Goal: Information Seeking & Learning: Learn about a topic

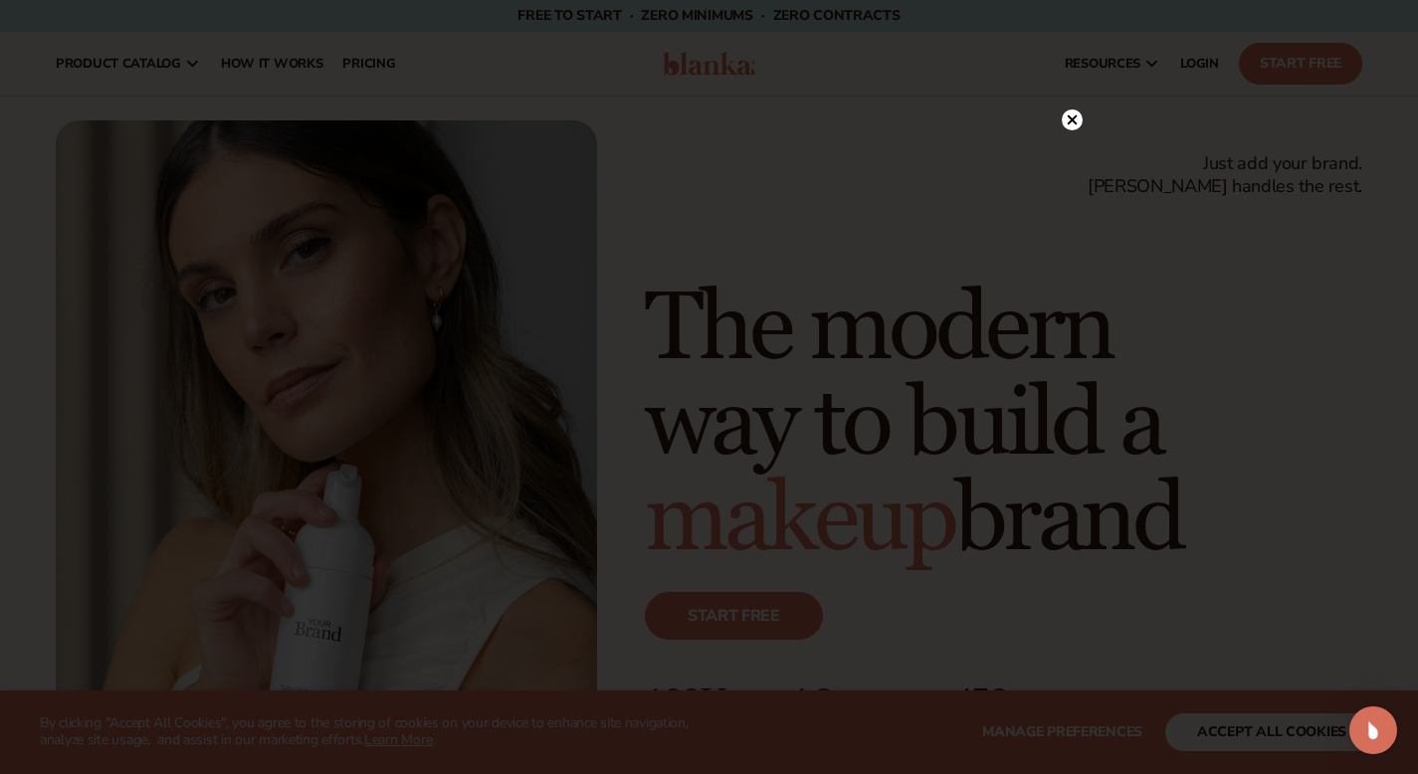
click at [1072, 124] on circle at bounding box center [1072, 119] width 21 height 21
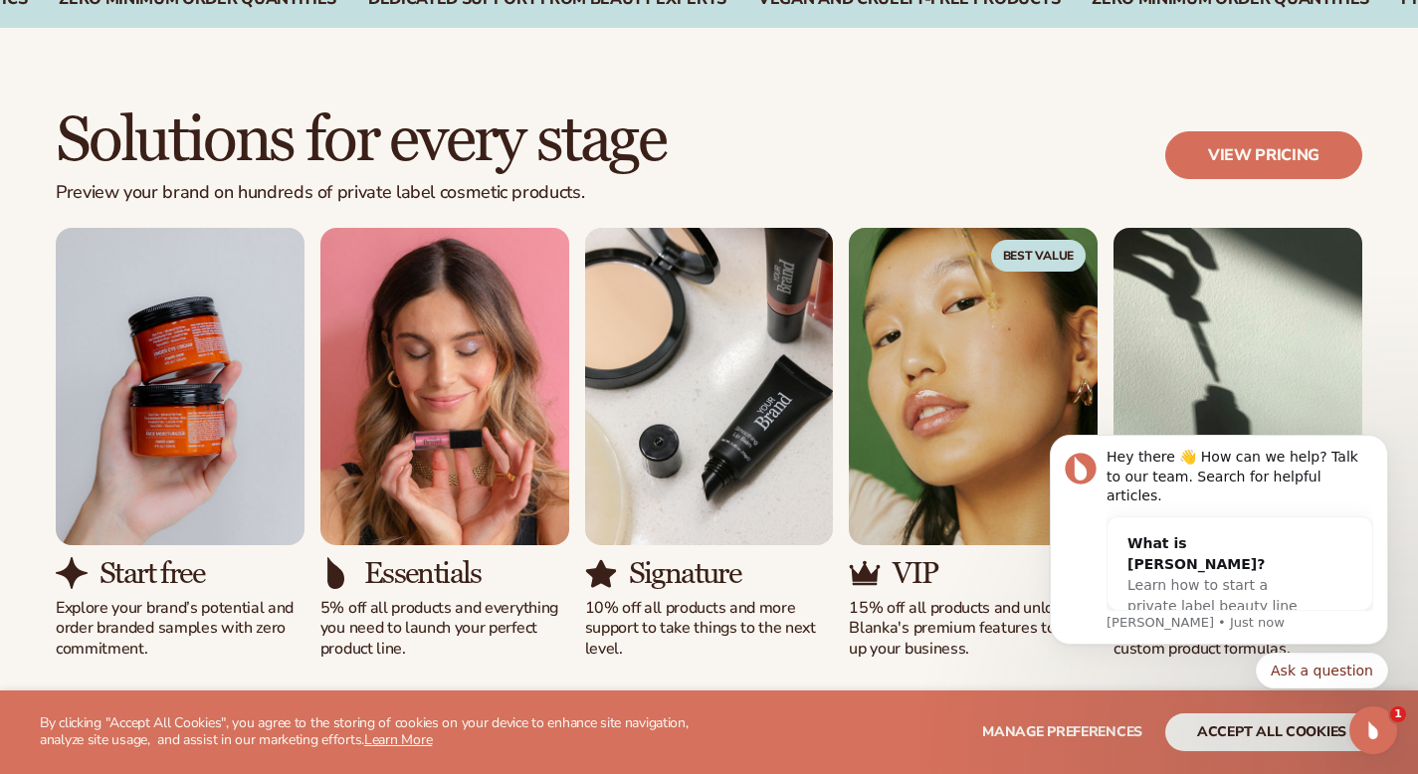
scroll to position [1656, 0]
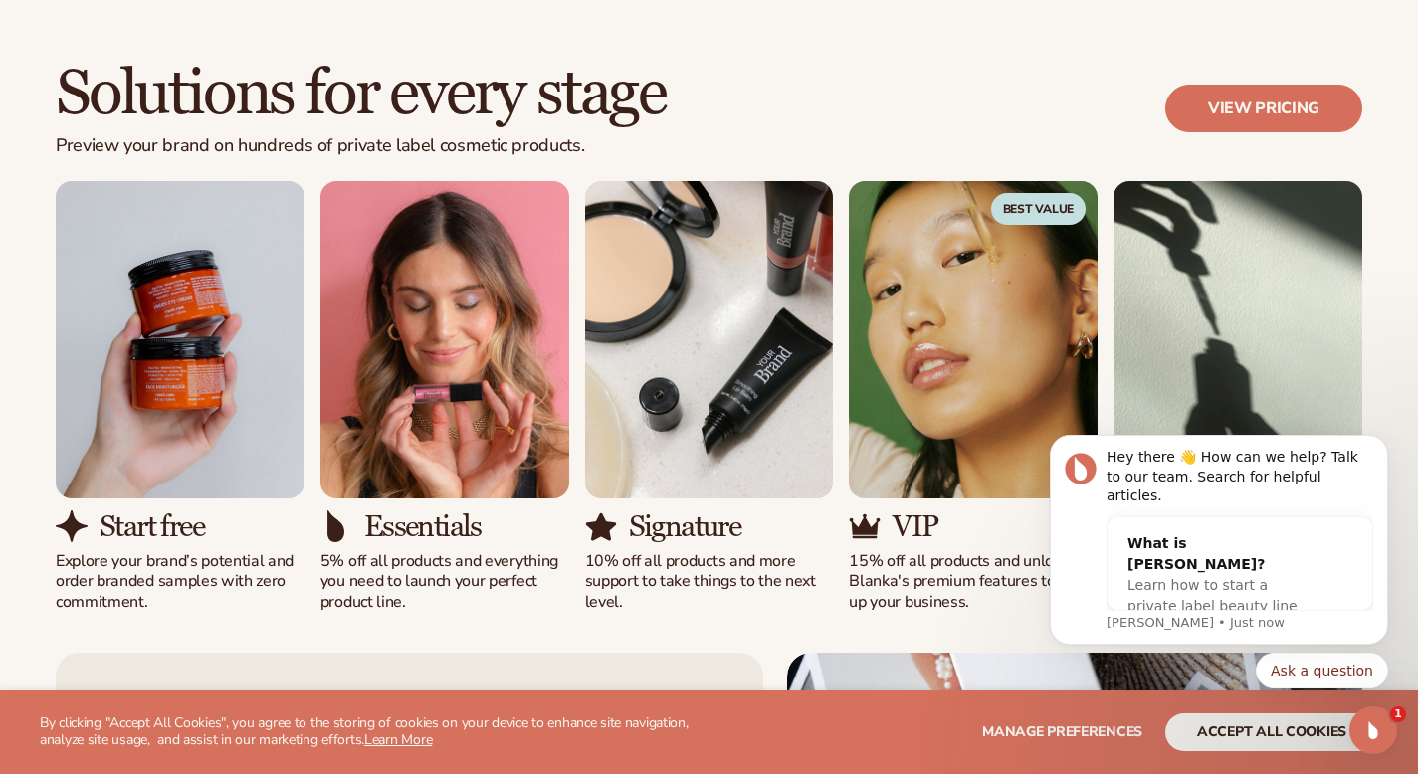
click at [599, 126] on h2 "Solutions for every stage" at bounding box center [361, 94] width 610 height 67
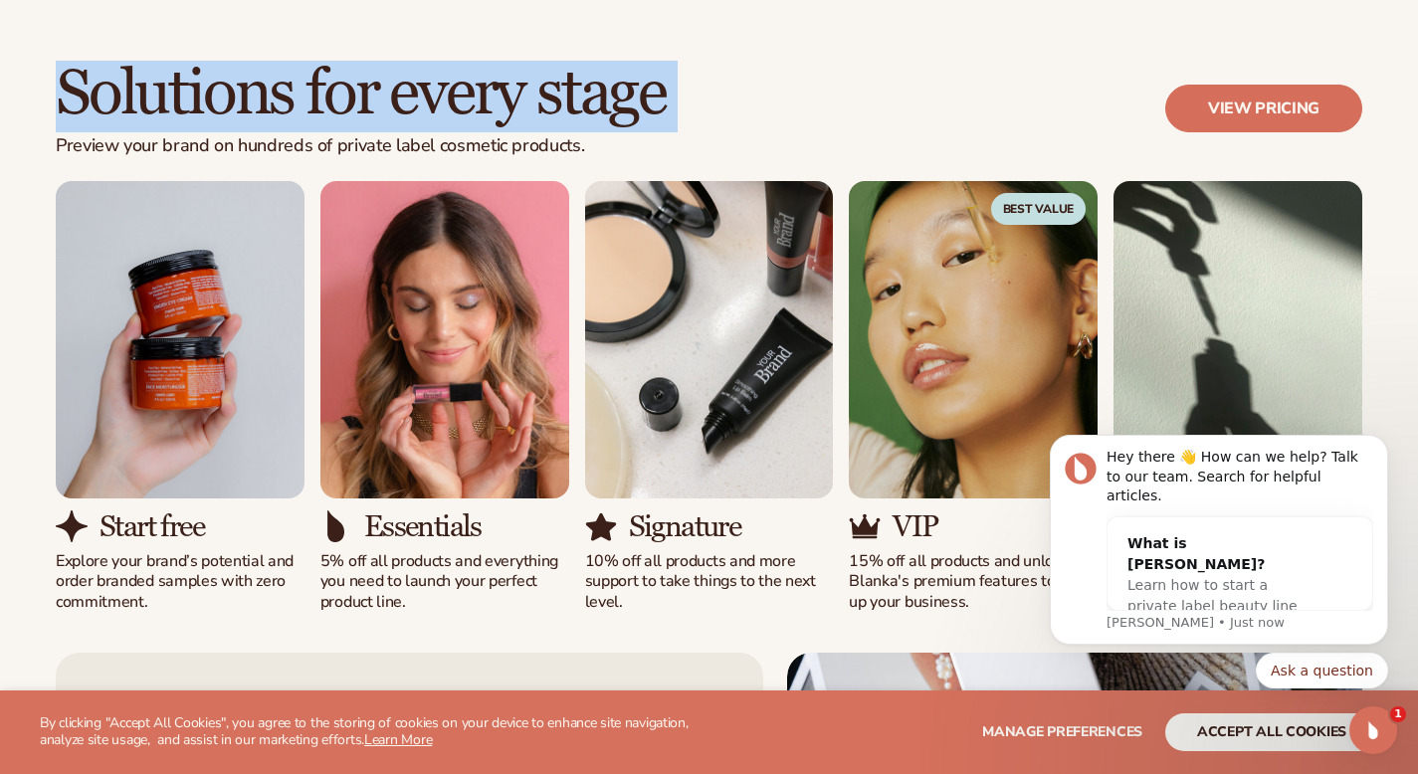
click at [599, 126] on h2 "Solutions for every stage" at bounding box center [361, 94] width 610 height 67
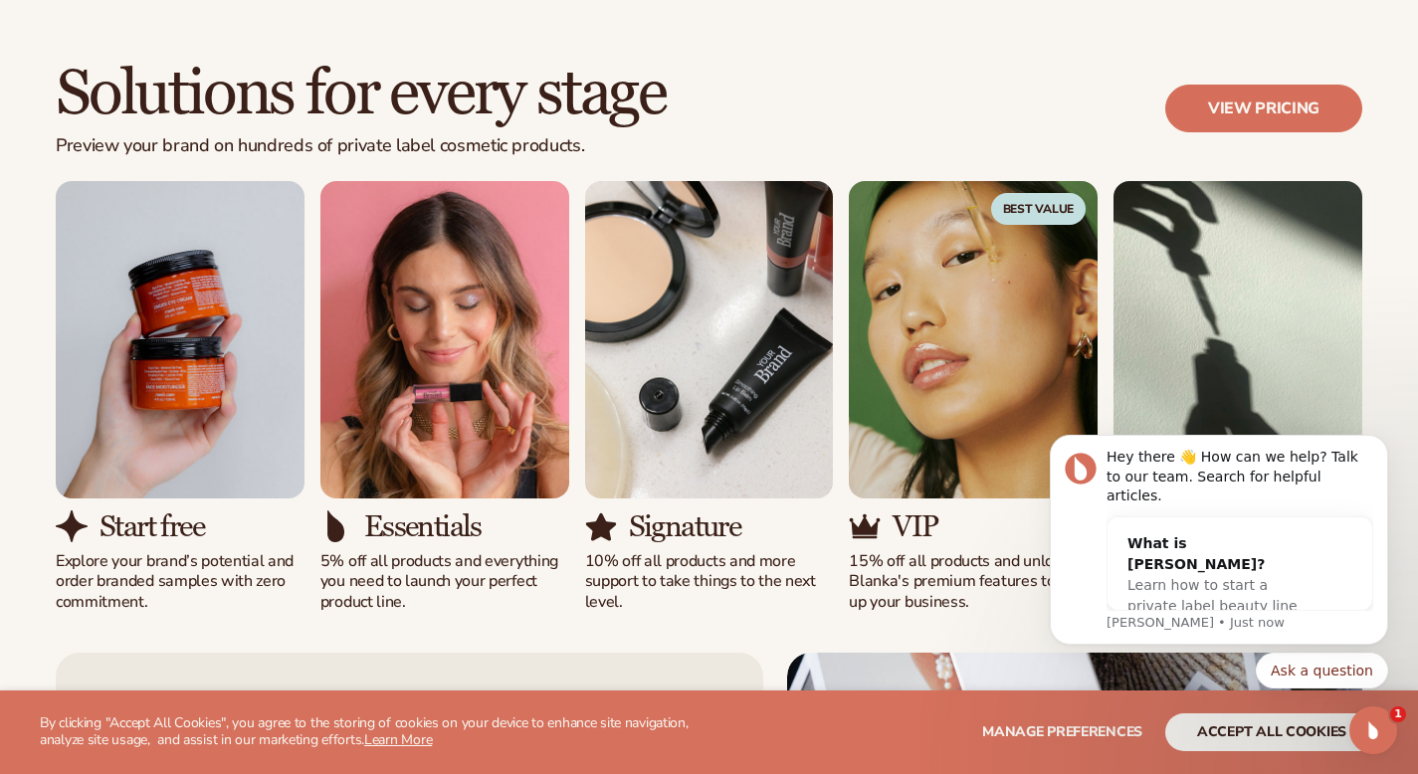
click at [1410, 110] on div "Solutions for every stage Preview your brand on hundreds of private label cosme…" at bounding box center [709, 337] width 1418 height 552
click at [1241, 109] on link "View pricing" at bounding box center [1263, 109] width 197 height 48
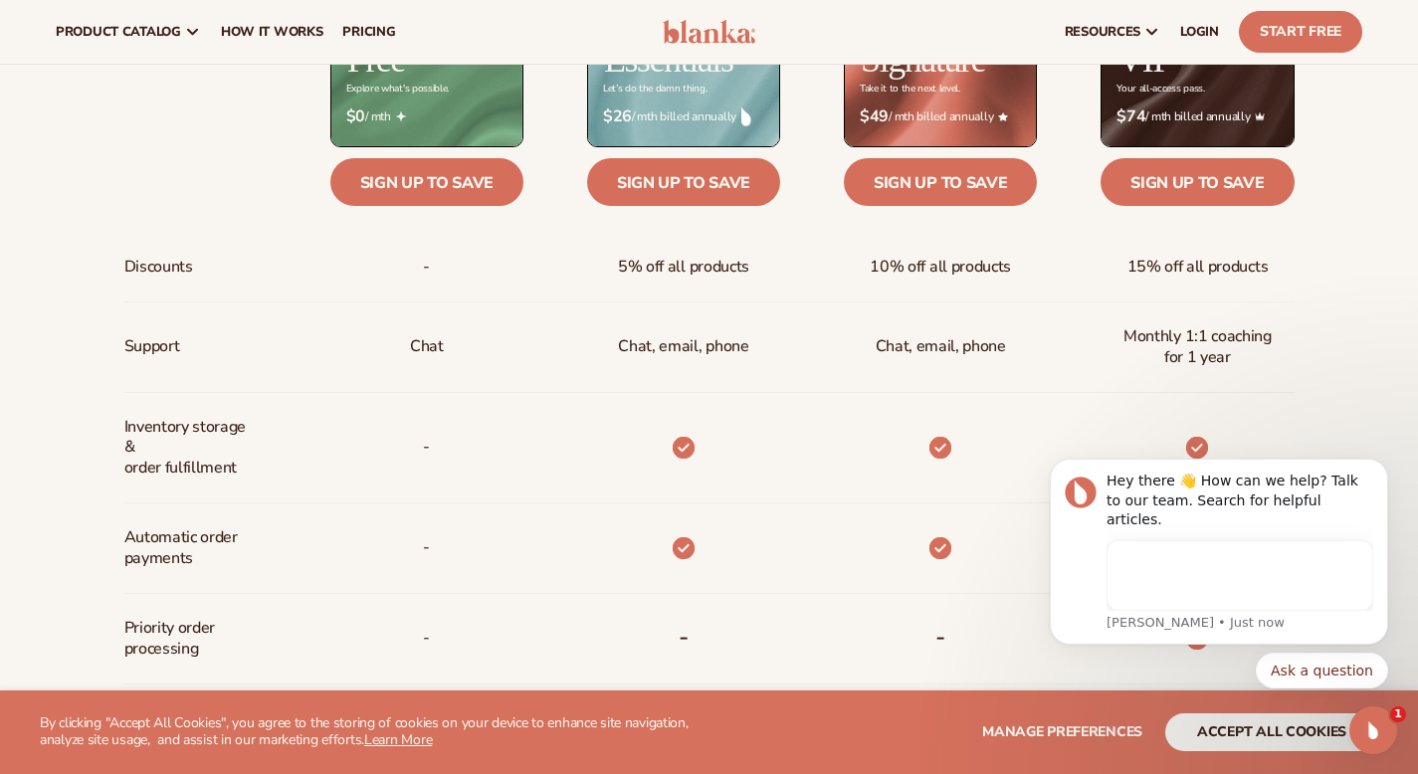
scroll to position [755, 0]
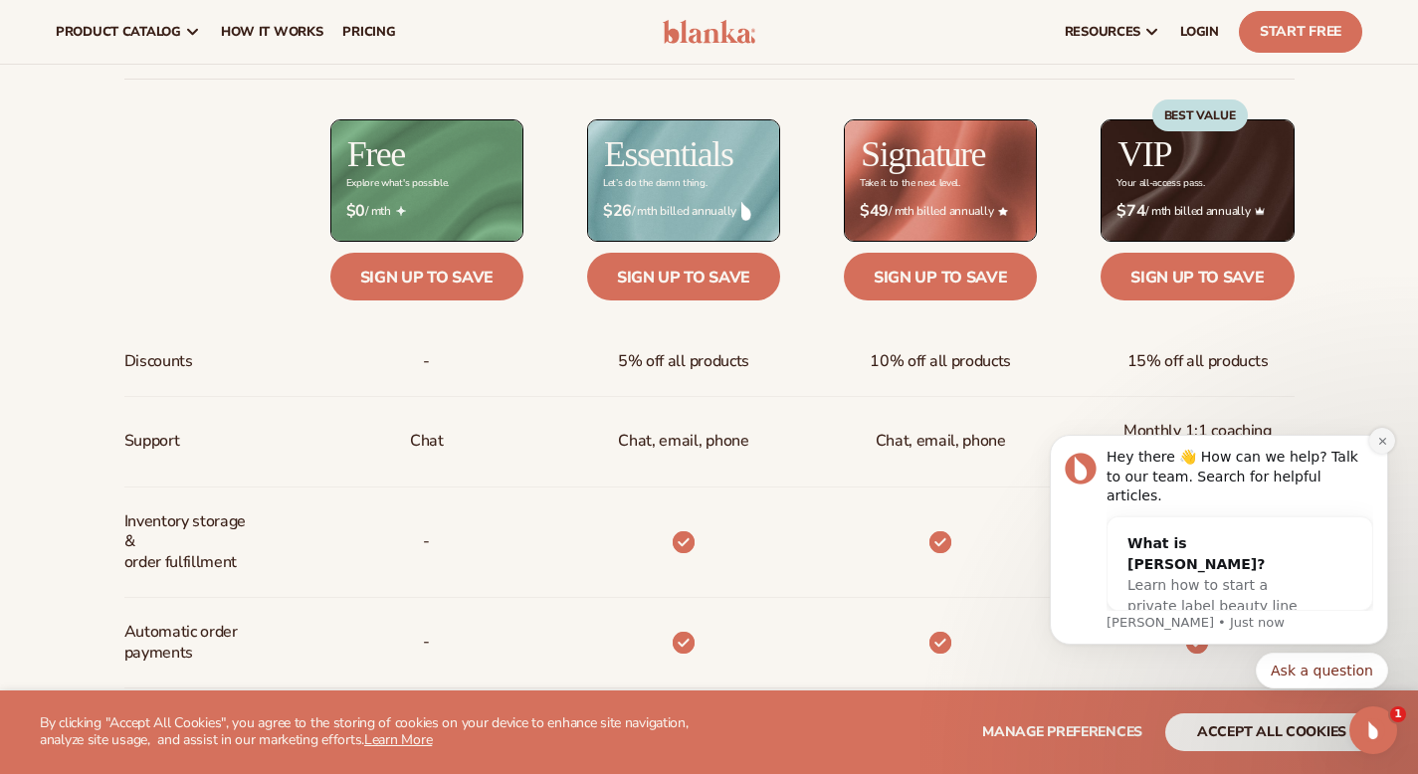
click at [1379, 444] on icon "Dismiss notification" at bounding box center [1381, 440] width 7 height 7
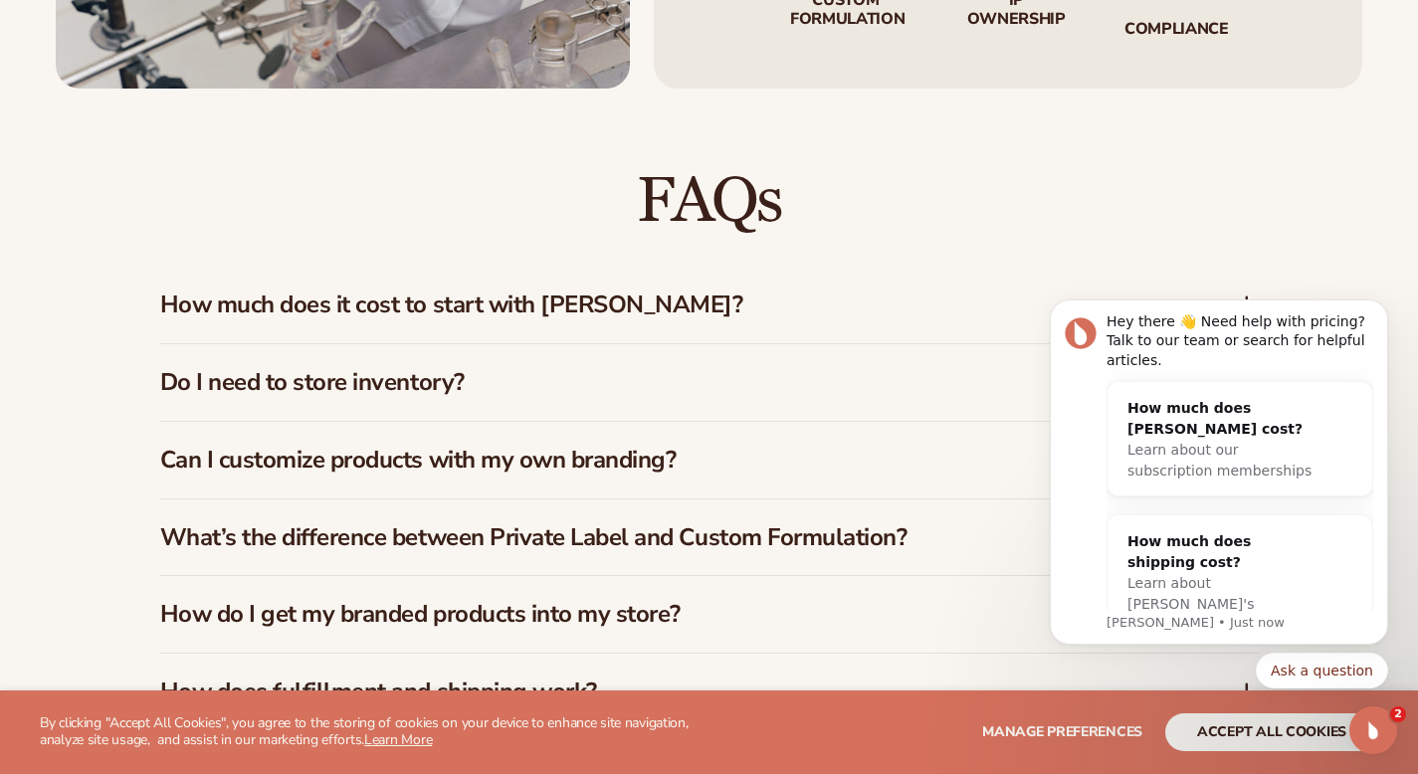
scroll to position [2890, 0]
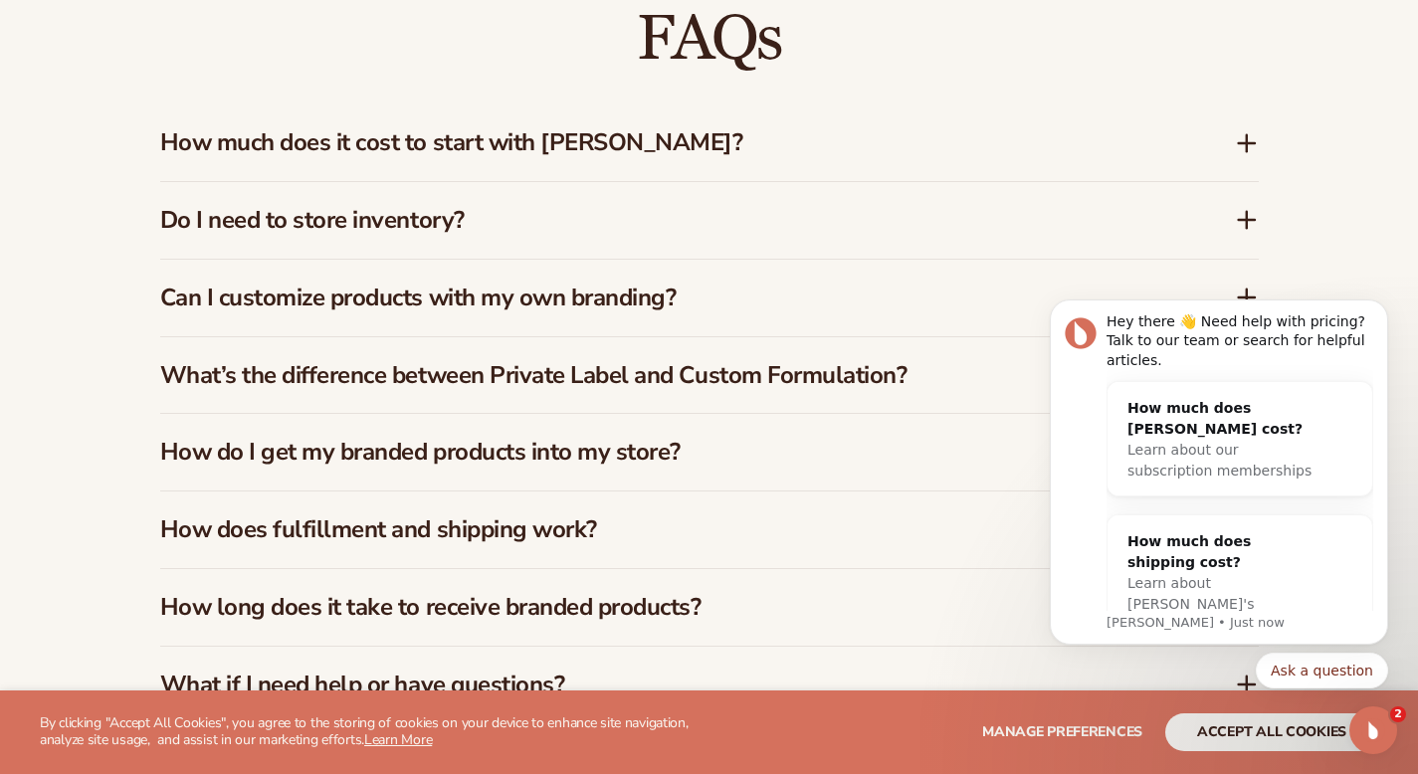
click at [826, 128] on h3 "How much does it cost to start with Blanka?" at bounding box center [667, 142] width 1015 height 29
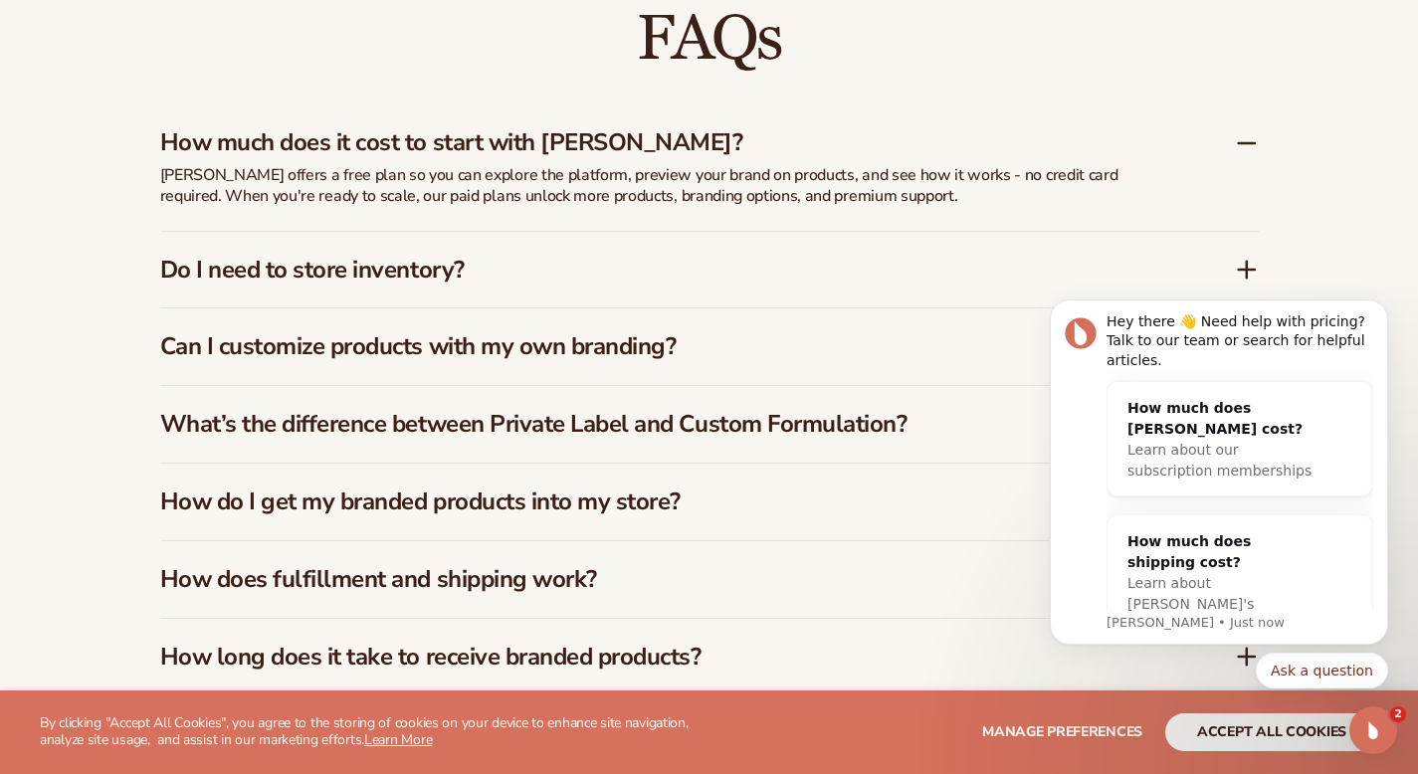
click at [769, 275] on div "Do I need to store inventory?" at bounding box center [709, 270] width 1099 height 77
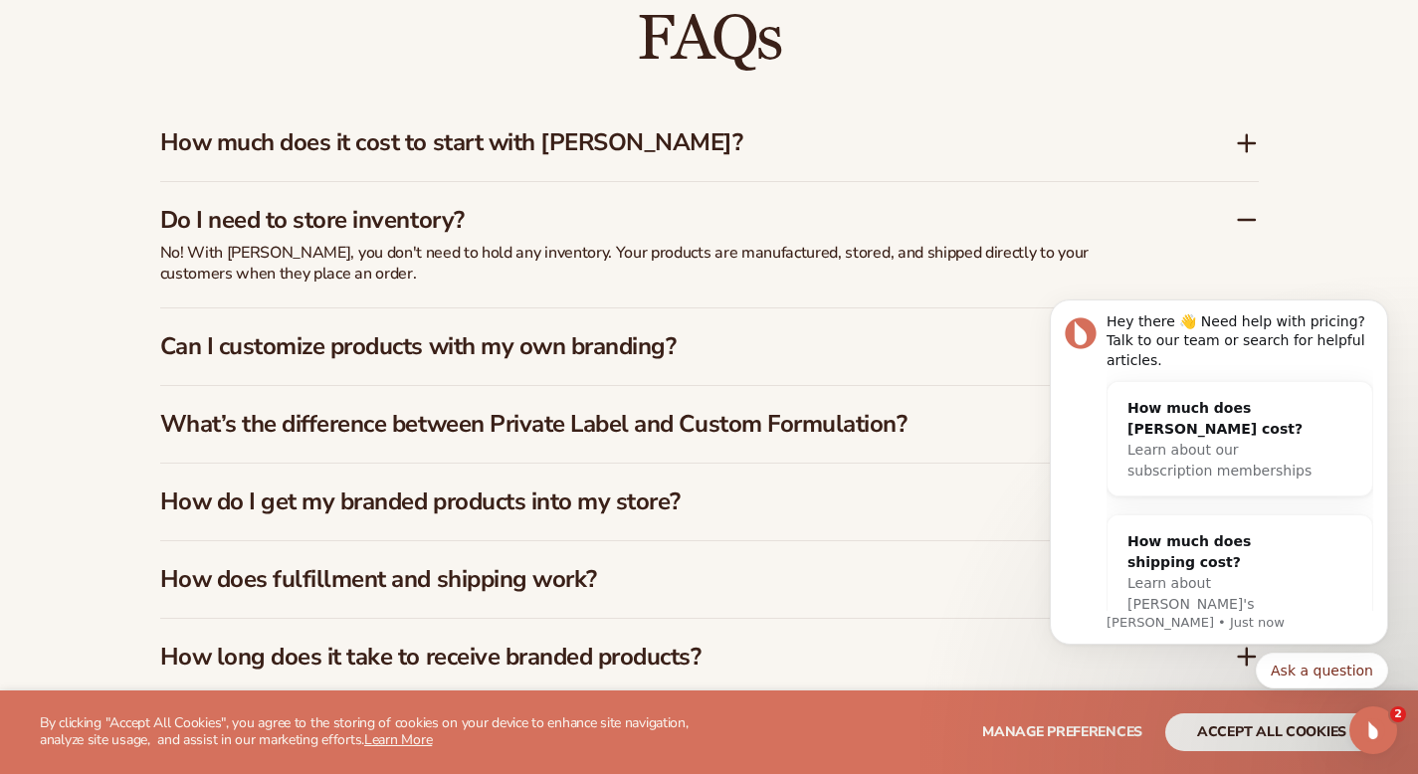
click at [759, 356] on div "Can I customize products with my own branding?" at bounding box center [709, 346] width 1099 height 77
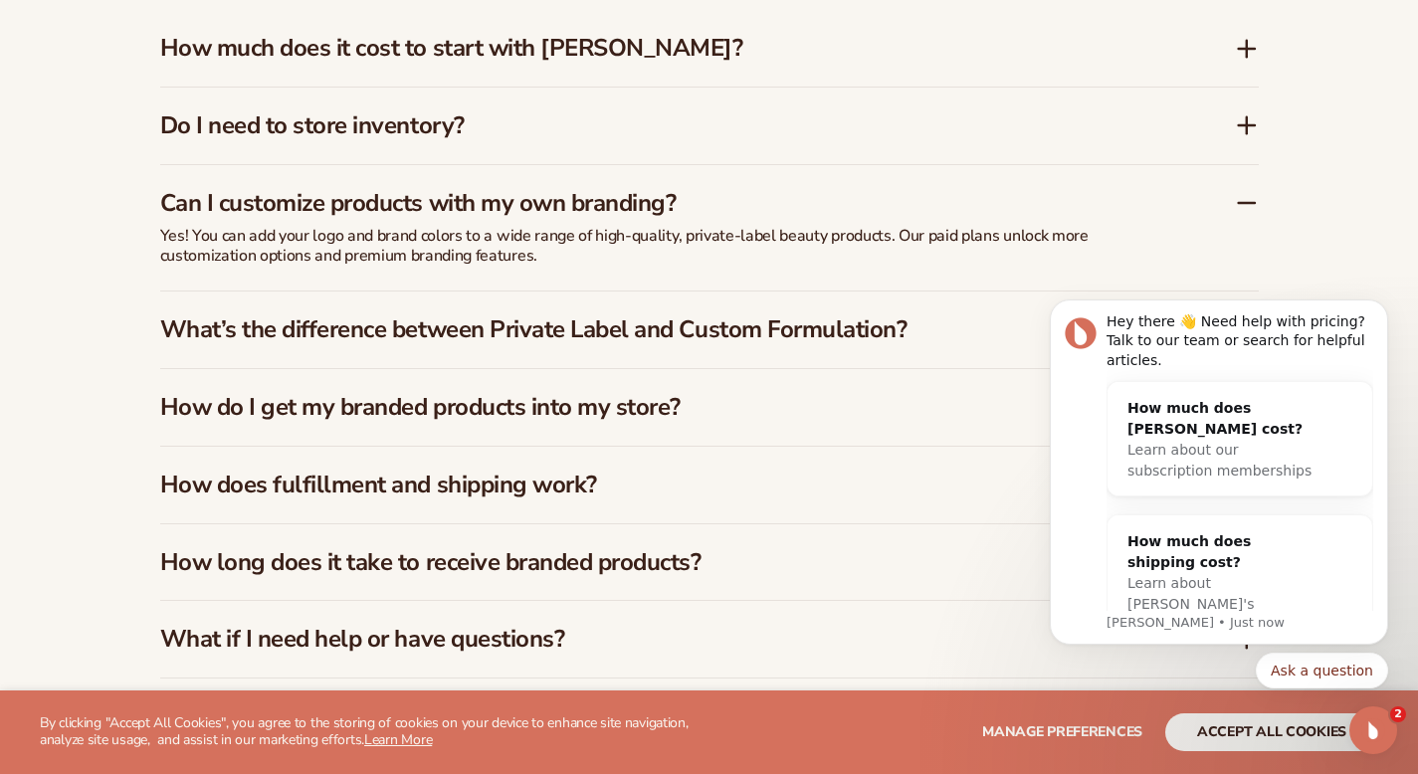
scroll to position [2989, 0]
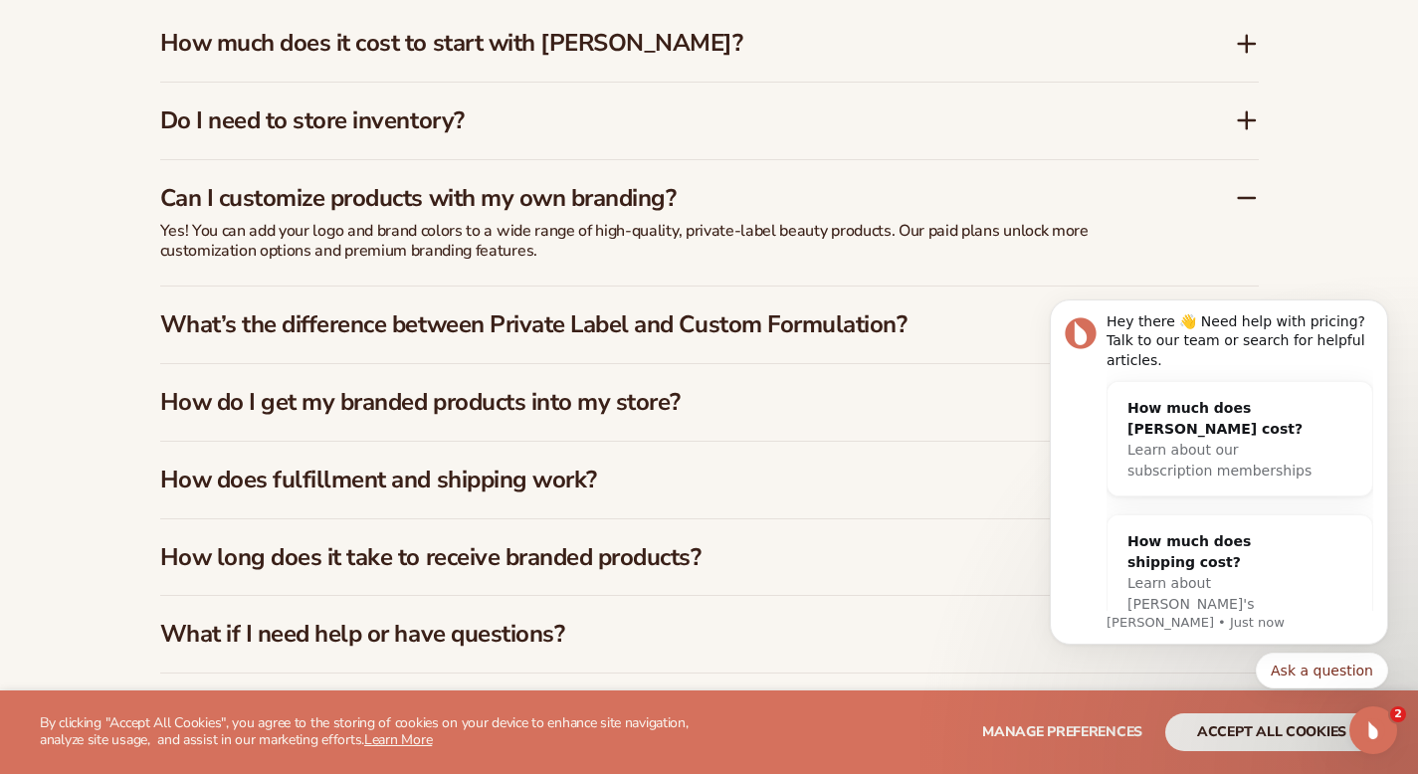
click at [760, 310] on h3 "What’s the difference between Private Label and Custom Formulation?" at bounding box center [667, 324] width 1015 height 29
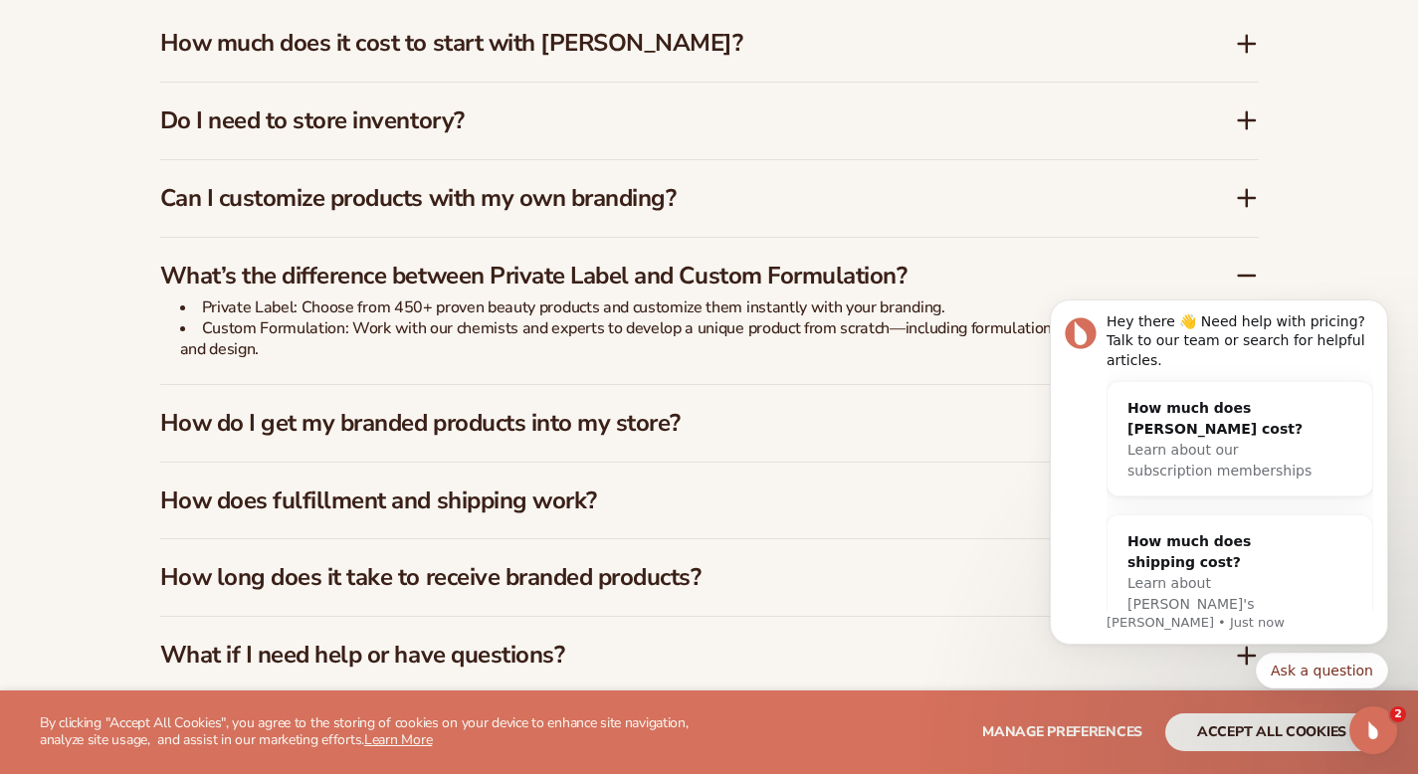
click at [715, 409] on h3 "How do I get my branded products into my store?" at bounding box center [667, 423] width 1015 height 29
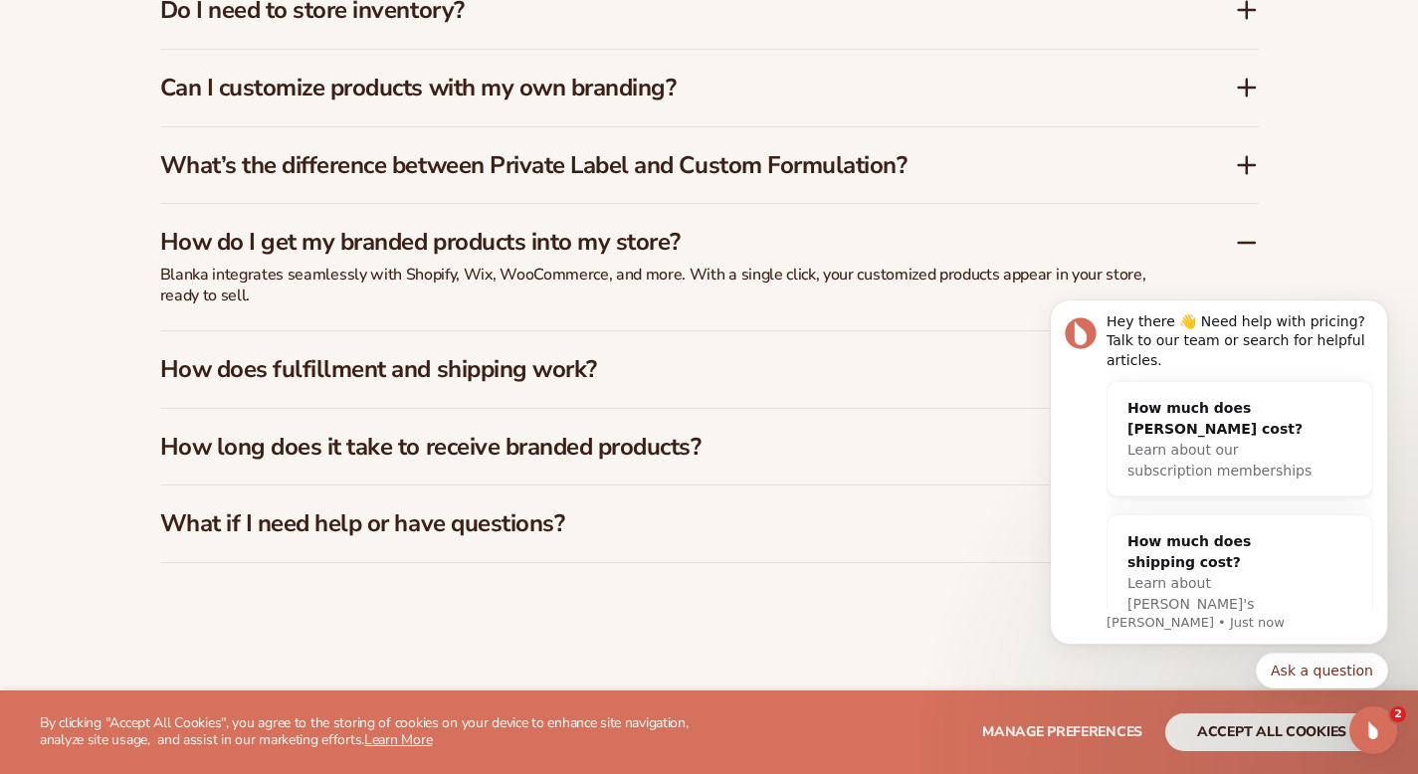
scroll to position [3144, 0]
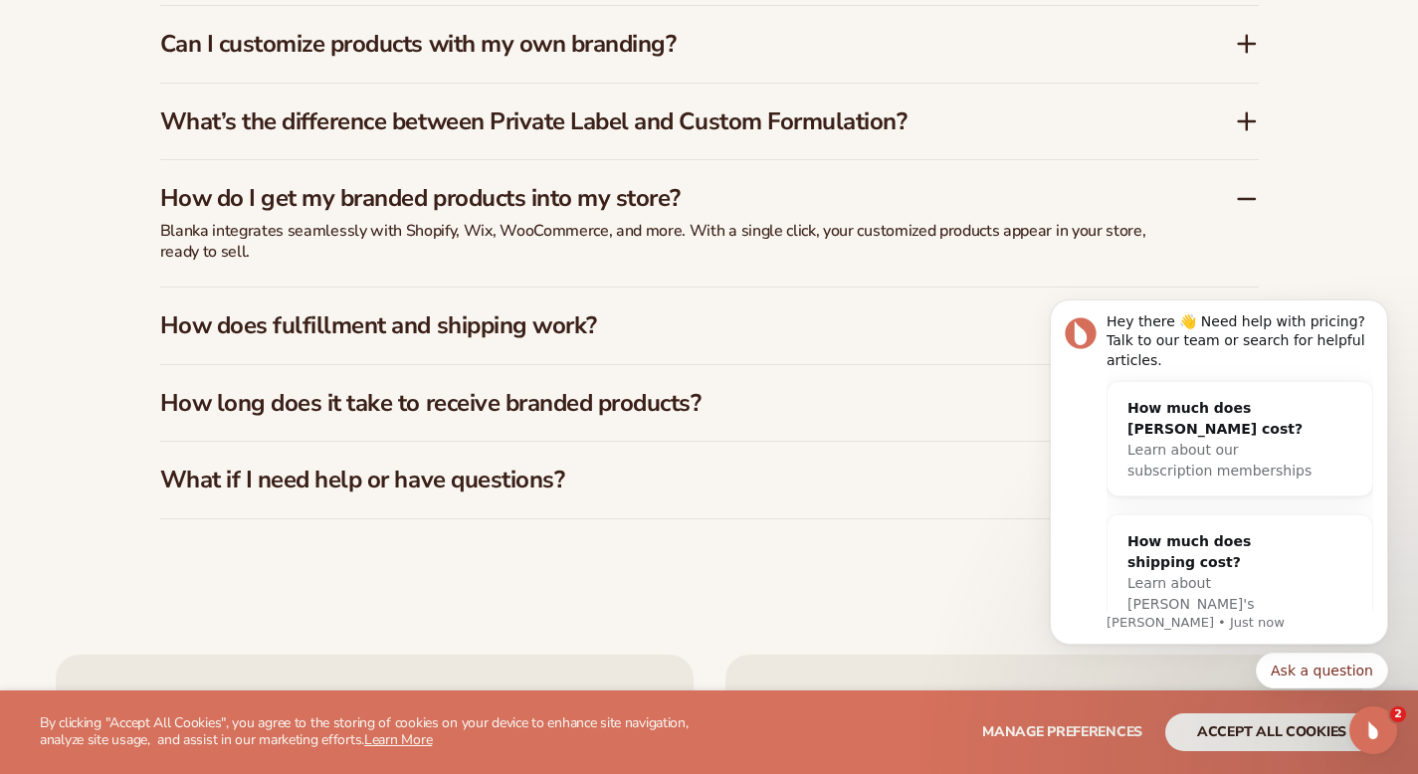
click at [689, 288] on div "How does fulfillment and shipping work?" at bounding box center [709, 326] width 1099 height 77
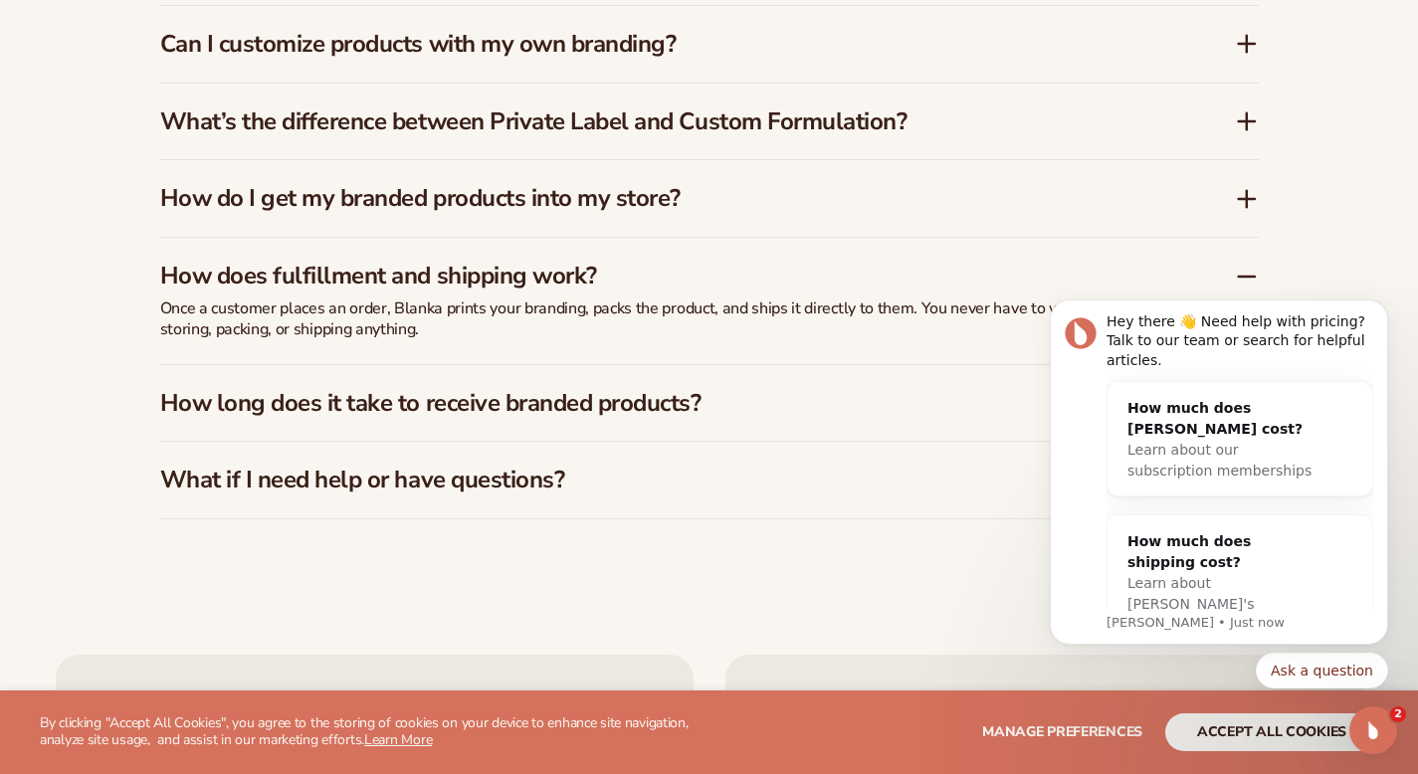
click at [700, 206] on div "How do I get my branded products into my store?" at bounding box center [709, 198] width 1099 height 77
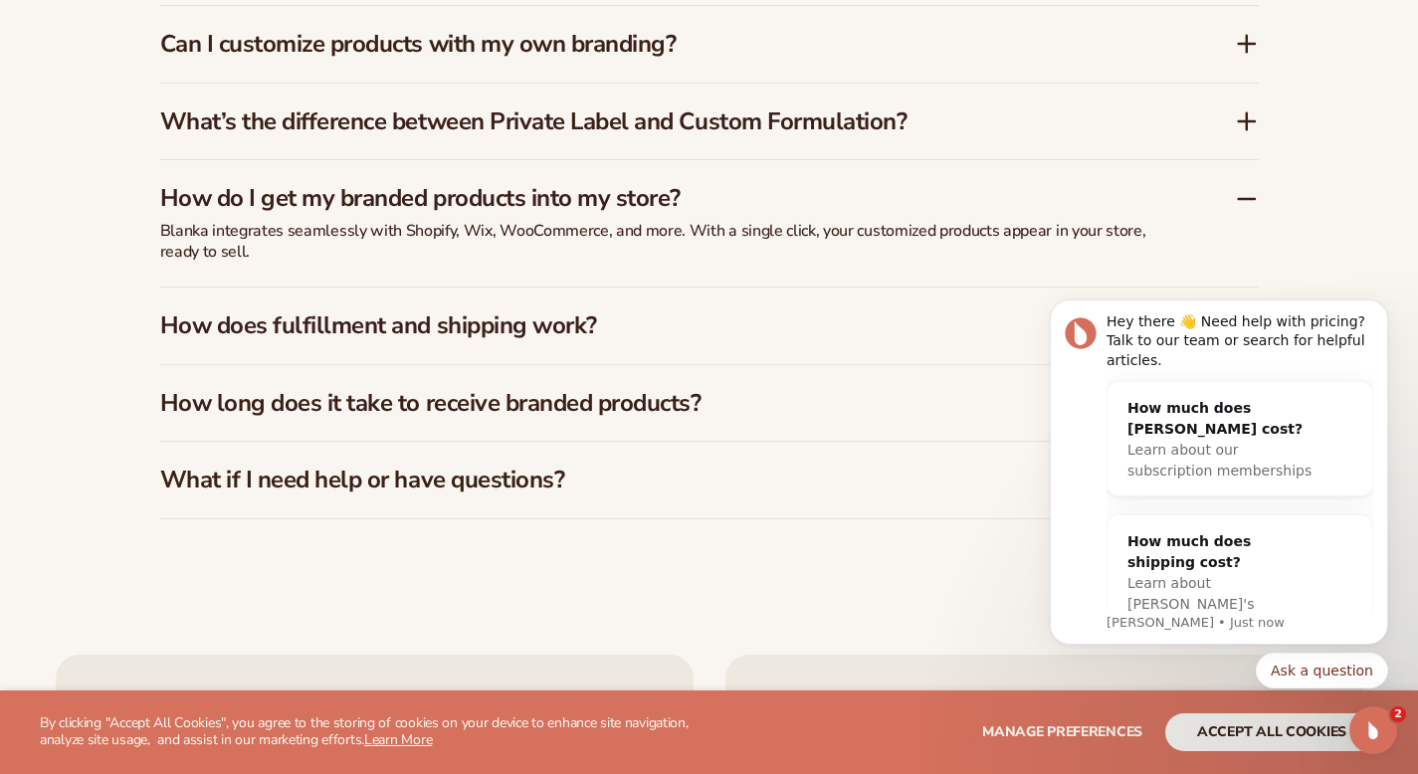
click at [669, 399] on h3 "How long does it take to receive branded products?" at bounding box center [667, 403] width 1015 height 29
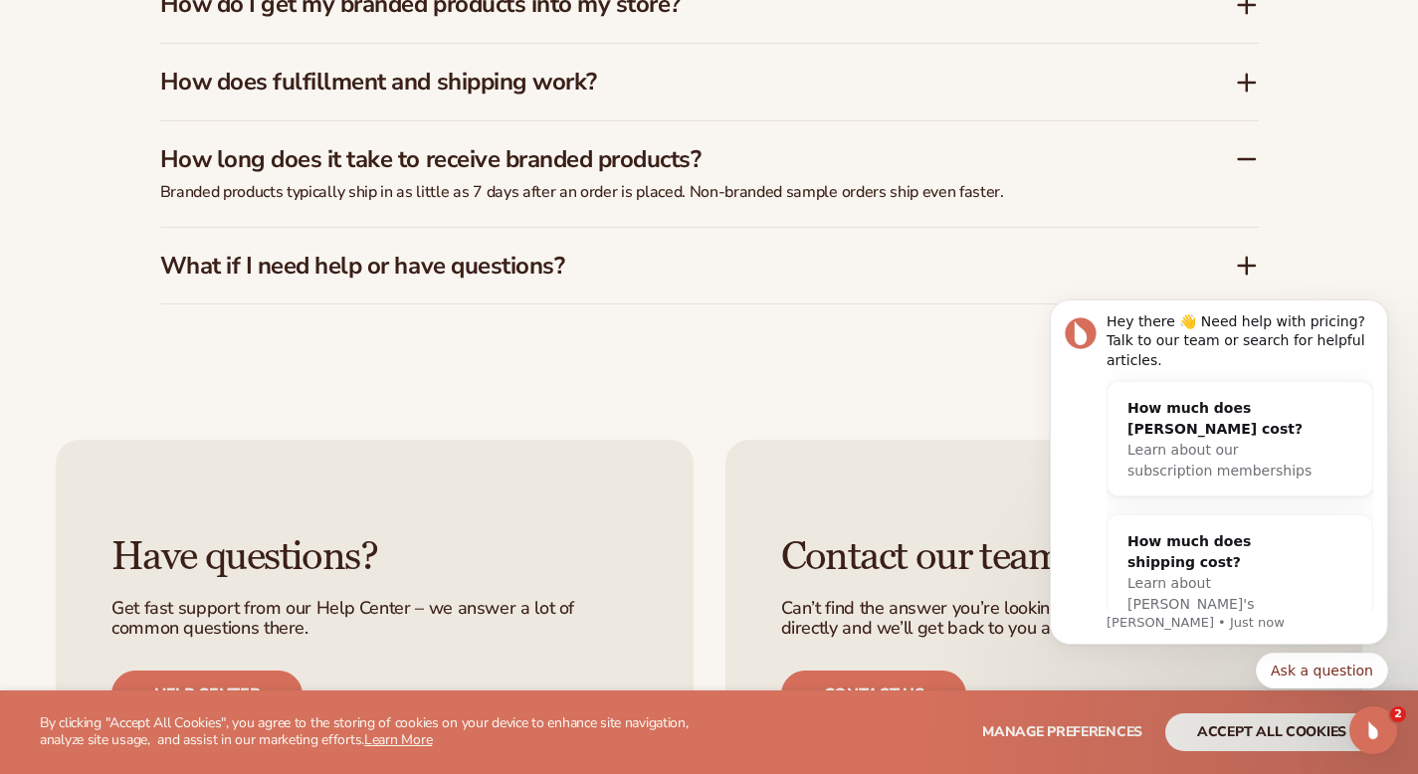
scroll to position [3338, 0]
click at [718, 256] on h3 "What if I need help or have questions?" at bounding box center [667, 266] width 1015 height 29
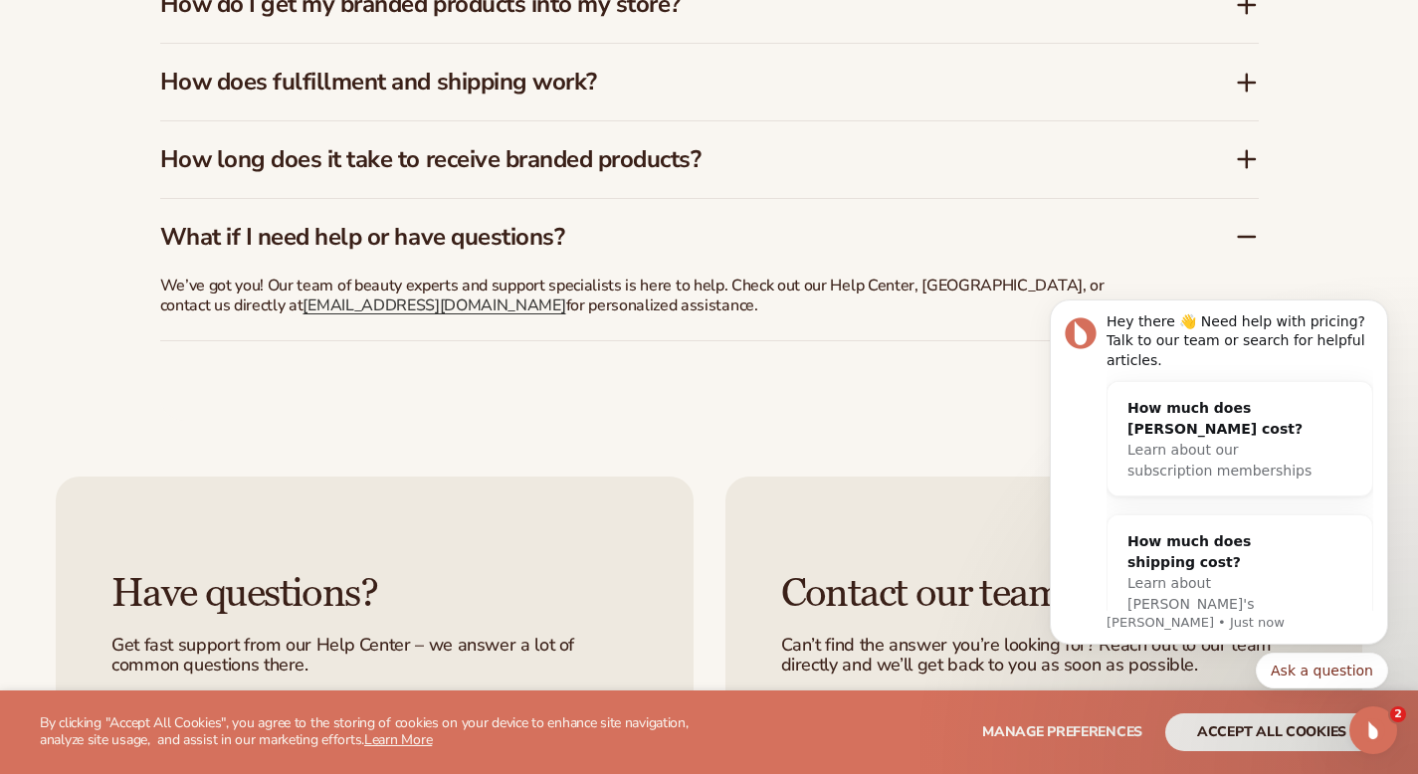
click at [758, 145] on h3 "How long does it take to receive branded products?" at bounding box center [667, 159] width 1015 height 29
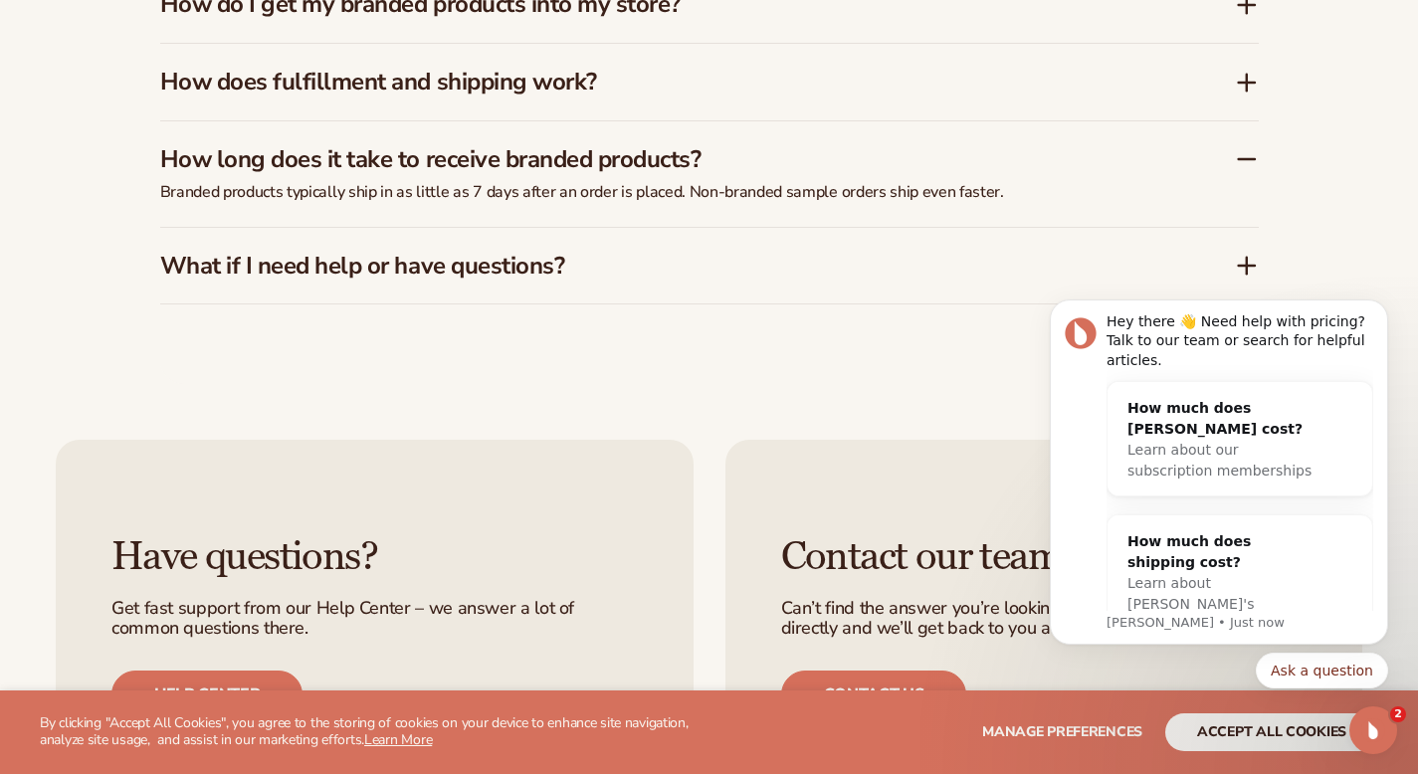
click at [709, 252] on h3 "What if I need help or have questions?" at bounding box center [667, 266] width 1015 height 29
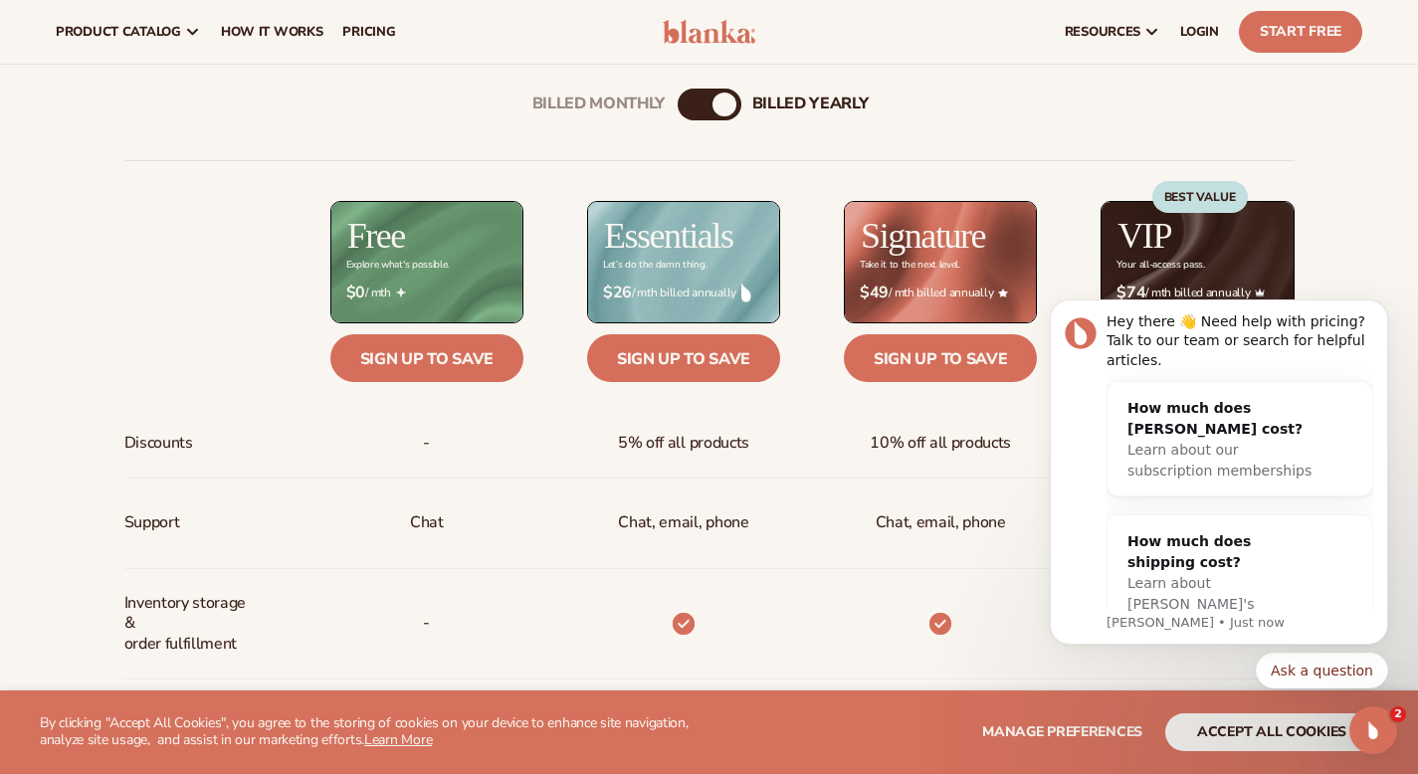
scroll to position [543, 0]
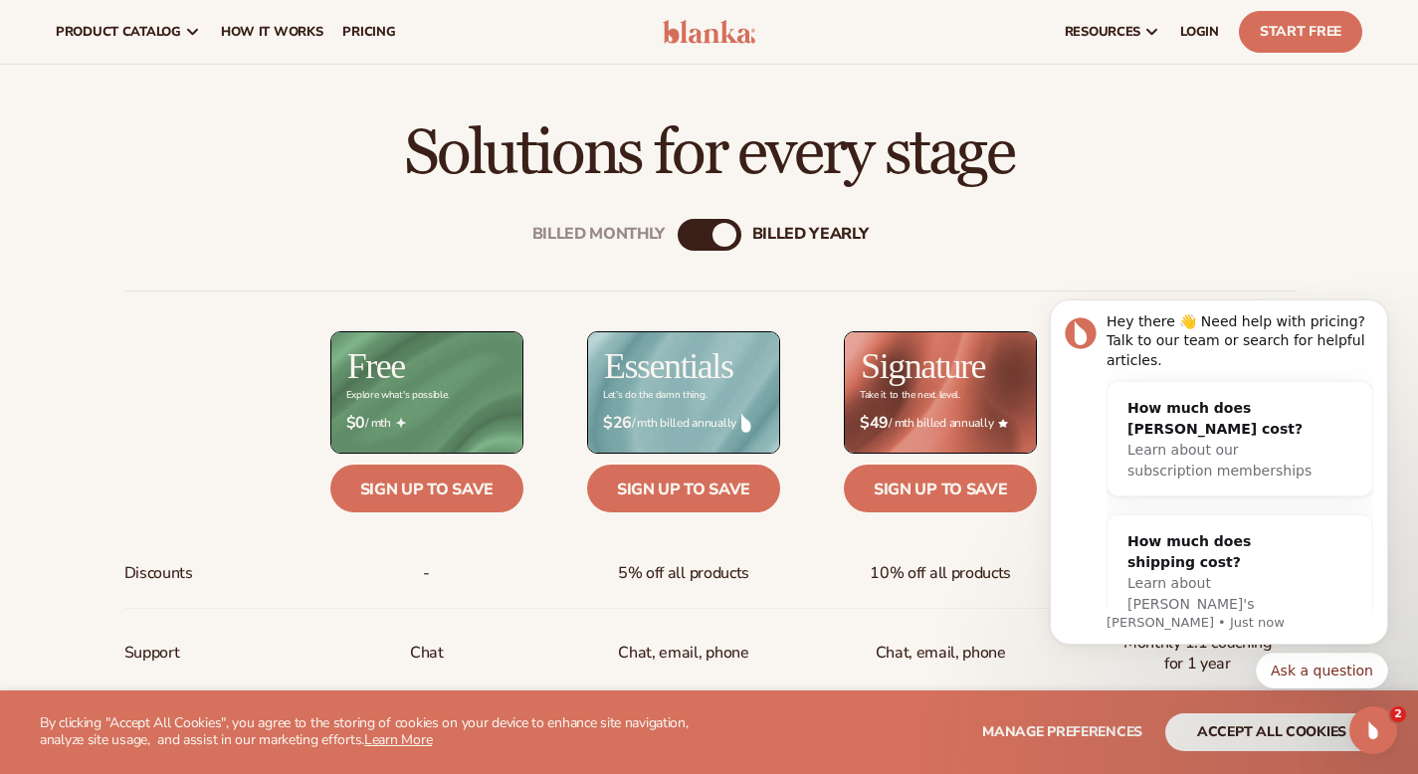
click at [721, 236] on div "billed Yearly" at bounding box center [725, 235] width 24 height 24
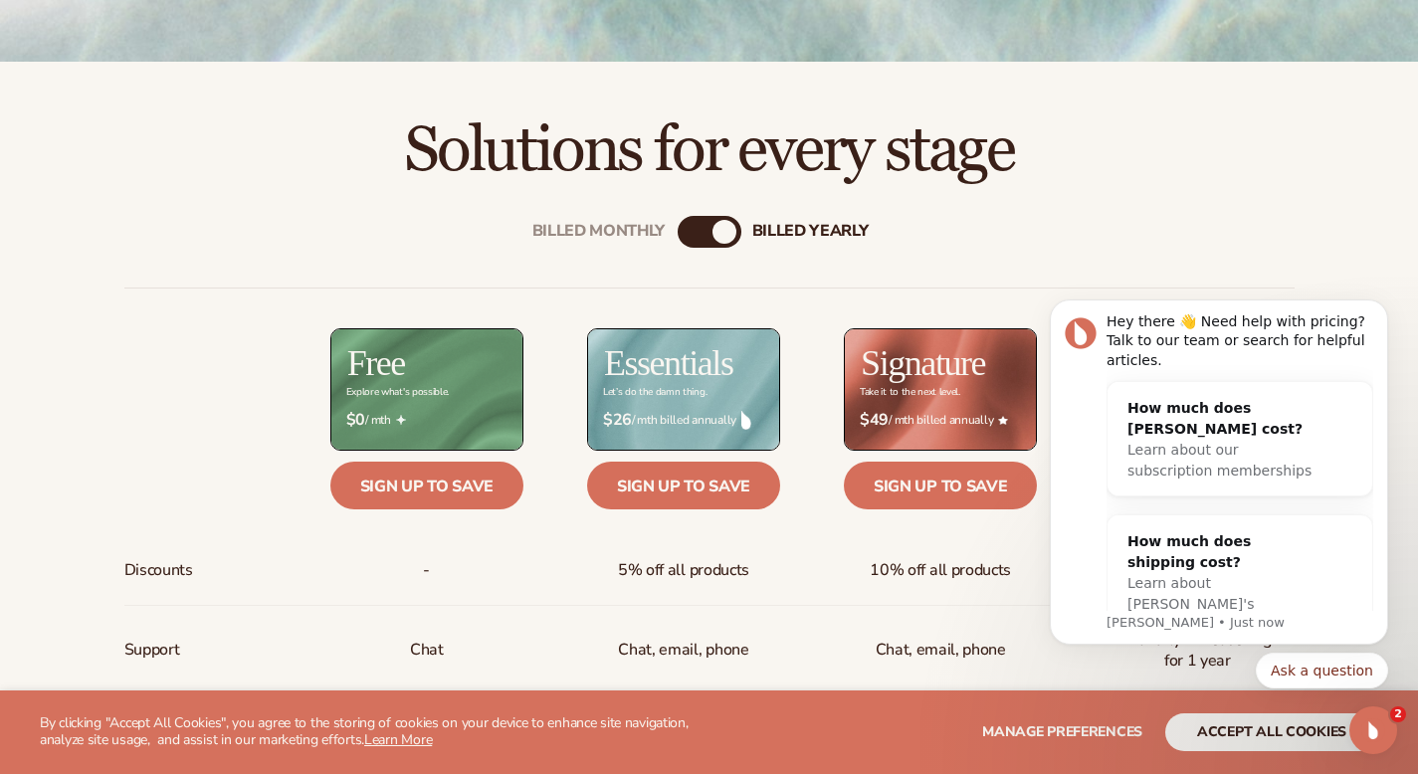
scroll to position [547, 0]
click at [690, 236] on div "Billed Monthly" at bounding box center [690, 231] width 24 height 24
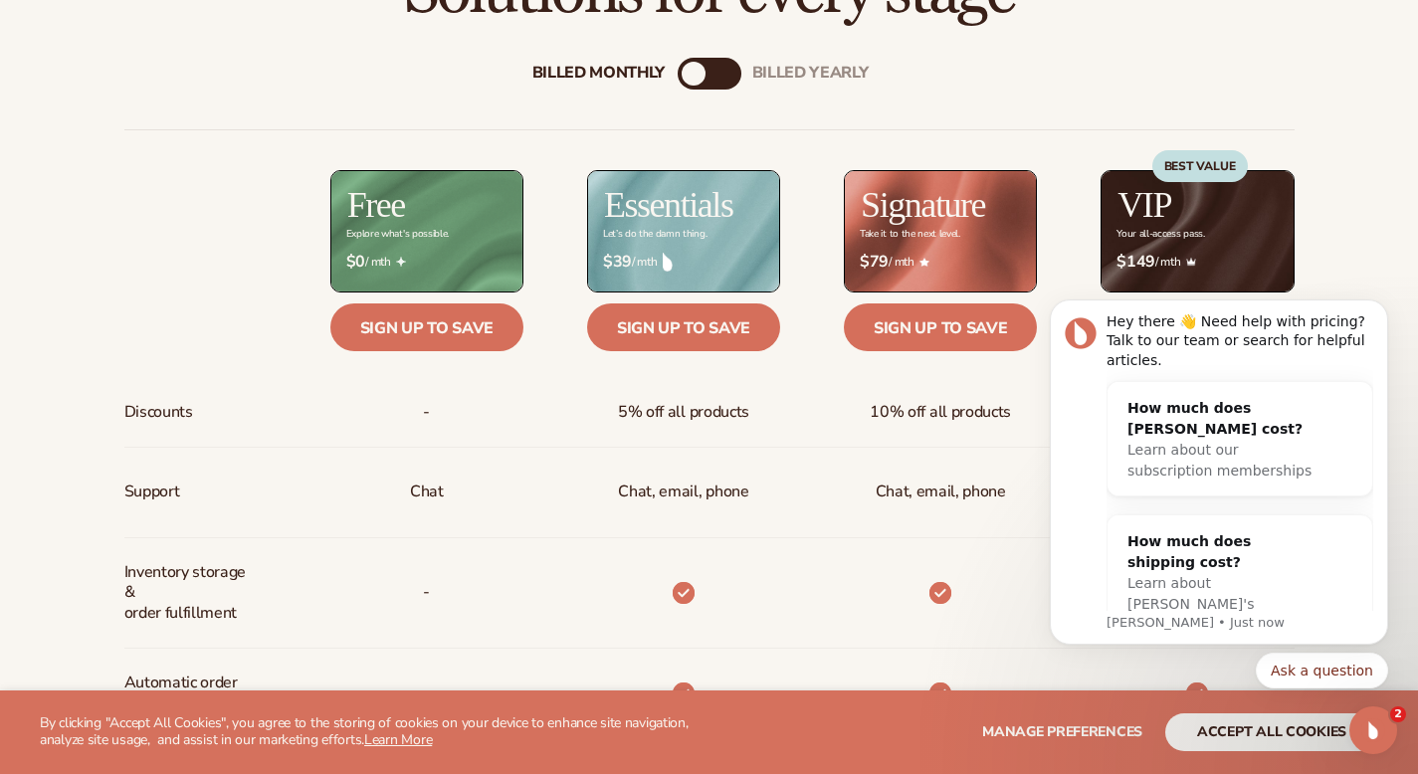
scroll to position [883, 0]
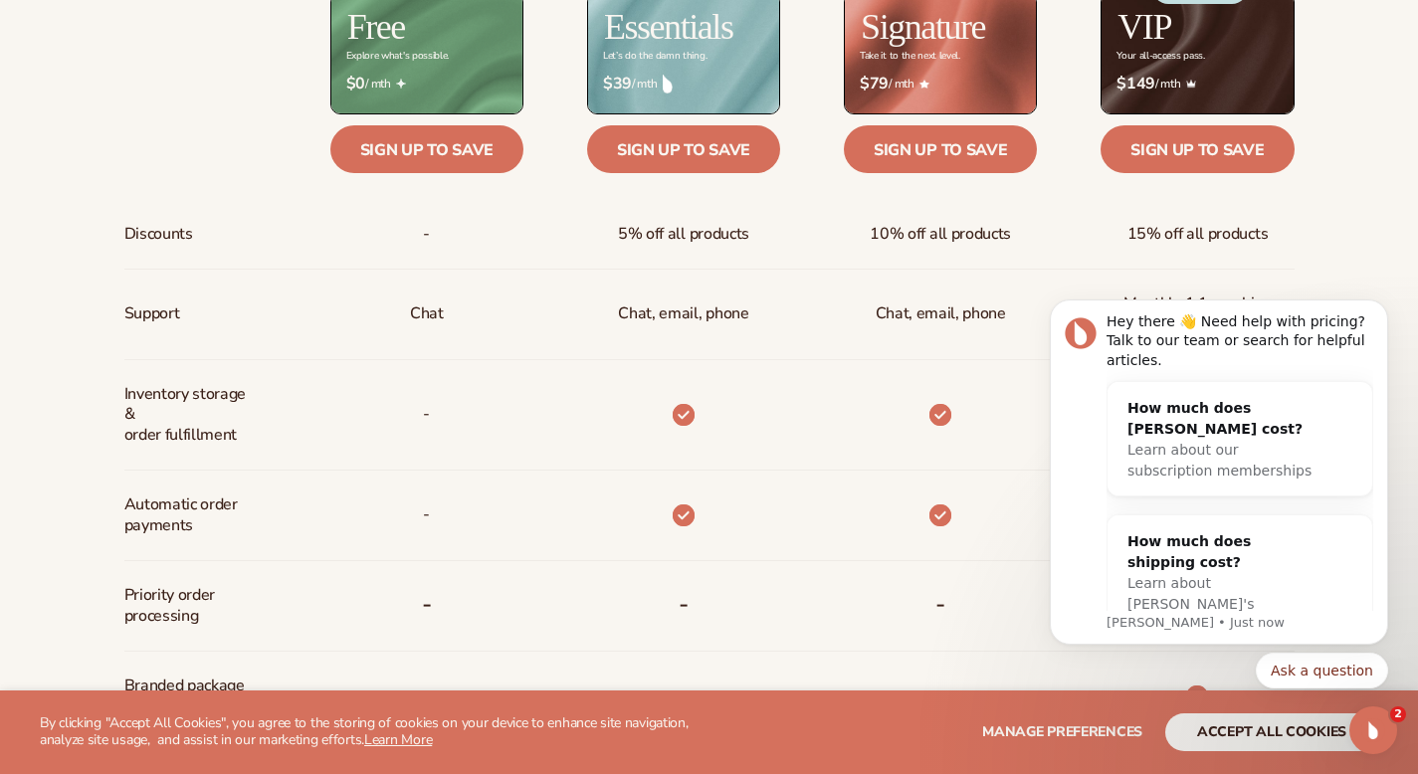
click at [690, 236] on span "5% off all products" at bounding box center [683, 234] width 131 height 37
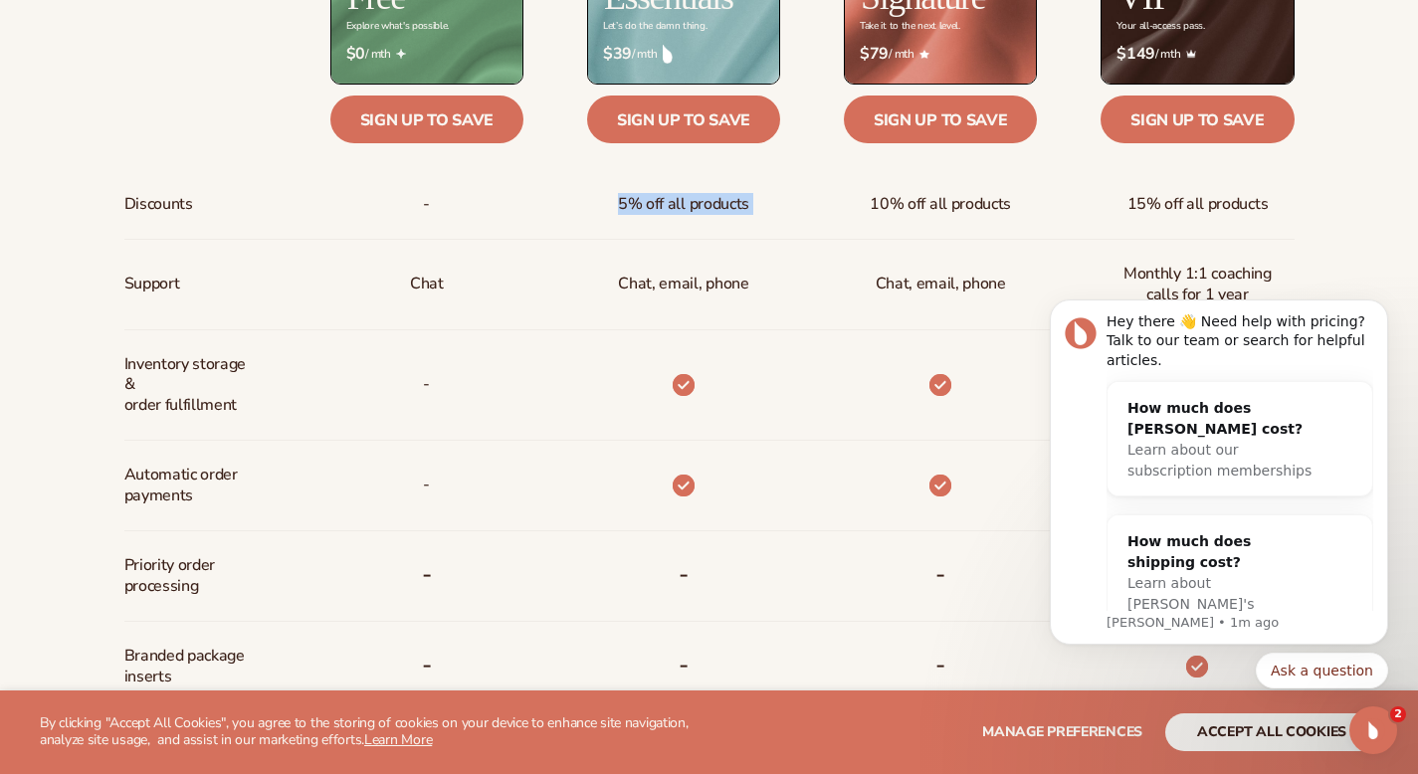
scroll to position [939, 0]
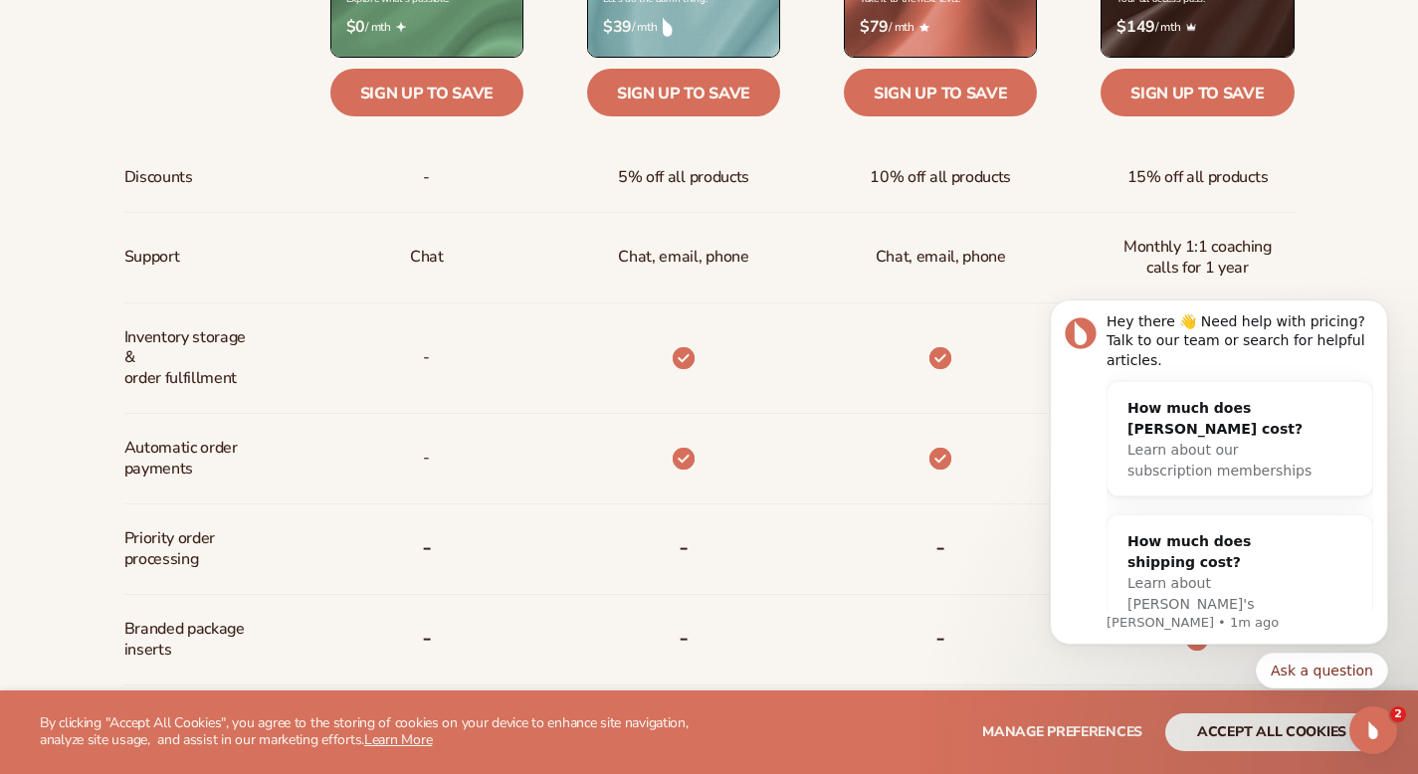
click at [686, 258] on p "Chat, email, phone" at bounding box center [683, 257] width 130 height 37
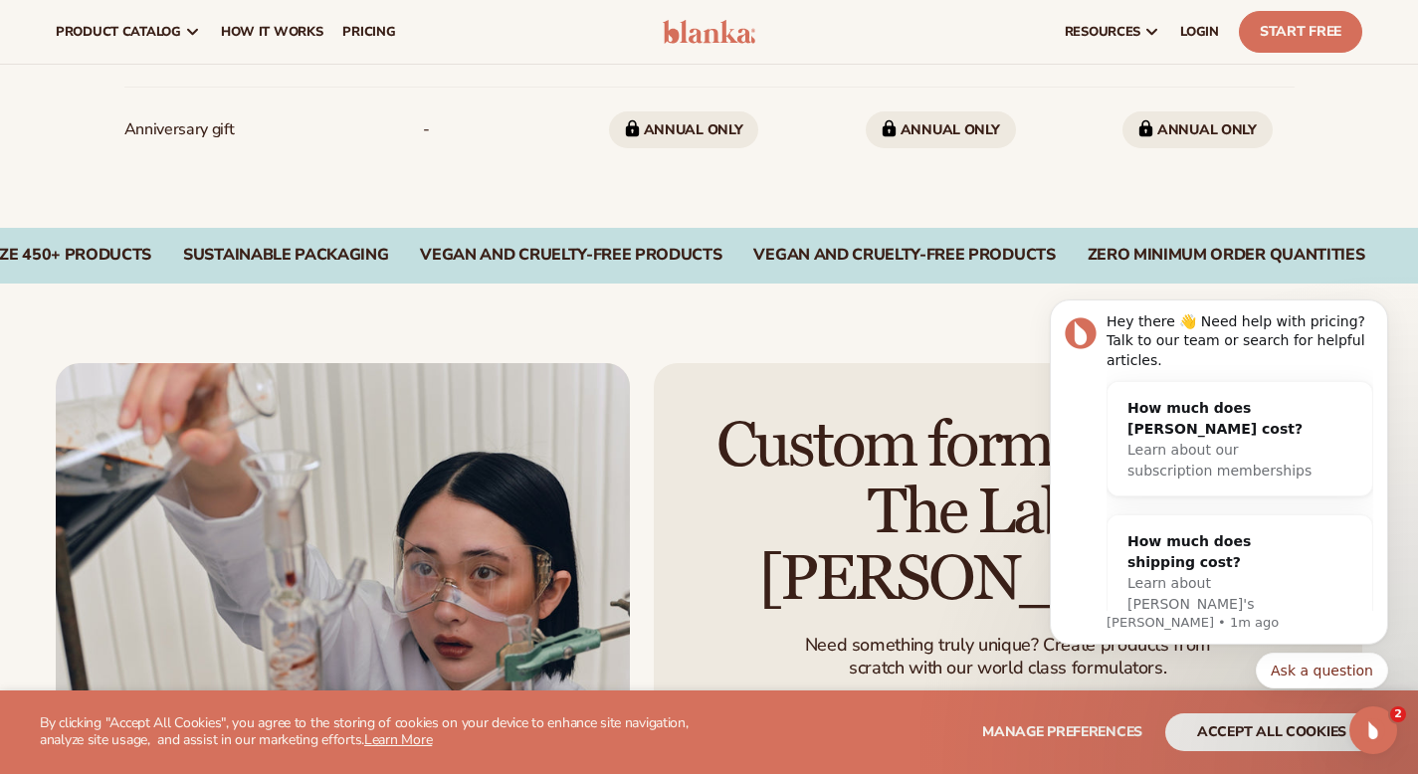
scroll to position [0, 0]
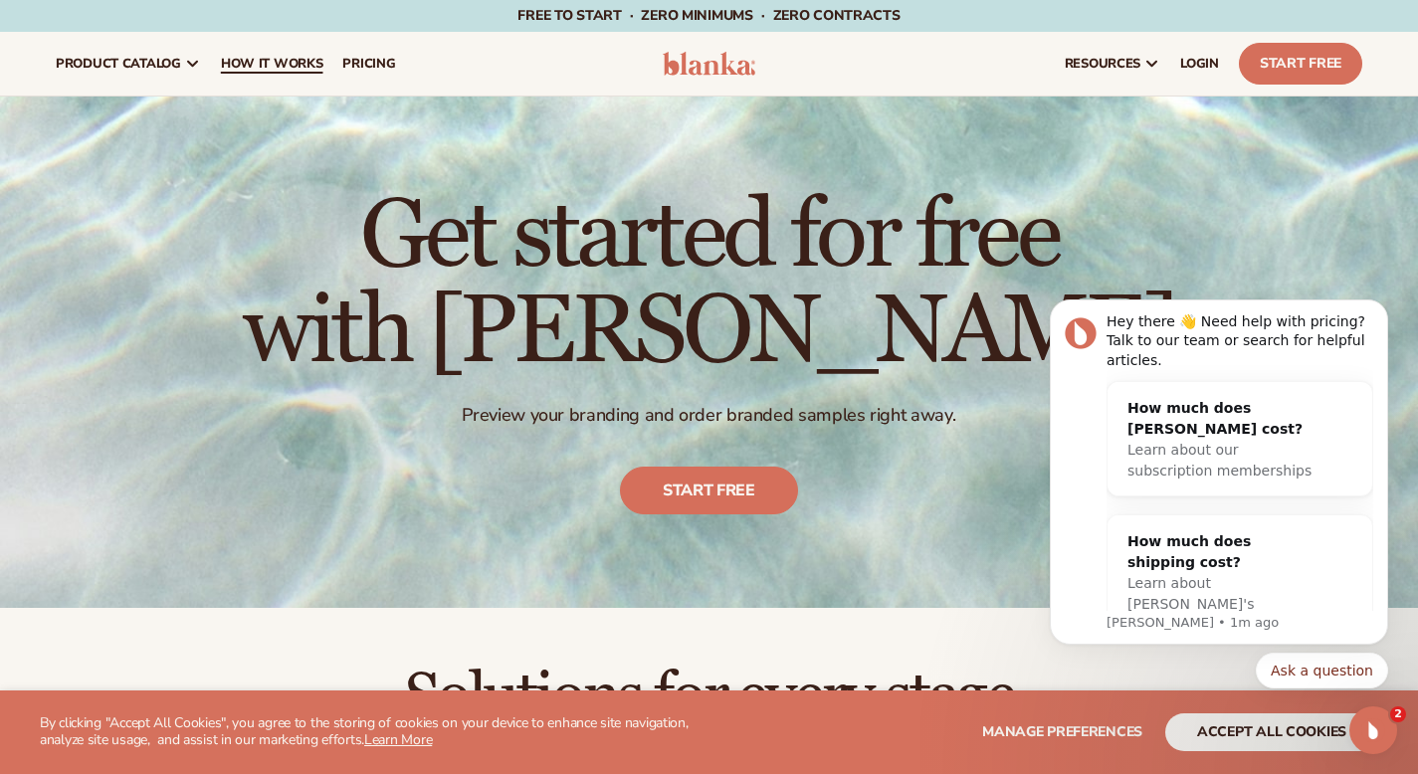
click at [316, 67] on span "How It Works" at bounding box center [272, 64] width 102 height 16
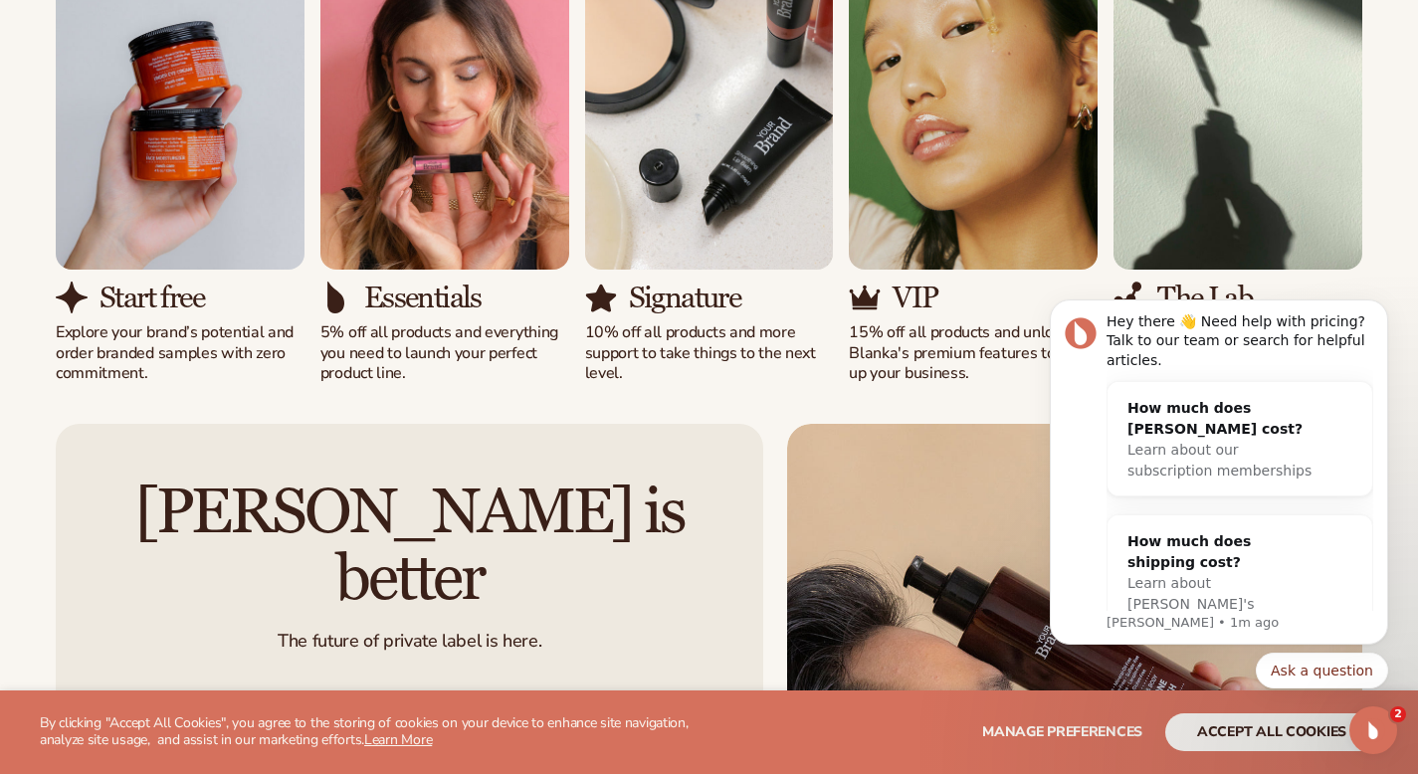
scroll to position [1407, 0]
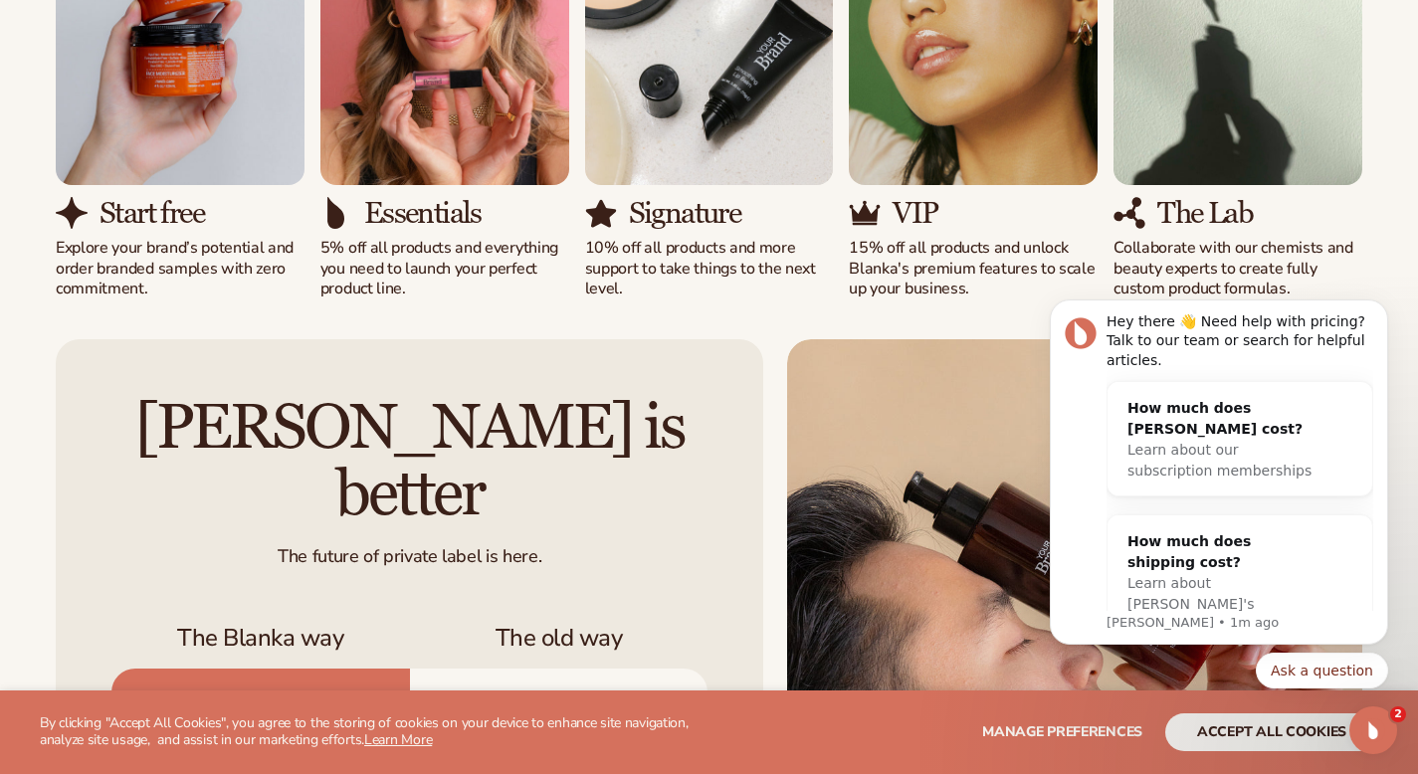
click at [116, 252] on p "Explore your brand’s potential and order branded samples with zero commitment." at bounding box center [180, 269] width 249 height 62
click at [377, 257] on p "5% off all products and everything you need to launch your perfect product line." at bounding box center [444, 269] width 249 height 62
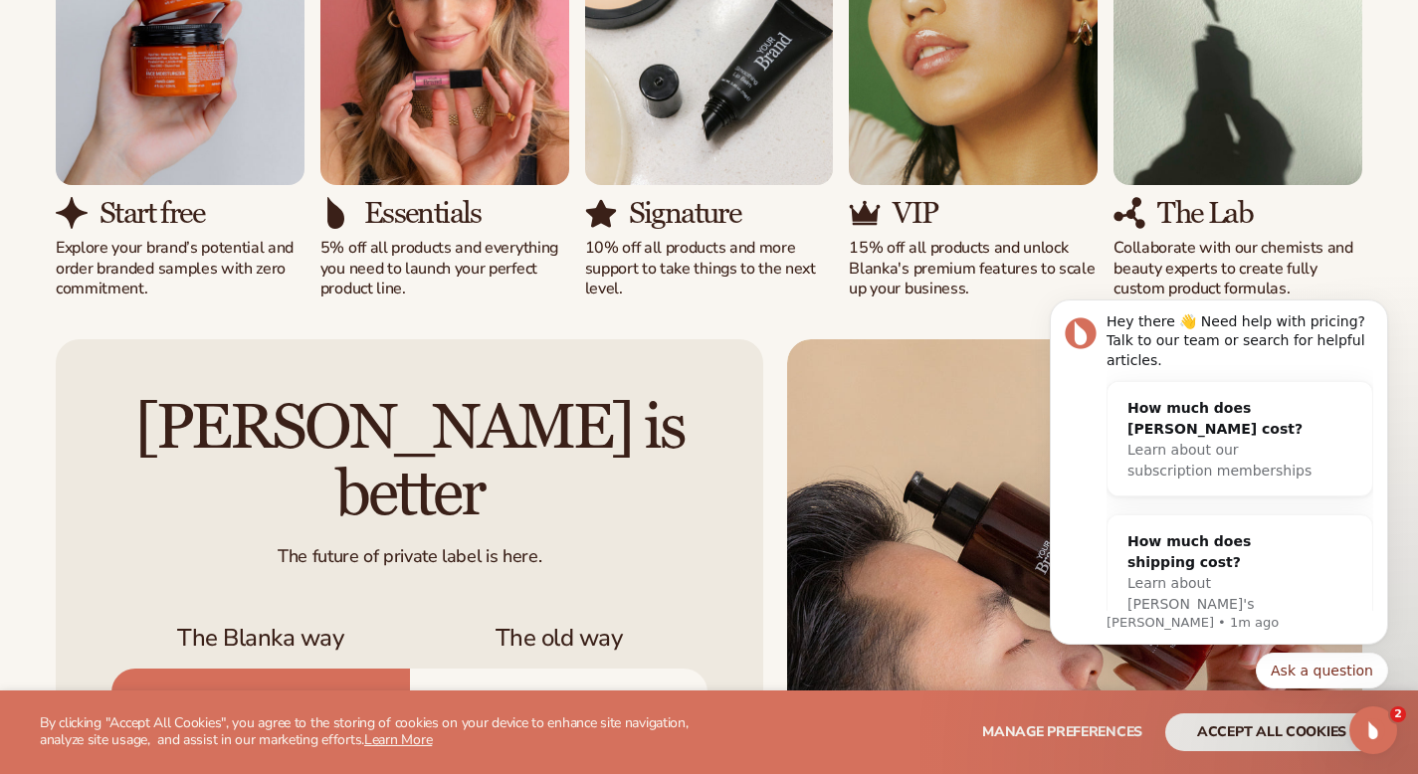
click at [377, 257] on p "5% off all products and everything you need to launch your perfect product line." at bounding box center [444, 269] width 249 height 62
click at [364, 264] on p "5% off all products and everything you need to launch your perfect product line." at bounding box center [444, 269] width 249 height 62
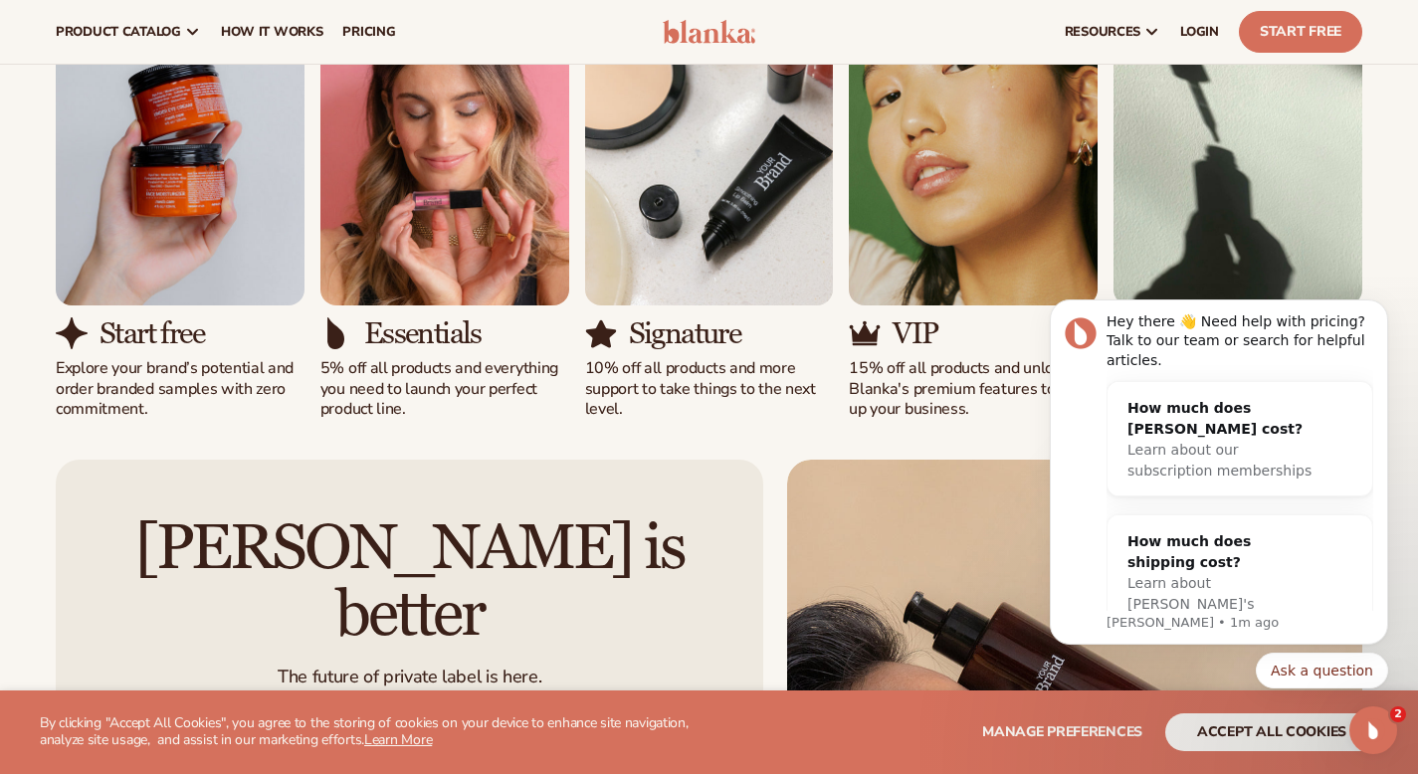
scroll to position [1053, 0]
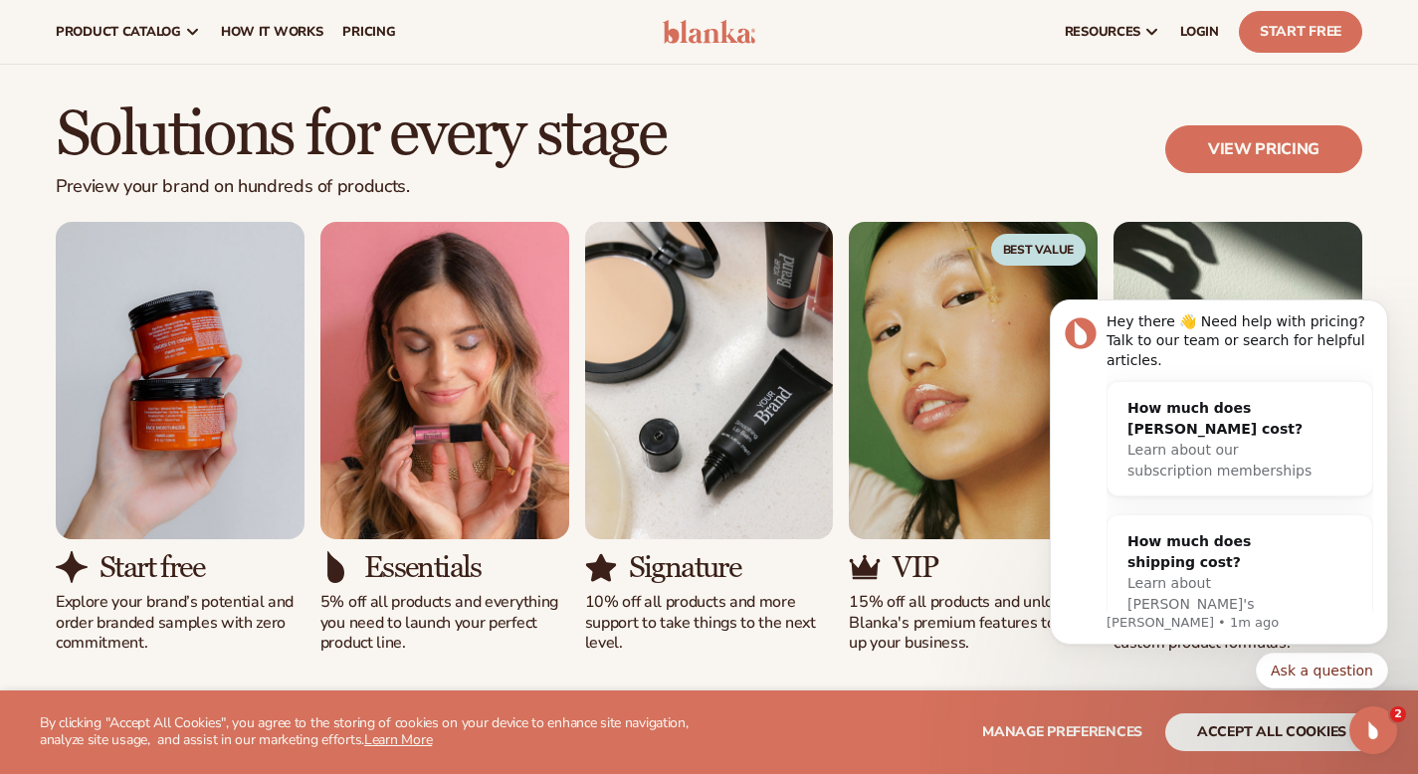
click at [193, 182] on p "Preview your brand on hundreds of products." at bounding box center [361, 187] width 610 height 22
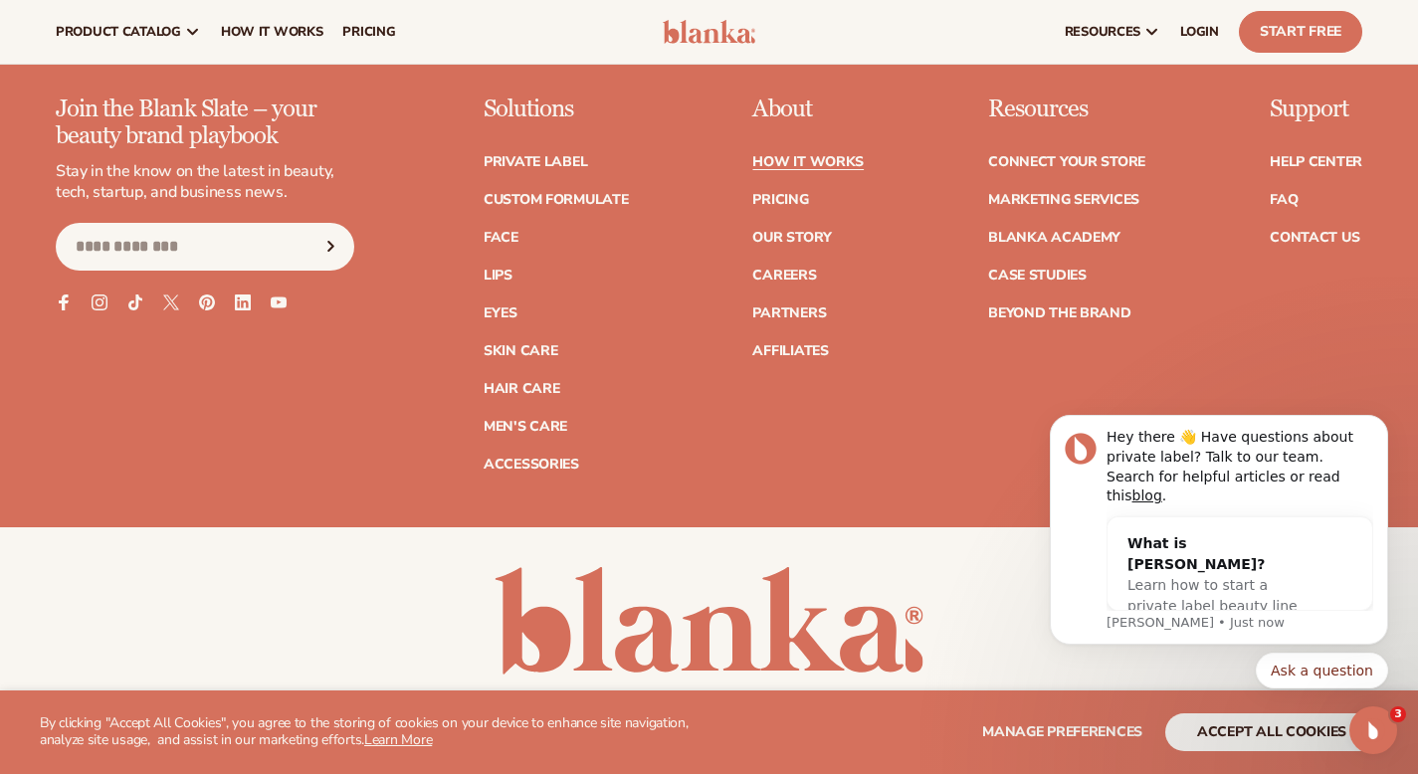
scroll to position [4071, 0]
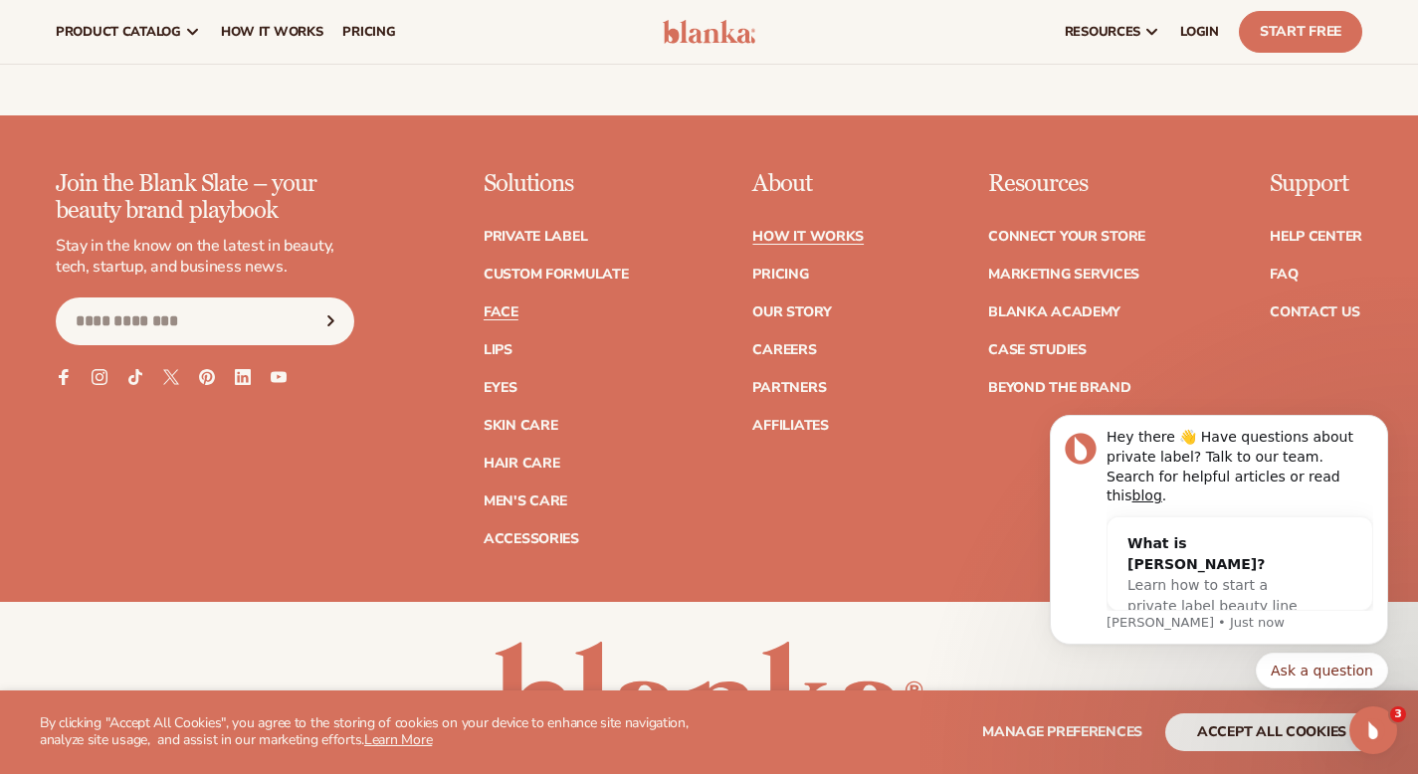
click at [510, 306] on link "Face" at bounding box center [501, 313] width 35 height 14
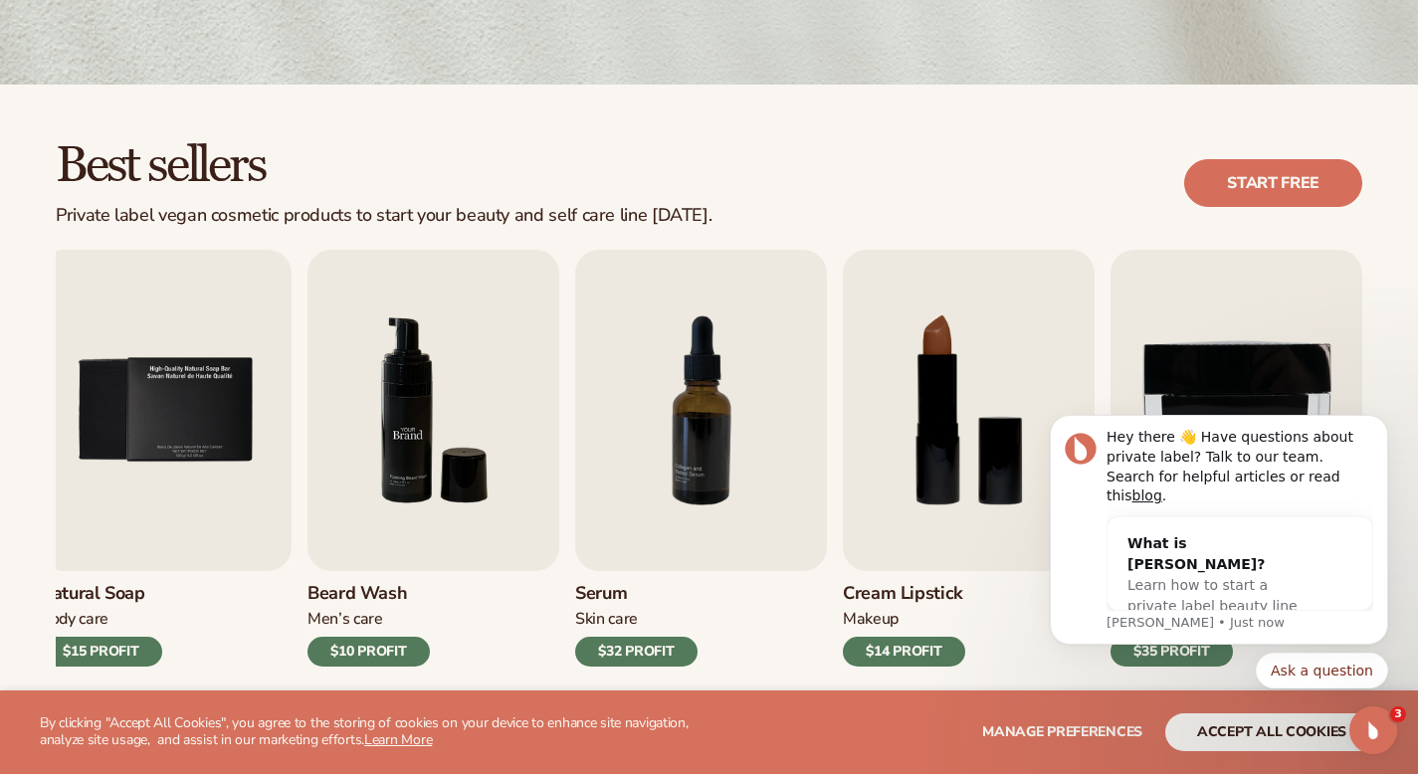
click at [548, 392] on img "6 / 9" at bounding box center [433, 410] width 252 height 321
click at [663, 413] on img "7 / 9" at bounding box center [701, 410] width 252 height 321
click at [695, 444] on img "7 / 9" at bounding box center [701, 410] width 252 height 321
click at [612, 629] on div "Skin Care" at bounding box center [636, 619] width 122 height 21
click at [614, 603] on h3 "Serum" at bounding box center [636, 594] width 122 height 22
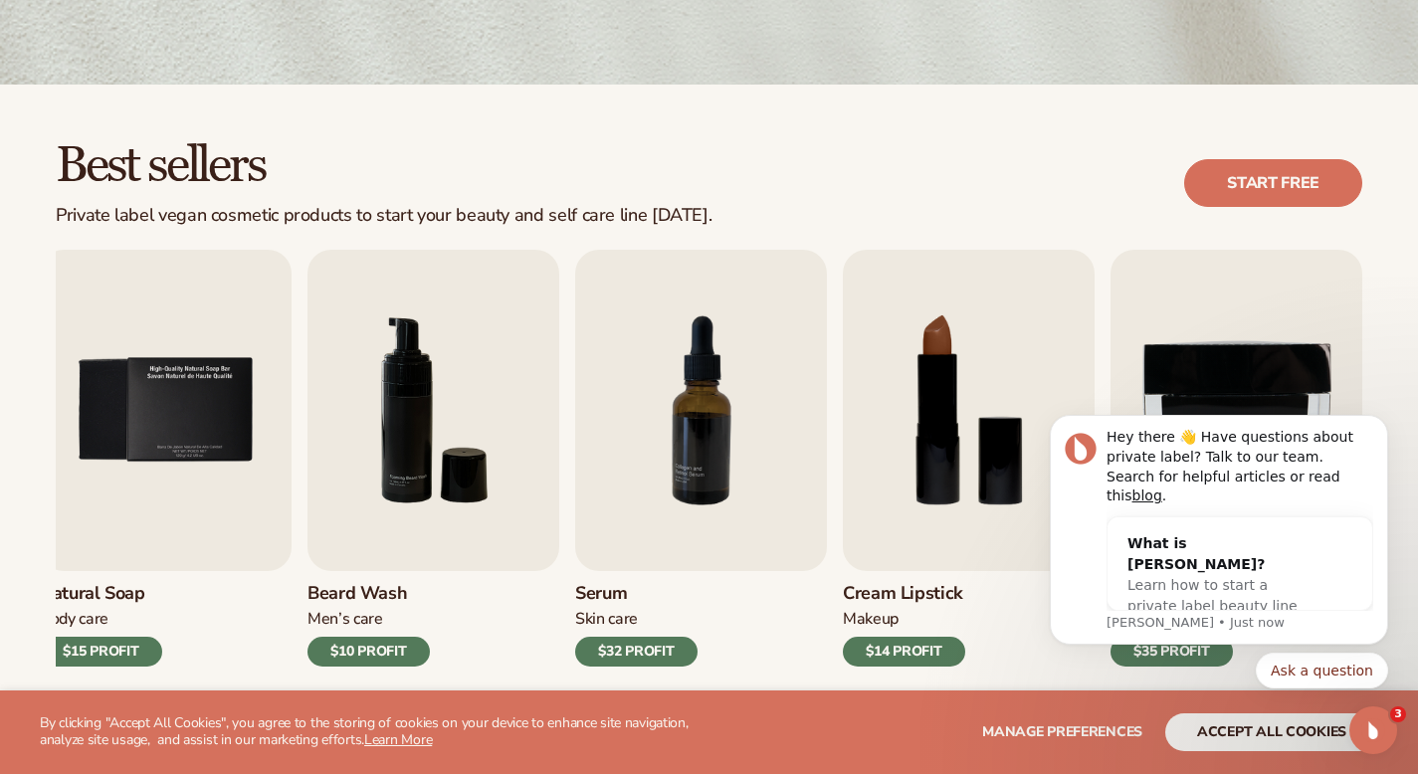
click at [639, 658] on div "$32 PROFIT" at bounding box center [636, 652] width 122 height 30
click at [667, 562] on img "7 / 9" at bounding box center [701, 410] width 252 height 321
click at [717, 425] on img "7 / 9" at bounding box center [701, 410] width 252 height 321
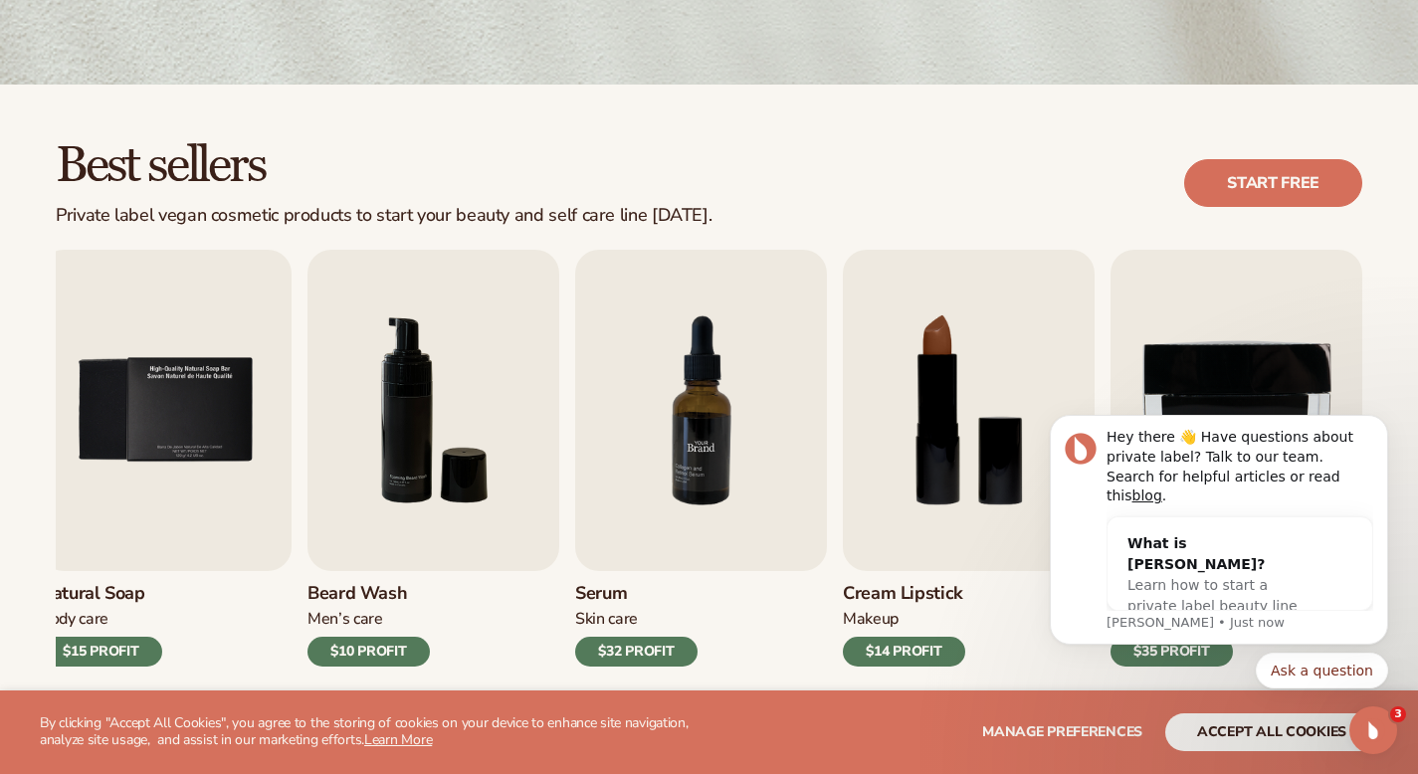
click at [717, 425] on img "7 / 9" at bounding box center [701, 410] width 252 height 321
click at [1331, 183] on link "Start free" at bounding box center [1273, 183] width 178 height 48
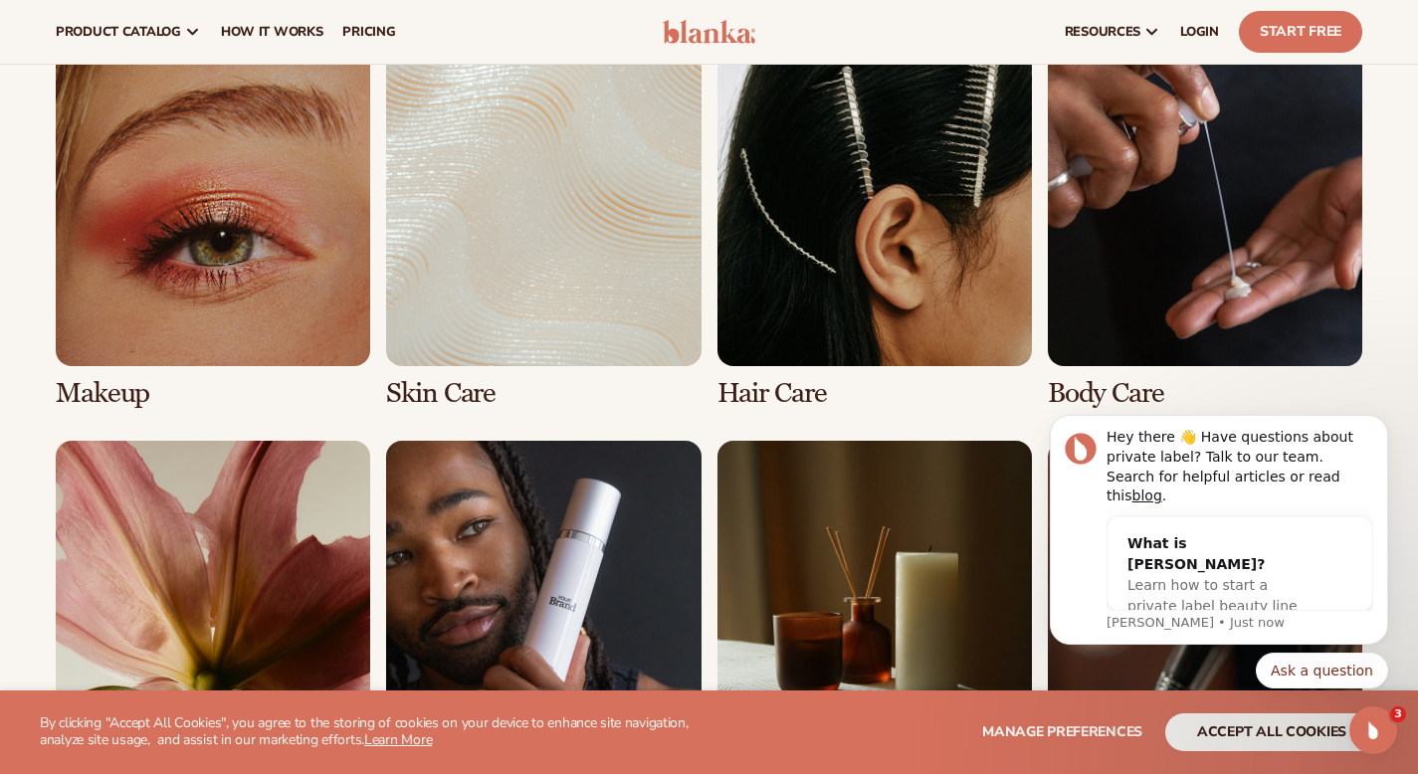
scroll to position [1447, 0]
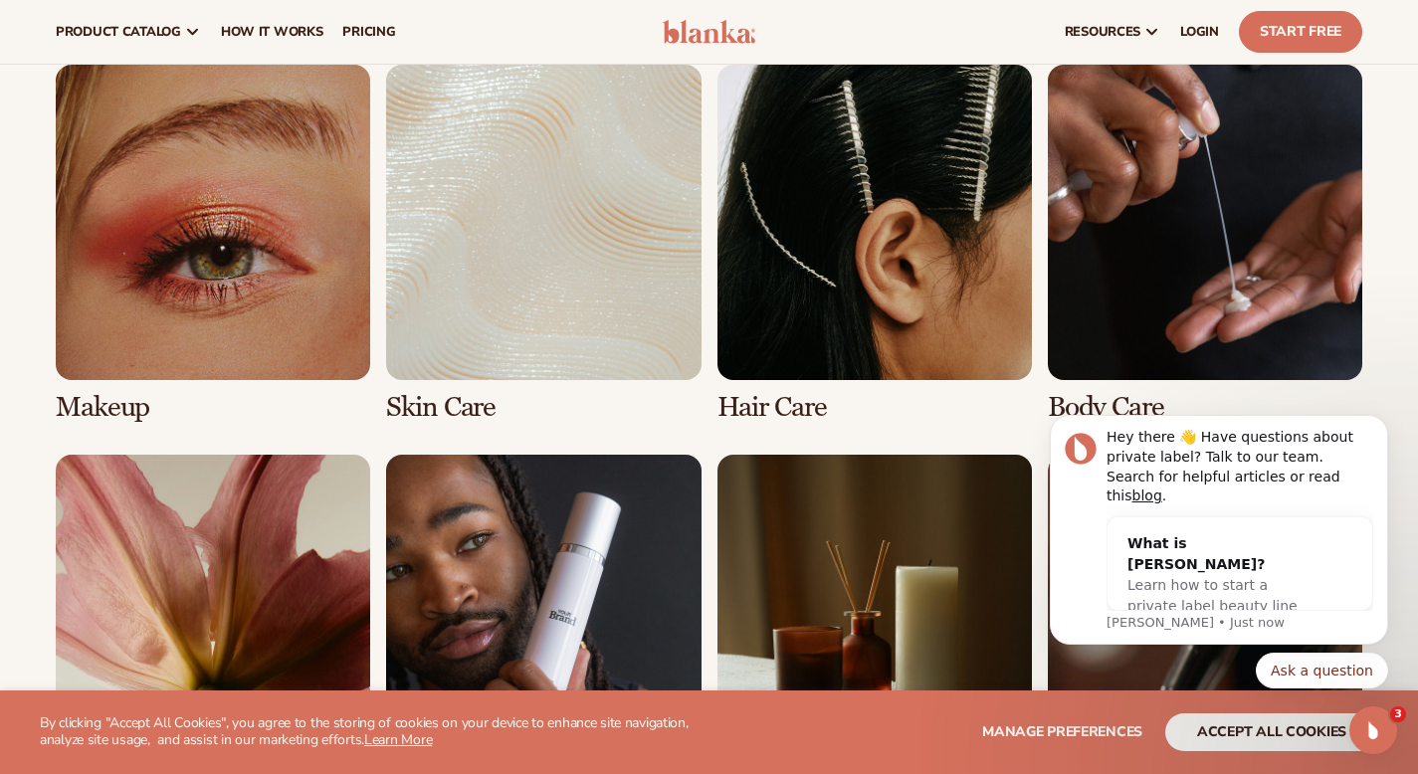
click at [865, 222] on link "3 / 8" at bounding box center [874, 243] width 314 height 357
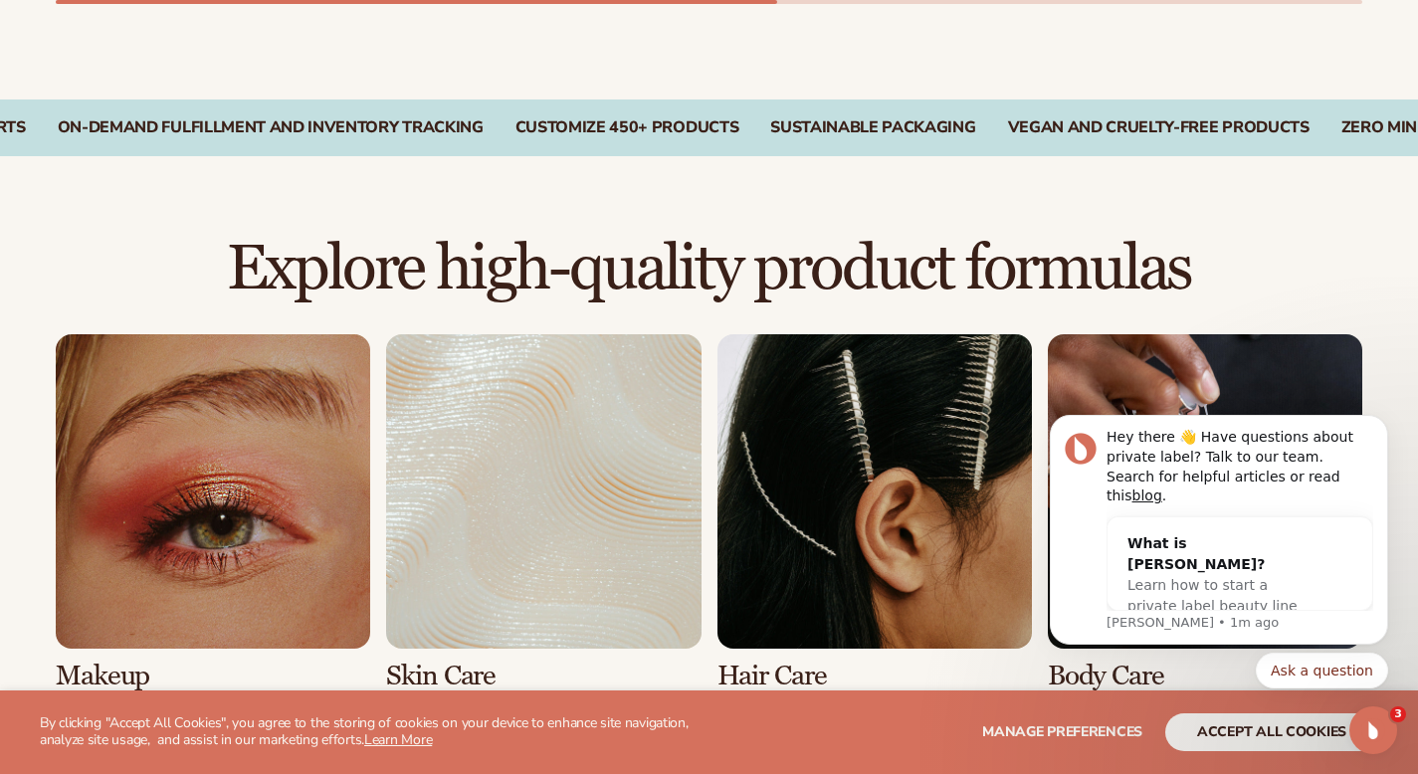
scroll to position [1816, 0]
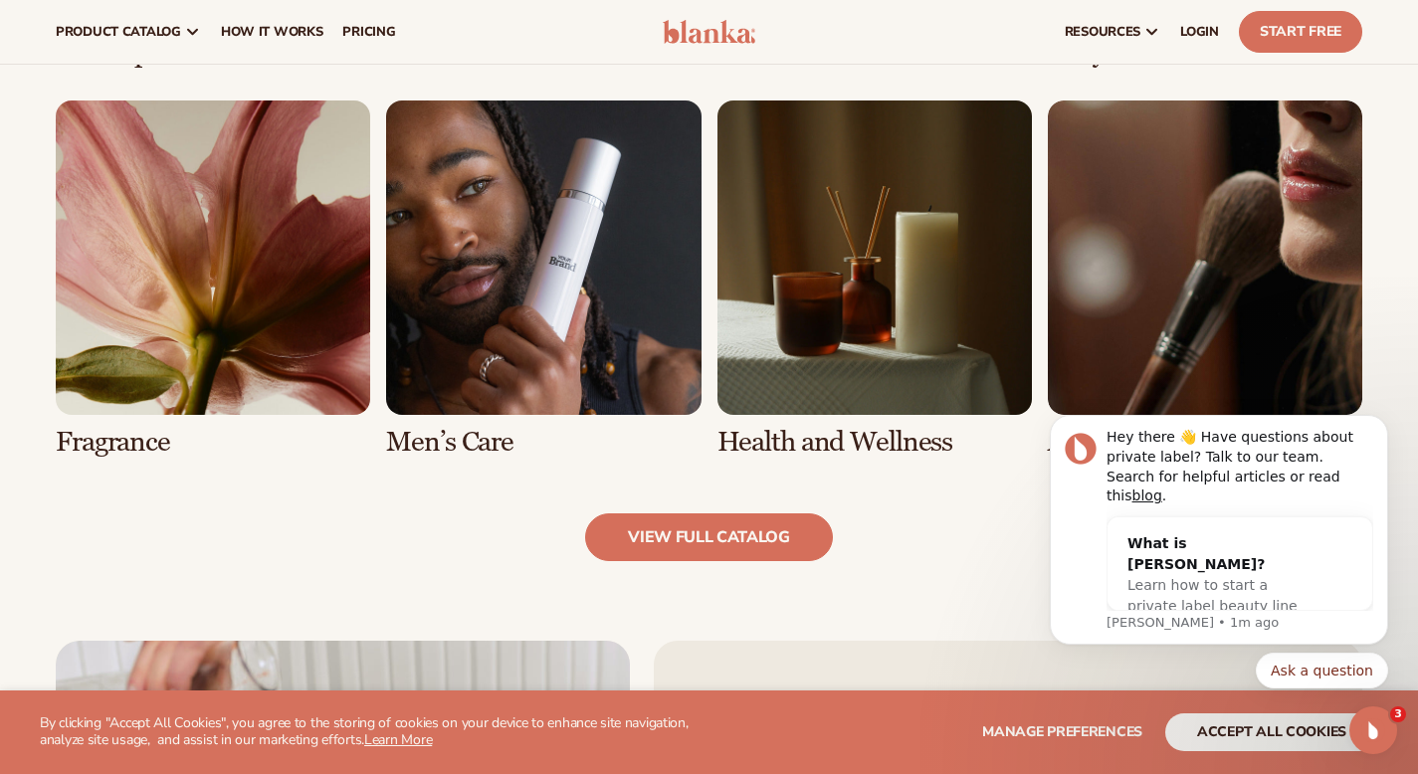
click at [187, 287] on link "5 / 8" at bounding box center [213, 279] width 314 height 357
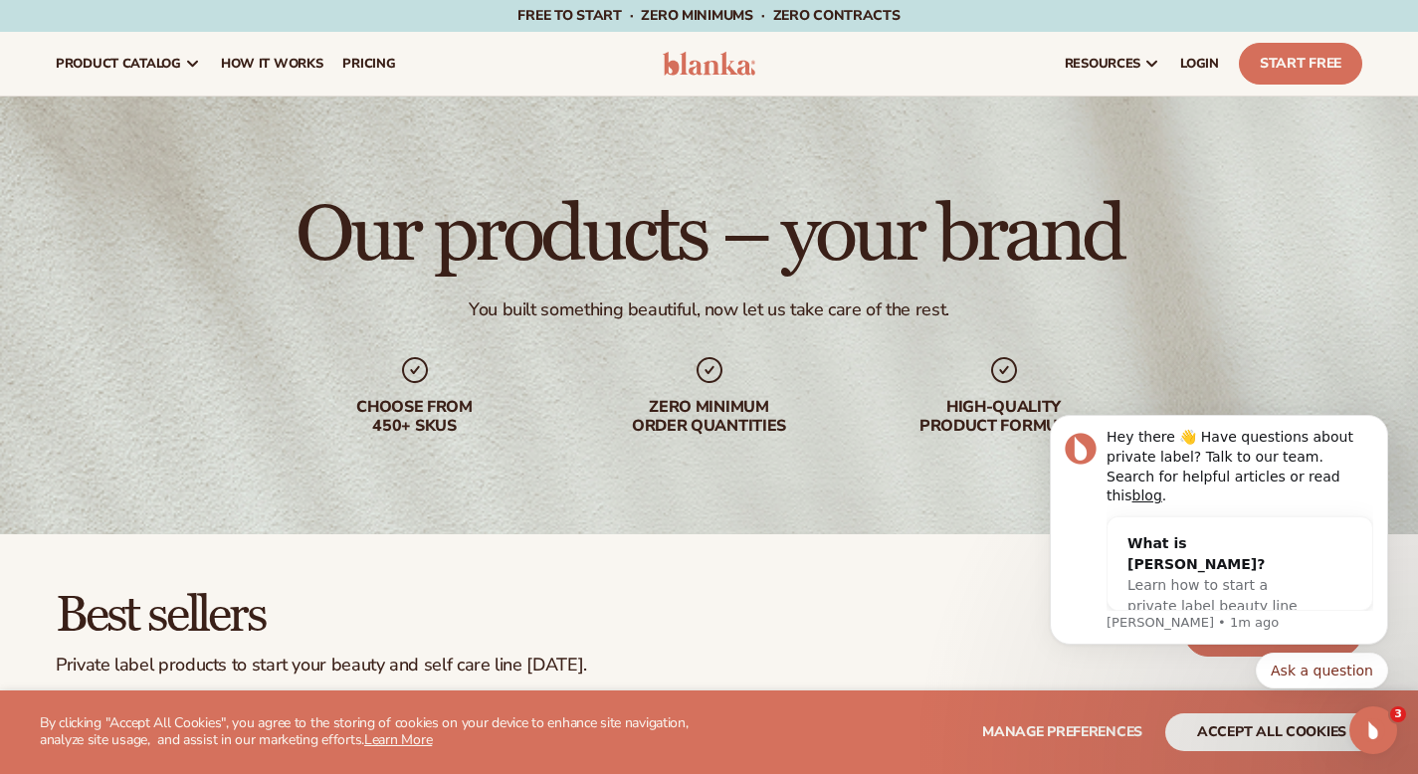
click at [357, 415] on div "Choose from 450+ Skus" at bounding box center [415, 417] width 255 height 38
click at [701, 72] on img at bounding box center [710, 64] width 94 height 24
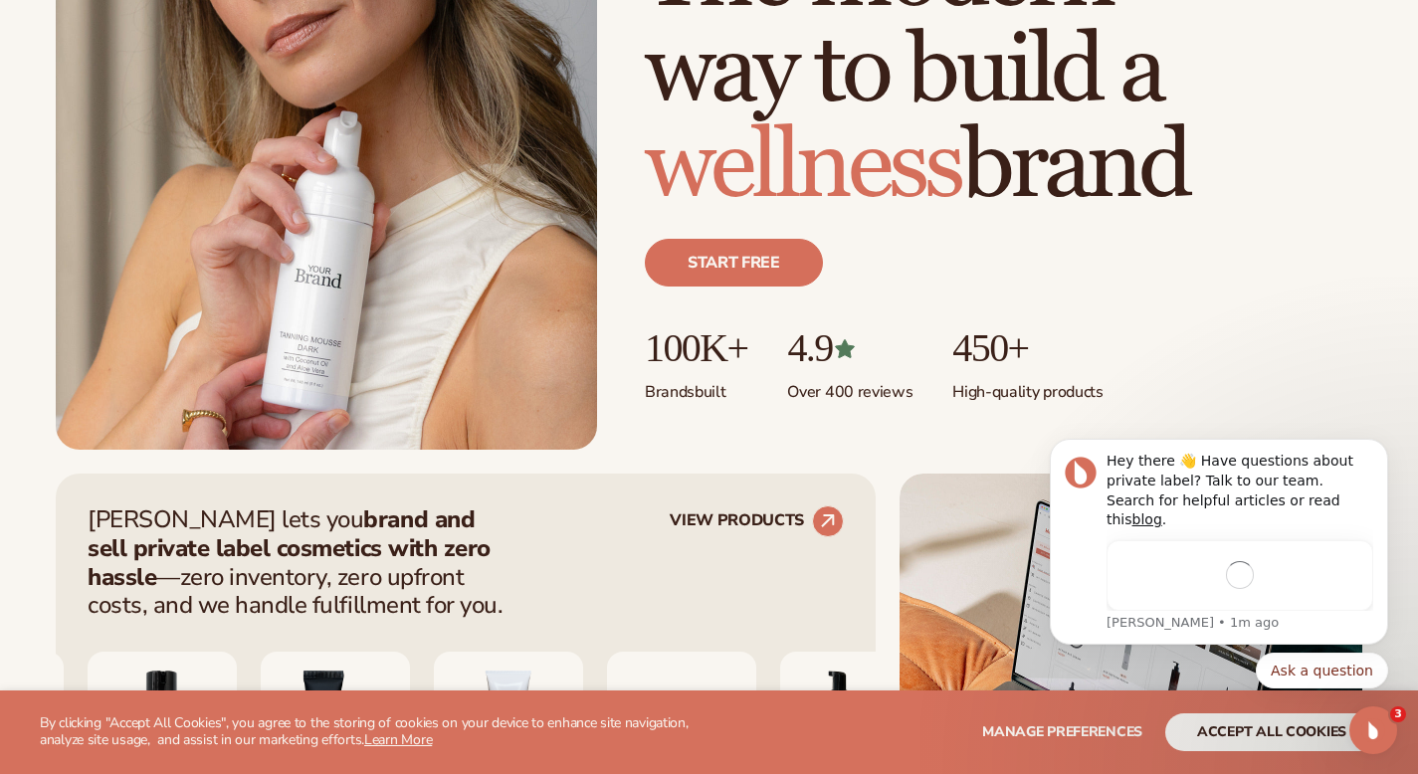
scroll to position [360, 0]
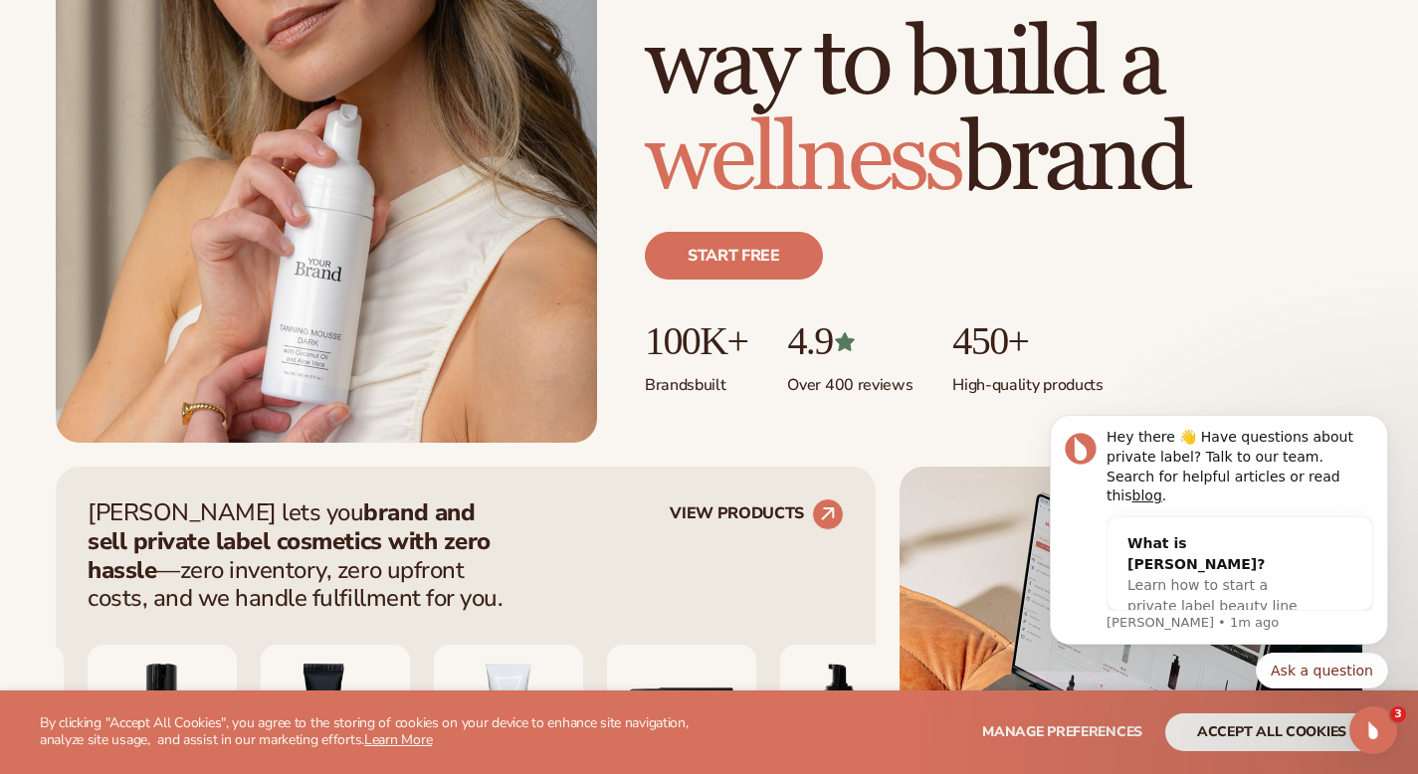
click at [700, 344] on p "100K+" at bounding box center [696, 341] width 102 height 44
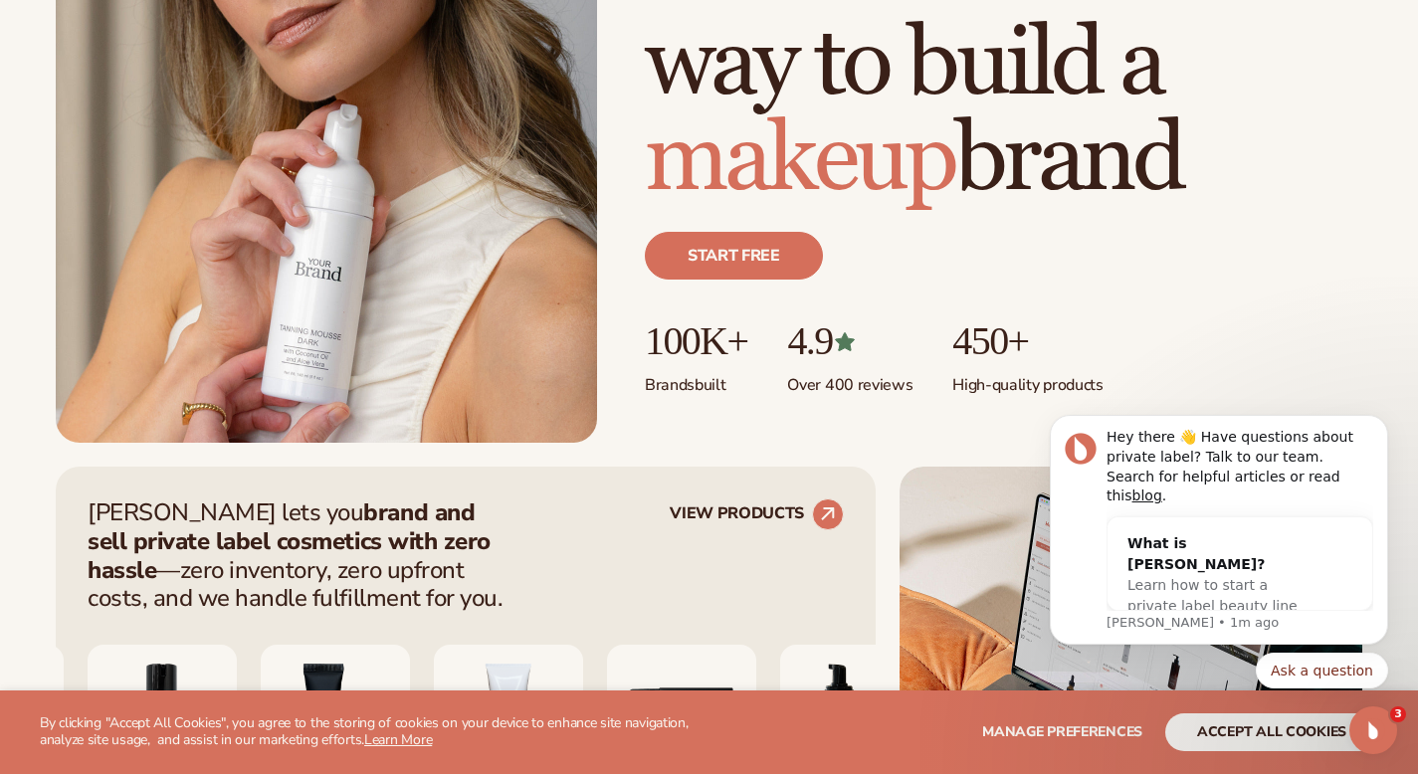
click at [688, 382] on p "Brands built" at bounding box center [696, 379] width 102 height 33
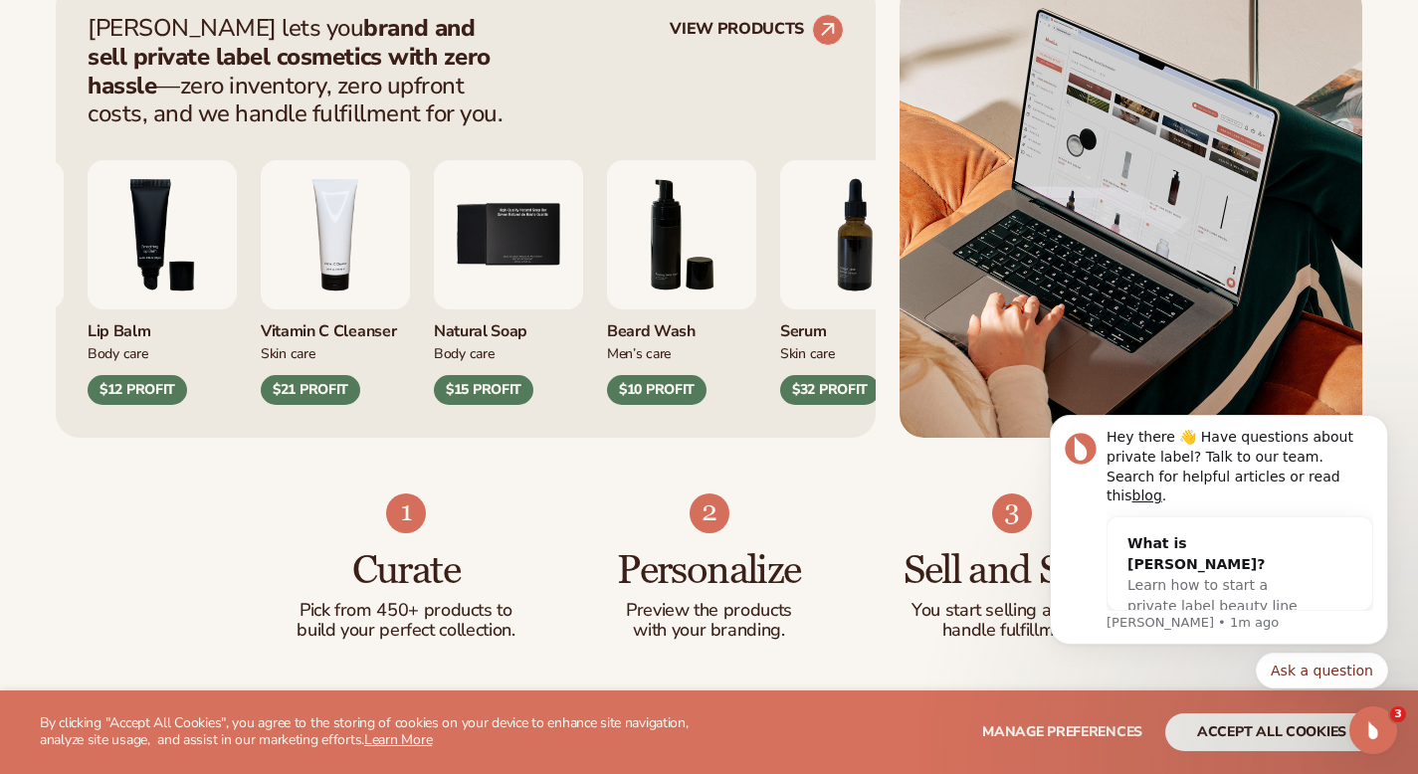
scroll to position [872, 0]
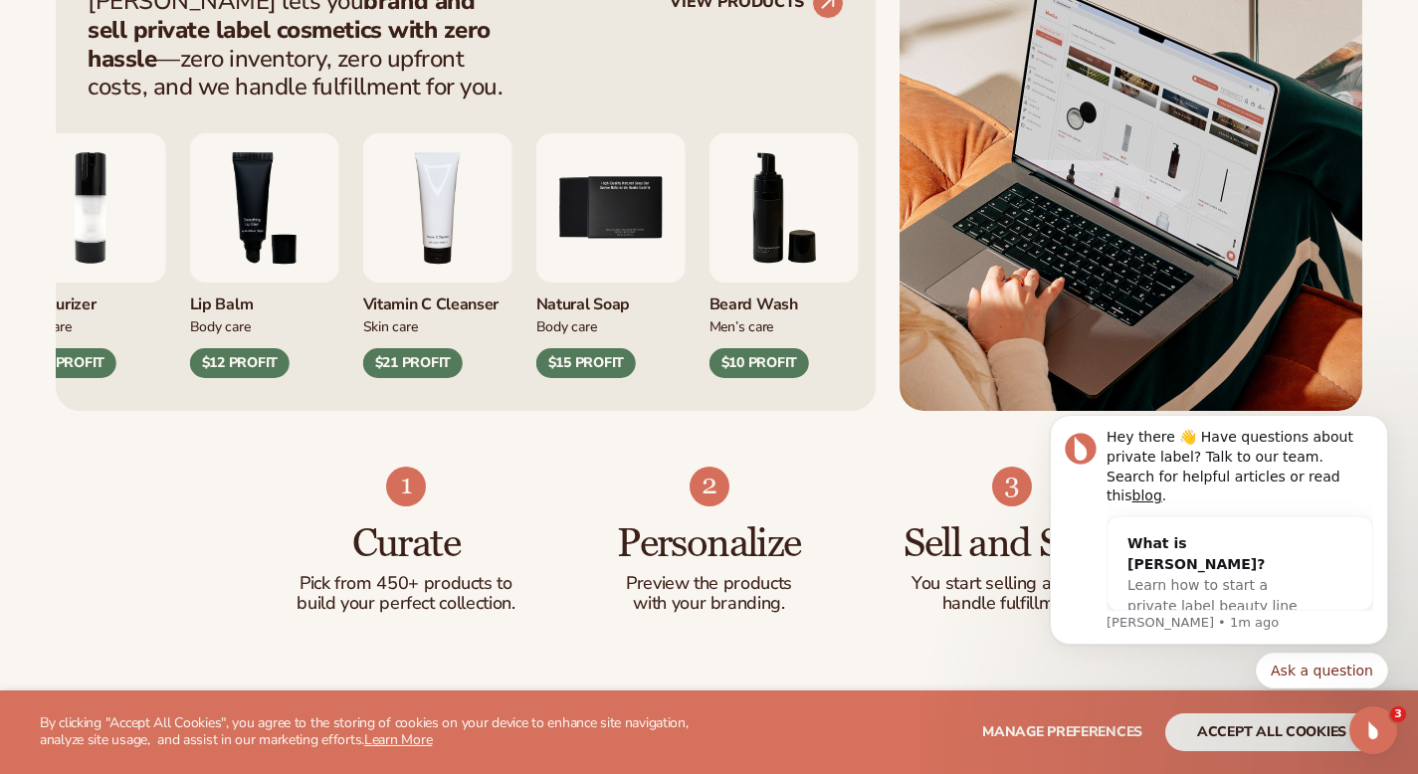
click at [779, 236] on img "6 / 9" at bounding box center [784, 207] width 149 height 149
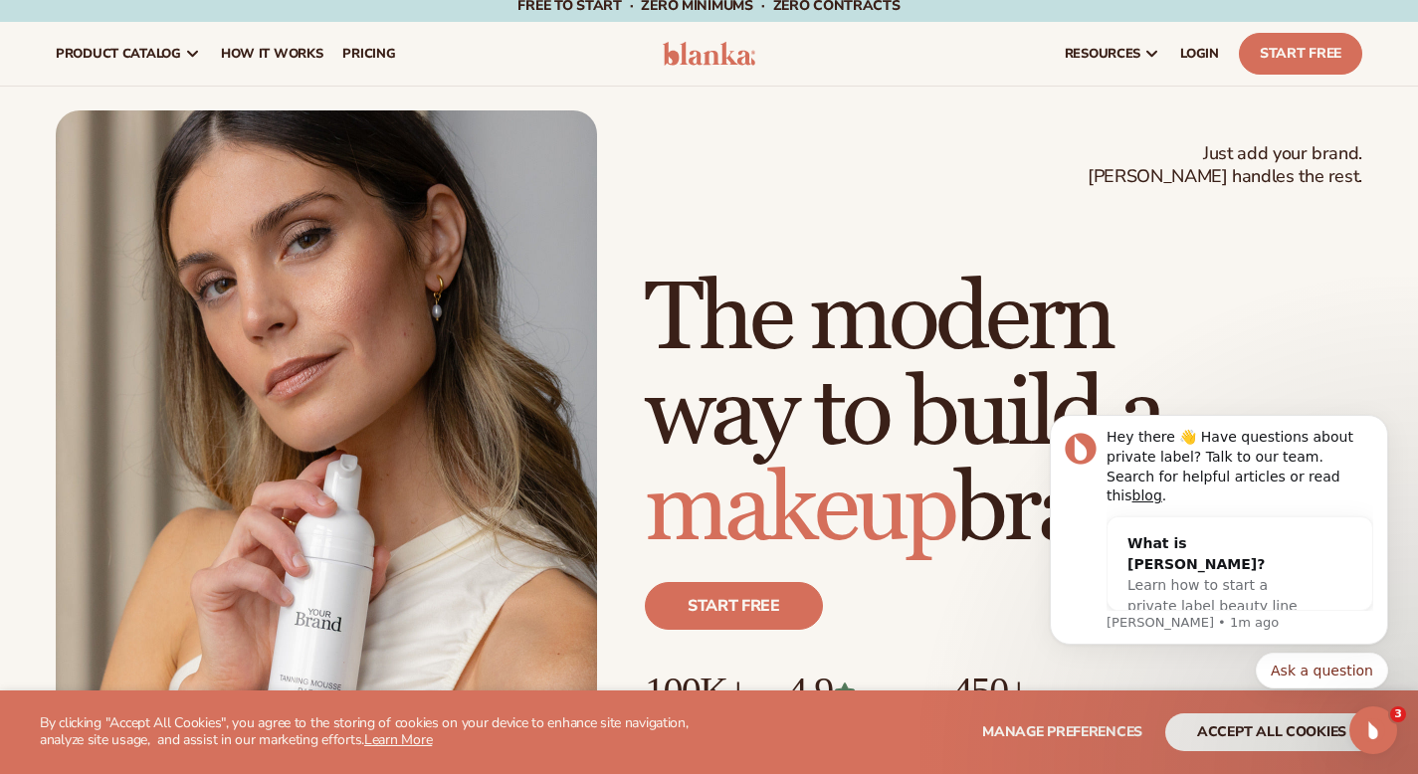
scroll to position [0, 0]
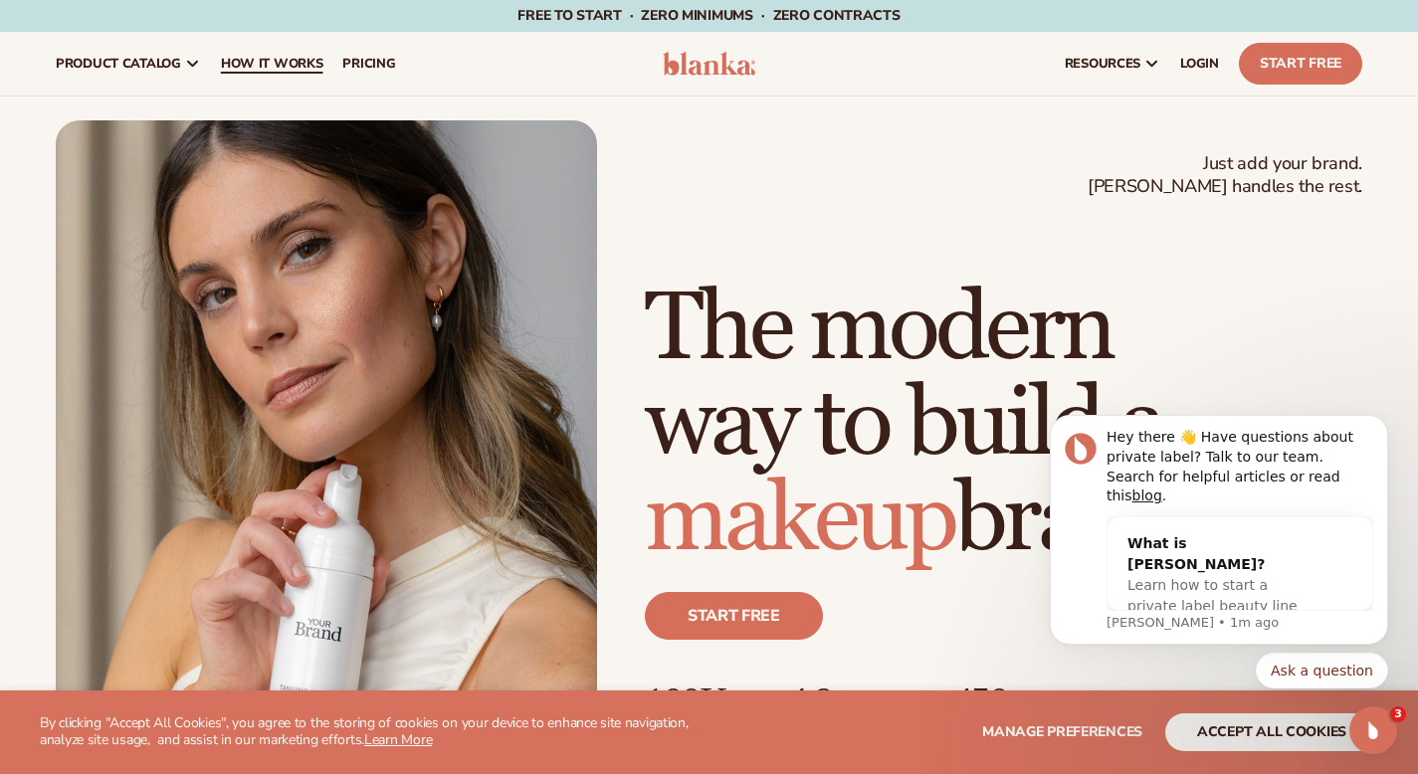
click at [305, 63] on span "How It Works" at bounding box center [272, 64] width 102 height 16
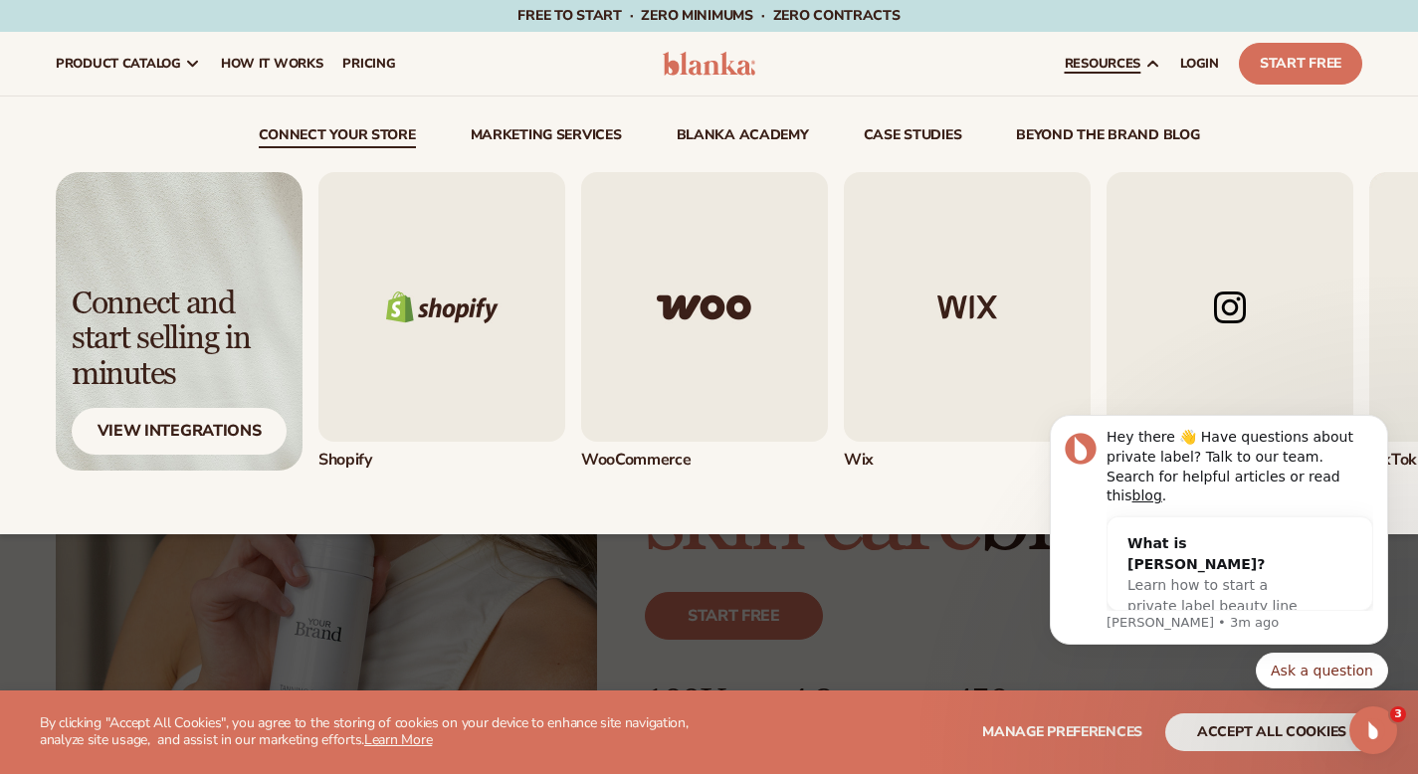
click at [421, 406] on img "1 / 5" at bounding box center [441, 307] width 247 height 270
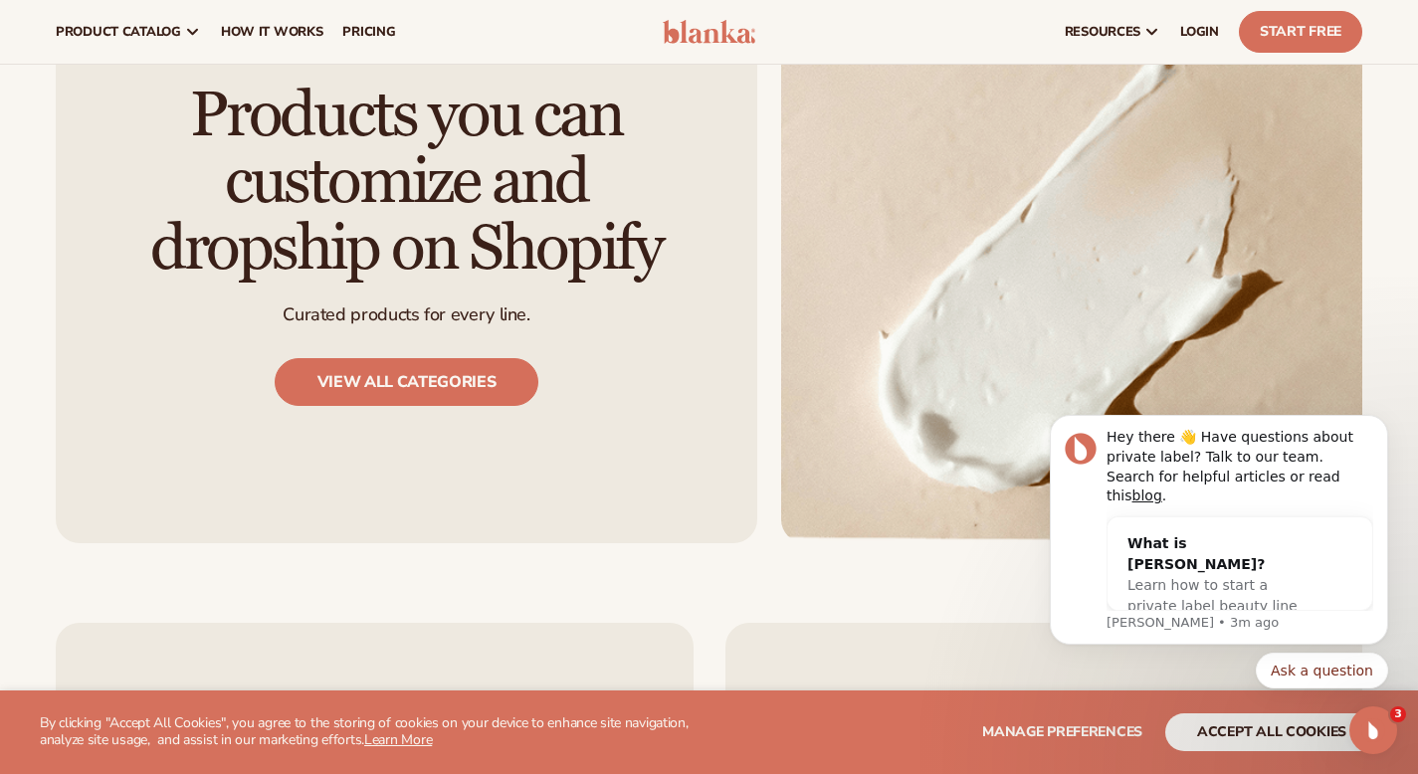
scroll to position [2317, 0]
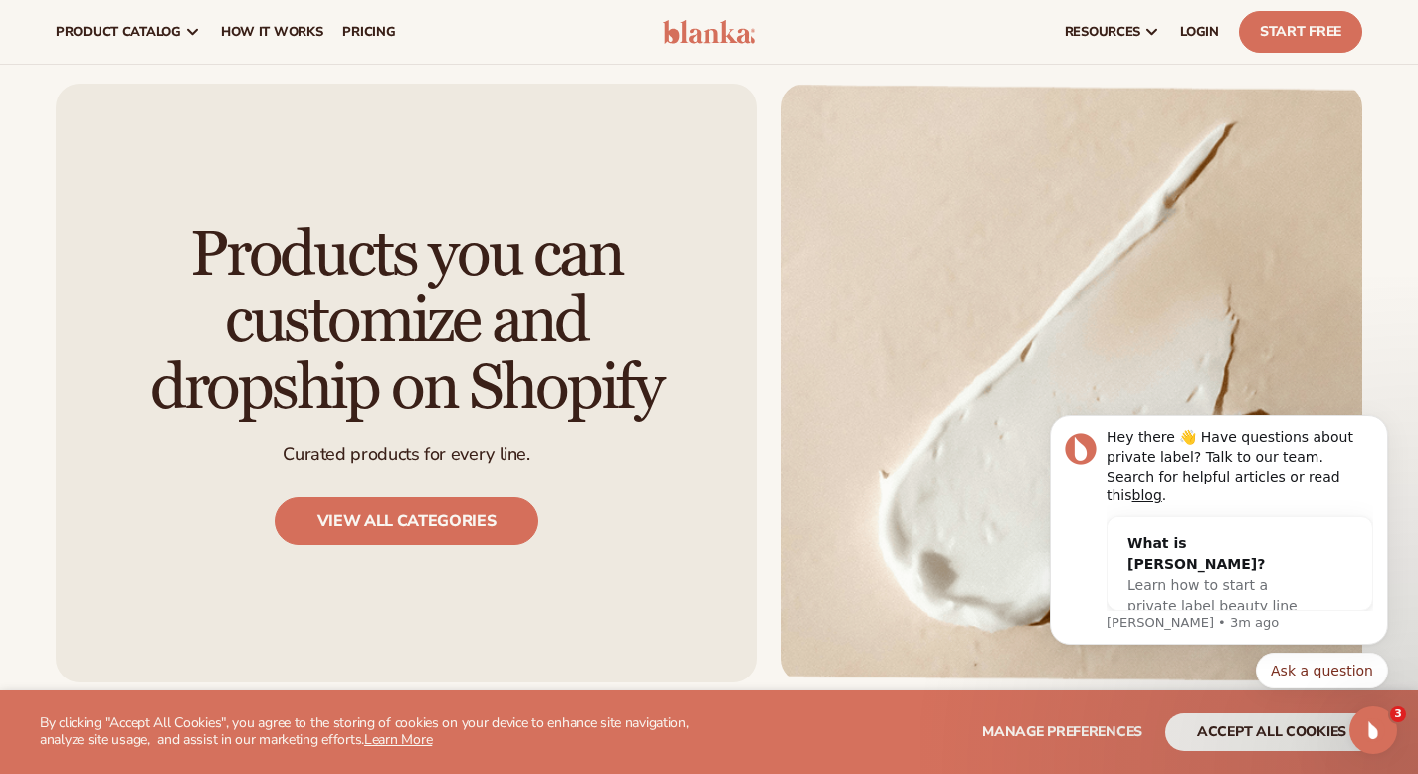
click at [421, 498] on link "View all categories" at bounding box center [407, 522] width 265 height 48
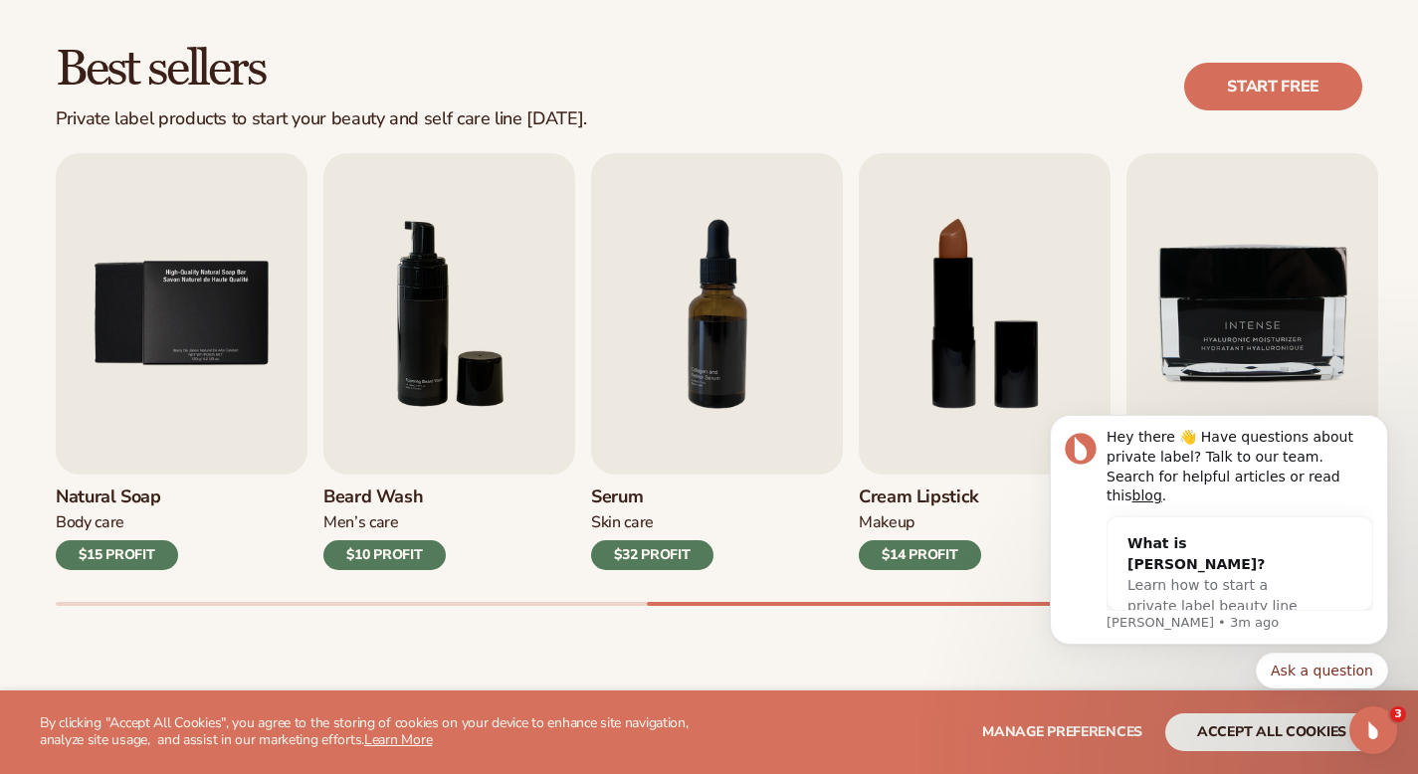
click at [848, 102] on div "Best sellers Private label products to start your beauty and self care line [DA…" at bounding box center [709, 87] width 1307 height 86
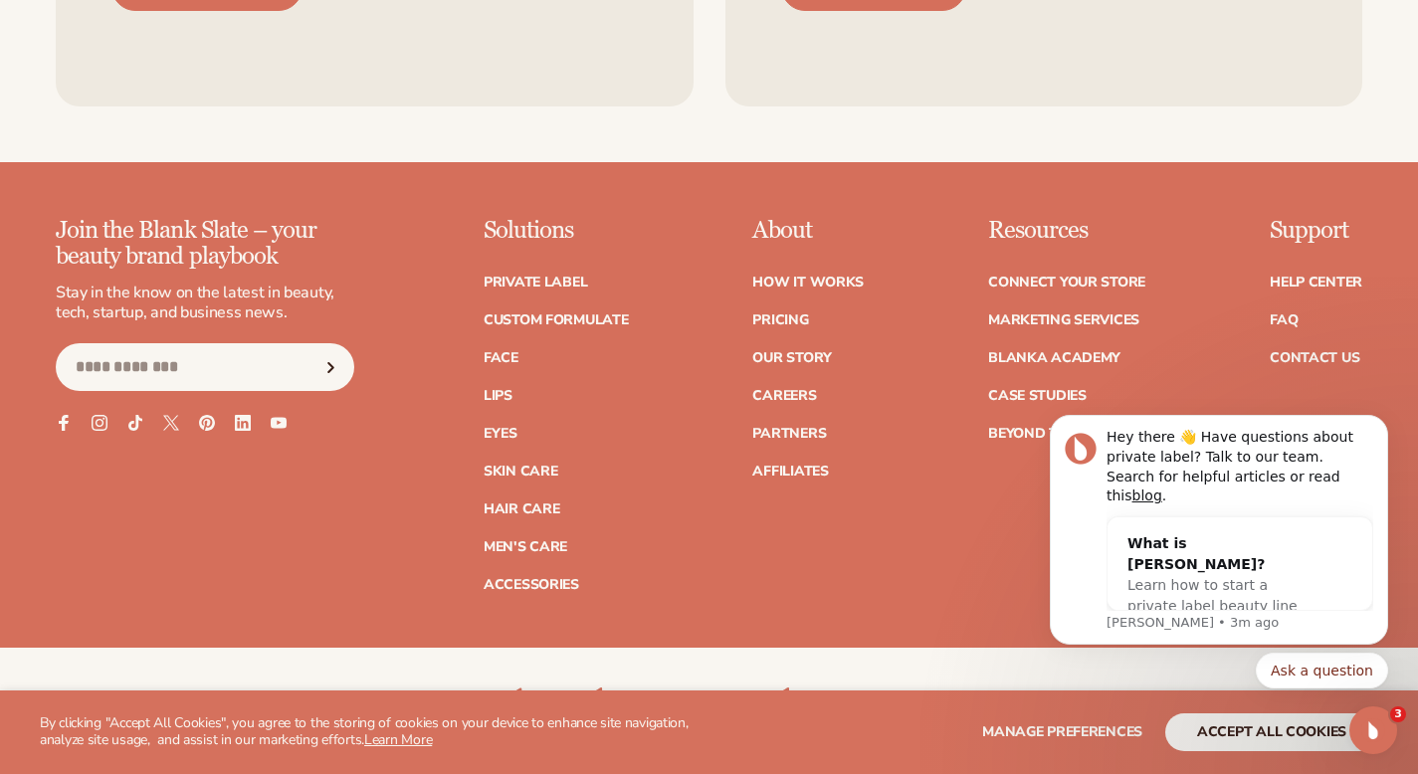
scroll to position [3610, 0]
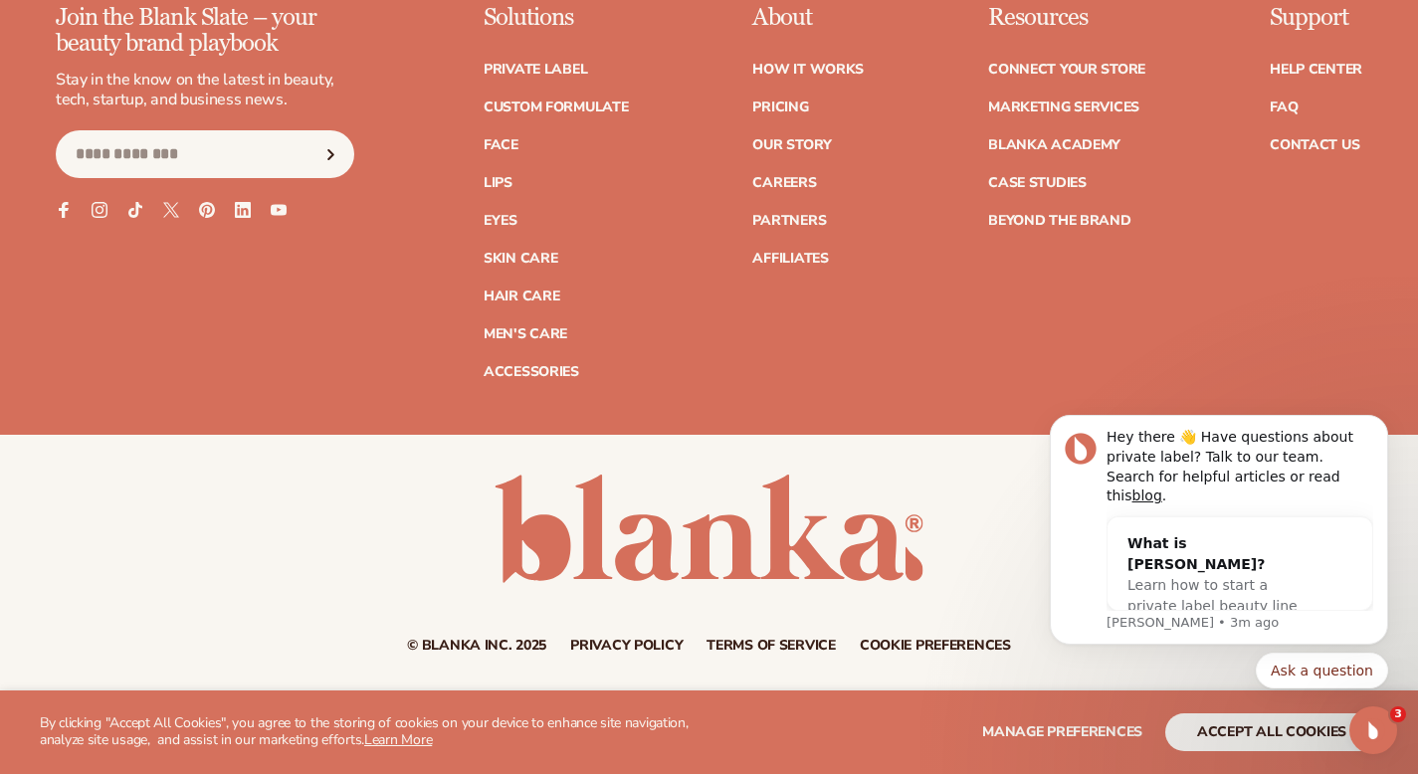
click at [702, 561] on link at bounding box center [709, 529] width 429 height 108
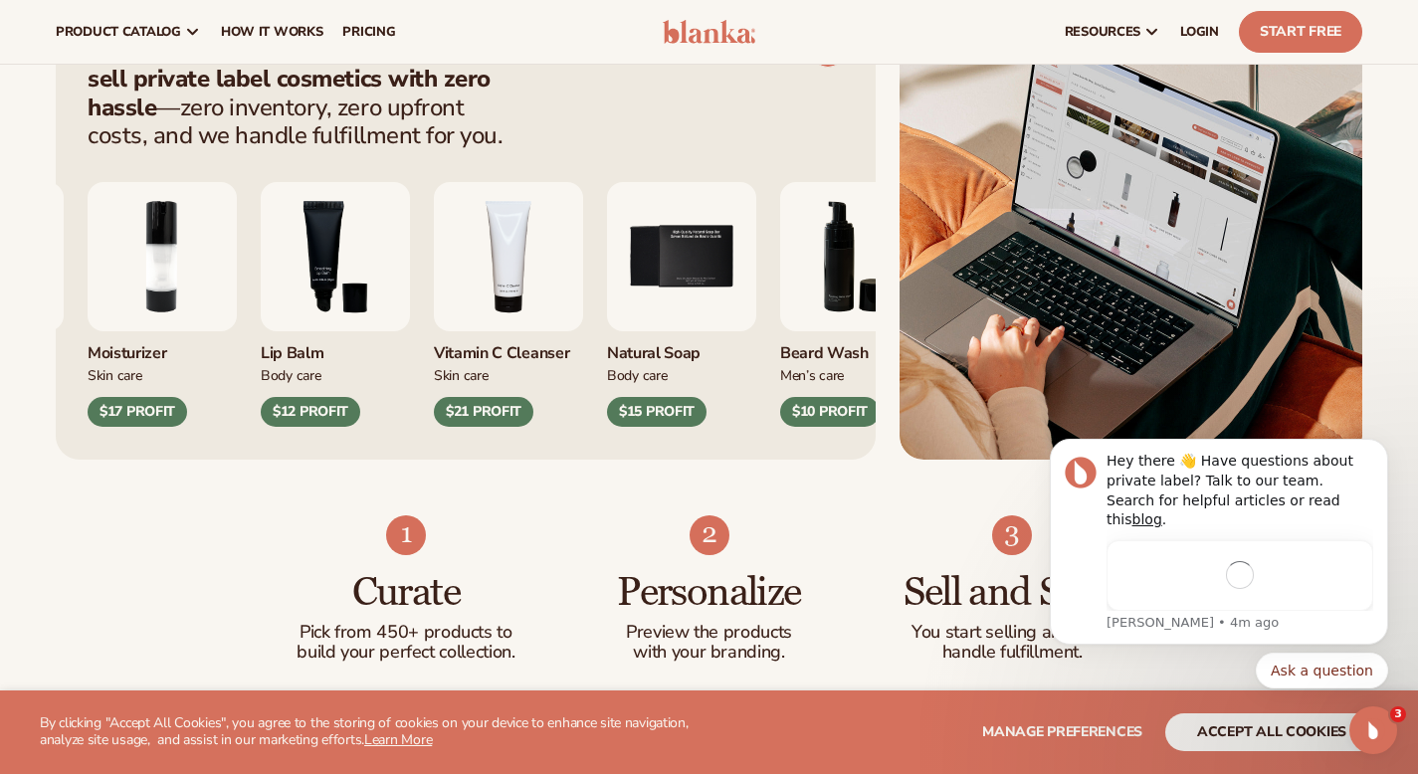
scroll to position [822, 0]
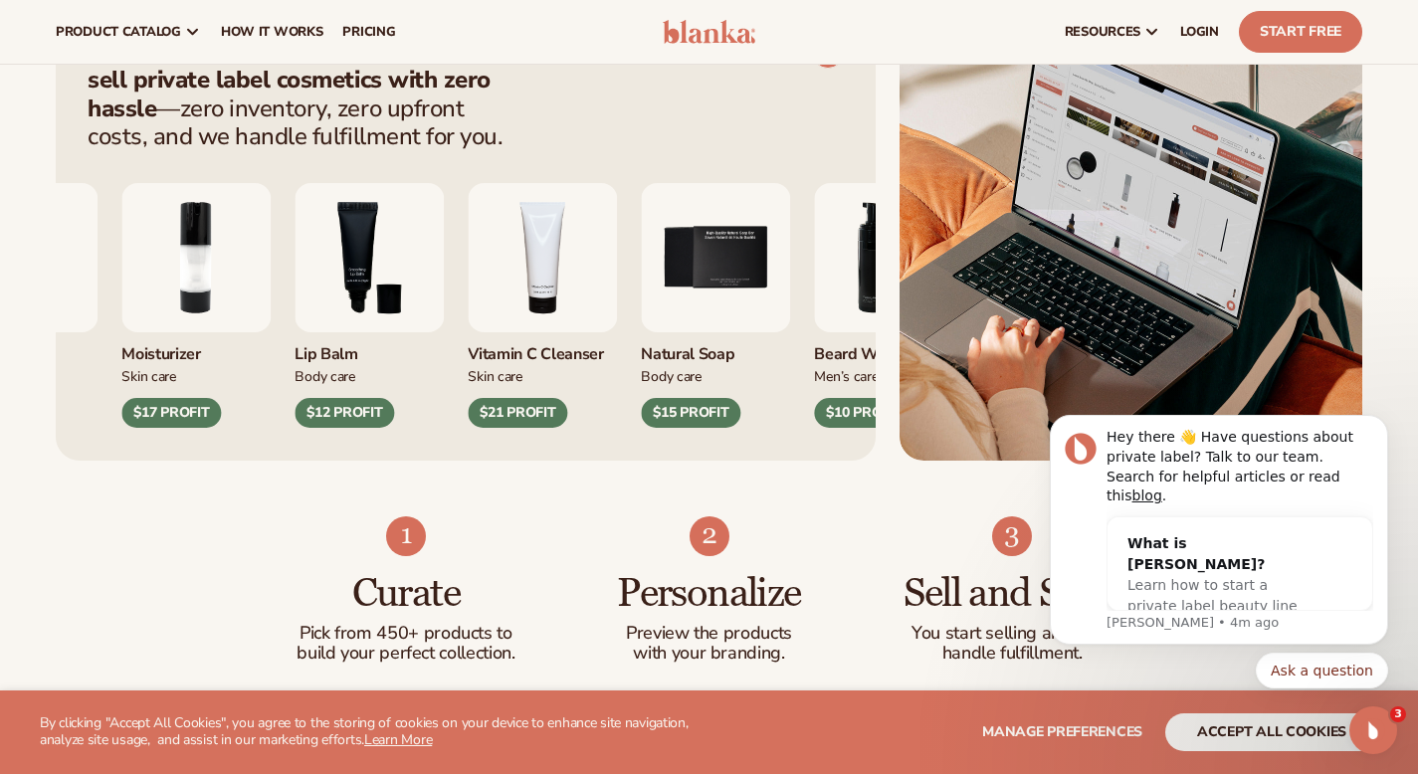
click at [478, 317] on div "Lip Gloss Makeup $16 PROFIT Moisturizer Skin Care $17 PROFIT Makeup" at bounding box center [326, 305] width 756 height 245
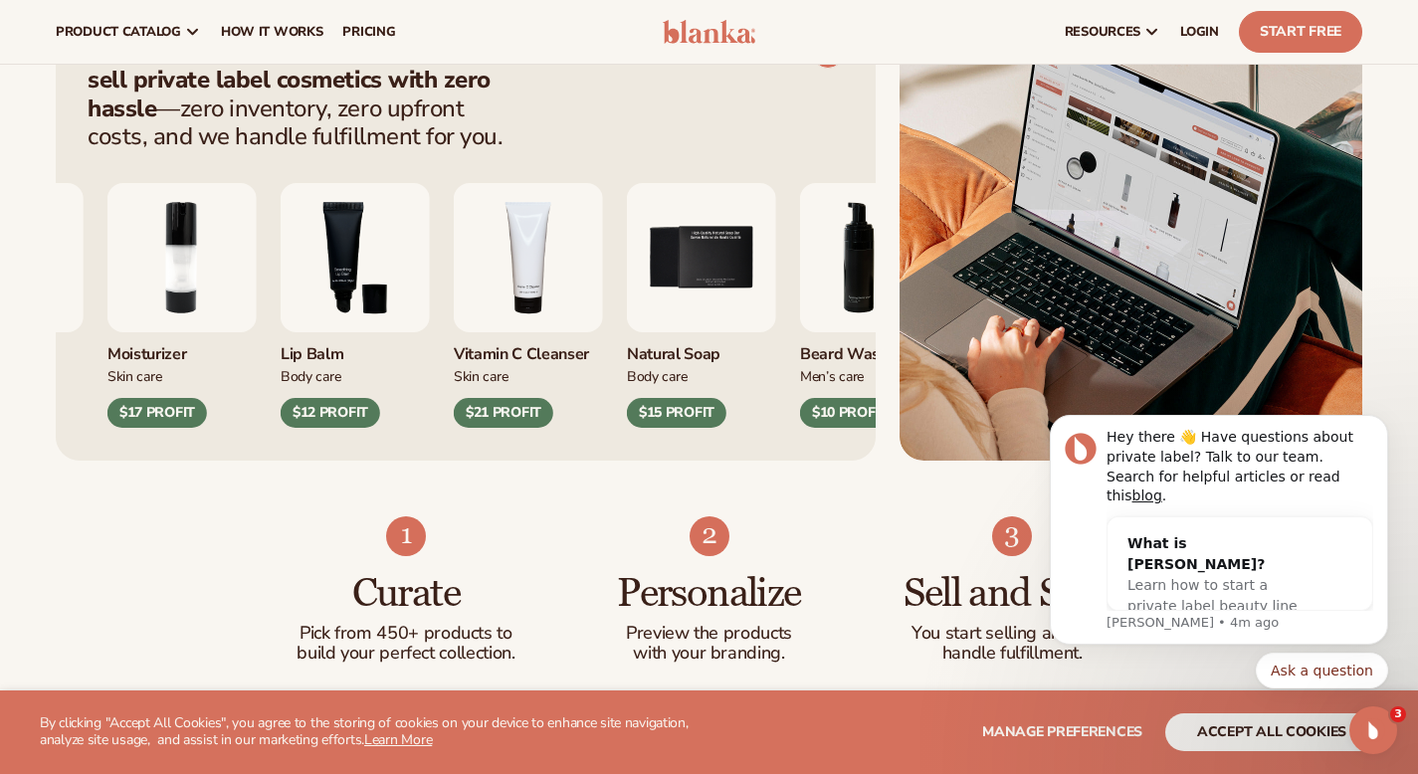
click at [657, 355] on div "Natural Soap" at bounding box center [701, 348] width 149 height 33
click at [692, 413] on div "$15 PROFIT" at bounding box center [677, 413] width 100 height 30
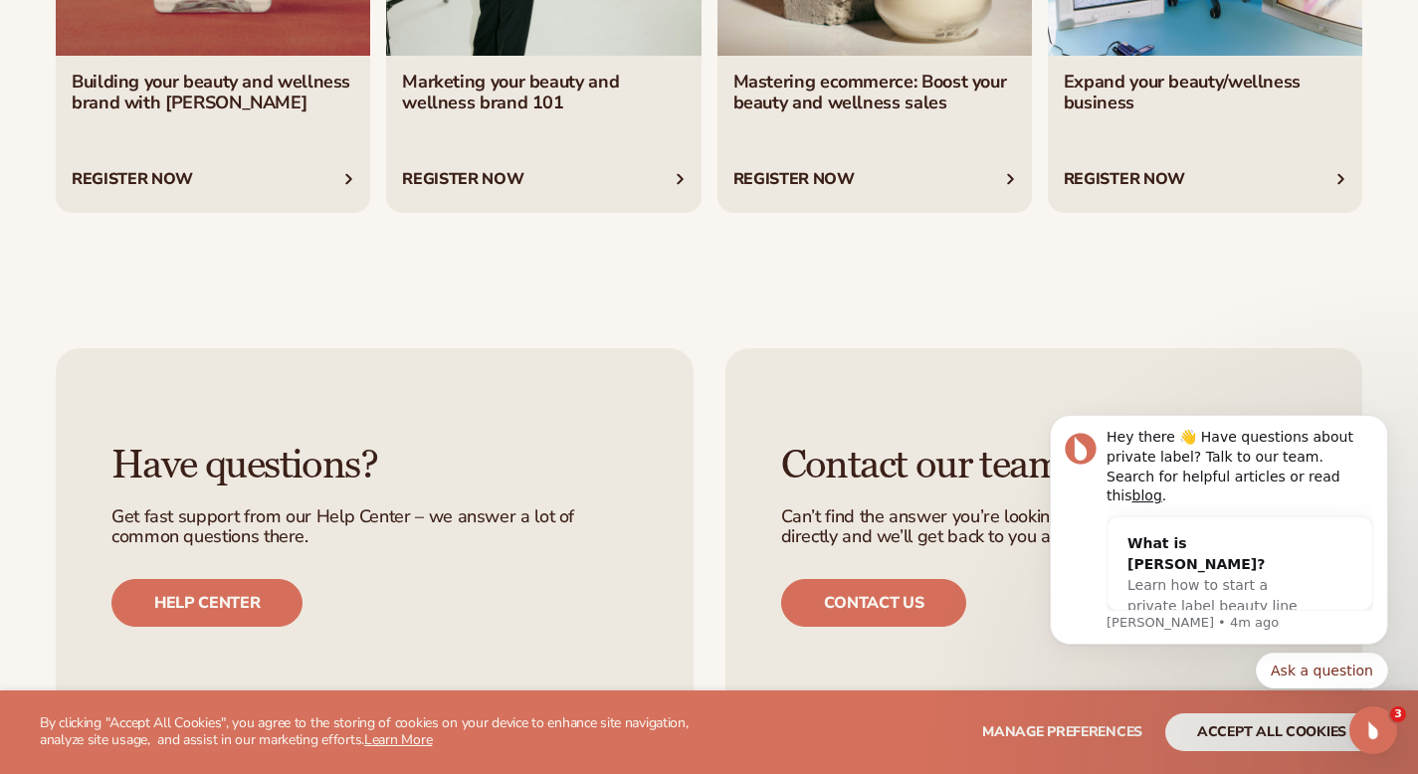
scroll to position [7374, 0]
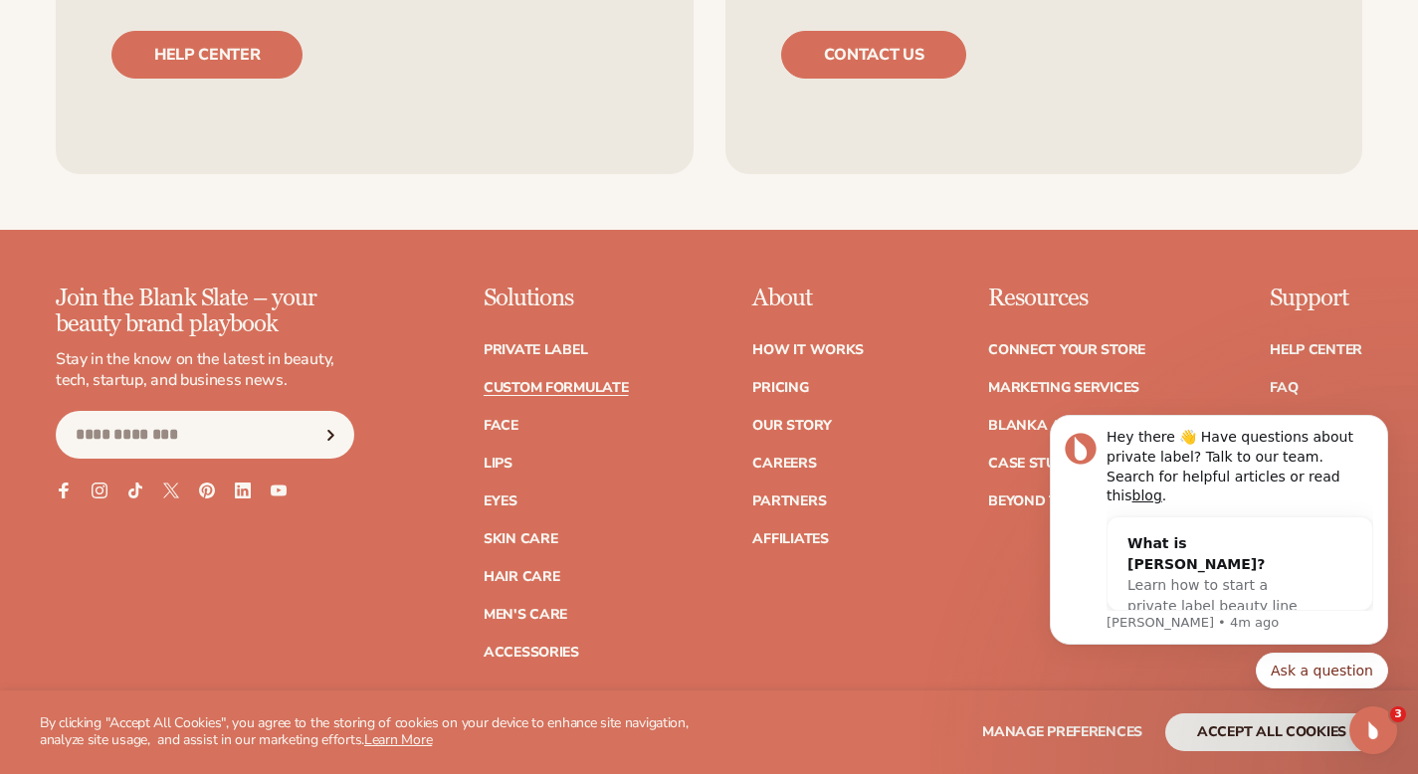
click at [557, 381] on link "Custom formulate" at bounding box center [556, 388] width 145 height 14
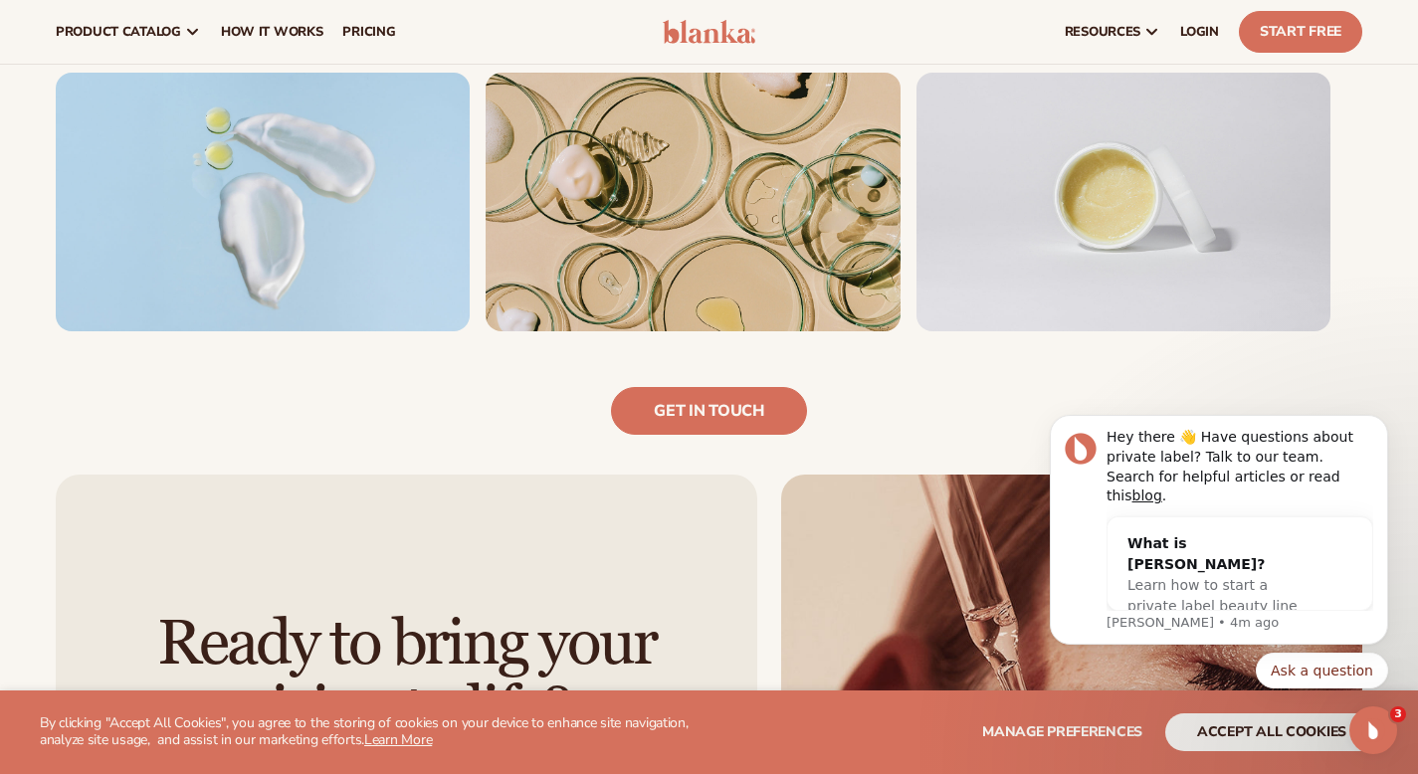
scroll to position [1127, 0]
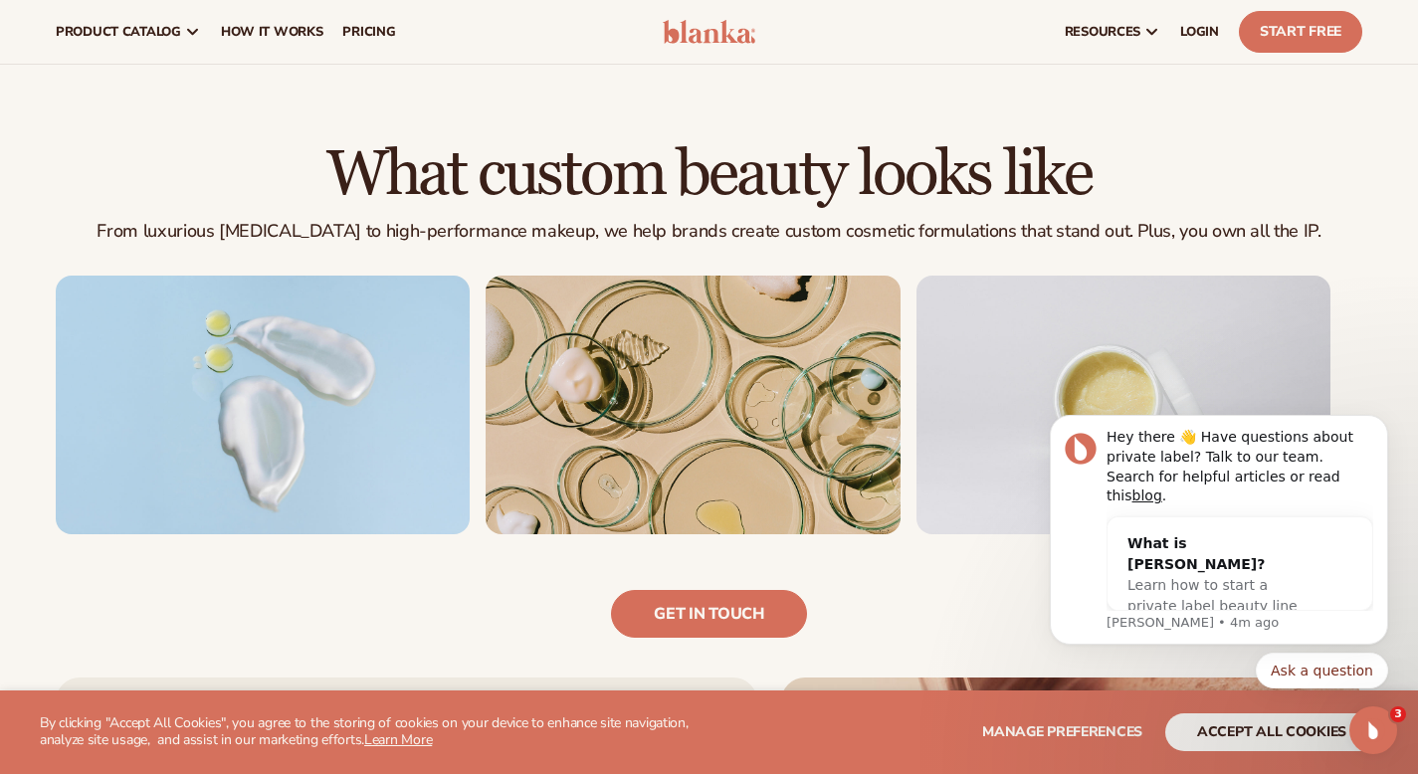
click at [269, 240] on p "From luxurious skin care to high-performance makeup, we help brands create cust…" at bounding box center [709, 231] width 1307 height 23
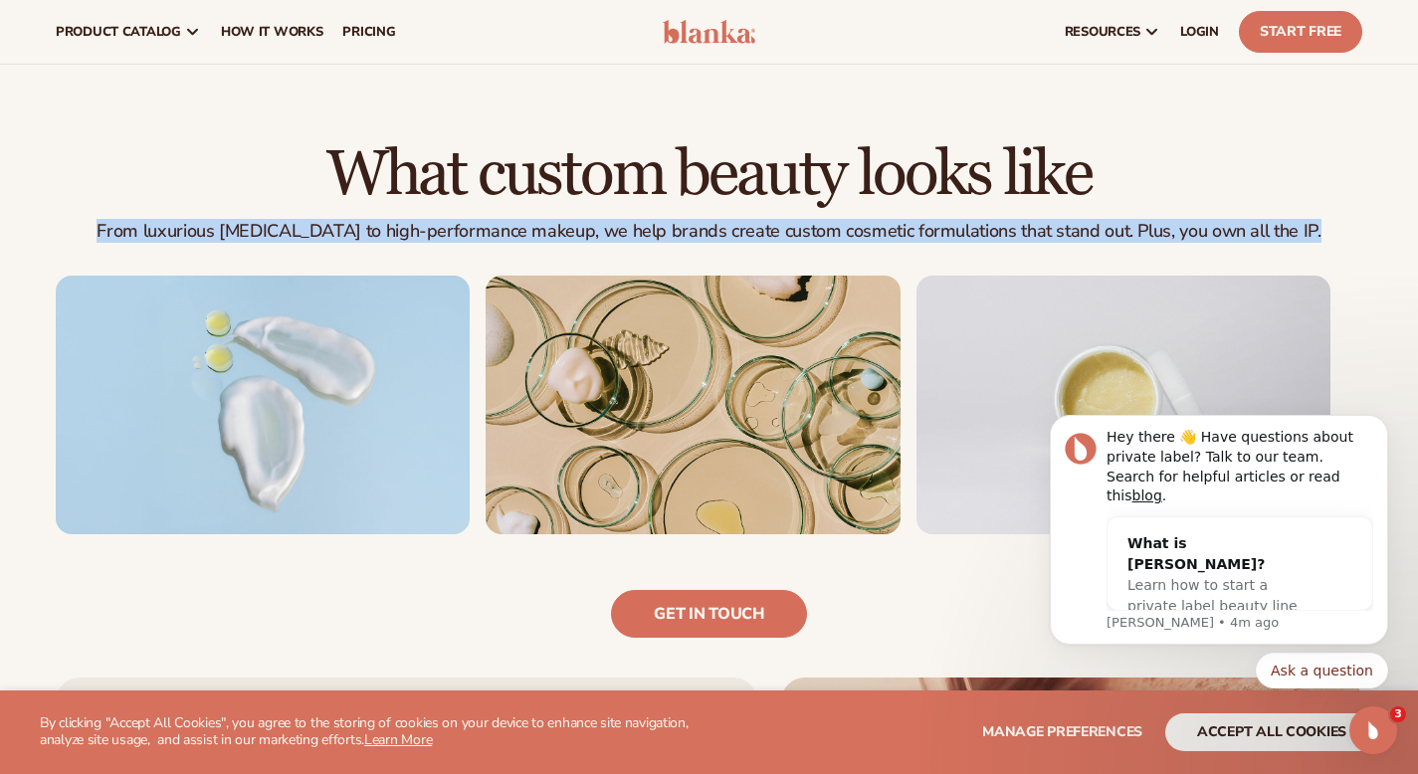
click at [269, 240] on p "From luxurious skin care to high-performance makeup, we help brands create cust…" at bounding box center [709, 231] width 1307 height 23
click at [487, 227] on p "From luxurious skin care to high-performance makeup, we help brands create cust…" at bounding box center [709, 231] width 1307 height 23
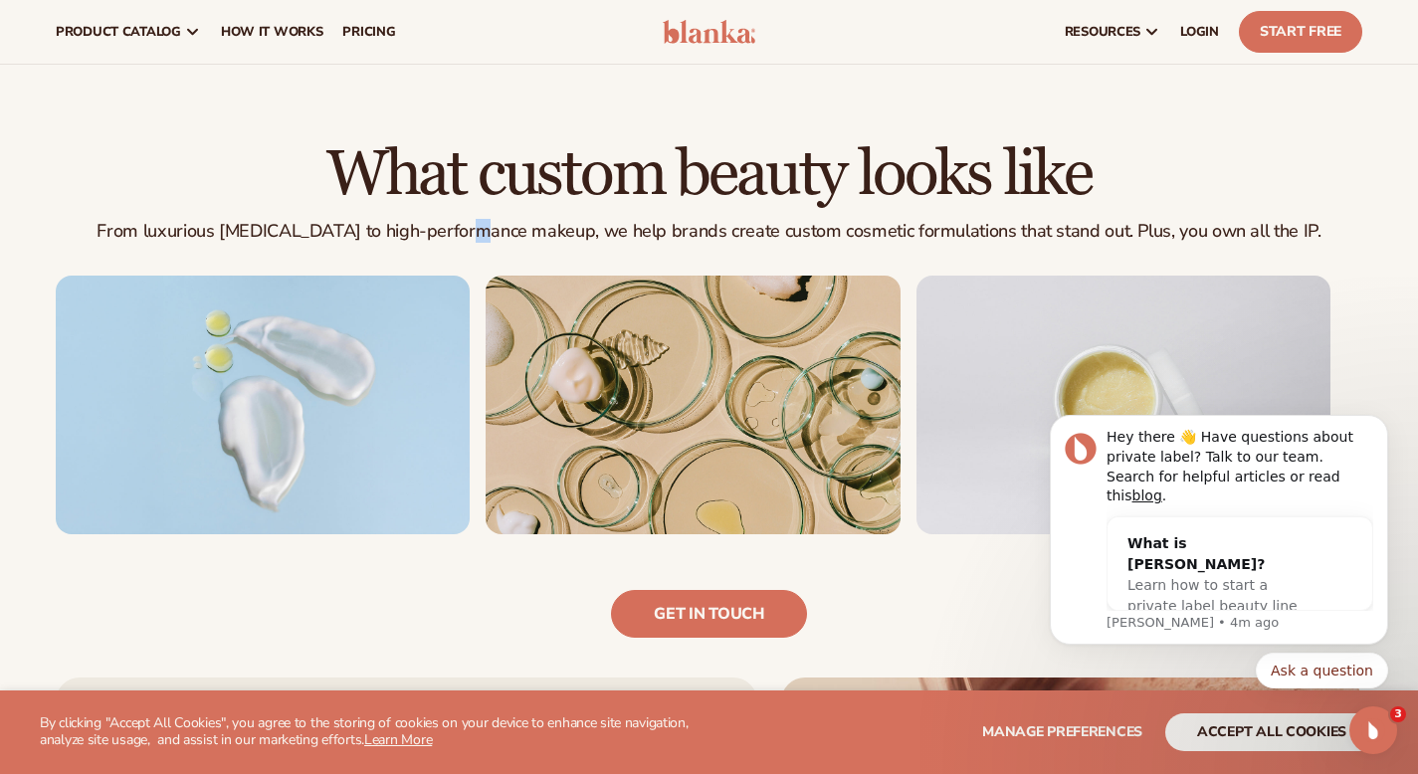
click at [487, 227] on p "From luxurious skin care to high-performance makeup, we help brands create cust…" at bounding box center [709, 231] width 1307 height 23
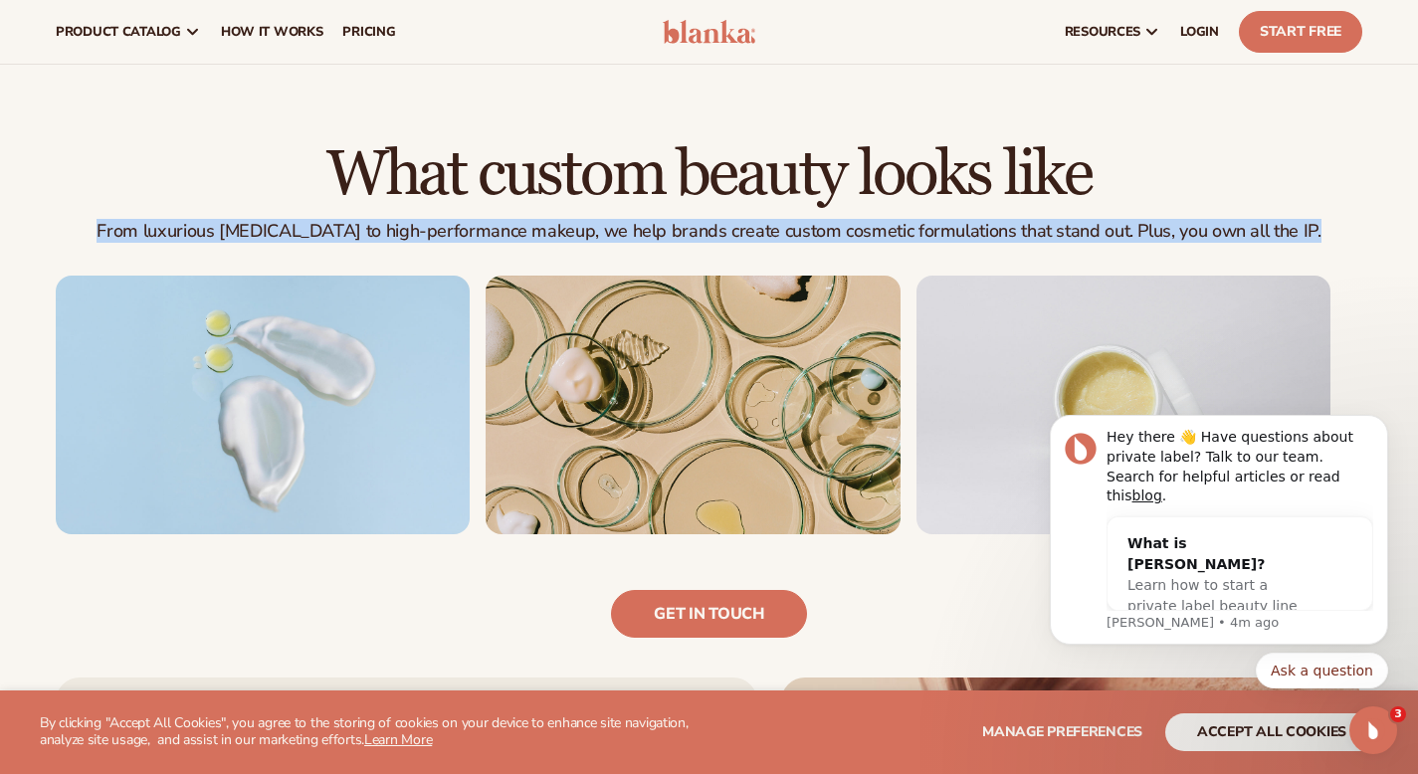
click at [487, 227] on p "From luxurious skin care to high-performance makeup, we help brands create cust…" at bounding box center [709, 231] width 1307 height 23
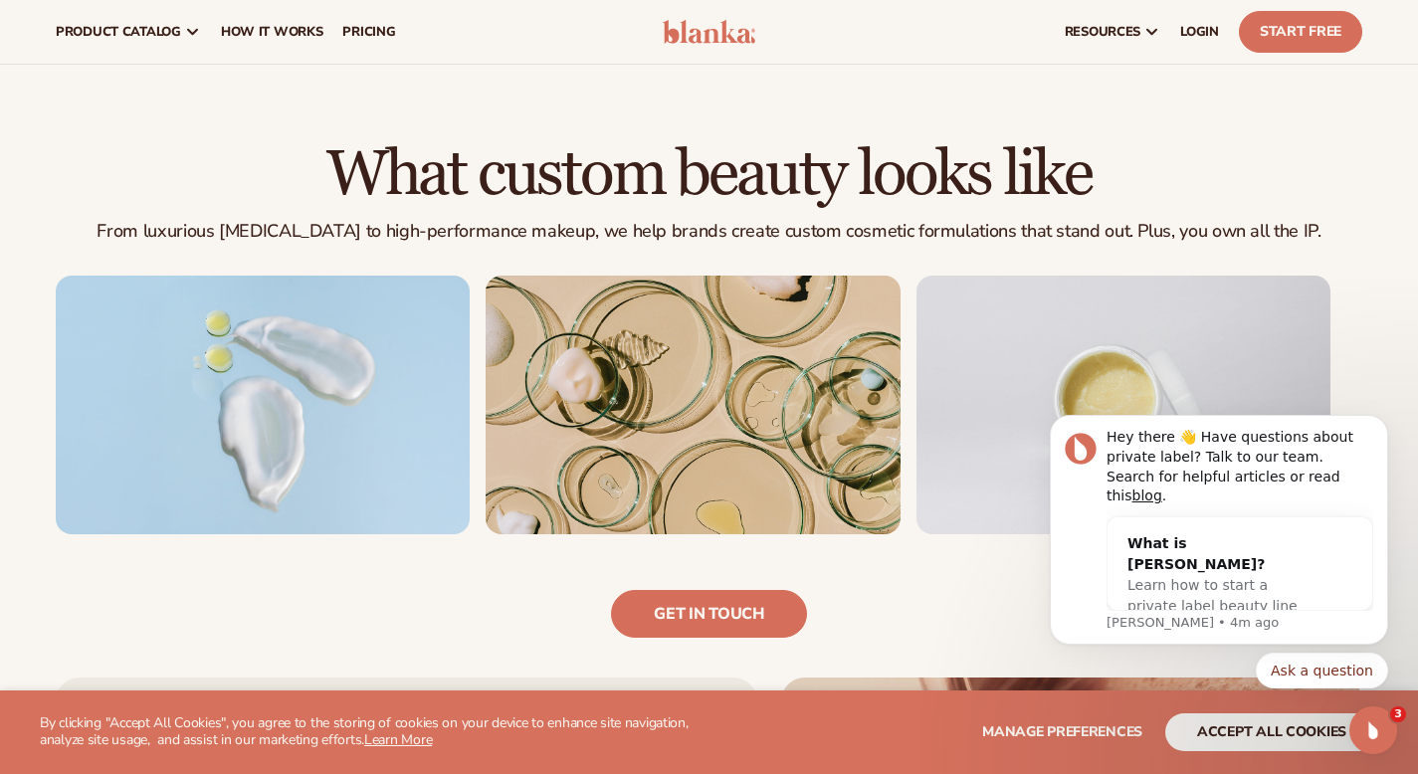
click at [397, 548] on div "Get in touch" at bounding box center [709, 585] width 1307 height 103
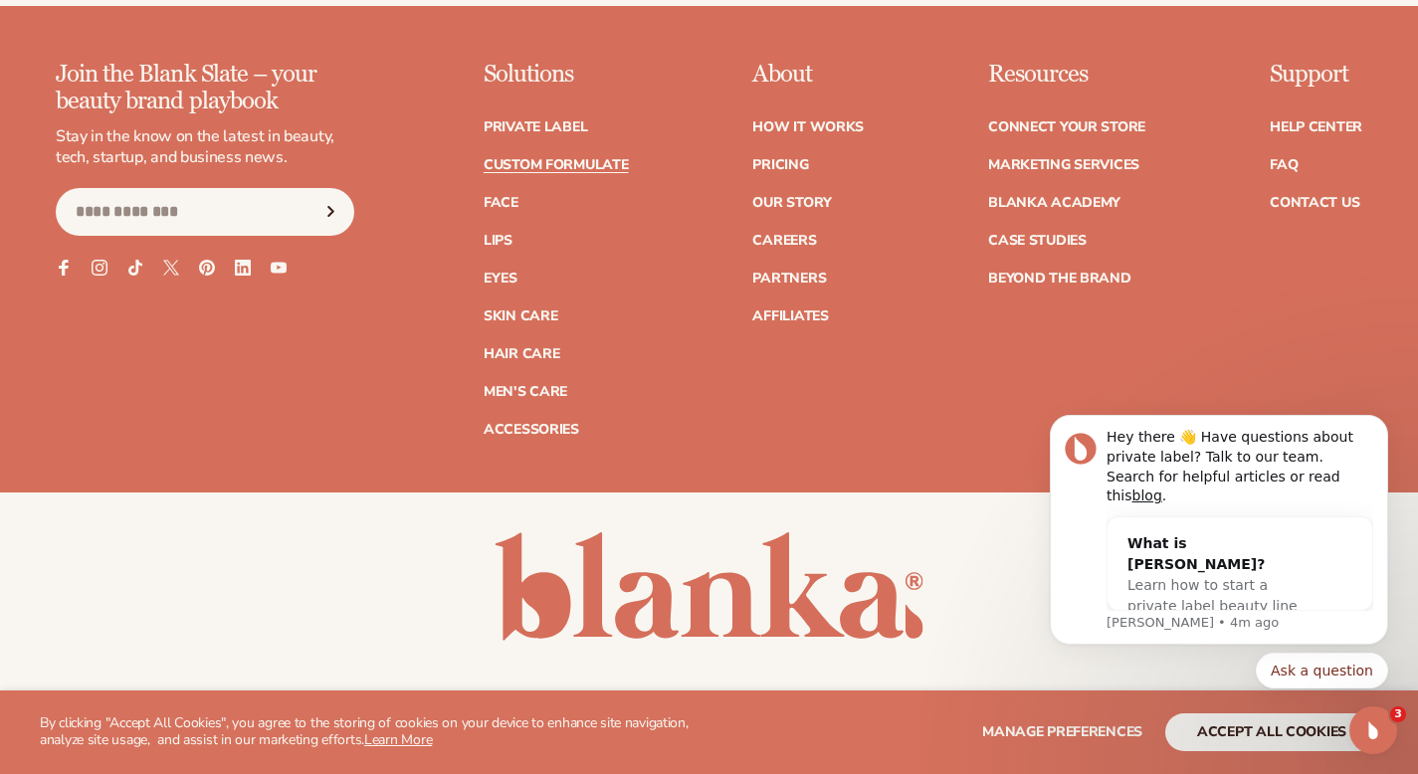
scroll to position [2995, 0]
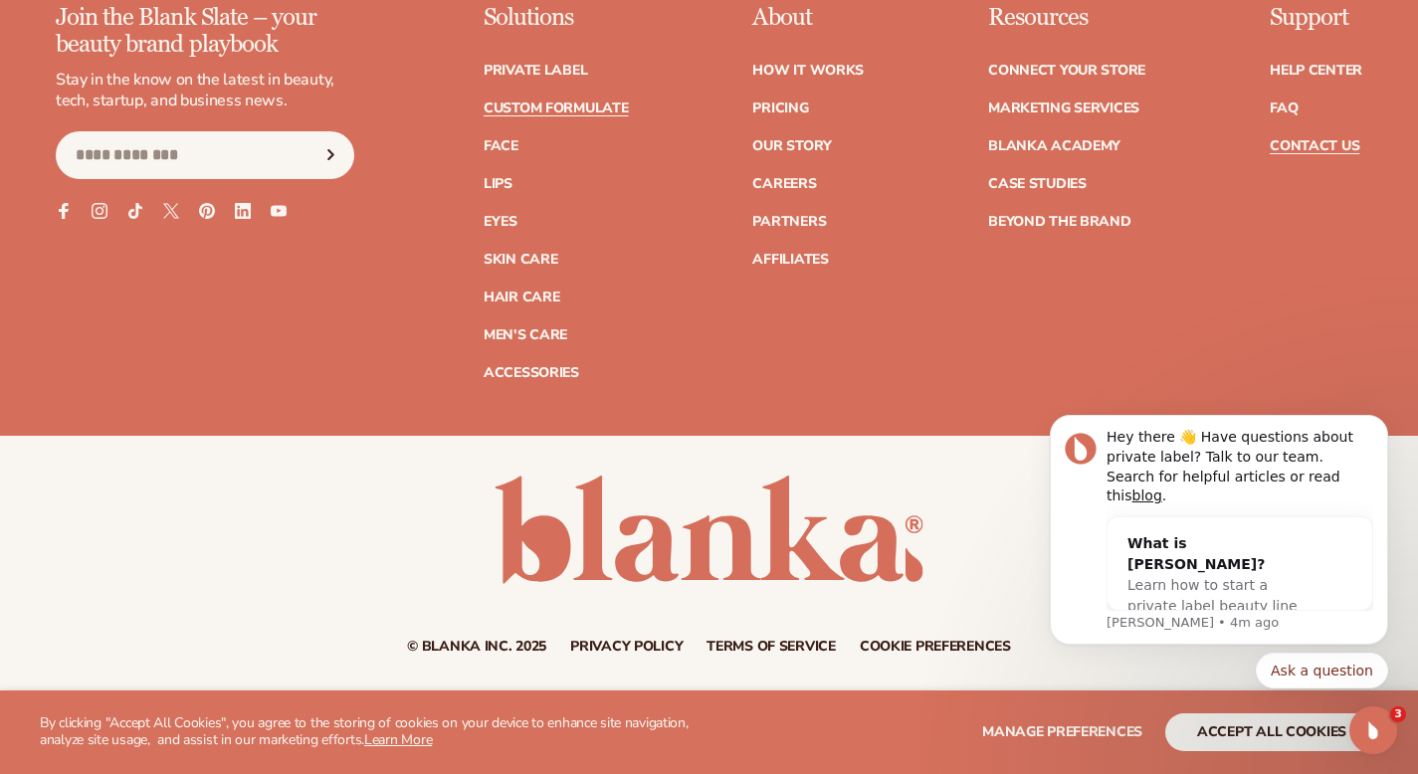
click at [1290, 144] on link "Contact Us" at bounding box center [1315, 146] width 90 height 14
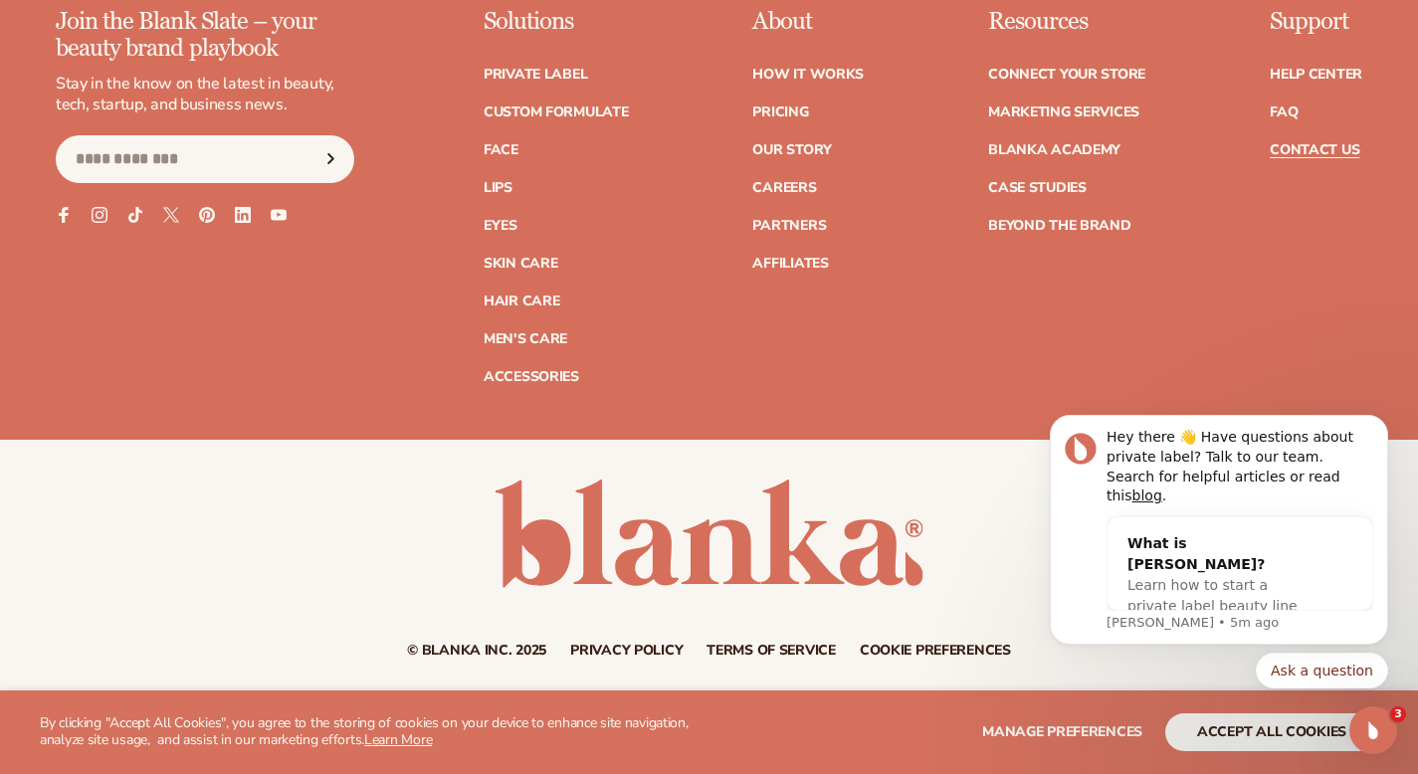
scroll to position [1857, 0]
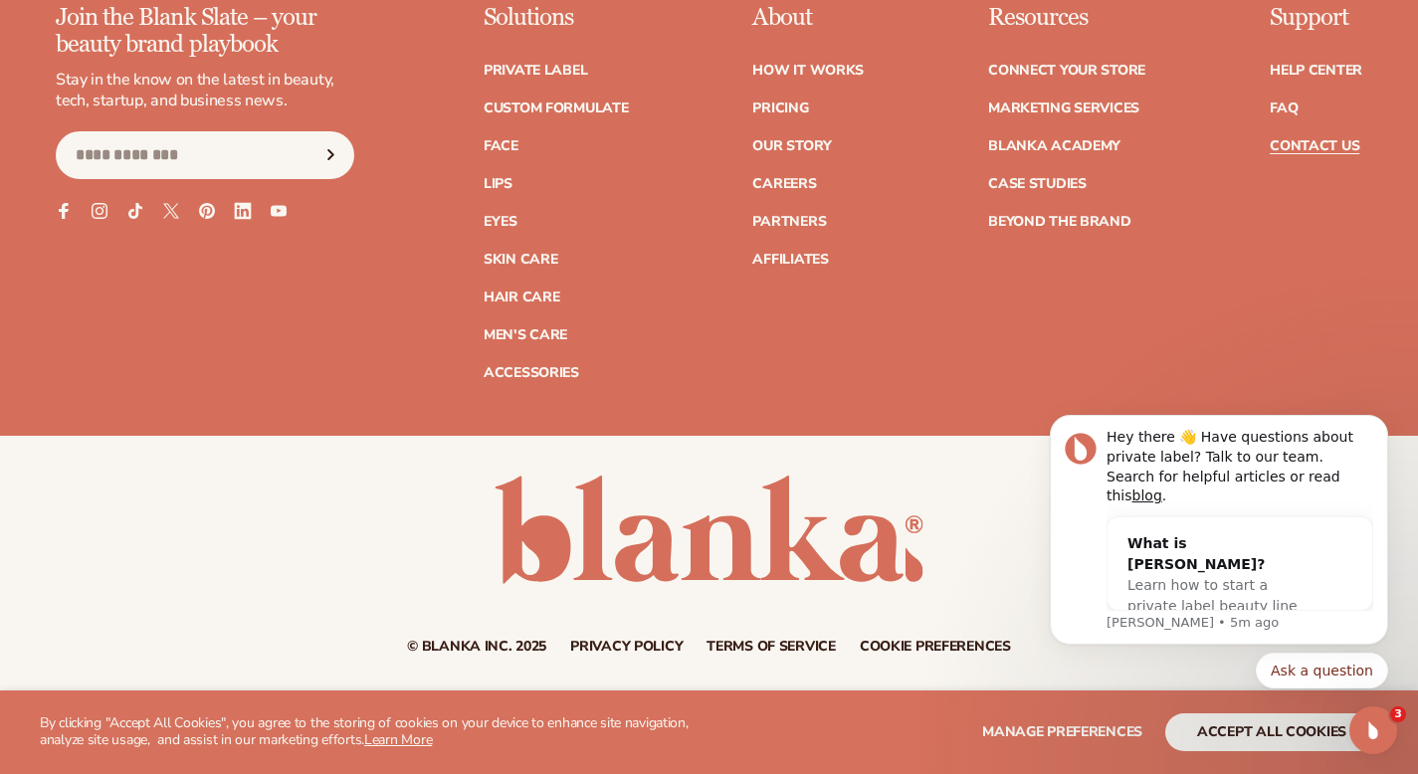
click at [241, 218] on icon at bounding box center [242, 210] width 17 height 17
click at [1380, 427] on icon "Dismiss notification" at bounding box center [1382, 421] width 11 height 11
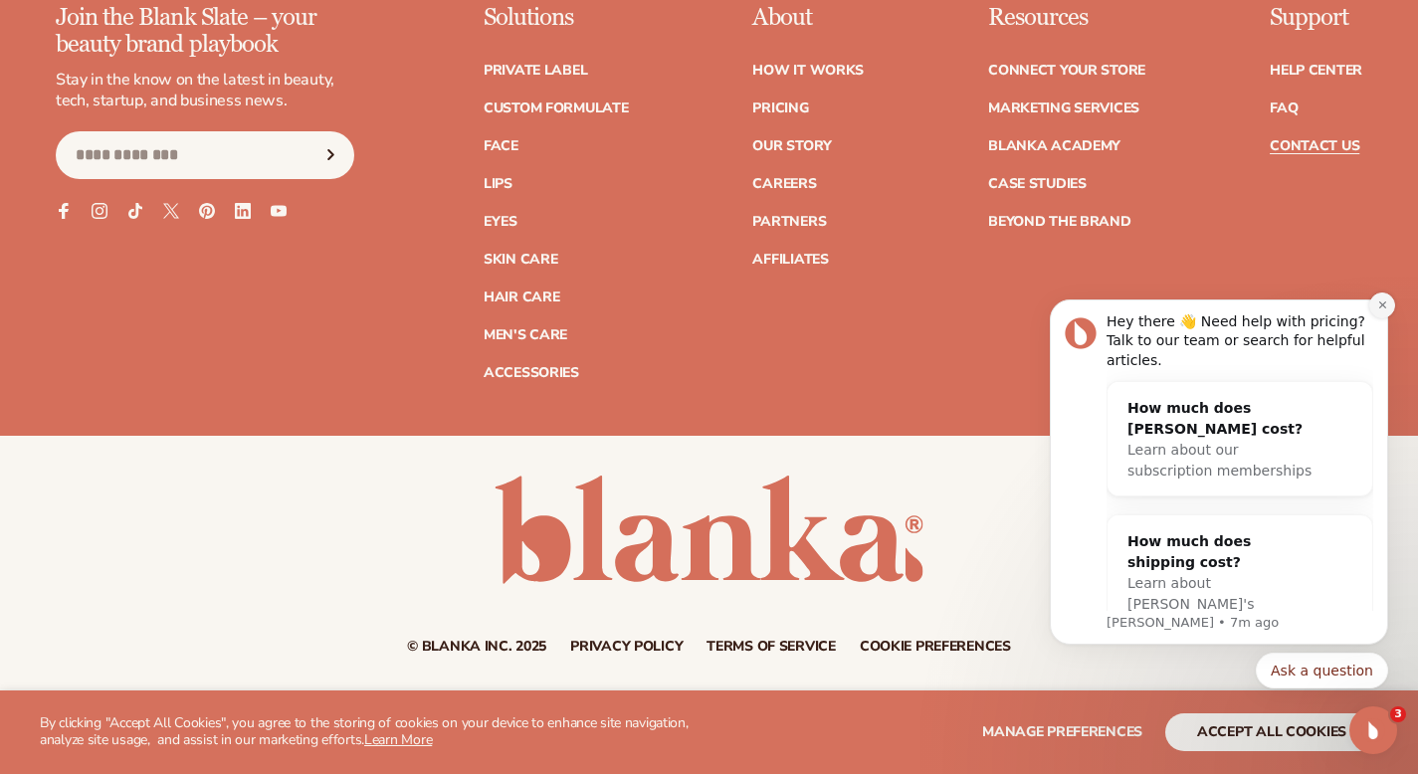
click at [1379, 307] on icon "Dismiss notification" at bounding box center [1382, 305] width 11 height 11
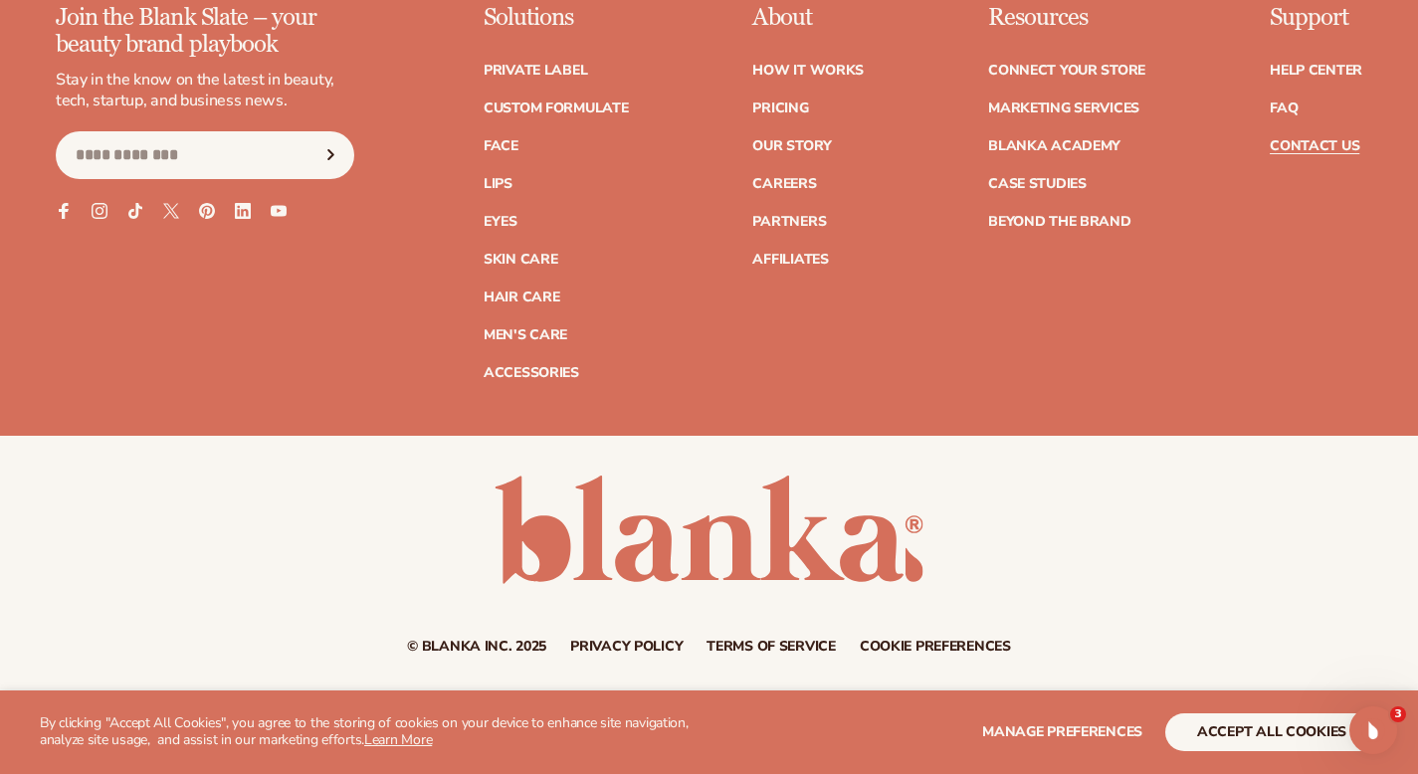
click at [702, 567] on link at bounding box center [709, 530] width 429 height 108
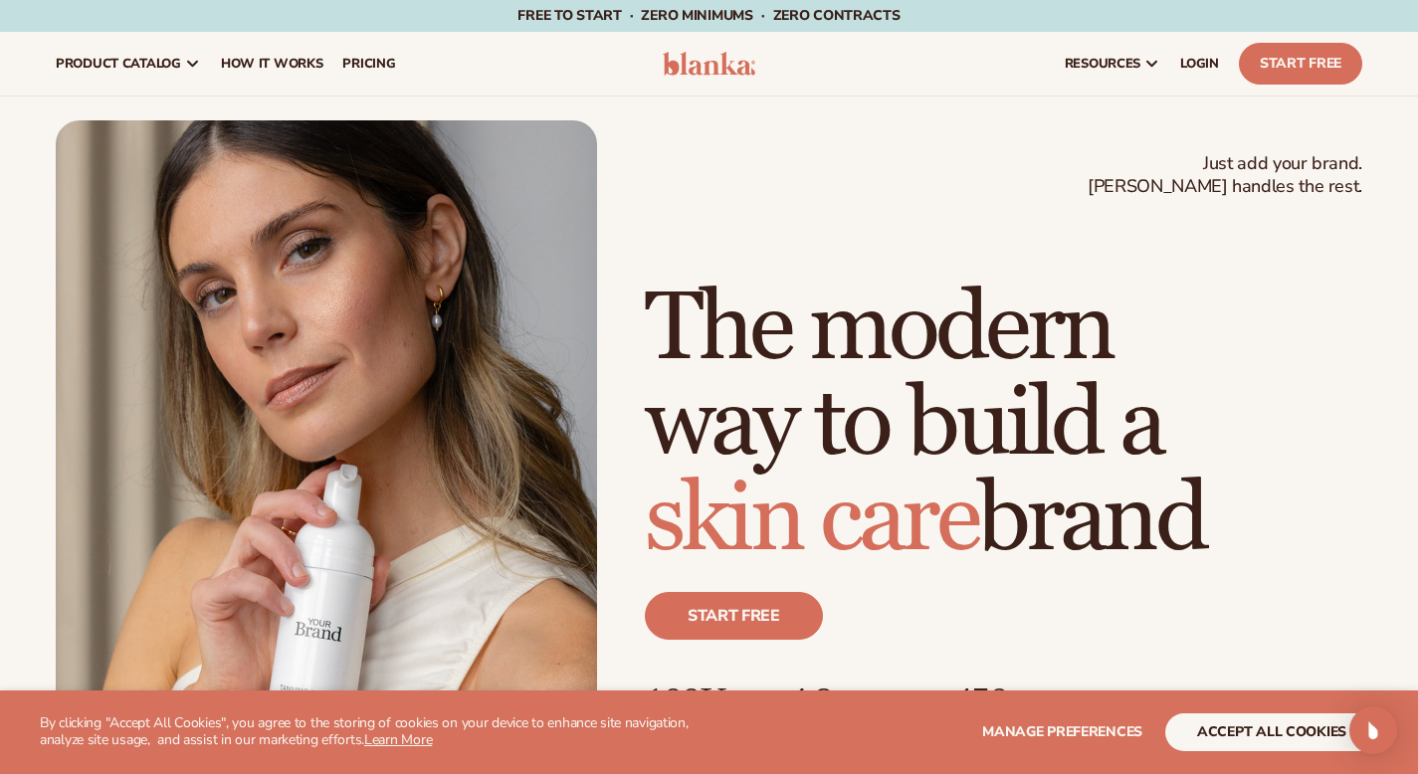
click at [854, 15] on span "Free to start · ZERO minimums · ZERO contracts ·" at bounding box center [708, 15] width 382 height 19
click at [747, 16] on span "Free to start · ZERO minimums · ZERO contracts ·" at bounding box center [708, 15] width 382 height 19
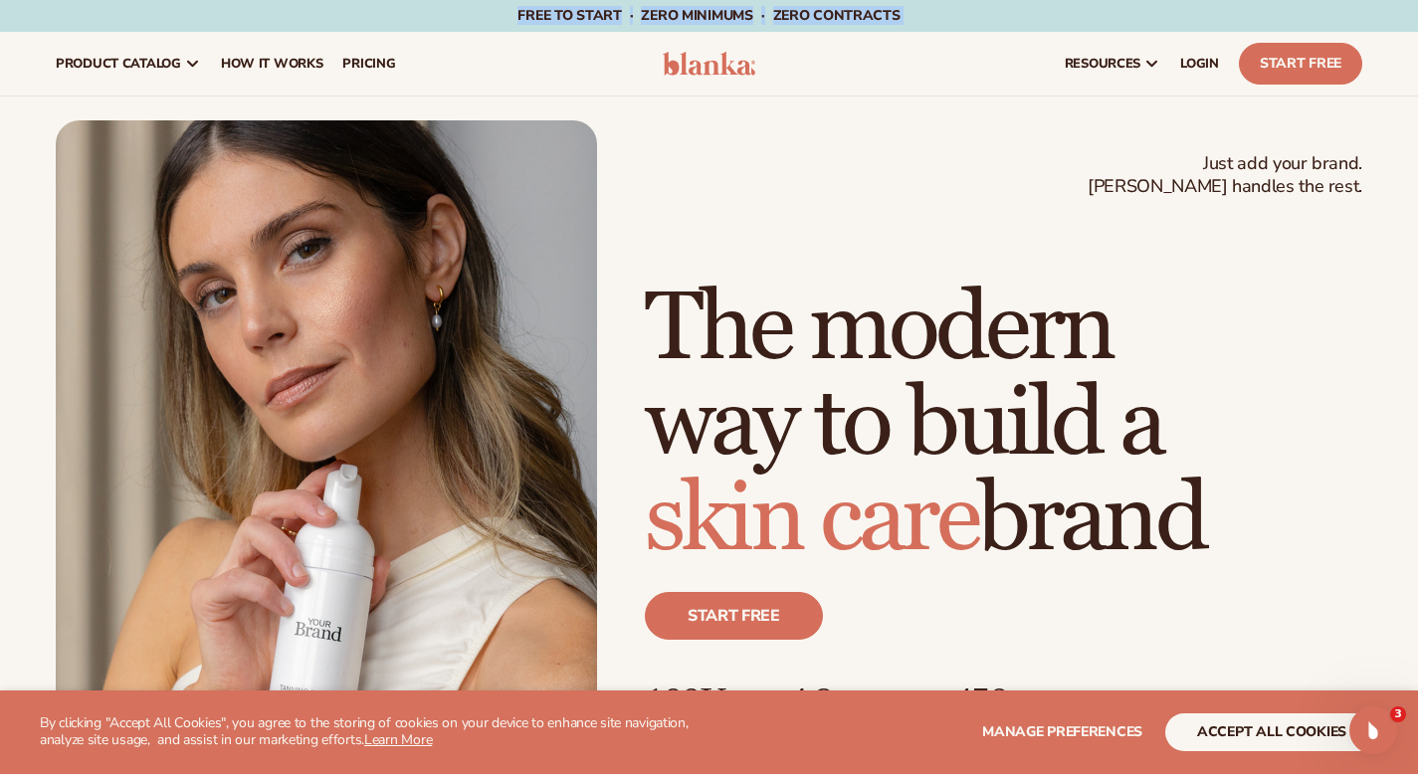
click at [747, 16] on span "Free to start · ZERO minimums · ZERO contracts ·" at bounding box center [708, 15] width 382 height 19
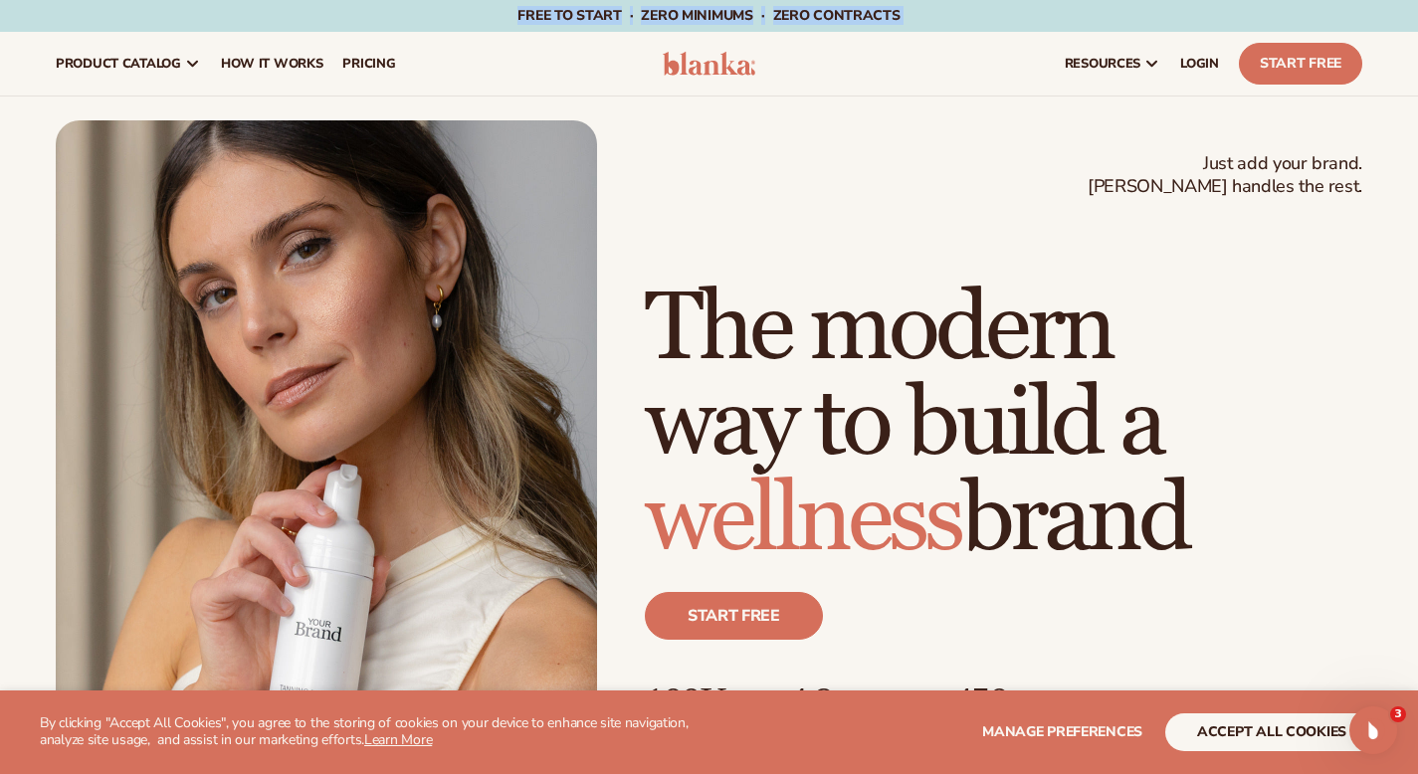
click at [599, 16] on span "Free to start · ZERO minimums · ZERO contracts ·" at bounding box center [708, 15] width 382 height 19
click at [668, 25] on p "Free to start · ZERO minimums · ZERO contracts ·" at bounding box center [708, 16] width 382 height 32
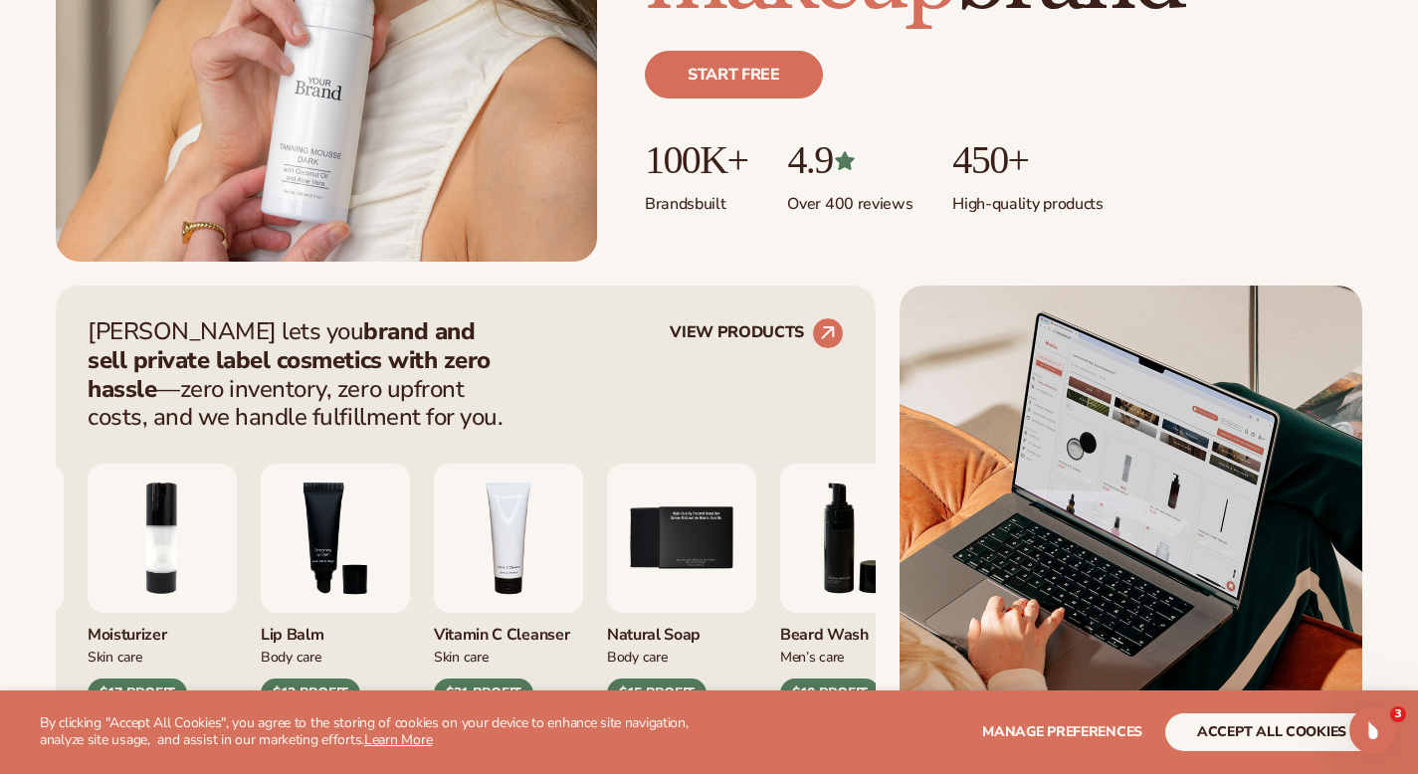
scroll to position [541, 0]
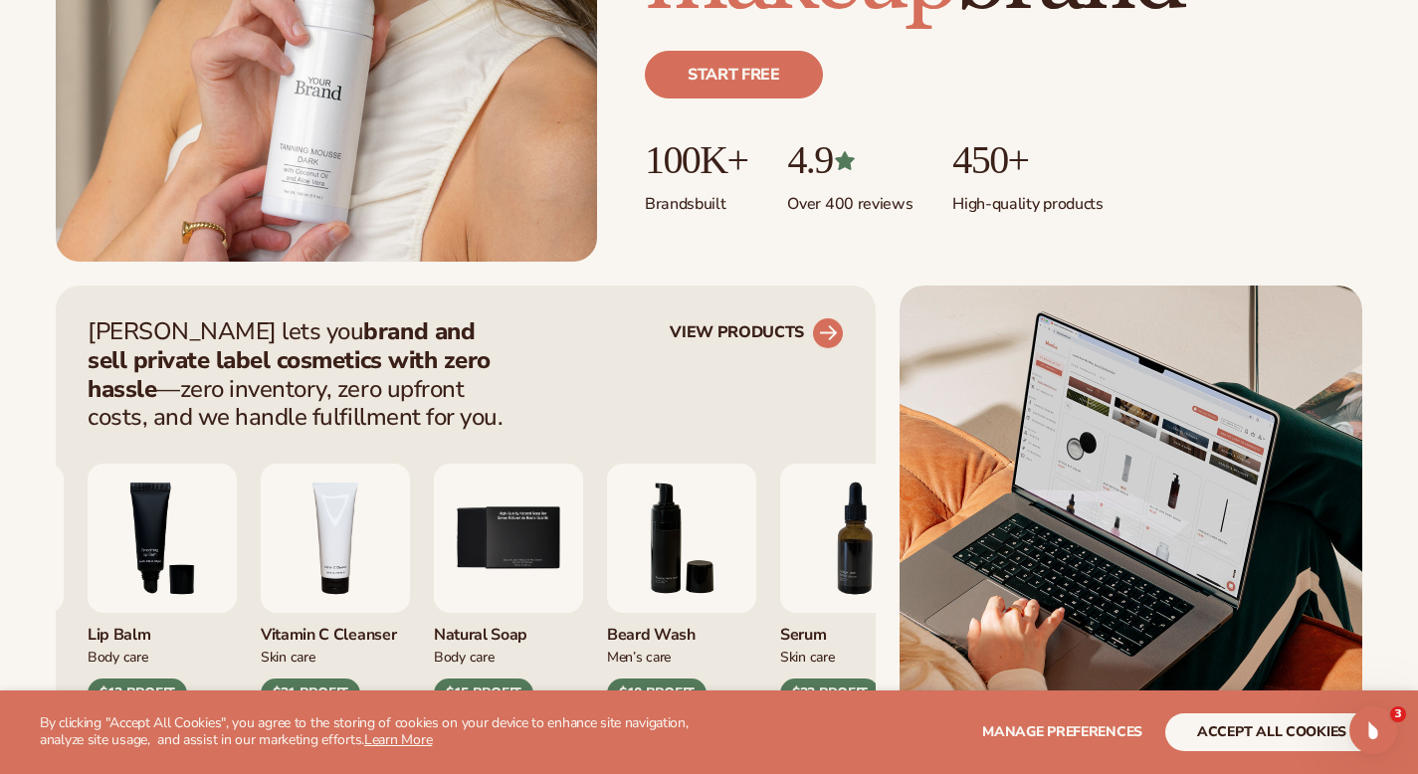
click at [821, 328] on circle at bounding box center [828, 333] width 44 height 44
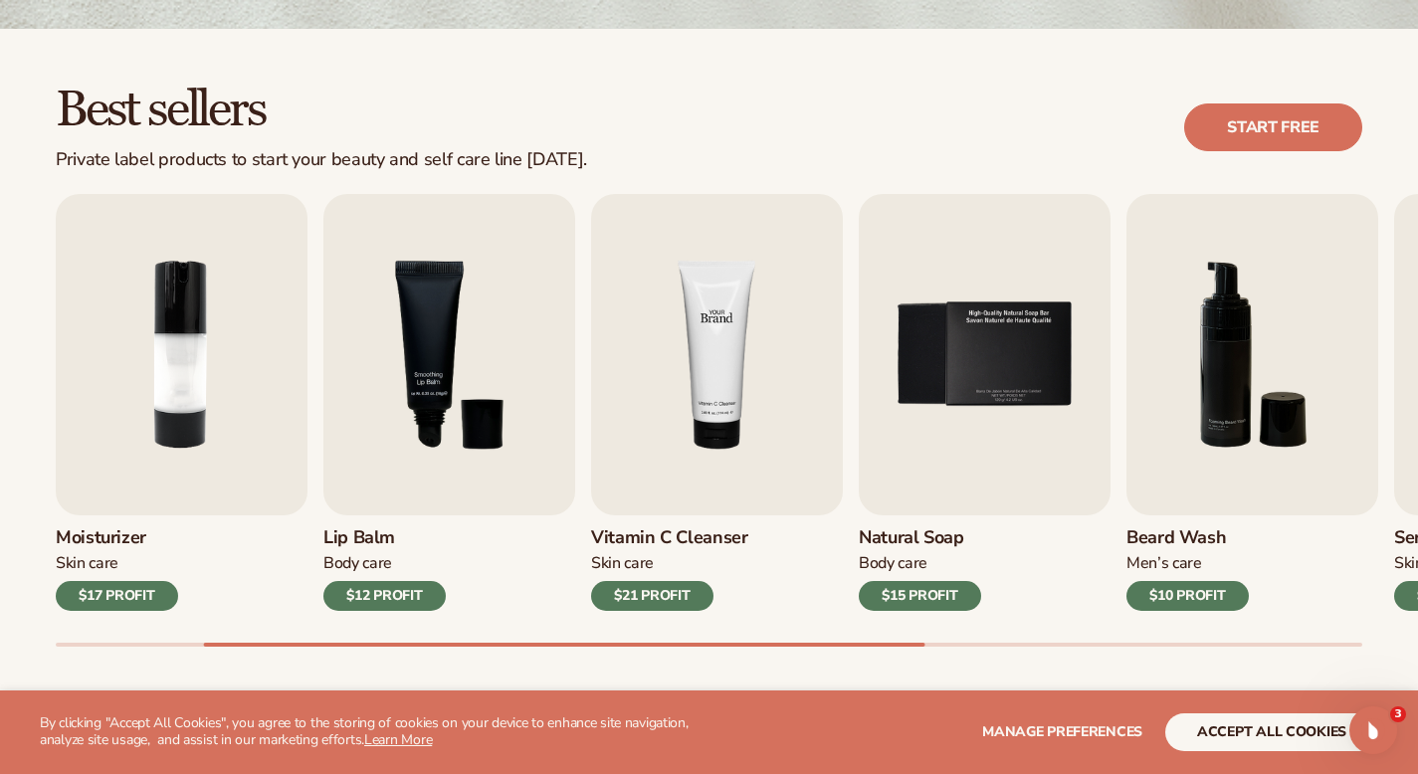
click at [730, 495] on img "4 / 9" at bounding box center [717, 354] width 252 height 321
click at [558, 470] on img "3 / 9" at bounding box center [449, 354] width 252 height 321
click at [278, 444] on img "2 / 9" at bounding box center [182, 354] width 252 height 321
click at [334, 334] on div "Lip Gloss Makeup $16 PROFIT Moisturizer [MEDICAL_DATA] $17 PROFIT [MEDICAL_DATA]" at bounding box center [441, 402] width 1307 height 417
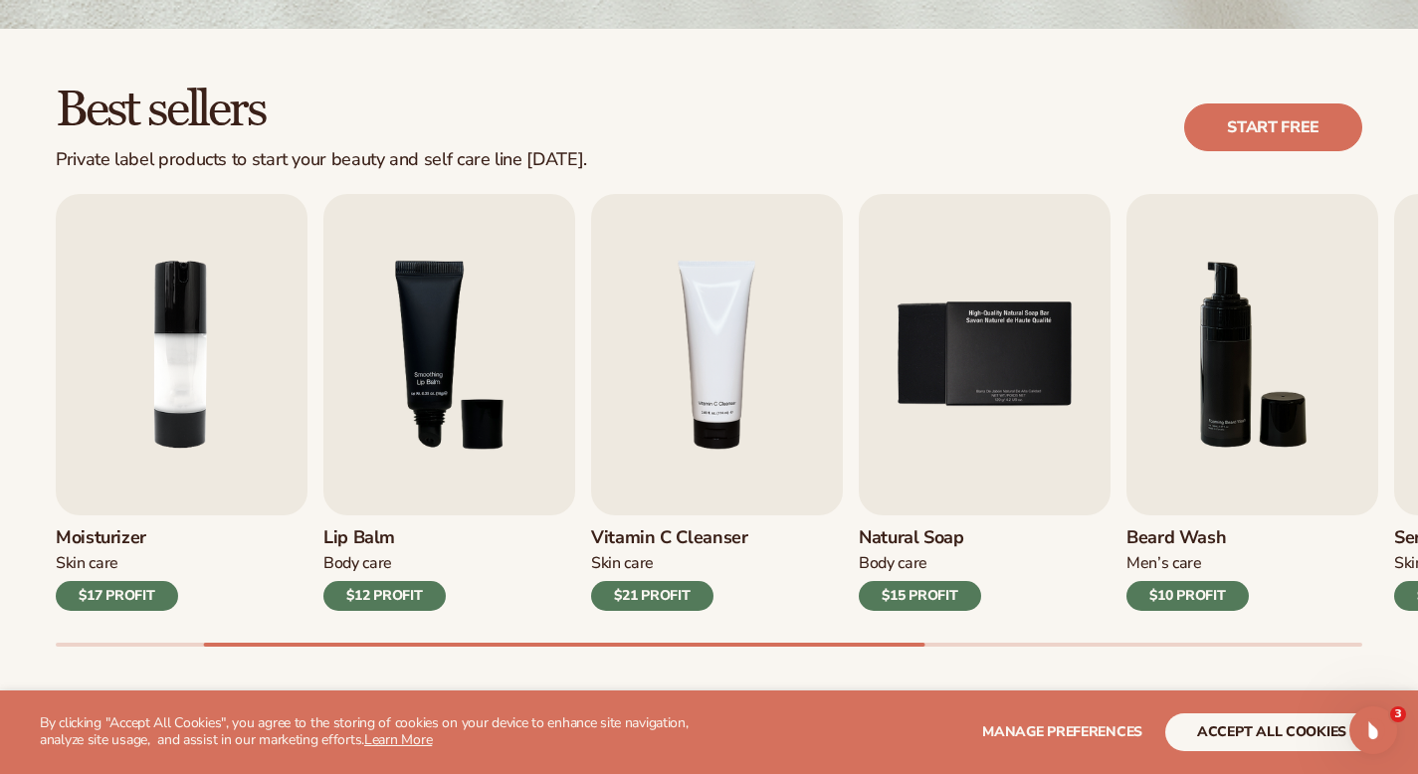
click at [65, 569] on div "Skin Care" at bounding box center [117, 563] width 122 height 21
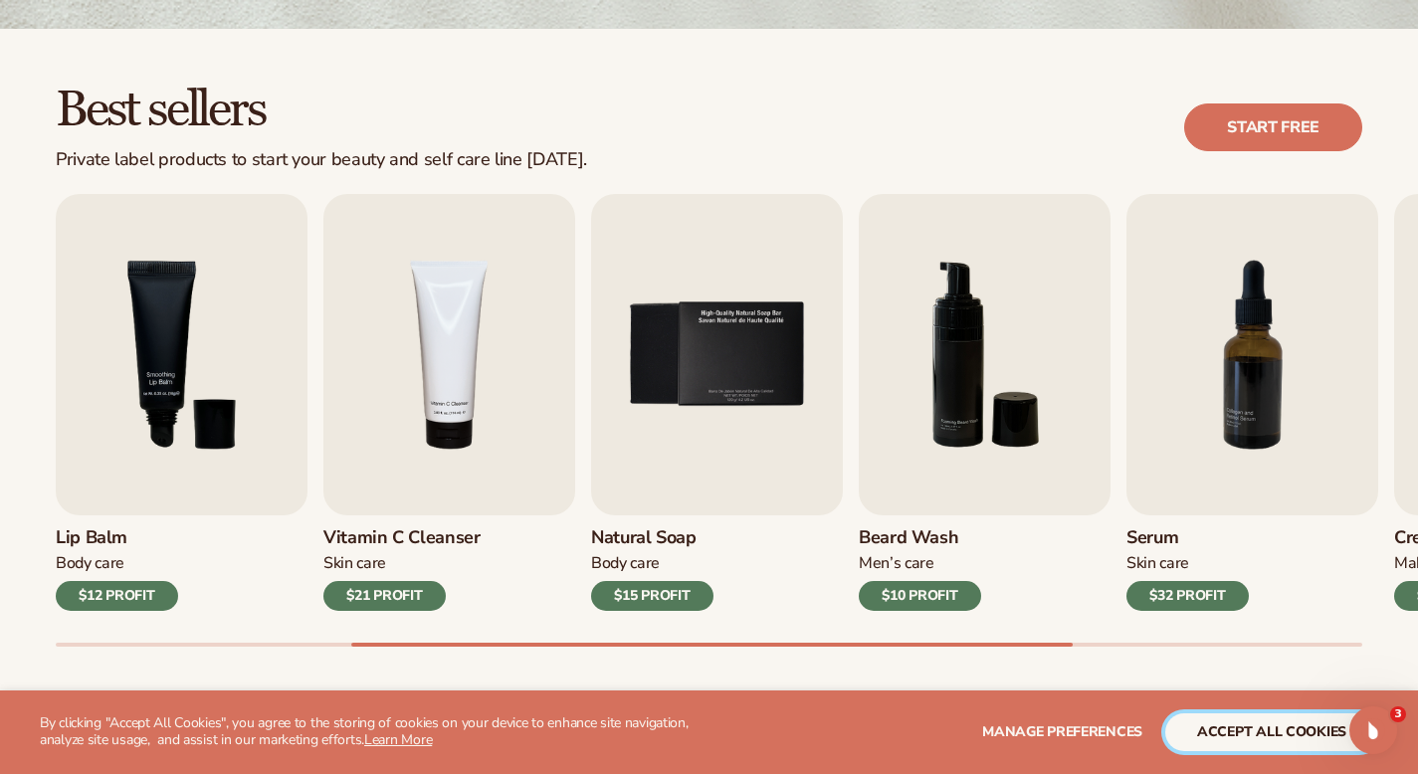
click at [1239, 742] on button "accept all cookies" at bounding box center [1271, 733] width 213 height 38
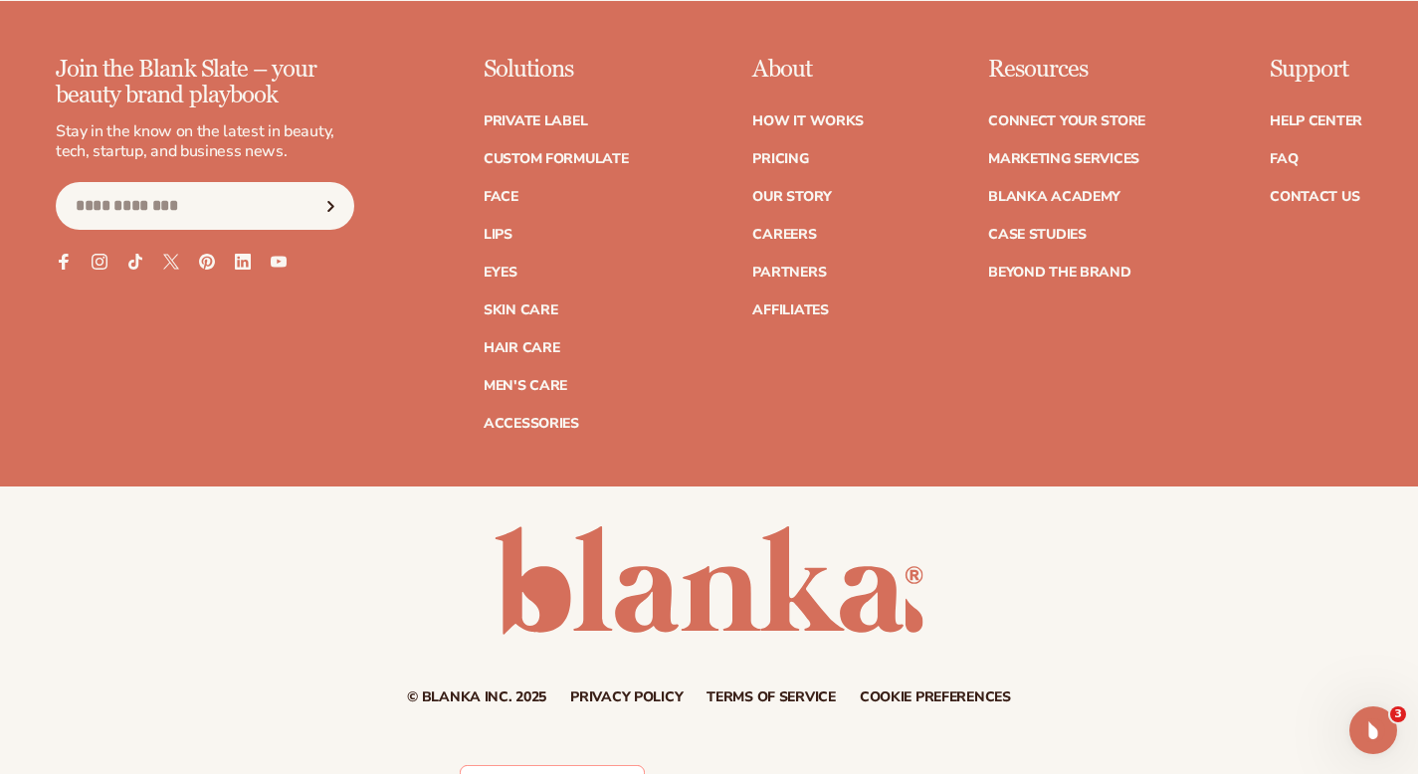
scroll to position [3610, 0]
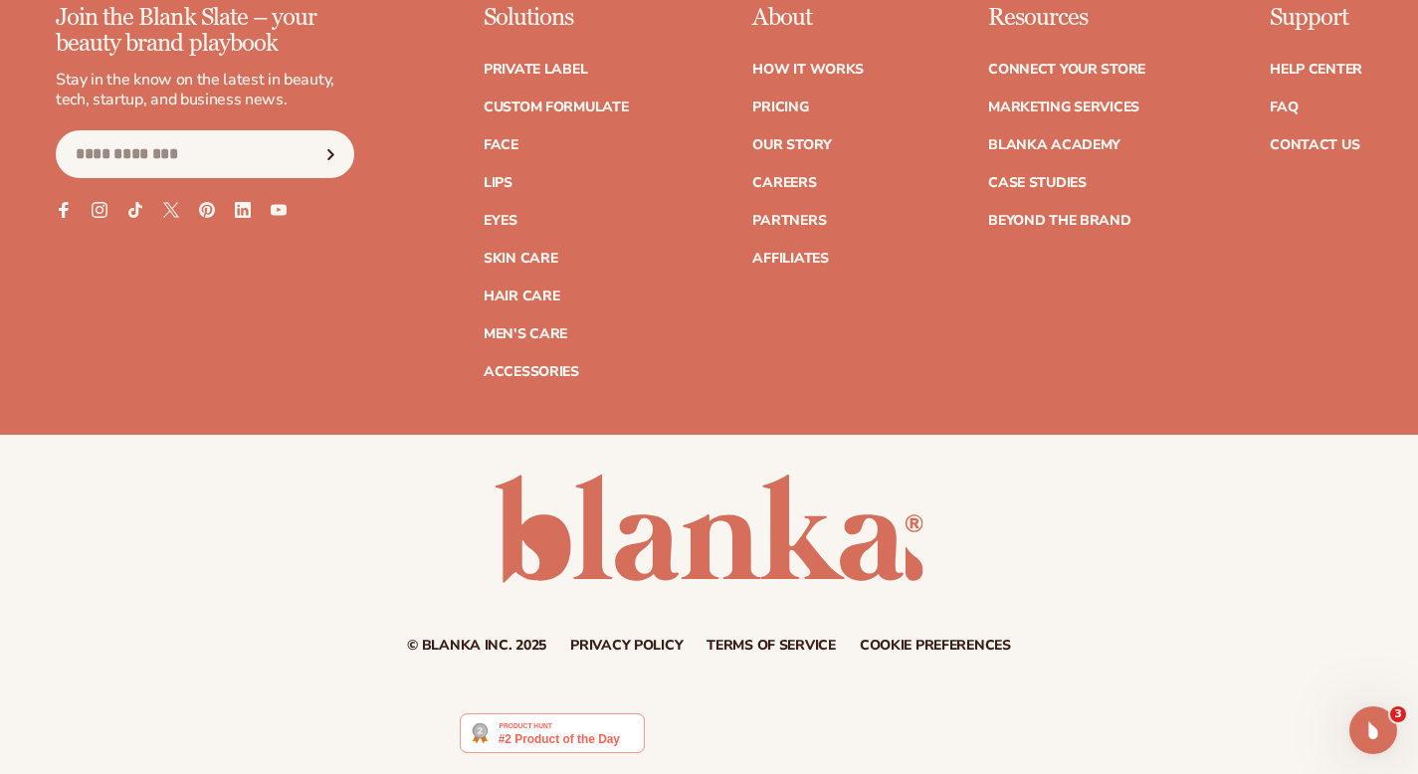
click at [586, 743] on img at bounding box center [552, 734] width 184 height 40
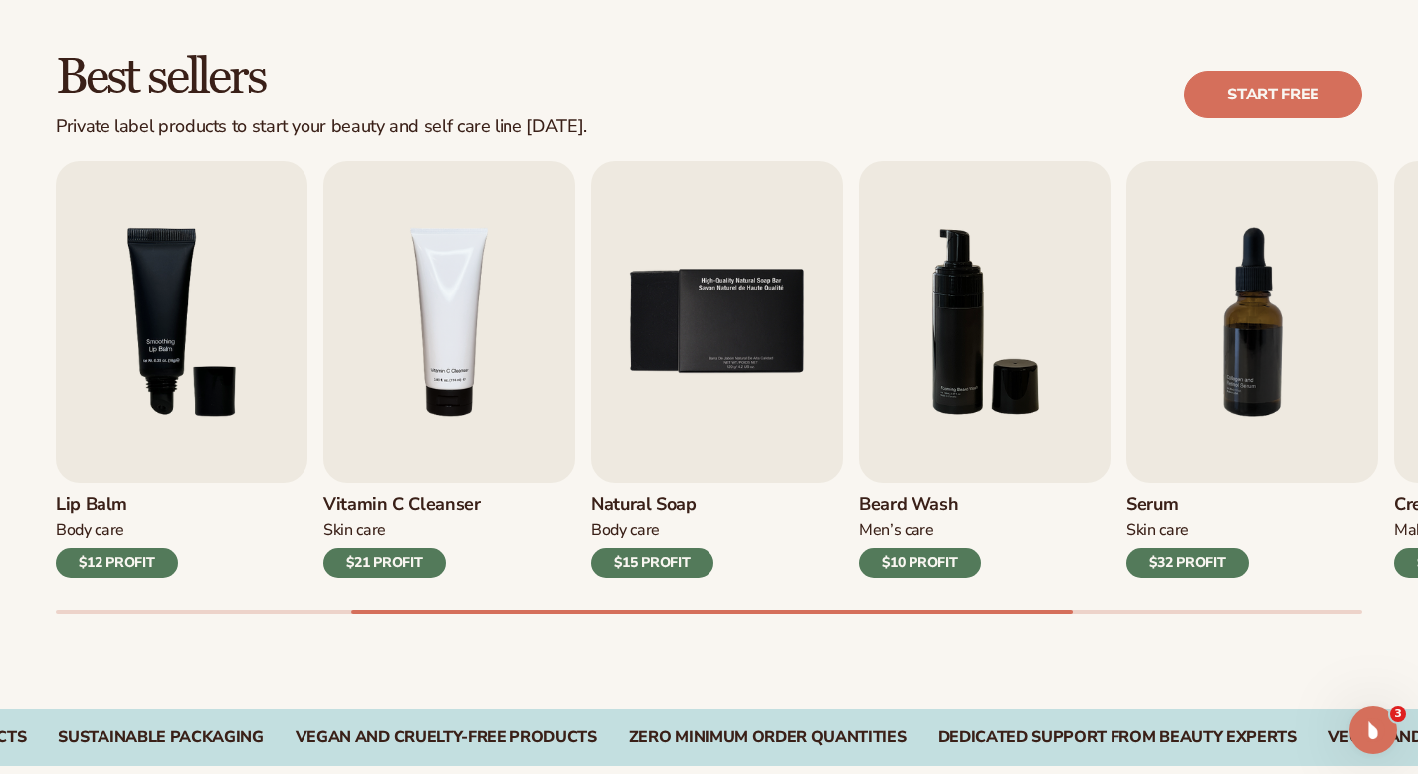
scroll to position [0, 0]
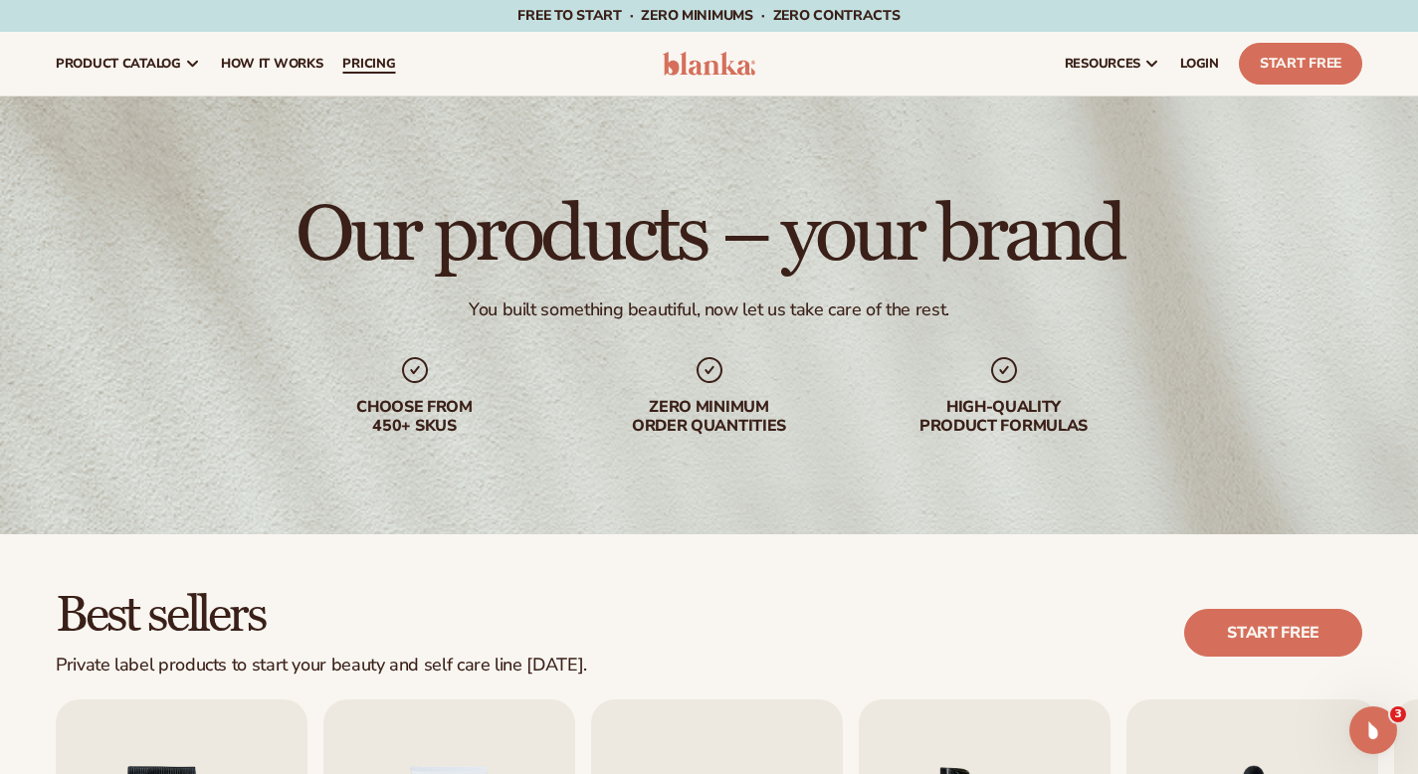
click at [395, 60] on span "pricing" at bounding box center [368, 64] width 53 height 16
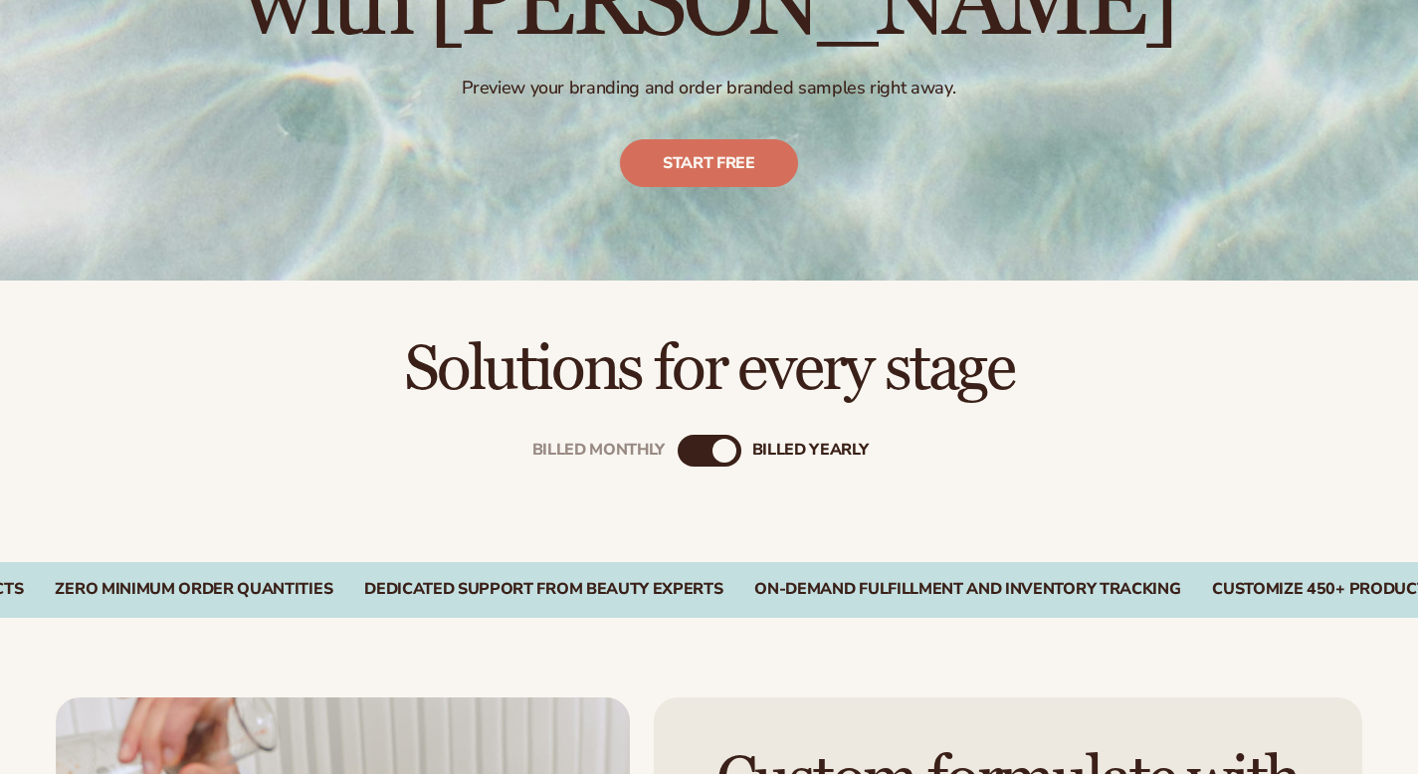
scroll to position [502, 0]
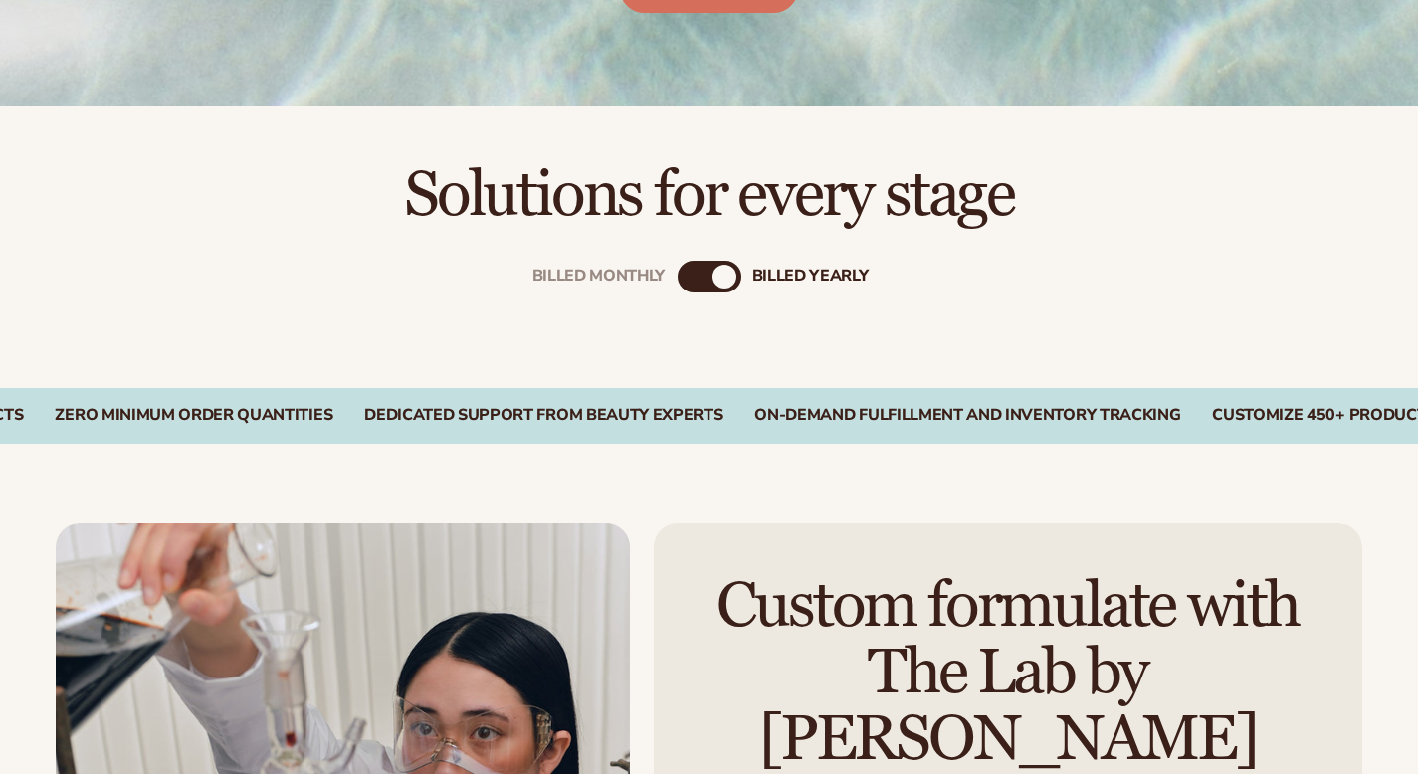
click at [691, 284] on div "Billed Monthly" at bounding box center [690, 277] width 24 height 24
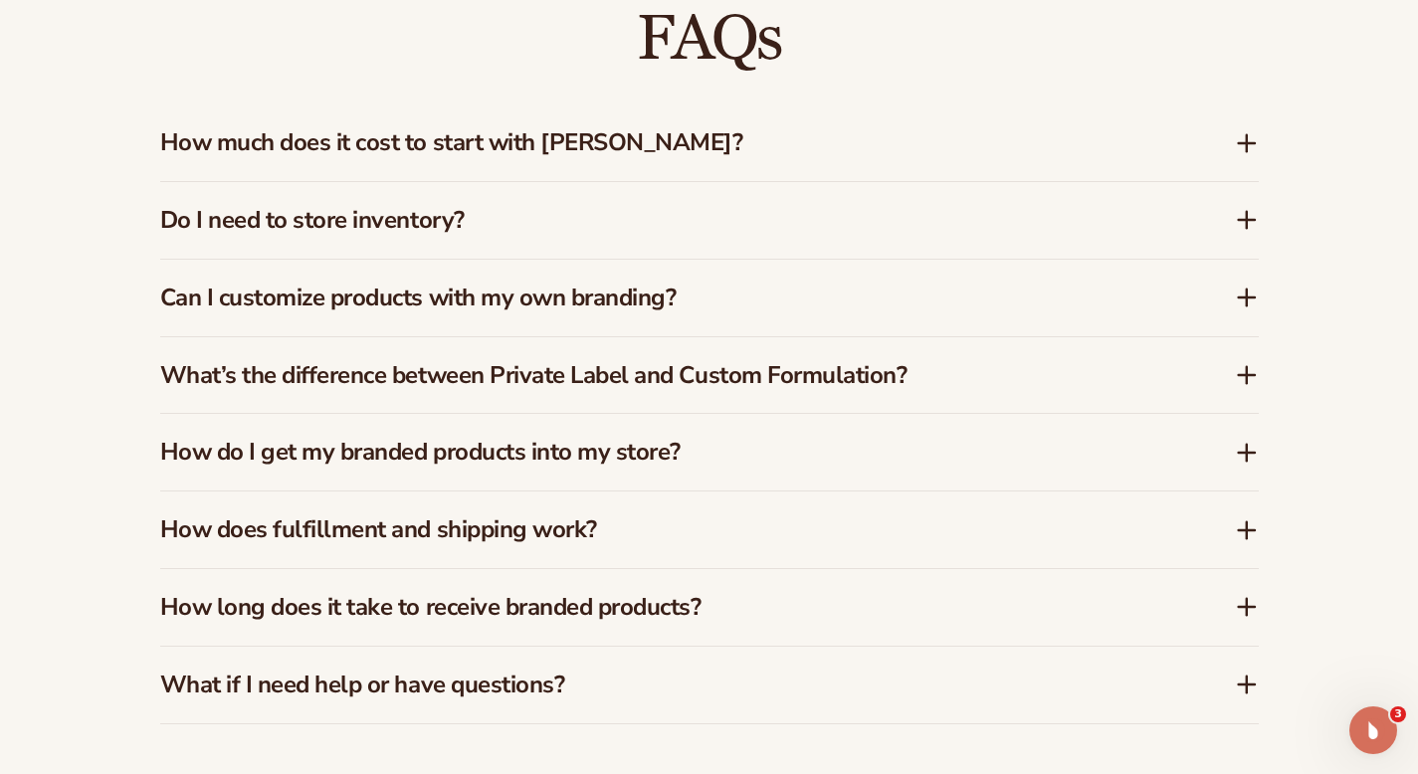
scroll to position [2933, 0]
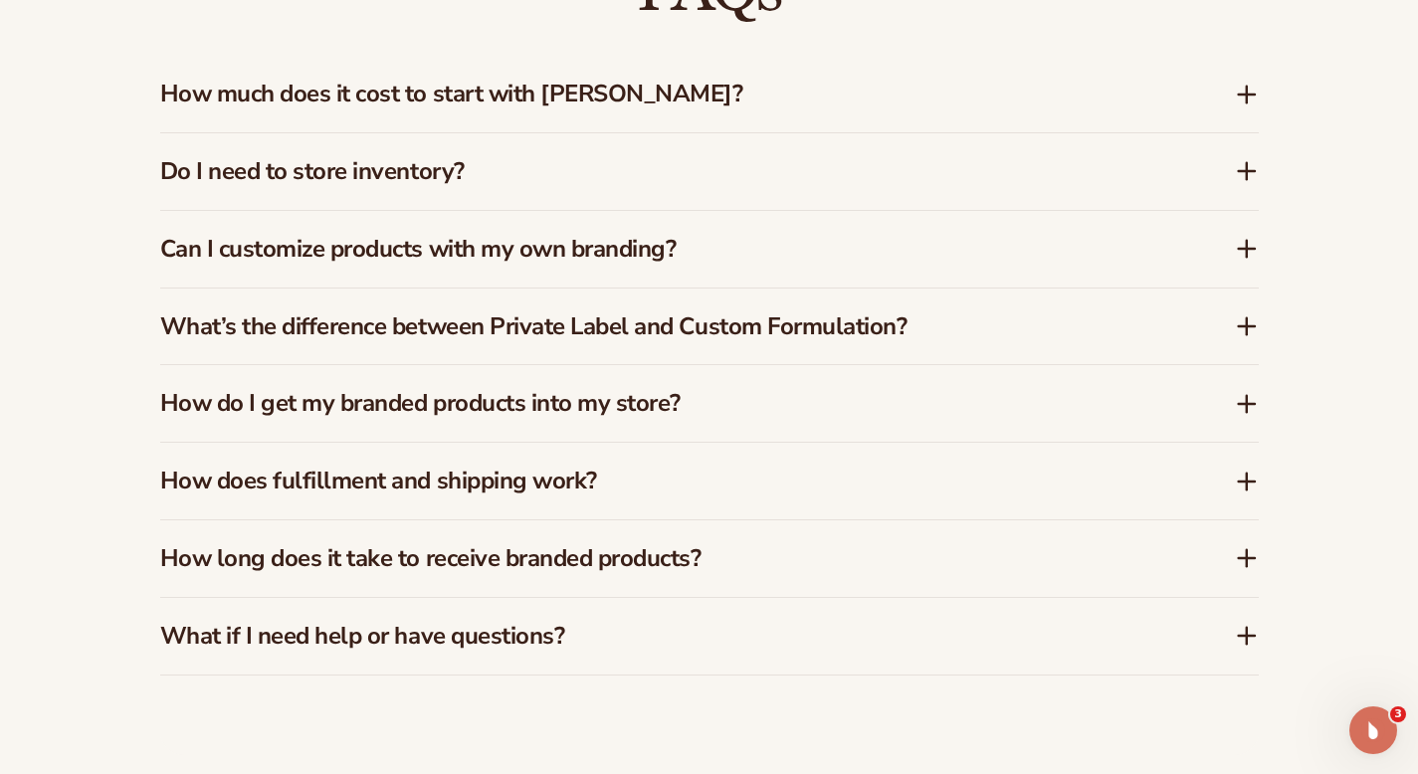
click at [522, 94] on div "How much does it cost to start with [PERSON_NAME]?" at bounding box center [709, 94] width 1099 height 77
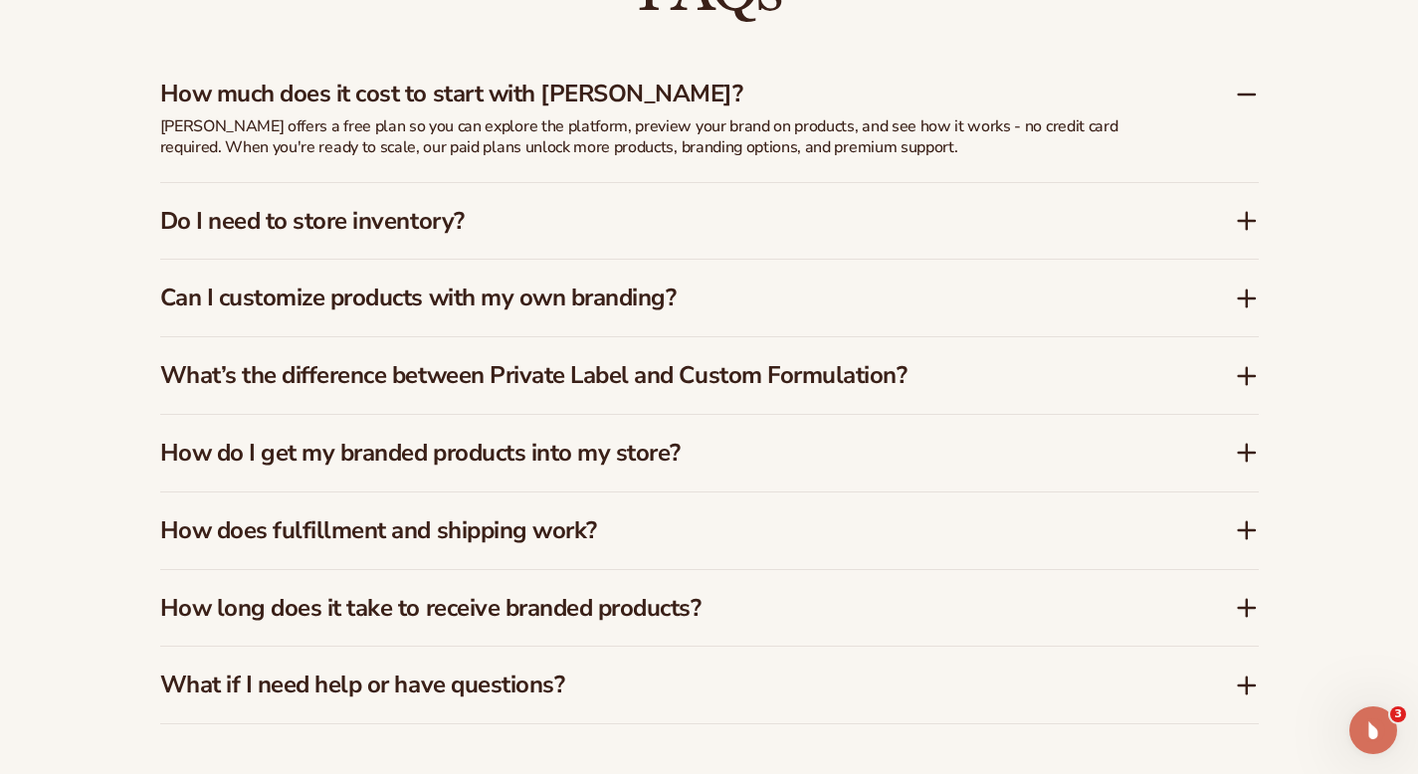
click at [358, 116] on p "[PERSON_NAME] offers a free plan so you can explore the platform, preview your …" at bounding box center [657, 137] width 995 height 42
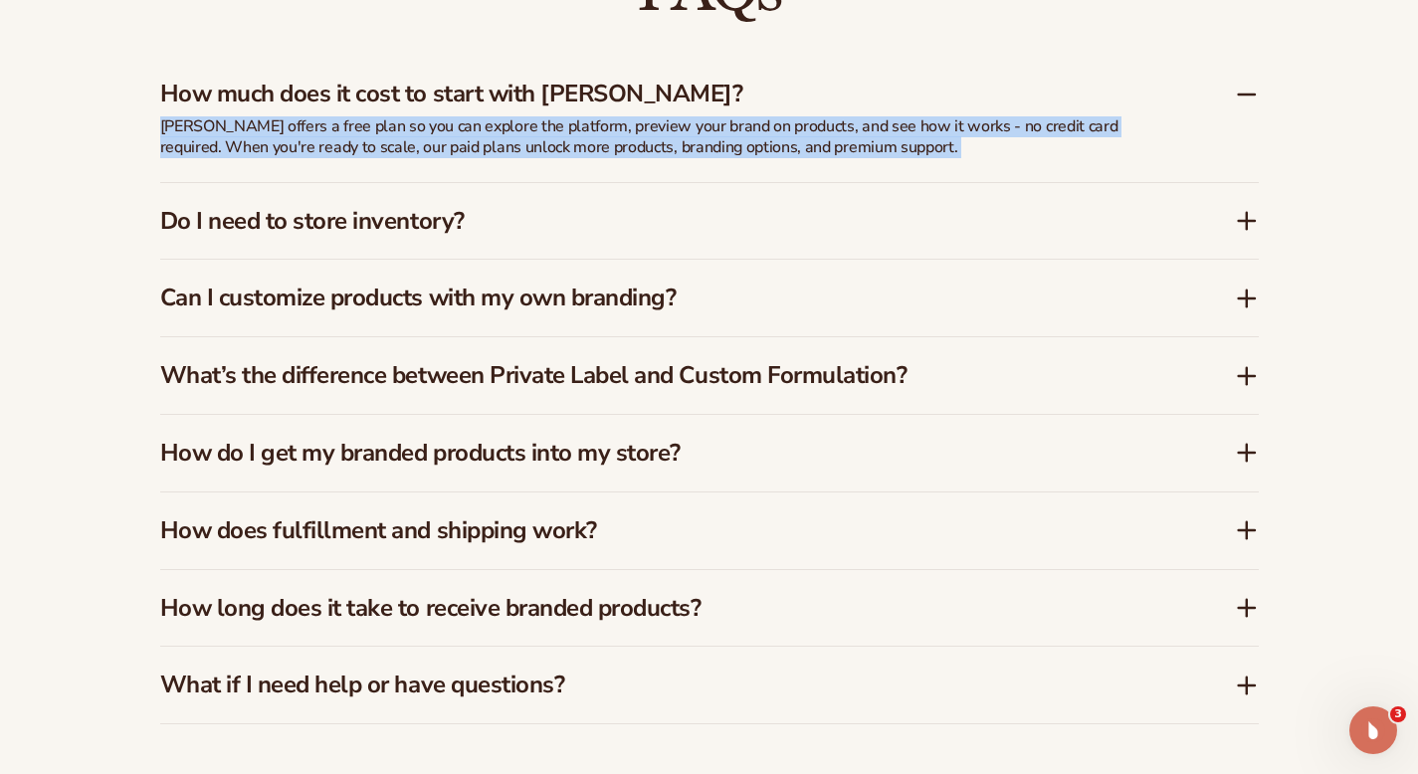
click at [358, 116] on p "[PERSON_NAME] offers a free plan so you can explore the platform, preview your …" at bounding box center [657, 137] width 995 height 42
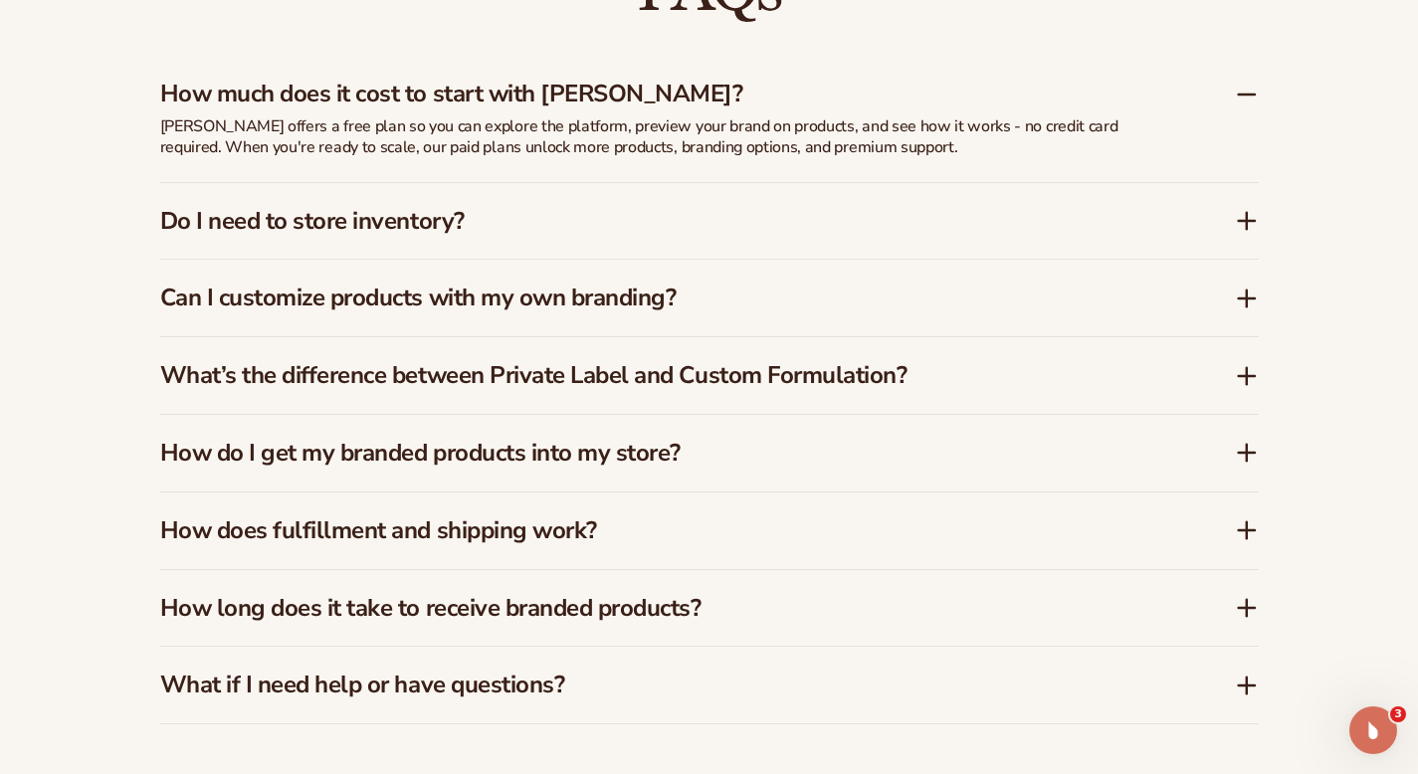
click at [360, 217] on h3 "Do I need to store inventory?" at bounding box center [667, 221] width 1015 height 29
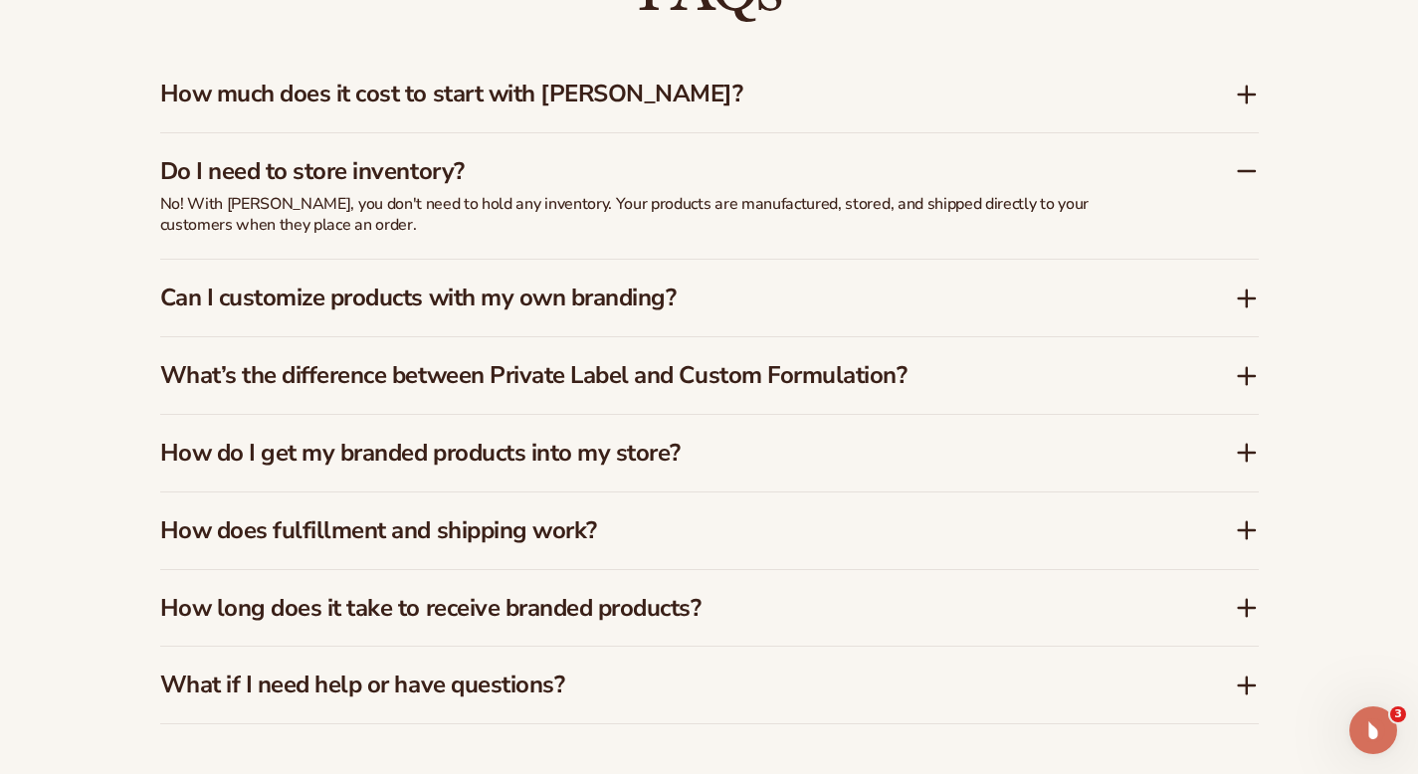
click at [360, 217] on div "No! With [PERSON_NAME], you don't need to hold any inventory. Your products are…" at bounding box center [657, 227] width 995 height 66
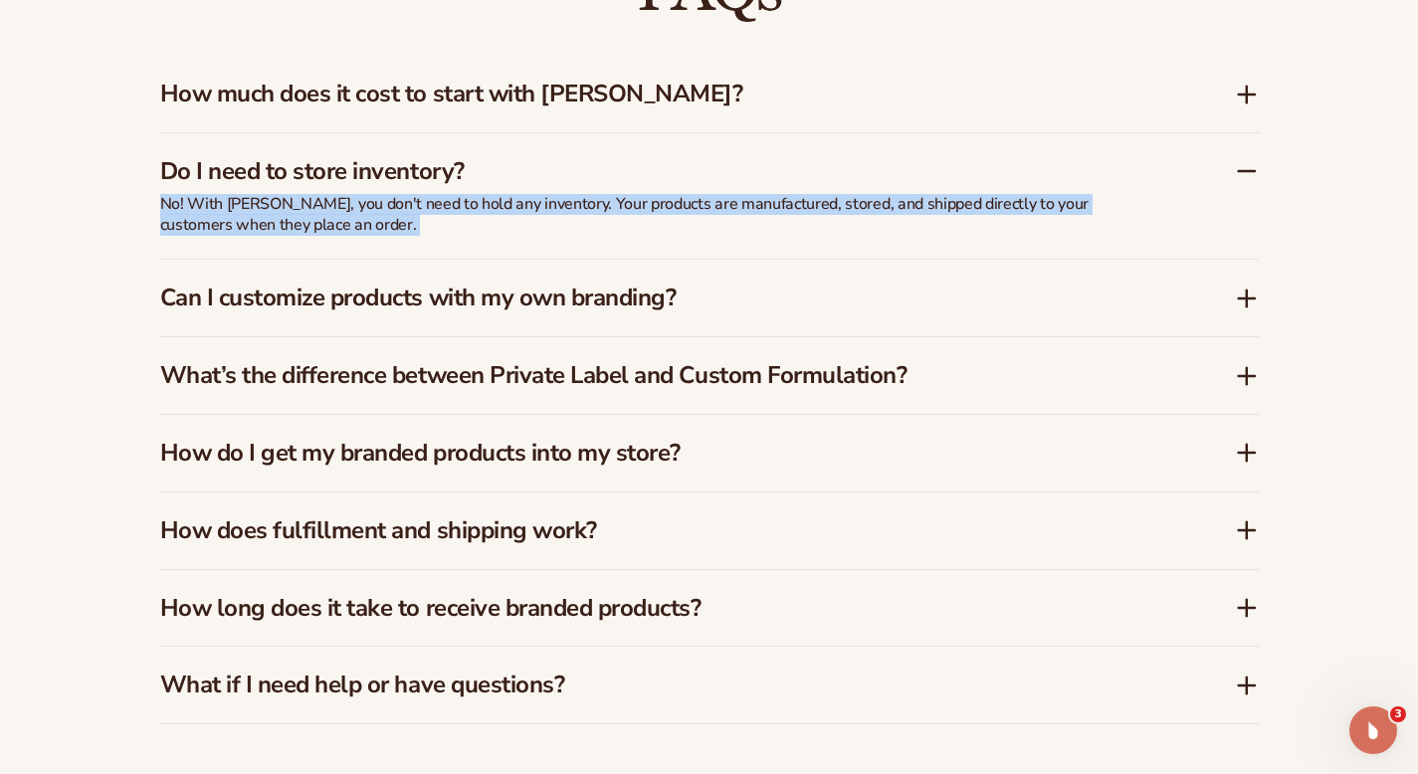
click at [360, 217] on div "No! With [PERSON_NAME], you don't need to hold any inventory. Your products are…" at bounding box center [657, 227] width 995 height 66
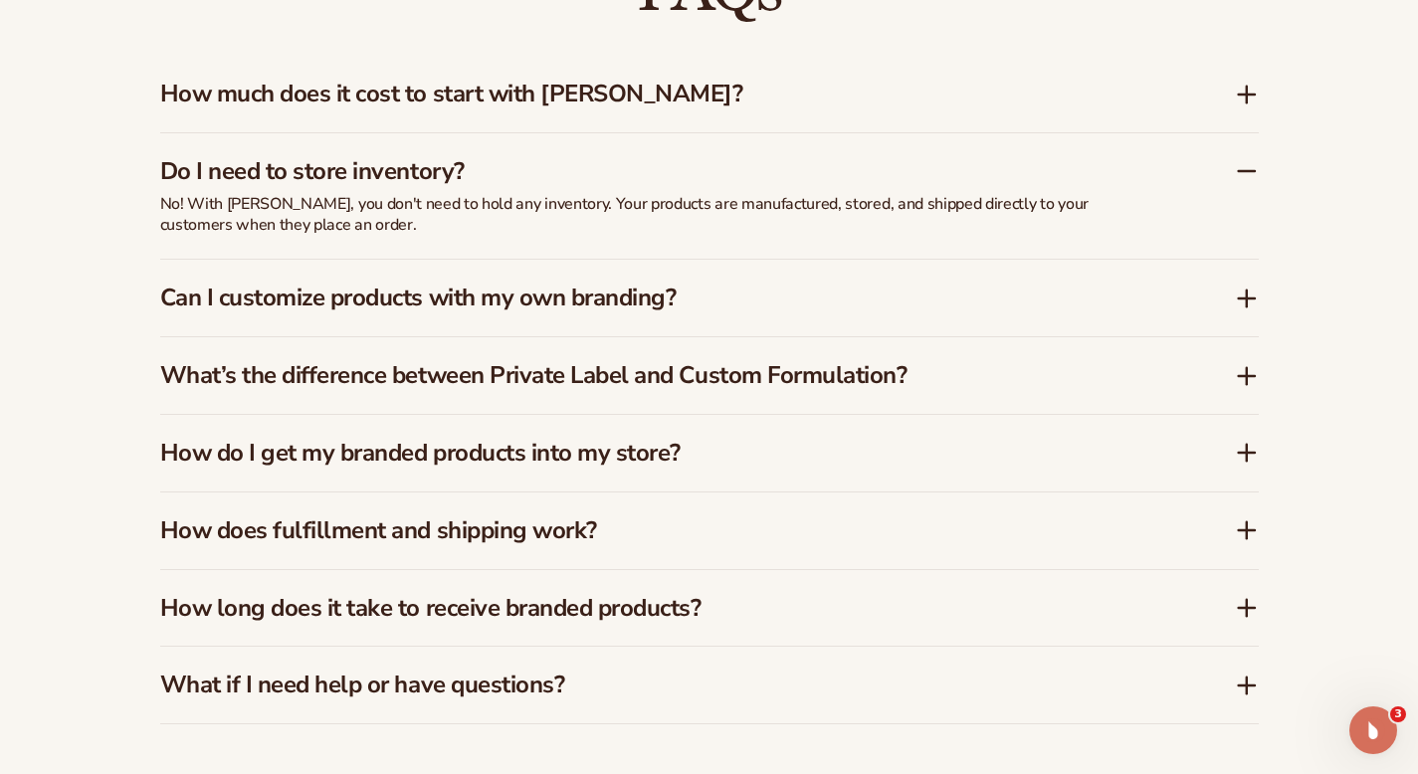
click at [357, 304] on div "Can I customize products with my own branding?" at bounding box center [709, 298] width 1099 height 77
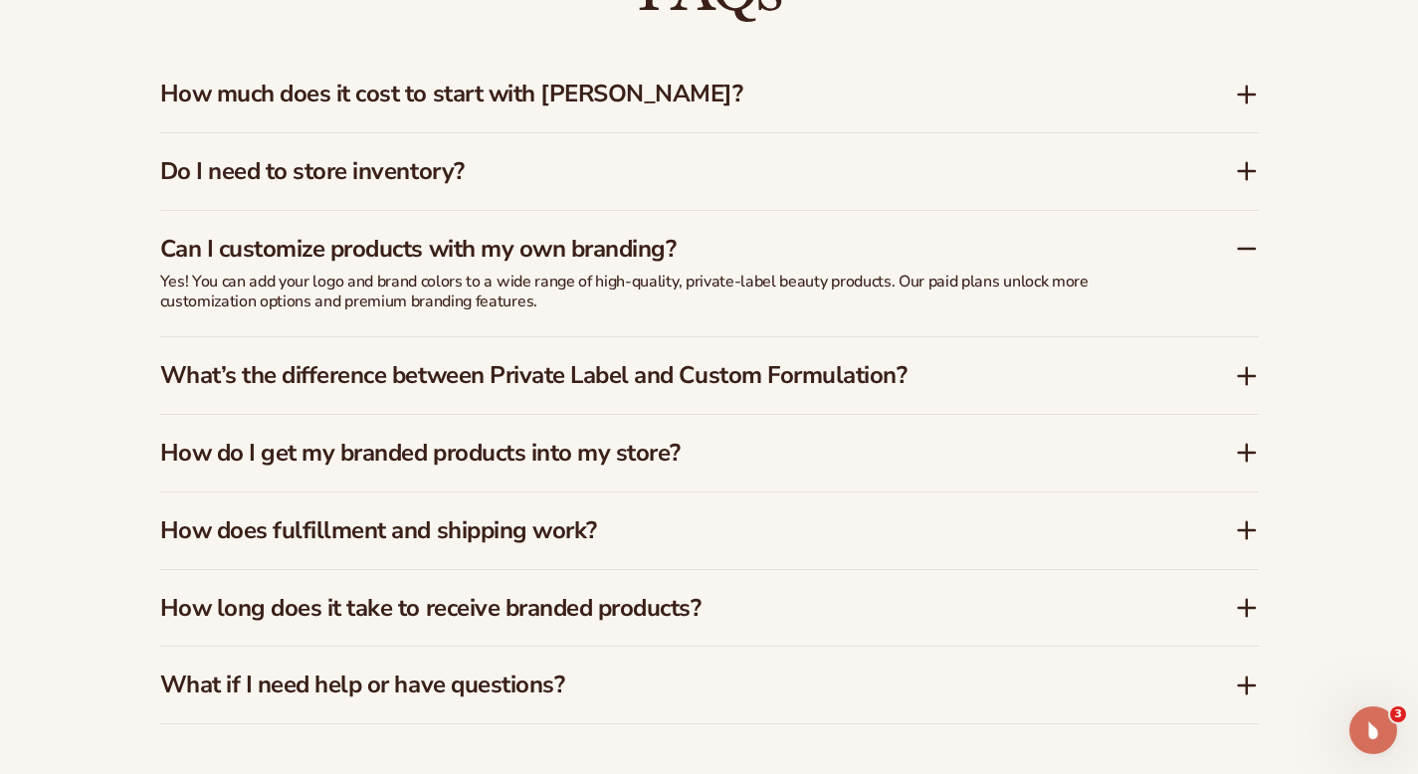
click at [330, 361] on h3 "What’s the difference between Private Label and Custom Formulation?" at bounding box center [667, 375] width 1015 height 29
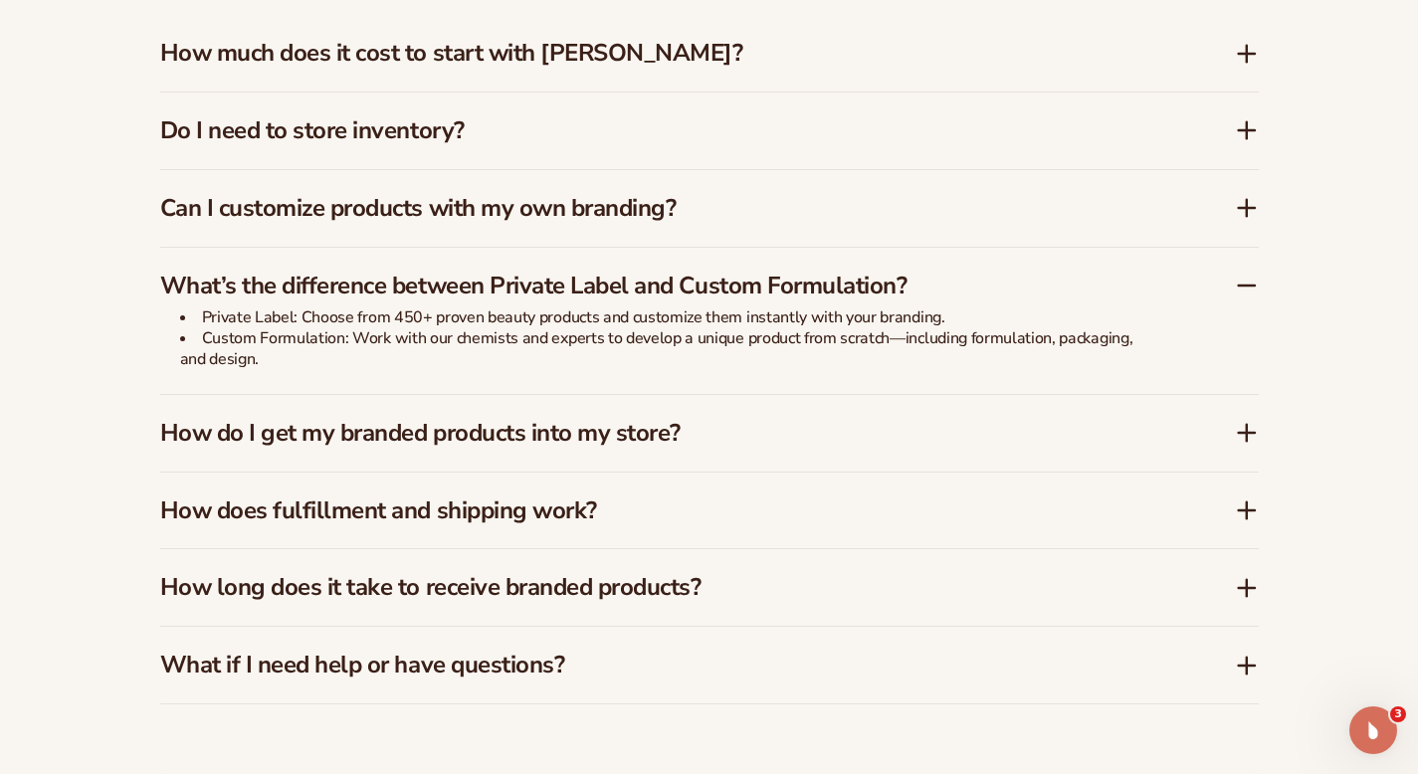
scroll to position [3008, 0]
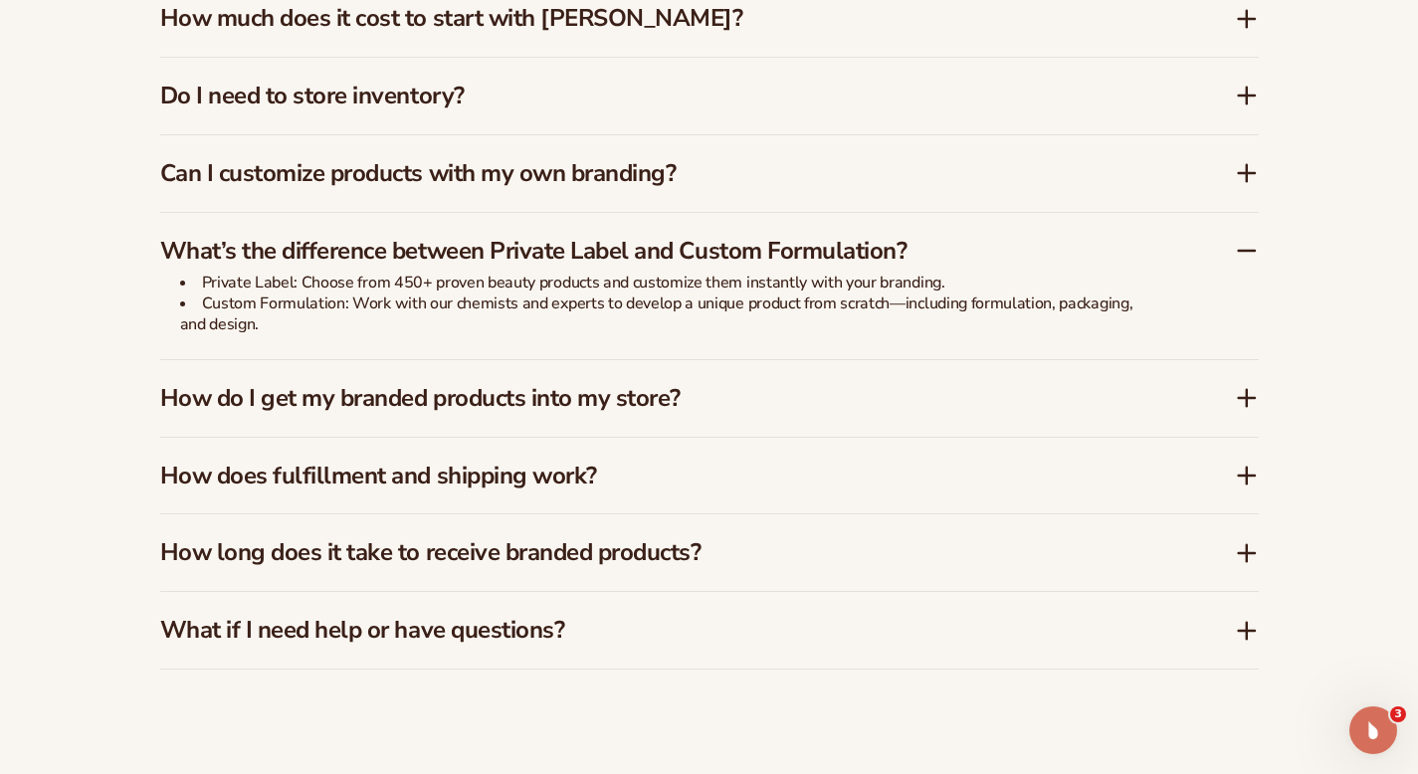
click at [476, 384] on h3 "How do I get my branded products into my store?" at bounding box center [667, 398] width 1015 height 29
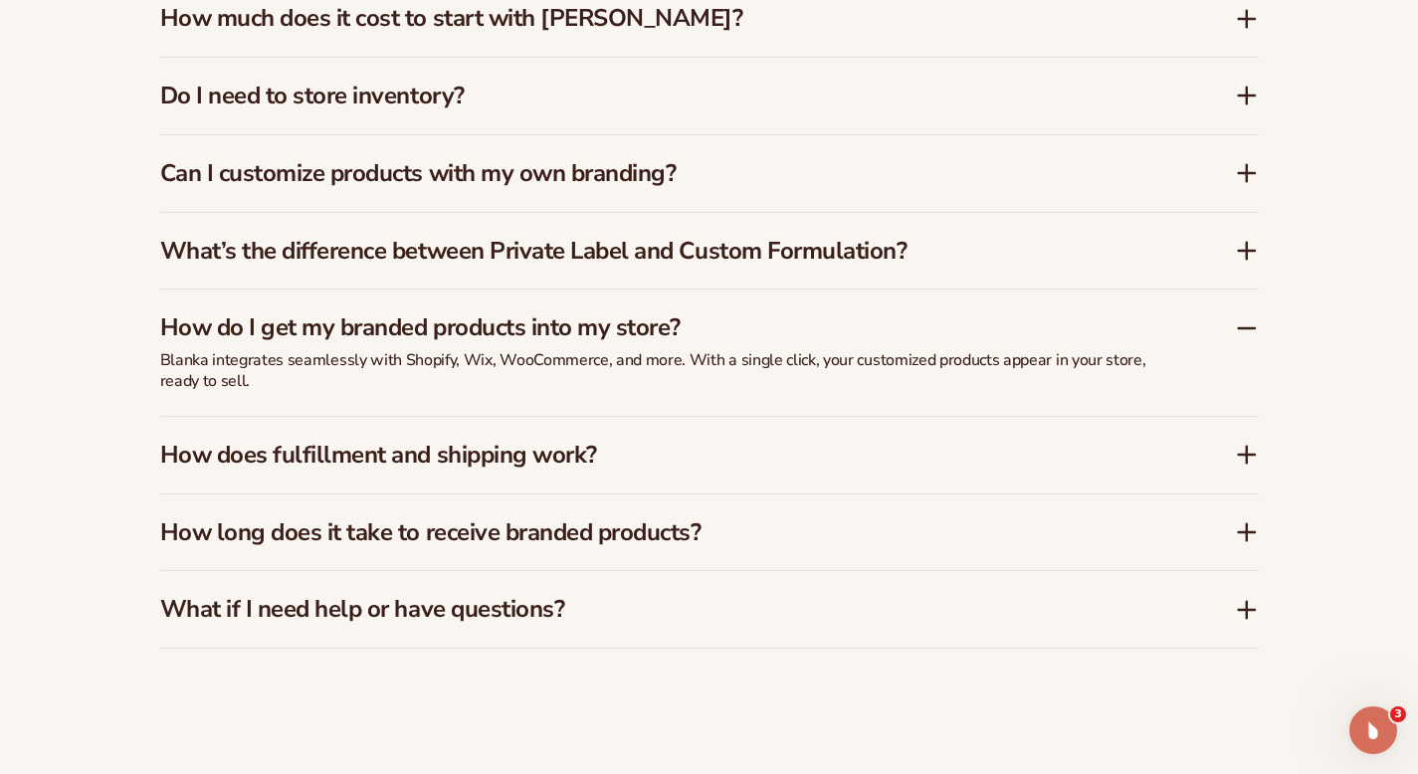
click at [497, 444] on h3 "How does fulfillment and shipping work?" at bounding box center [667, 455] width 1015 height 29
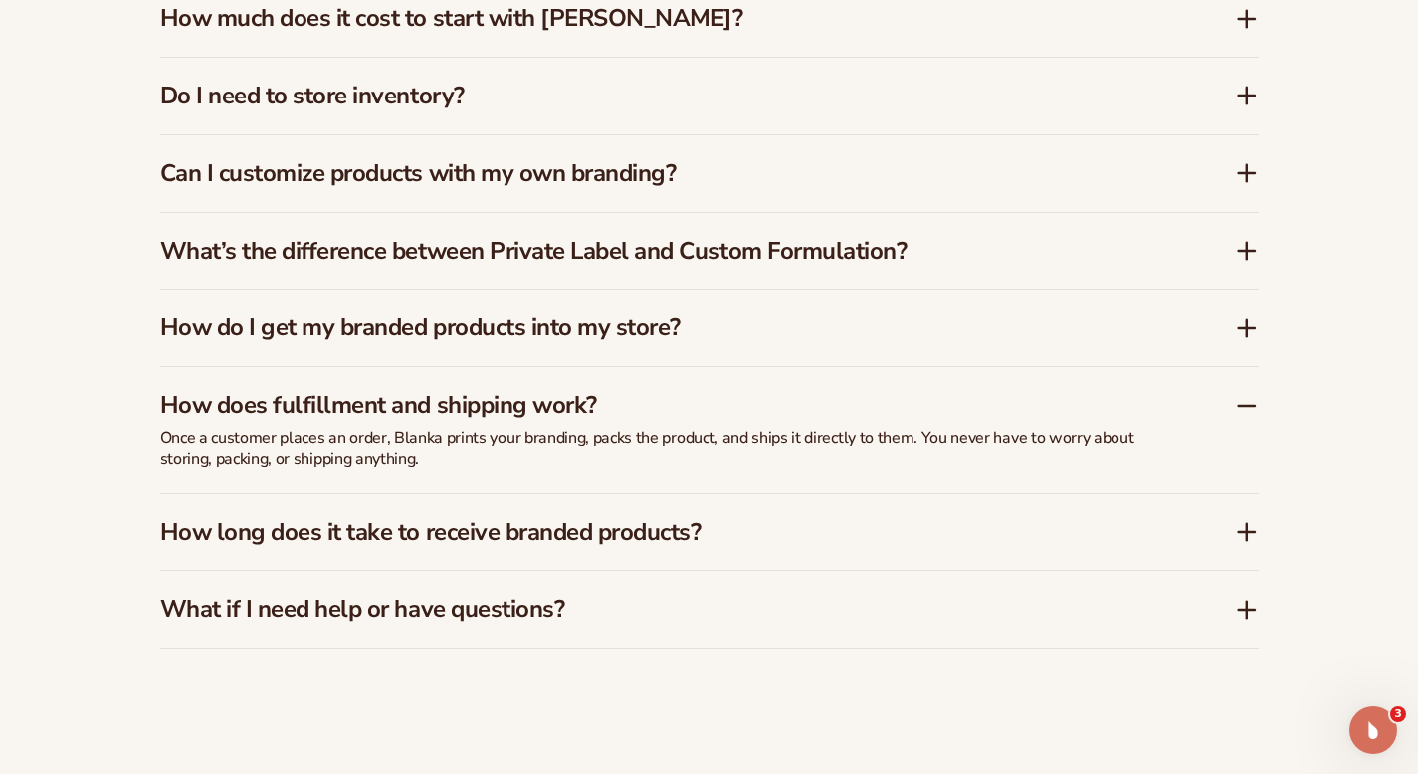
click at [497, 444] on p "Once a customer places an order, Blanka prints your branding, packs the product…" at bounding box center [657, 449] width 995 height 42
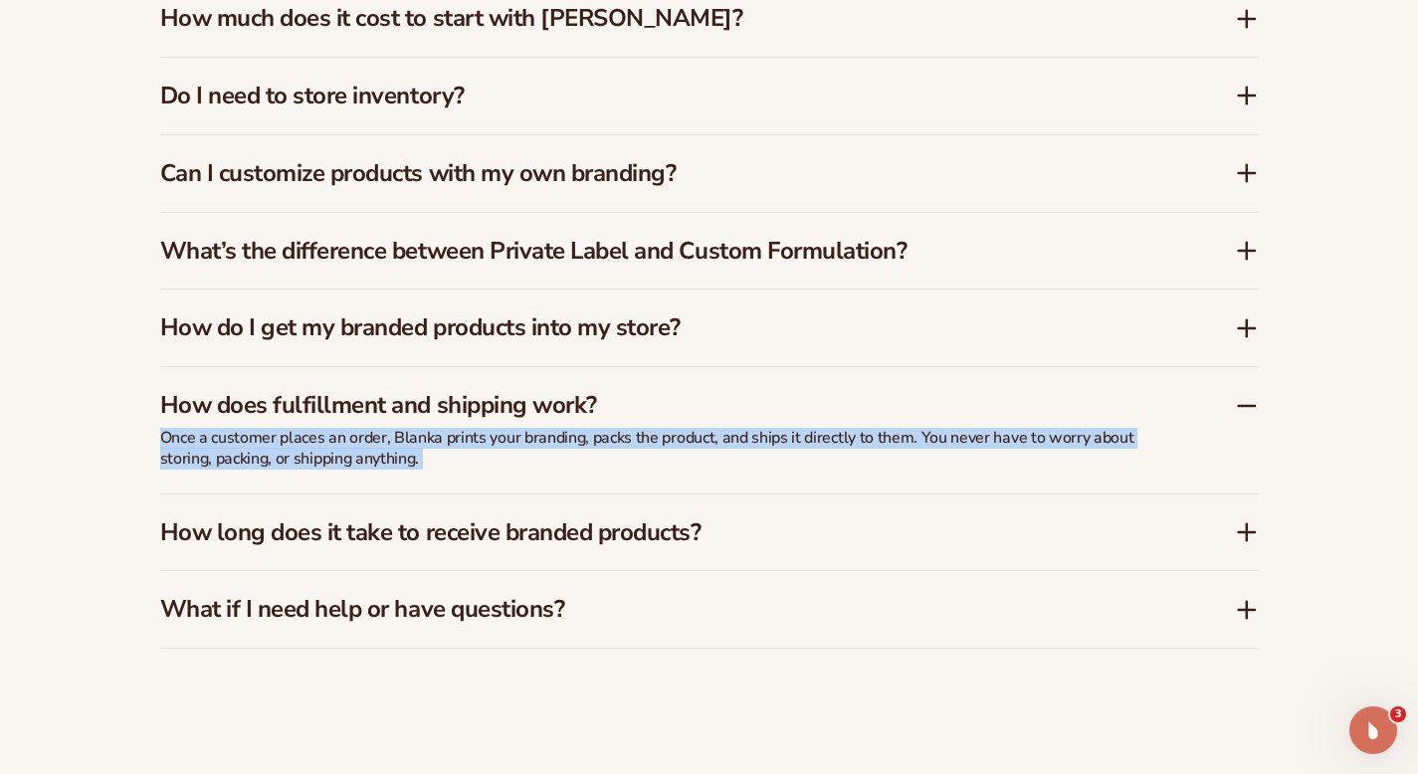
click at [497, 444] on p "Once a customer places an order, Blanka prints your branding, packs the product…" at bounding box center [657, 449] width 995 height 42
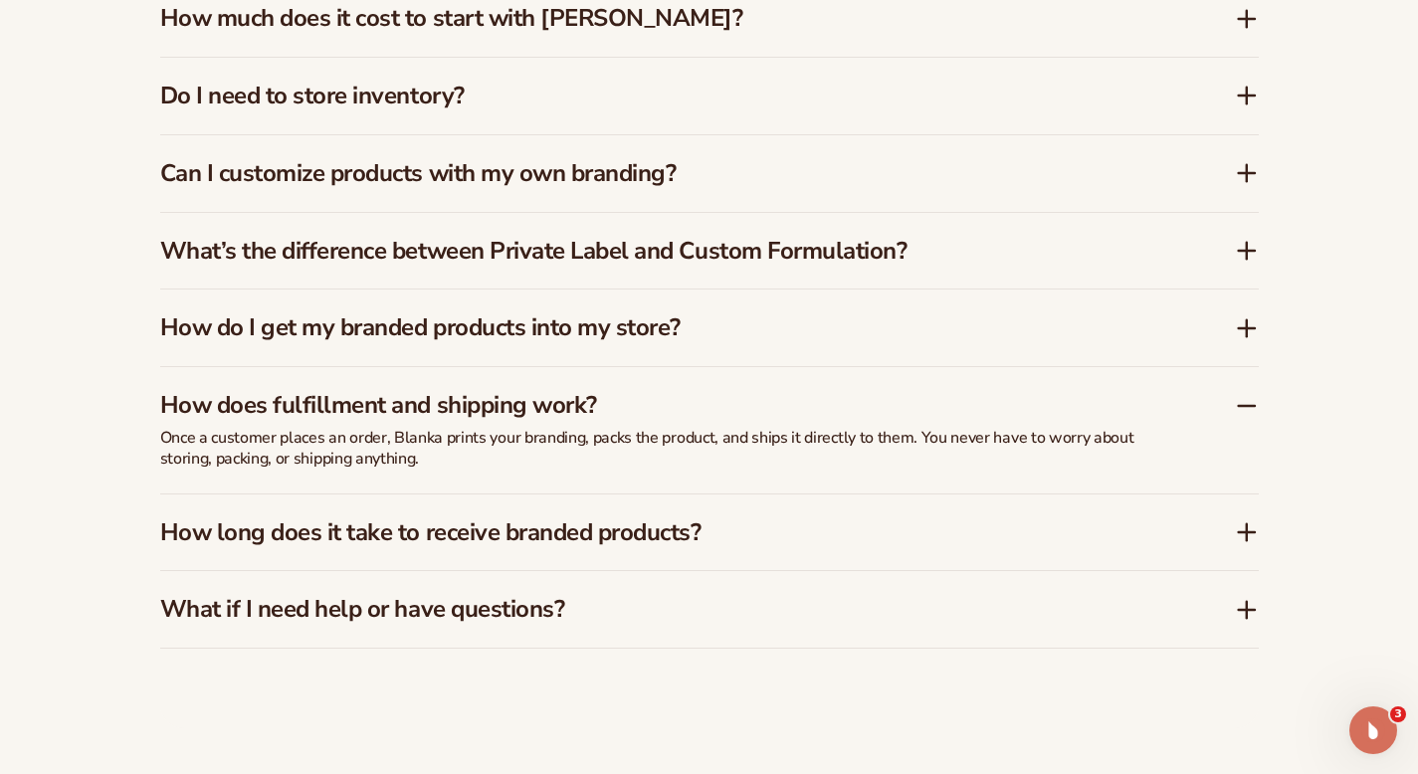
click at [451, 428] on p "Once a customer places an order, Blanka prints your branding, packs the product…" at bounding box center [657, 449] width 995 height 42
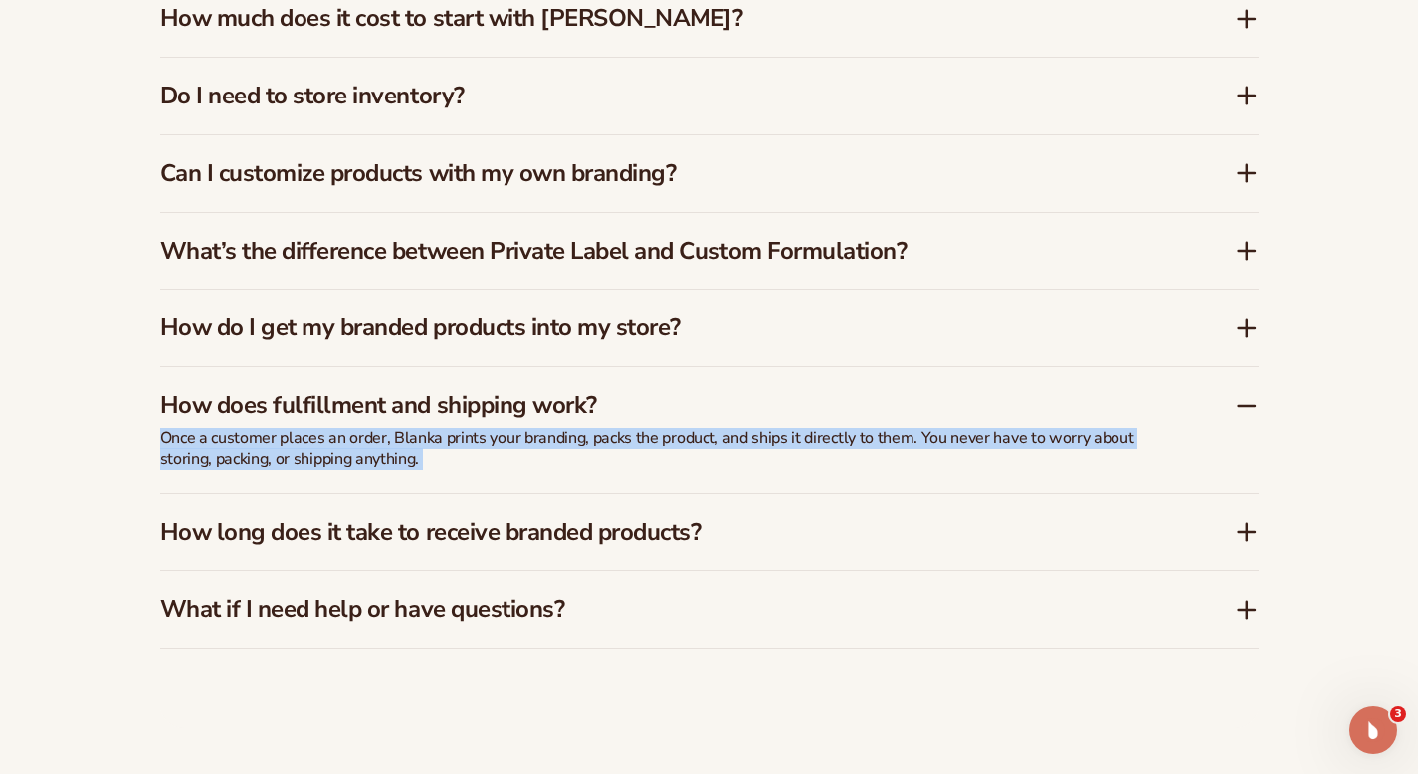
click at [451, 428] on p "Once a customer places an order, Blanka prints your branding, packs the product…" at bounding box center [657, 449] width 995 height 42
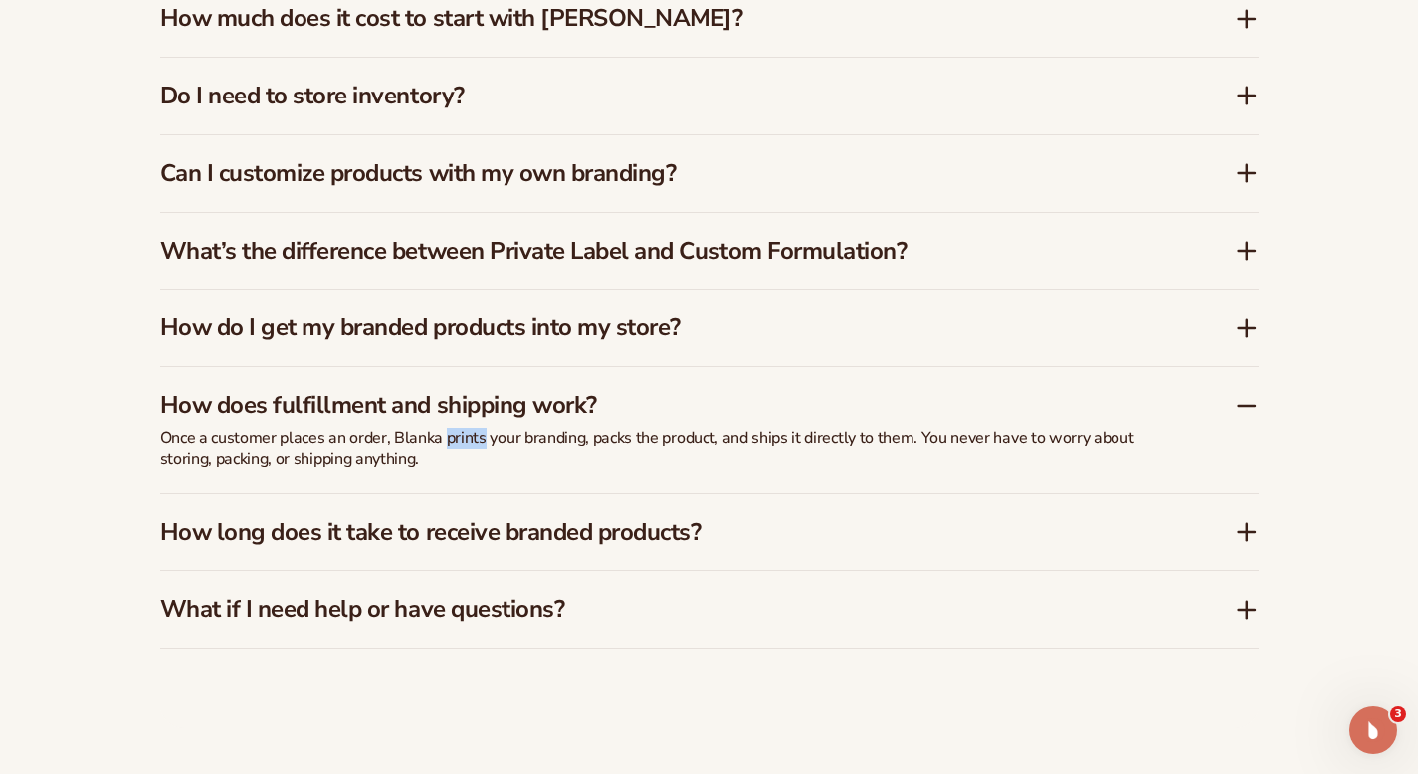
click at [451, 428] on p "Once a customer places an order, Blanka prints your branding, packs the product…" at bounding box center [657, 449] width 995 height 42
click at [530, 428] on p "Once a customer places an order, Blanka prints your branding, packs the product…" at bounding box center [657, 449] width 995 height 42
click at [587, 428] on p "Once a customer places an order, Blanka prints your branding, packs the product…" at bounding box center [657, 449] width 995 height 42
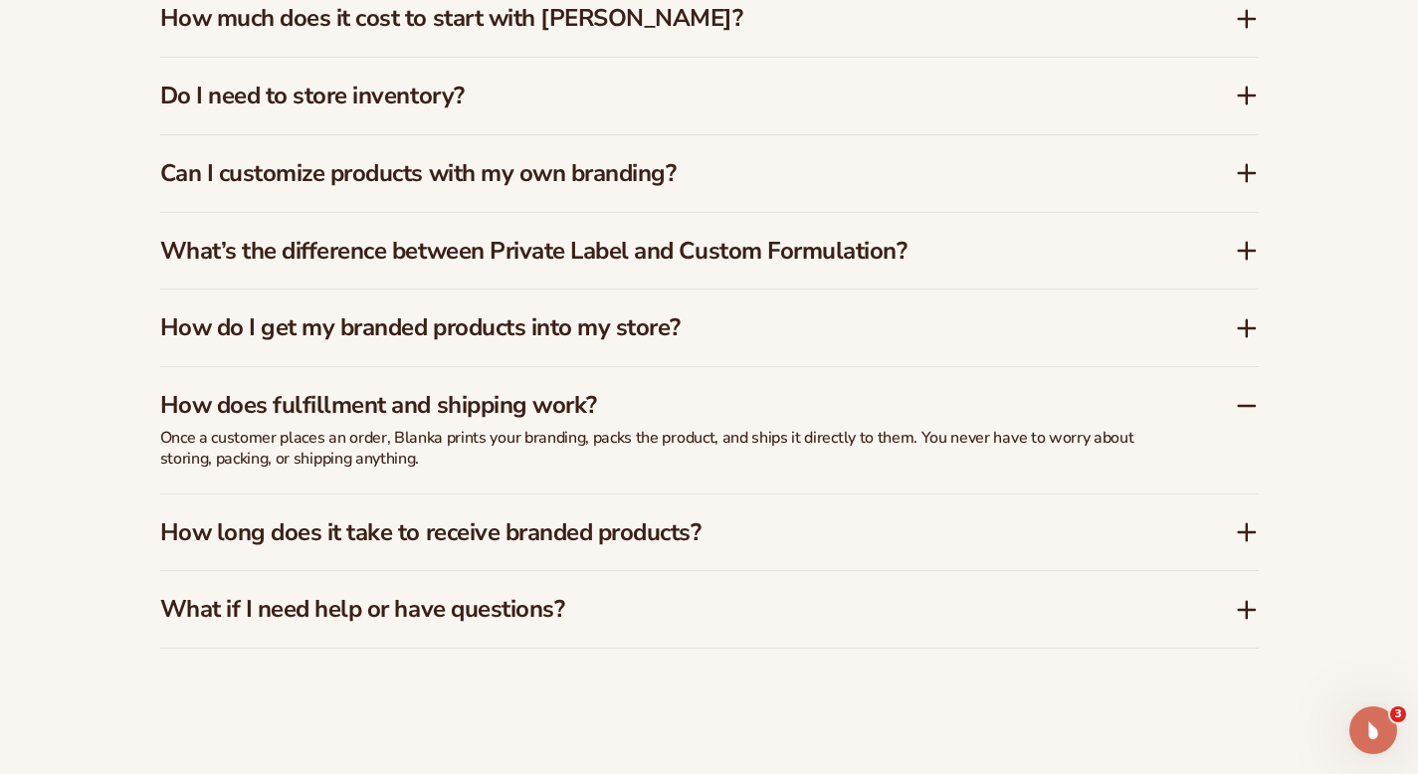
click at [606, 428] on p "Once a customer places an order, Blanka prints your branding, packs the product…" at bounding box center [657, 449] width 995 height 42
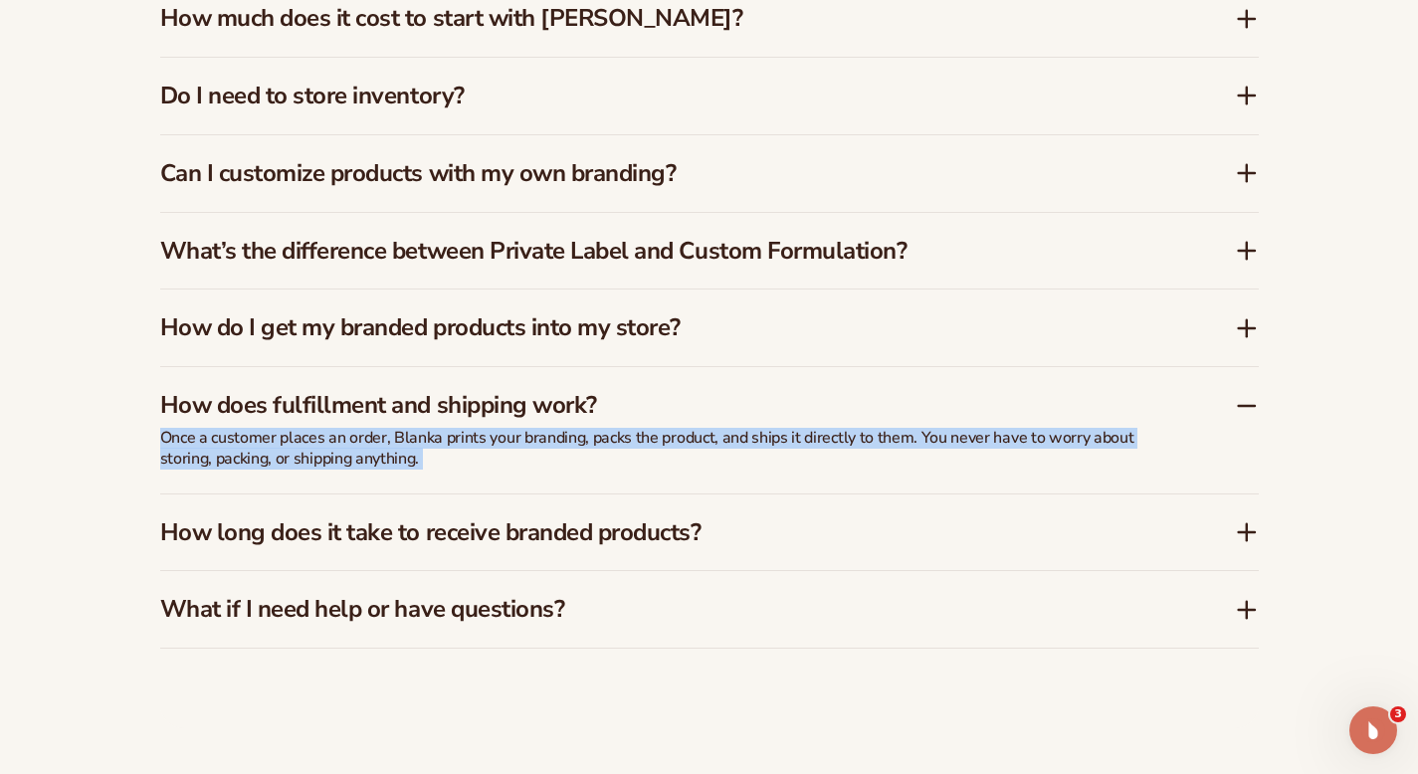
click at [606, 428] on p "Once a customer places an order, Blanka prints your branding, packs the product…" at bounding box center [657, 449] width 995 height 42
click at [516, 442] on p "Once a customer places an order, Blanka prints your branding, packs the product…" at bounding box center [657, 449] width 995 height 42
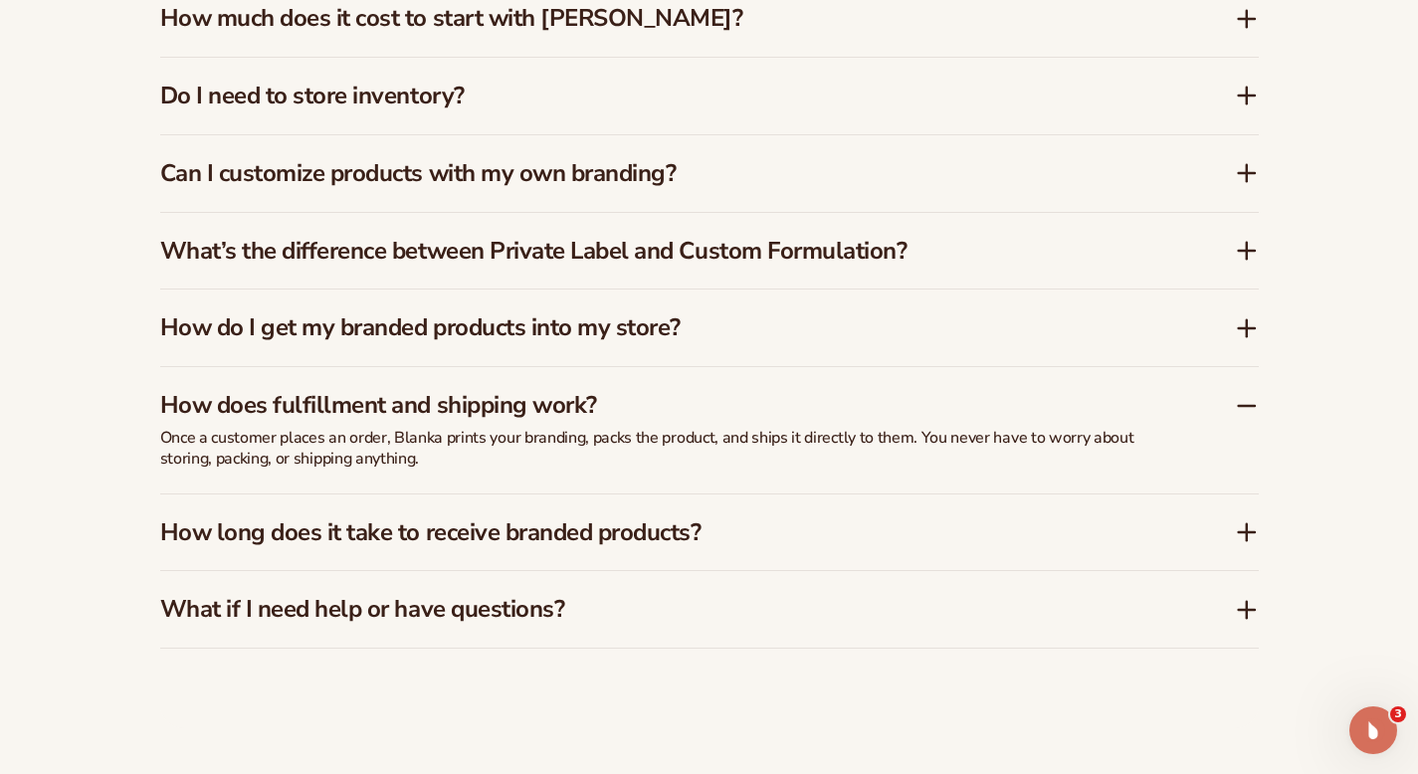
click at [500, 495] on div "How long does it take to receive branded products?" at bounding box center [709, 533] width 1099 height 77
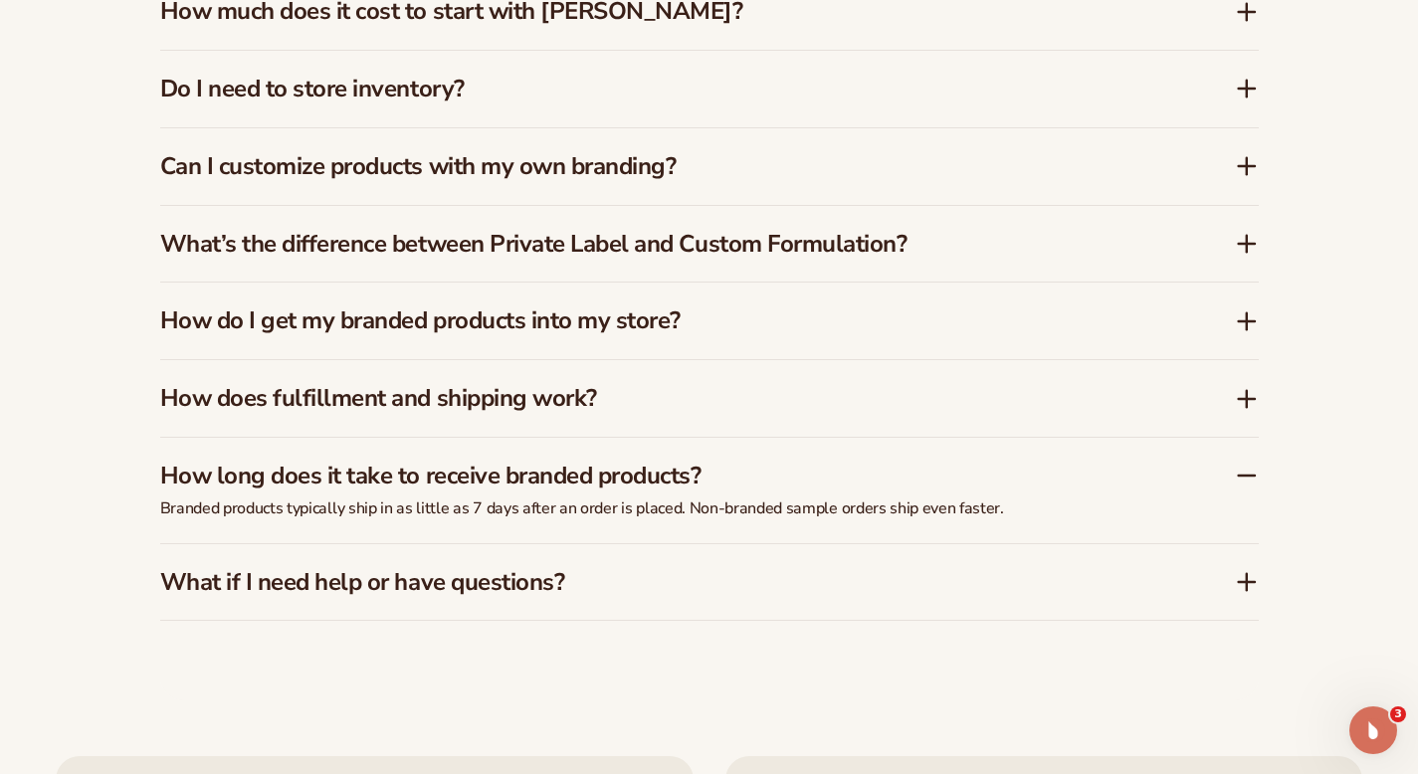
scroll to position [3017, 0]
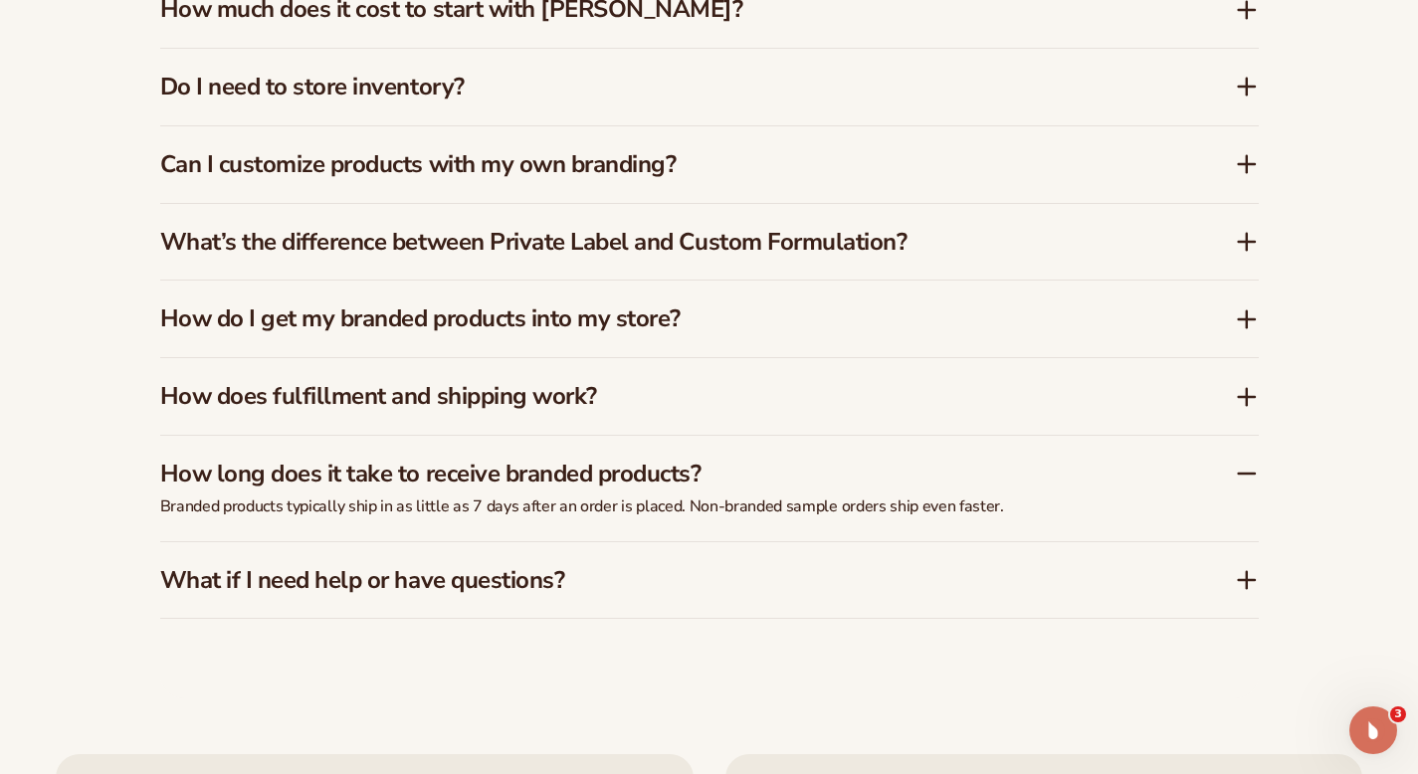
click at [500, 497] on p "Branded products typically ship in as little as 7 days after an order is placed…" at bounding box center [657, 507] width 995 height 21
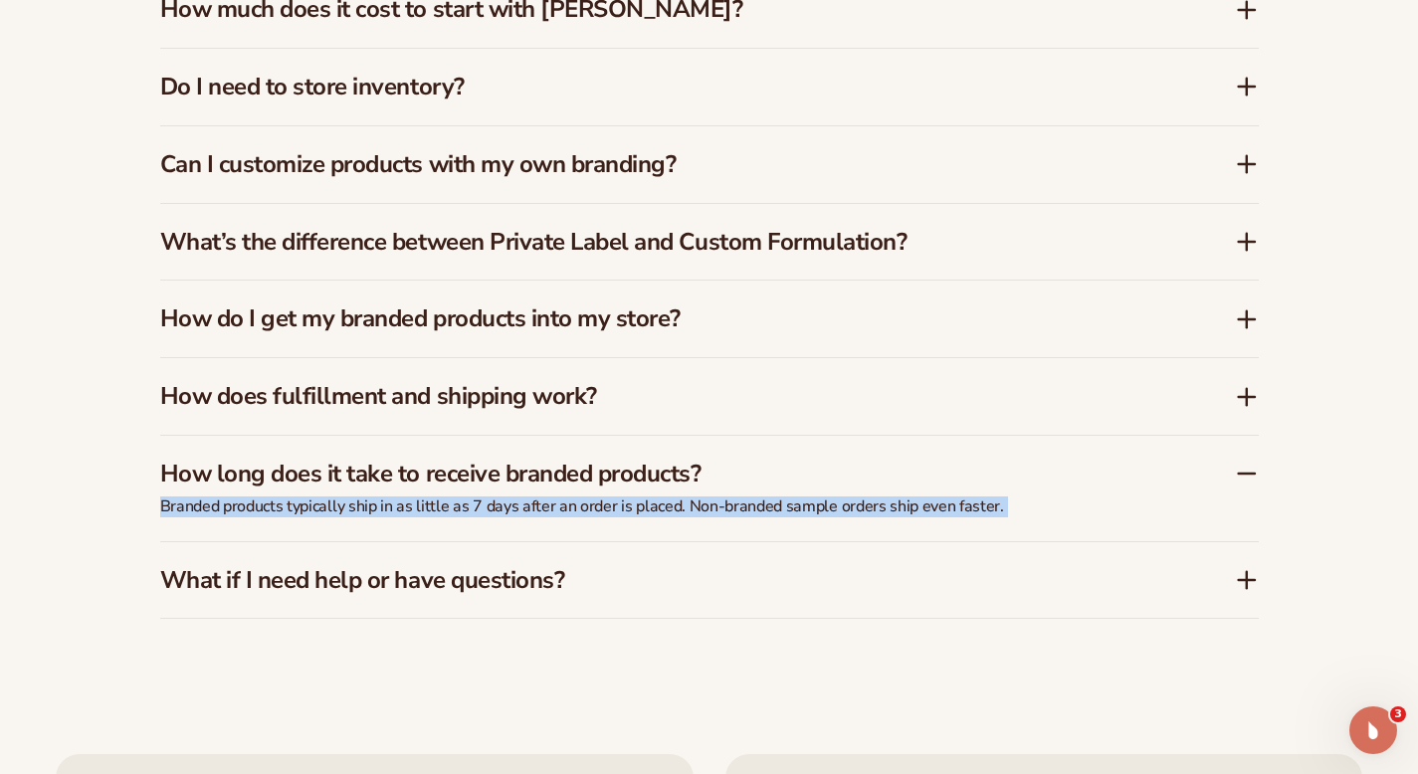
click at [500, 497] on p "Branded products typically ship in as little as 7 days after an order is placed…" at bounding box center [657, 507] width 995 height 21
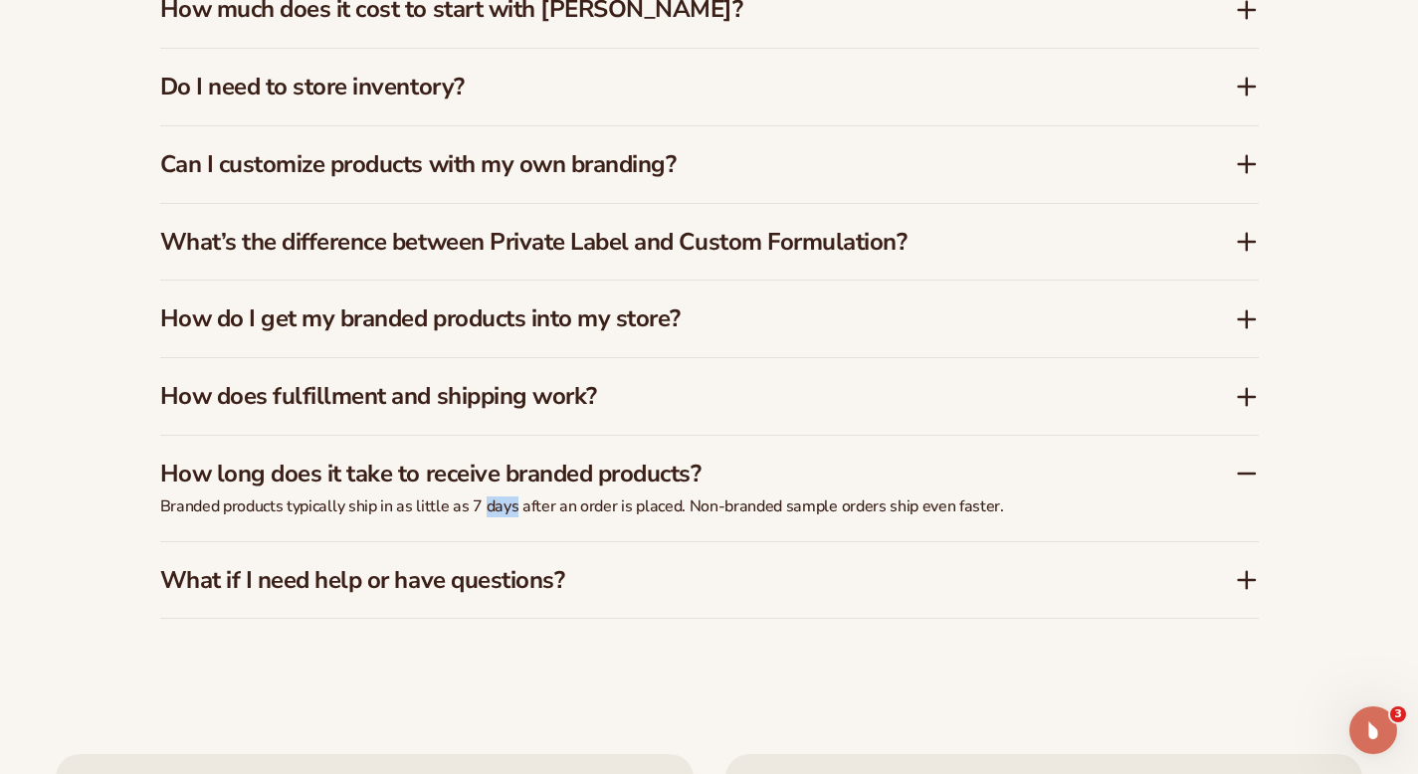
click at [500, 497] on p "Branded products typically ship in as little as 7 days after an order is placed…" at bounding box center [657, 507] width 995 height 21
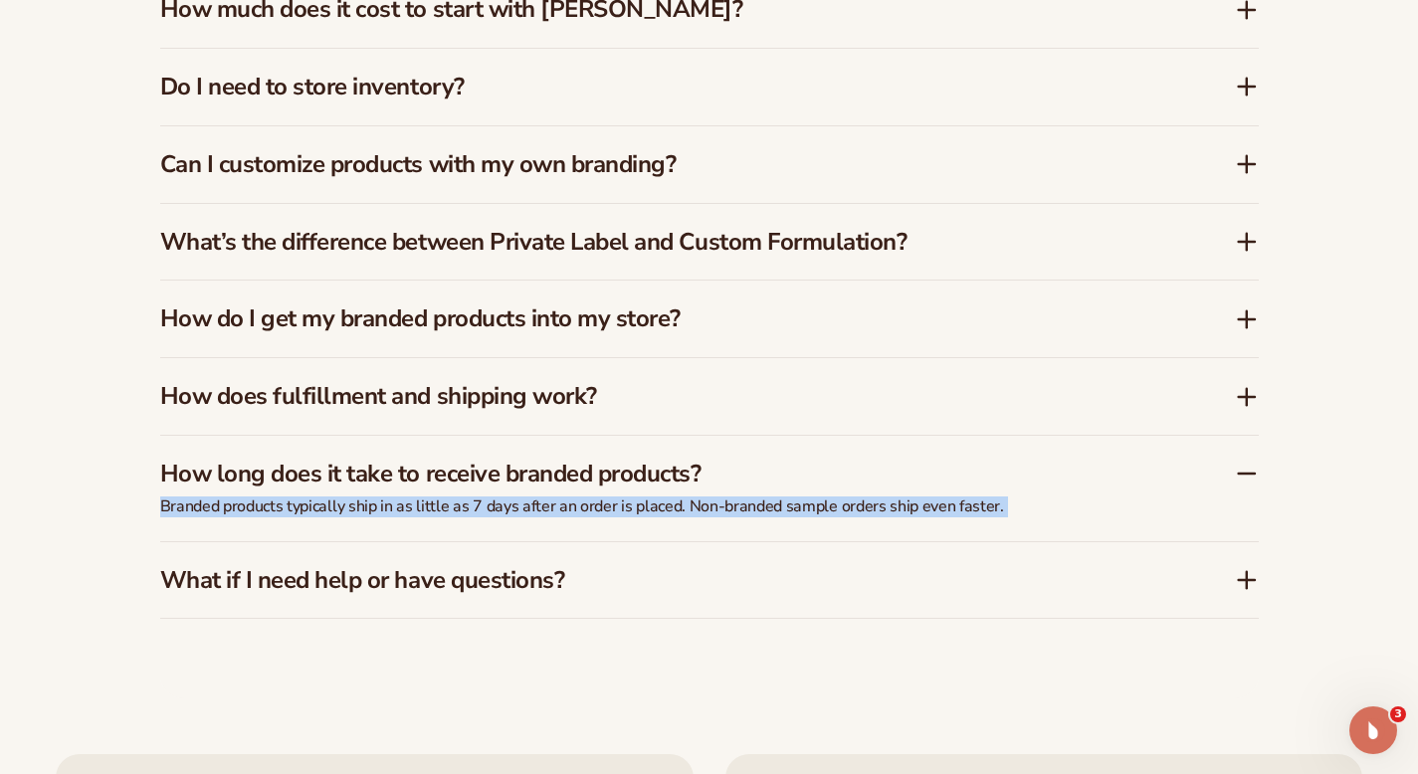
click at [500, 497] on p "Branded products typically ship in as little as 7 days after an order is placed…" at bounding box center [657, 507] width 995 height 21
click at [343, 497] on p "Branded products typically ship in as little as 7 days after an order is placed…" at bounding box center [657, 507] width 995 height 21
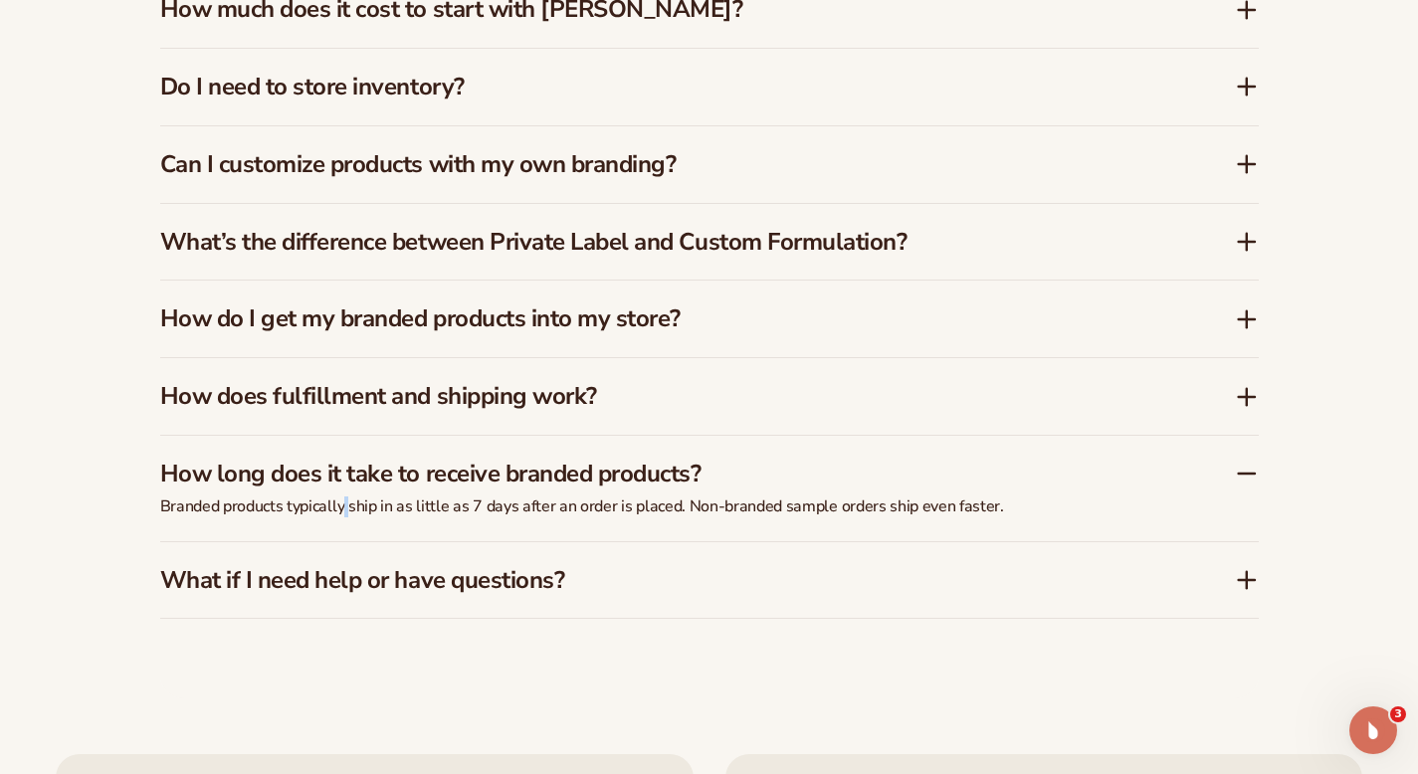
click at [343, 497] on p "Branded products typically ship in as little as 7 days after an order is placed…" at bounding box center [657, 507] width 995 height 21
click at [371, 497] on p "Branded products typically ship in as little as 7 days after an order is placed…" at bounding box center [657, 507] width 995 height 21
click at [412, 497] on p "Branded products typically ship in as little as 7 days after an order is placed…" at bounding box center [657, 507] width 995 height 21
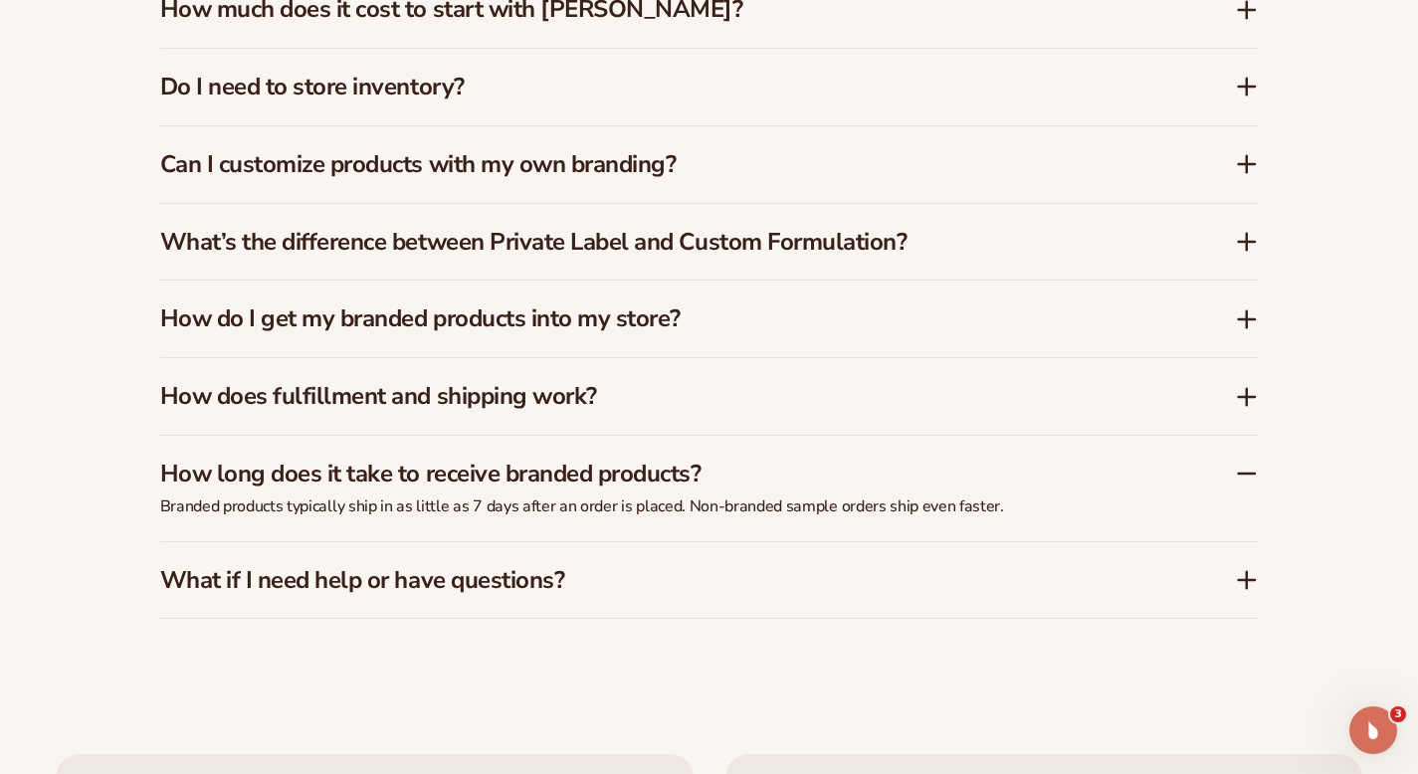
click at [462, 497] on p "Branded products typically ship in as little as 7 days after an order is placed…" at bounding box center [657, 507] width 995 height 21
click at [495, 497] on p "Branded products typically ship in as little as 7 days after an order is placed…" at bounding box center [657, 507] width 995 height 21
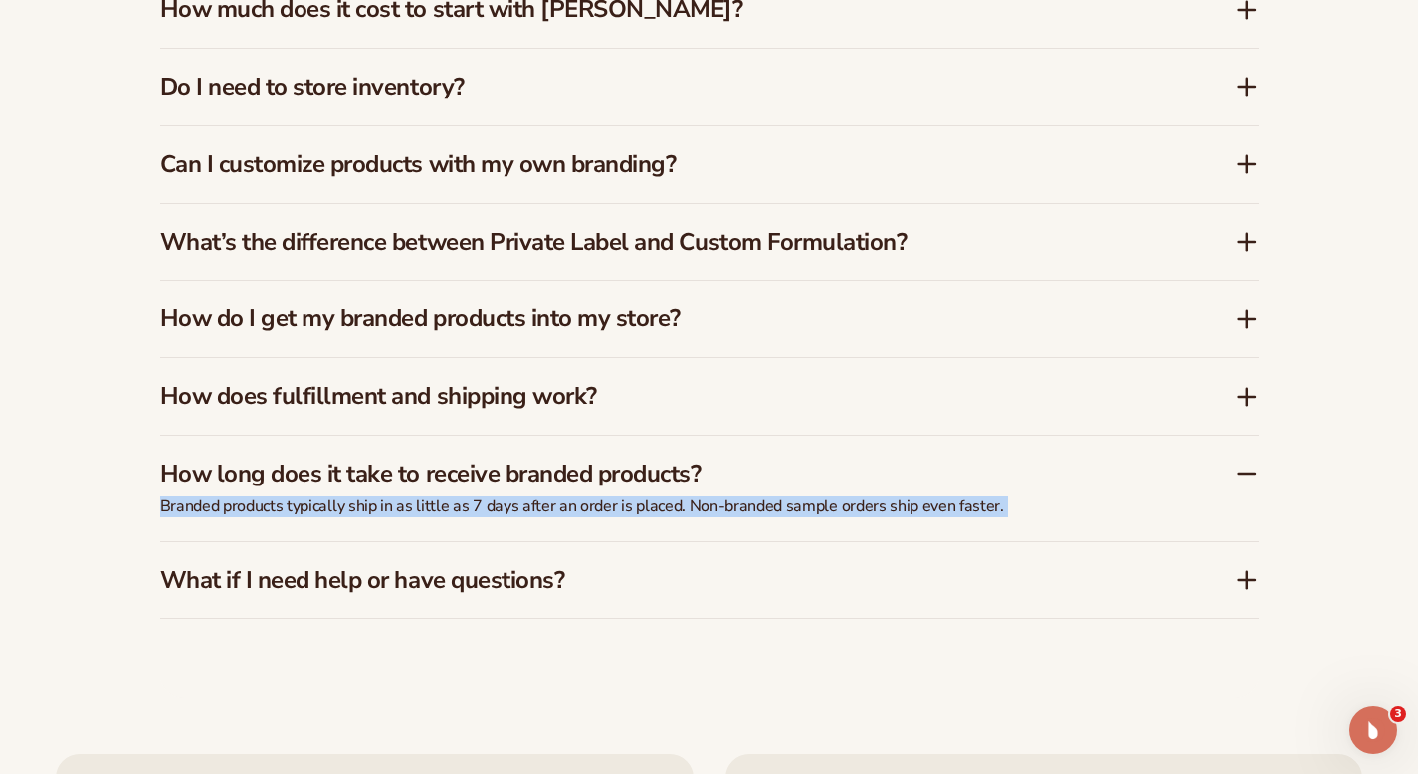
click at [495, 497] on p "Branded products typically ship in as little as 7 days after an order is placed…" at bounding box center [657, 507] width 995 height 21
click at [567, 497] on p "Branded products typically ship in as little as 7 days after an order is placed…" at bounding box center [657, 507] width 995 height 21
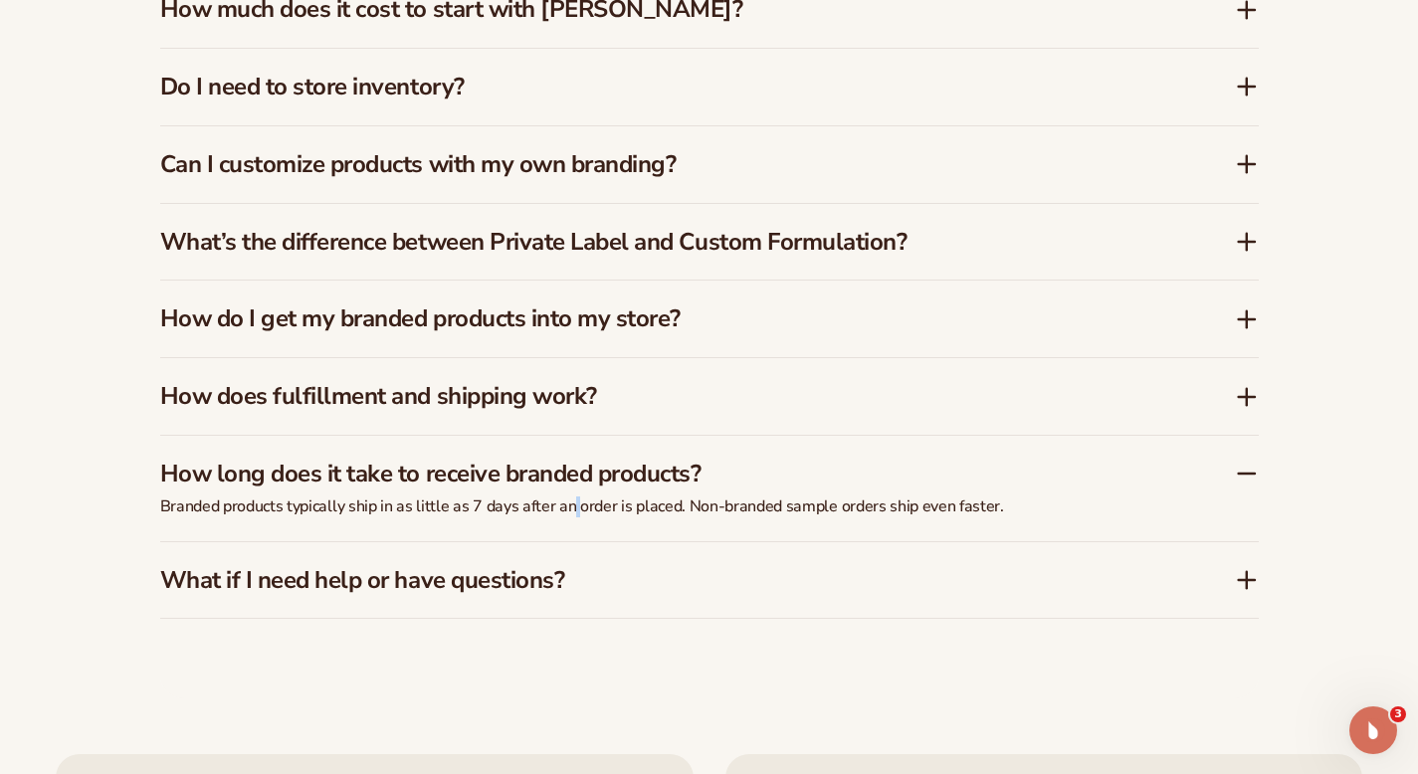
click at [567, 497] on p "Branded products typically ship in as little as 7 days after an order is placed…" at bounding box center [657, 507] width 995 height 21
click at [602, 497] on p "Branded products typically ship in as little as 7 days after an order is placed…" at bounding box center [657, 507] width 995 height 21
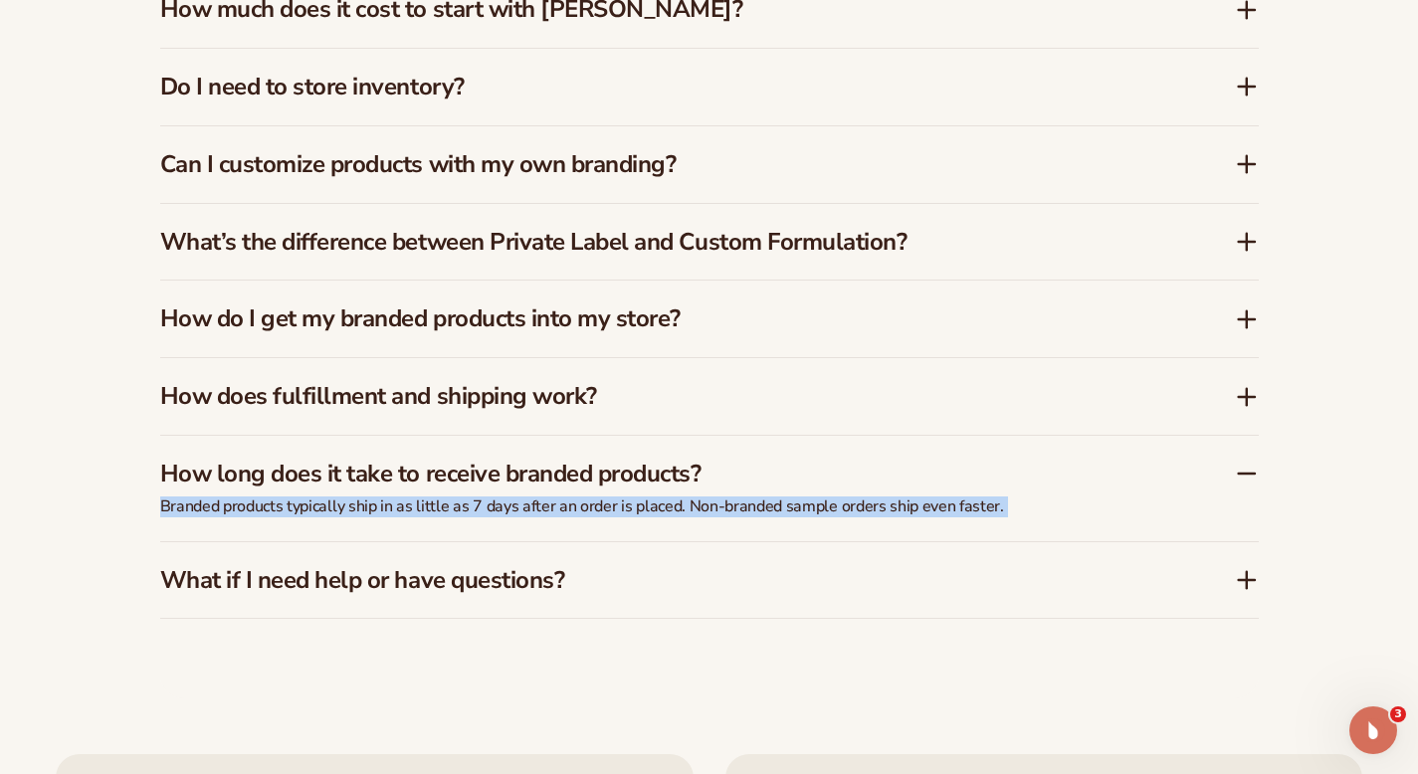
click at [602, 497] on p "Branded products typically ship in as little as 7 days after an order is placed…" at bounding box center [657, 507] width 995 height 21
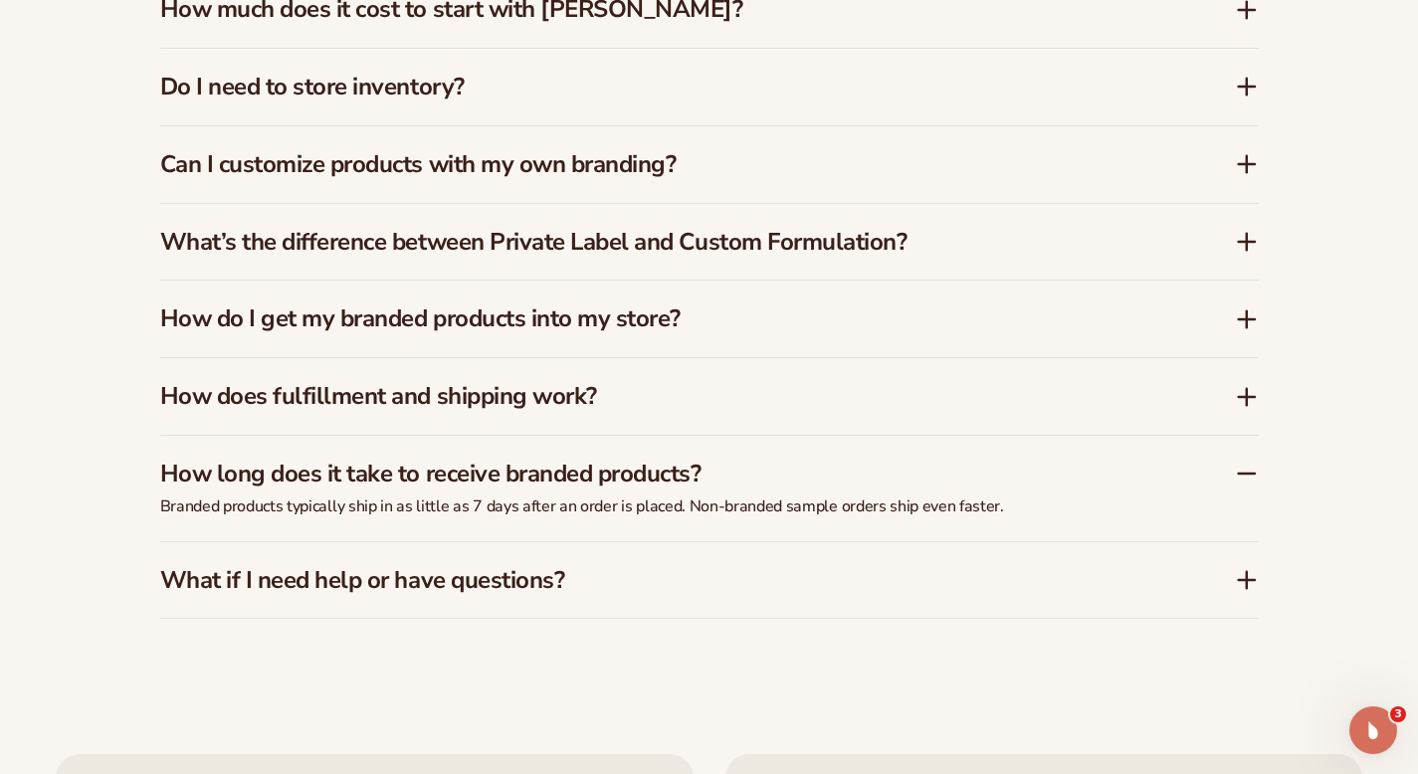
click at [561, 566] on h3 "What if I need help or have questions?" at bounding box center [667, 580] width 1015 height 29
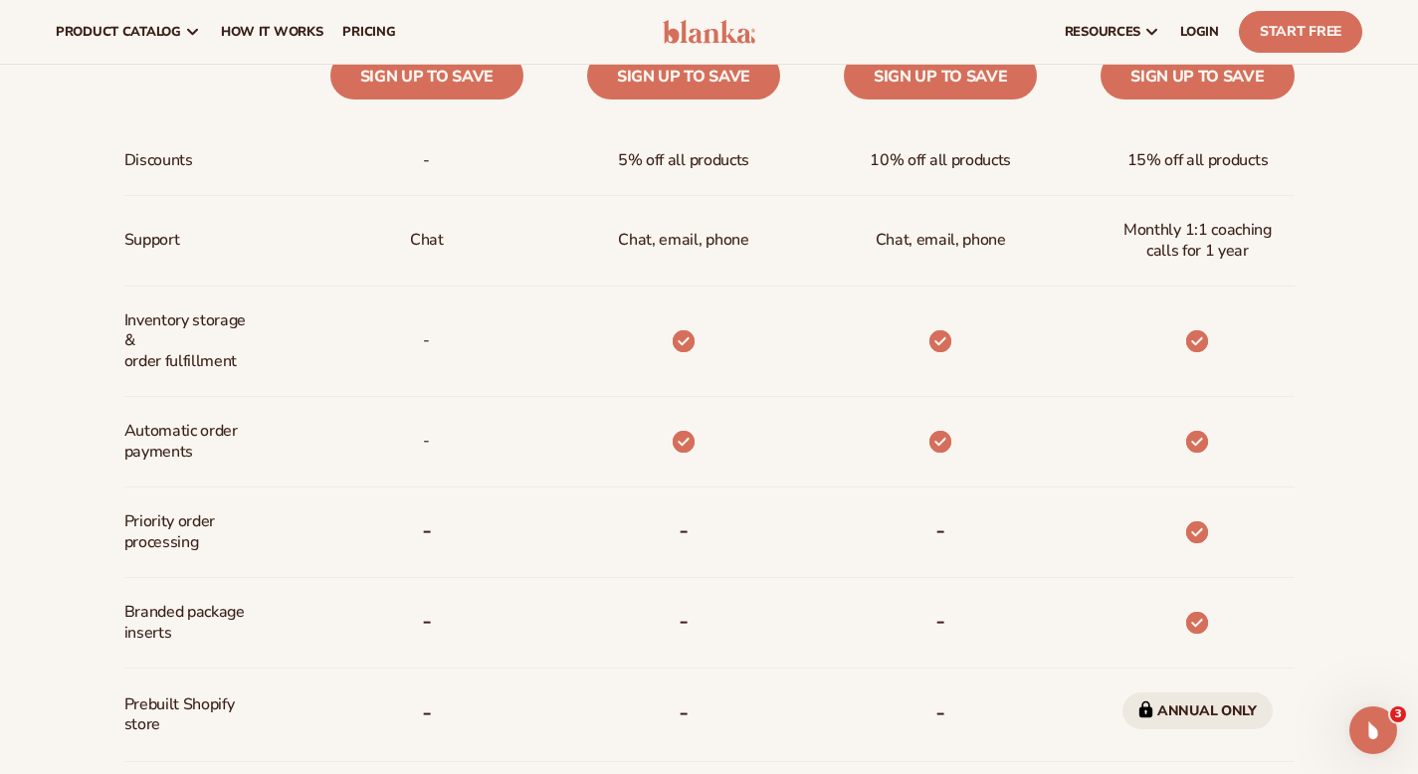
scroll to position [0, 0]
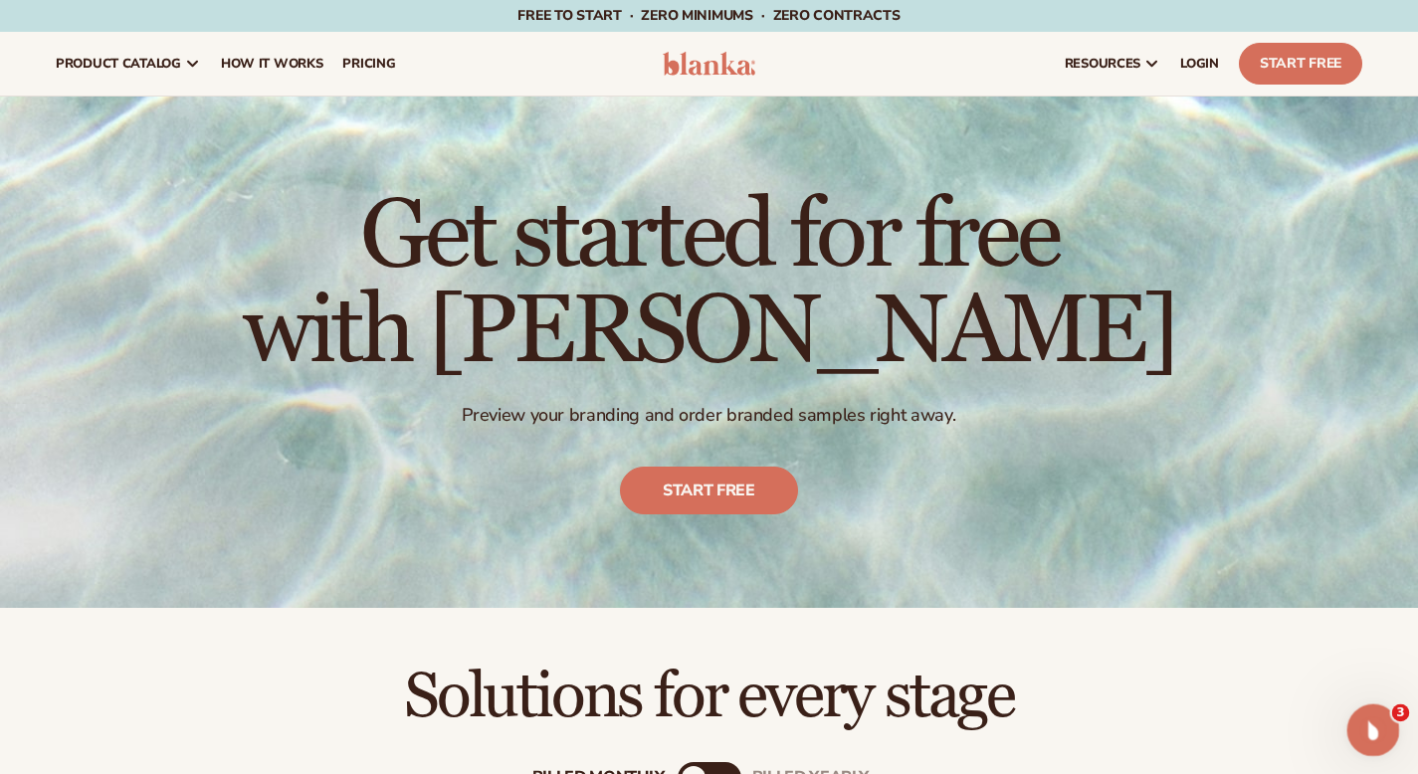
click at [1358, 721] on icon "Open Intercom Messenger" at bounding box center [1370, 728] width 33 height 33
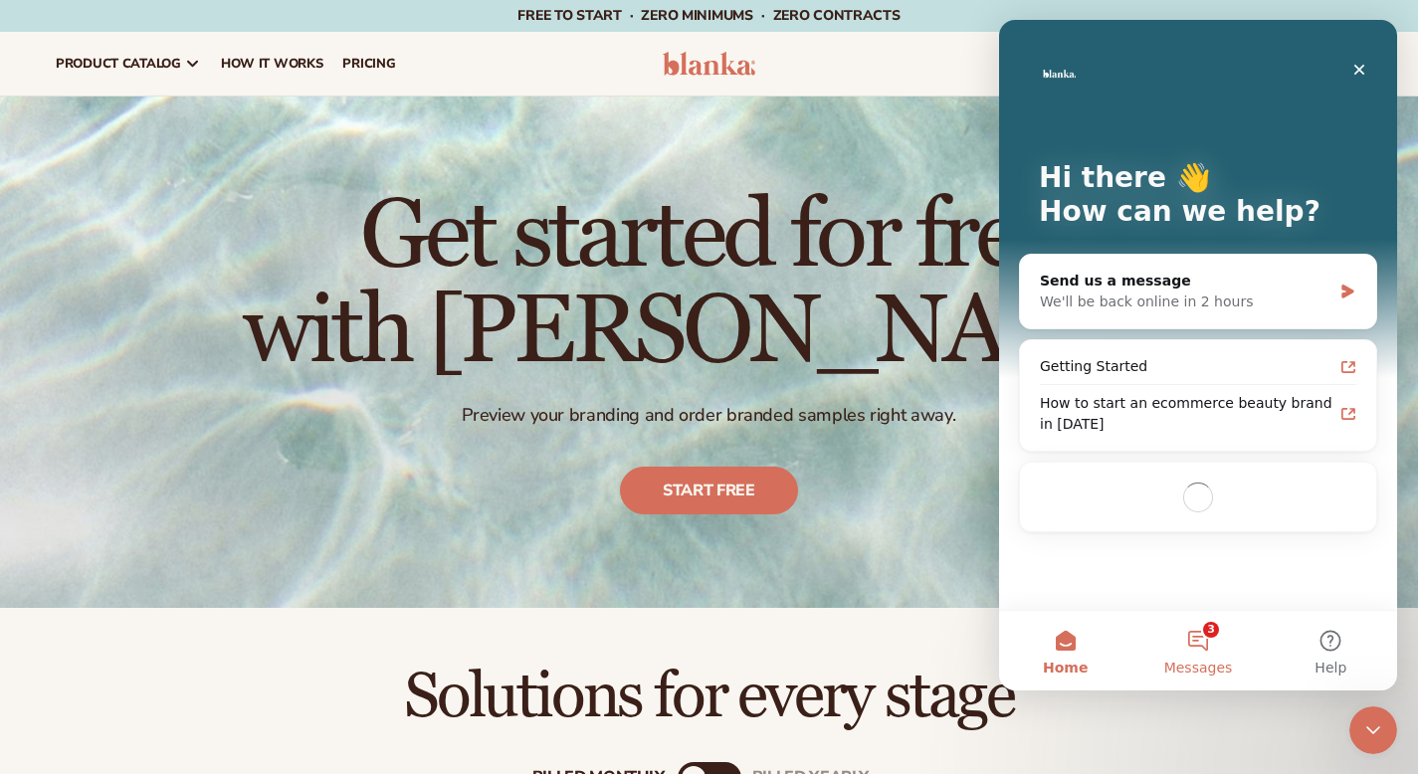
click at [1169, 661] on span "Messages" at bounding box center [1198, 668] width 69 height 14
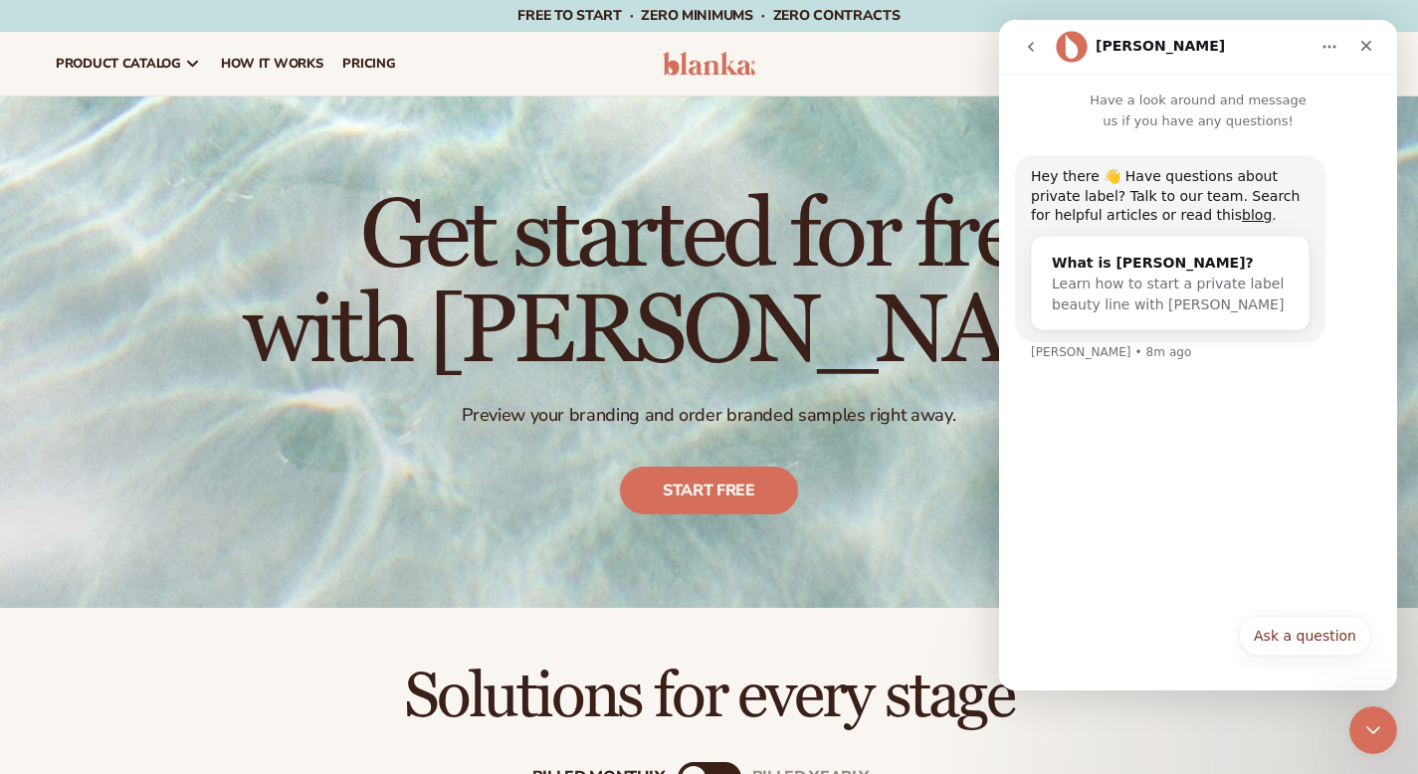
click at [1041, 54] on button "go back" at bounding box center [1031, 47] width 38 height 38
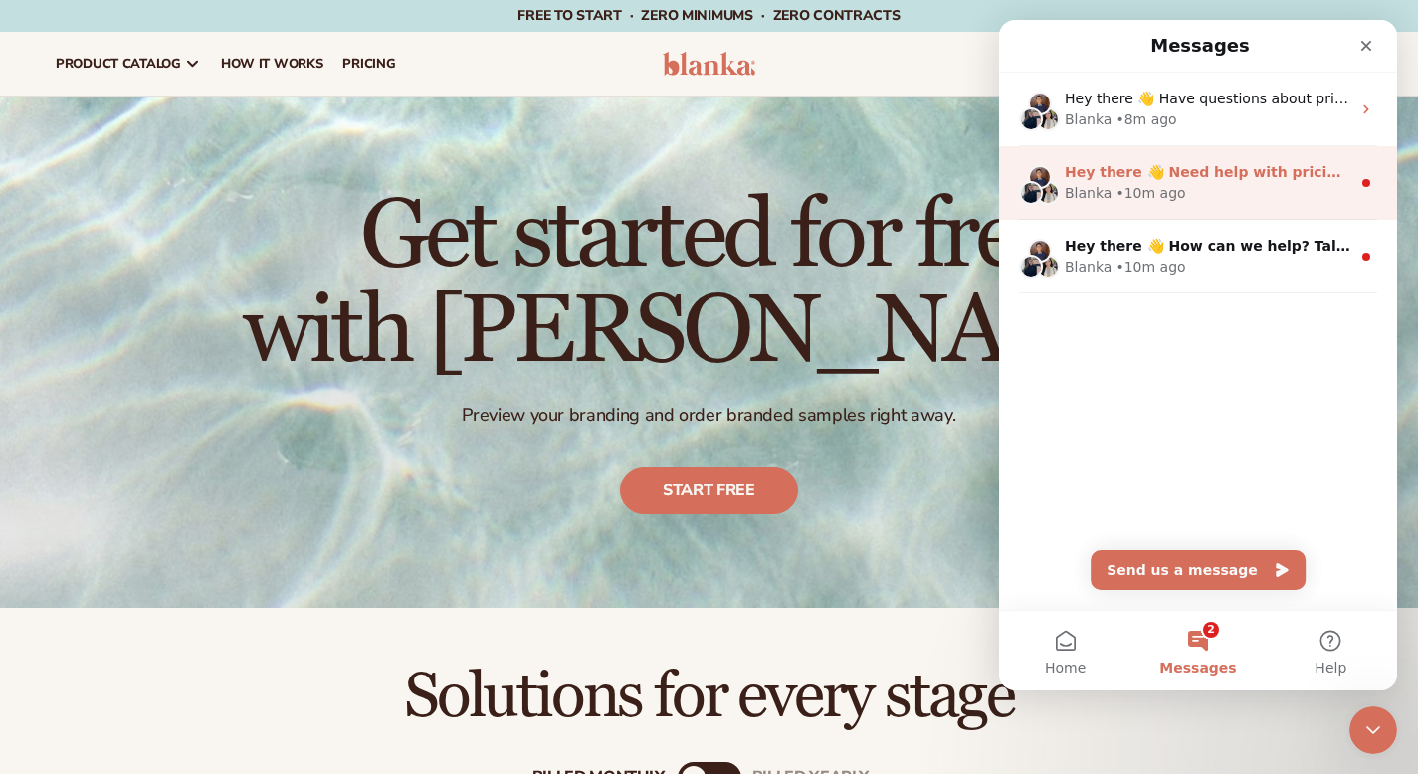
click at [1098, 171] on span "Hey there 👋 Need help with pricing? Talk to our team or search for helpful arti…" at bounding box center [1393, 172] width 657 height 16
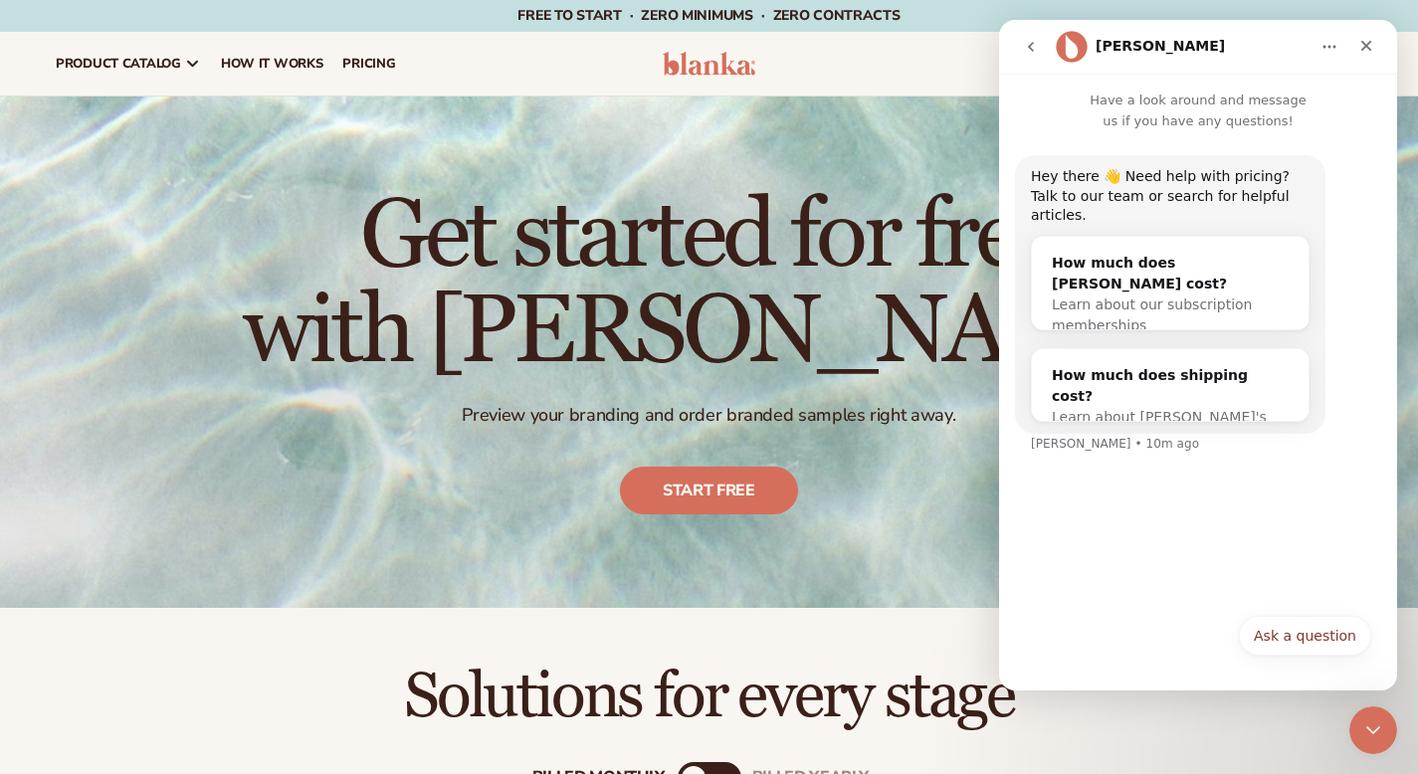
click at [1031, 55] on button "go back" at bounding box center [1031, 47] width 38 height 38
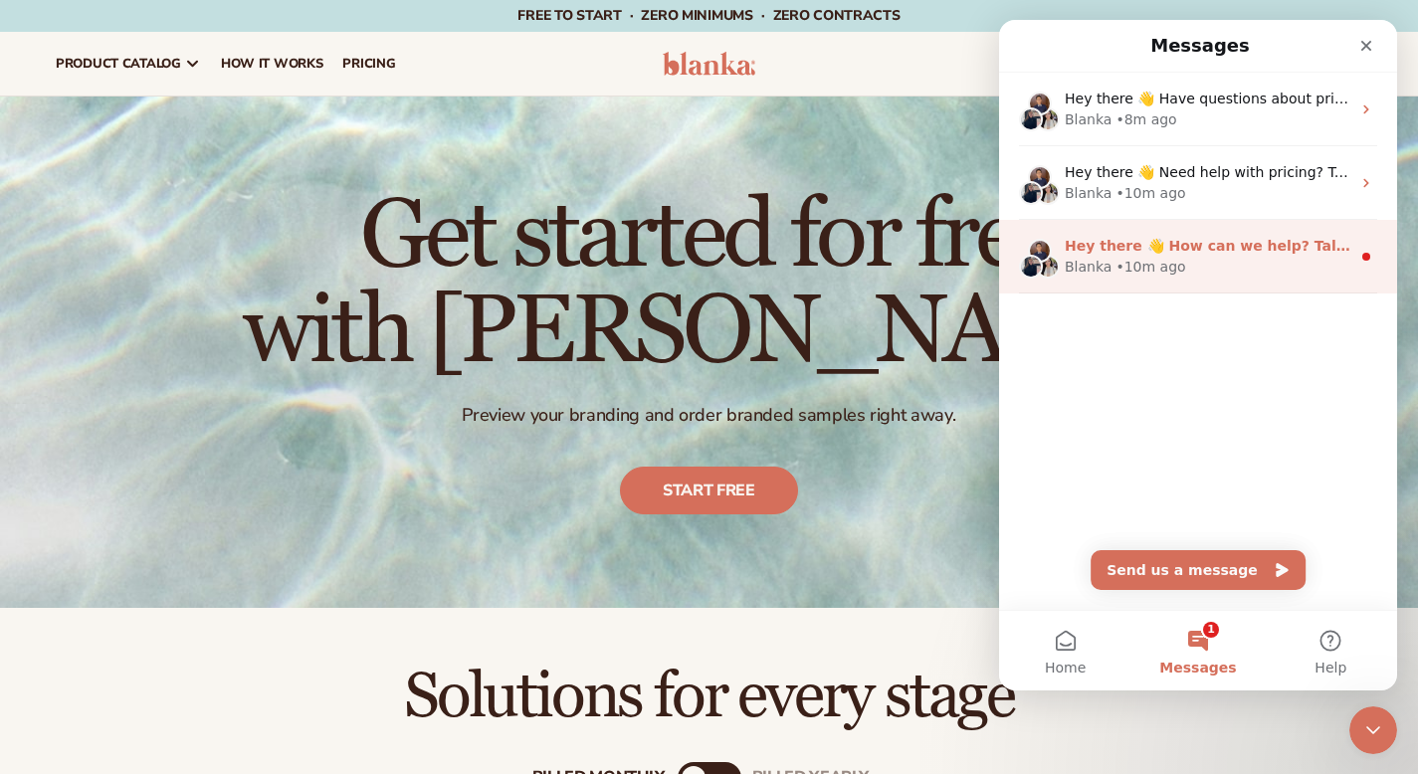
click at [1107, 239] on span "Hey there 👋 How can we help? Talk to our team. Search for helpful articles." at bounding box center [1364, 246] width 598 height 16
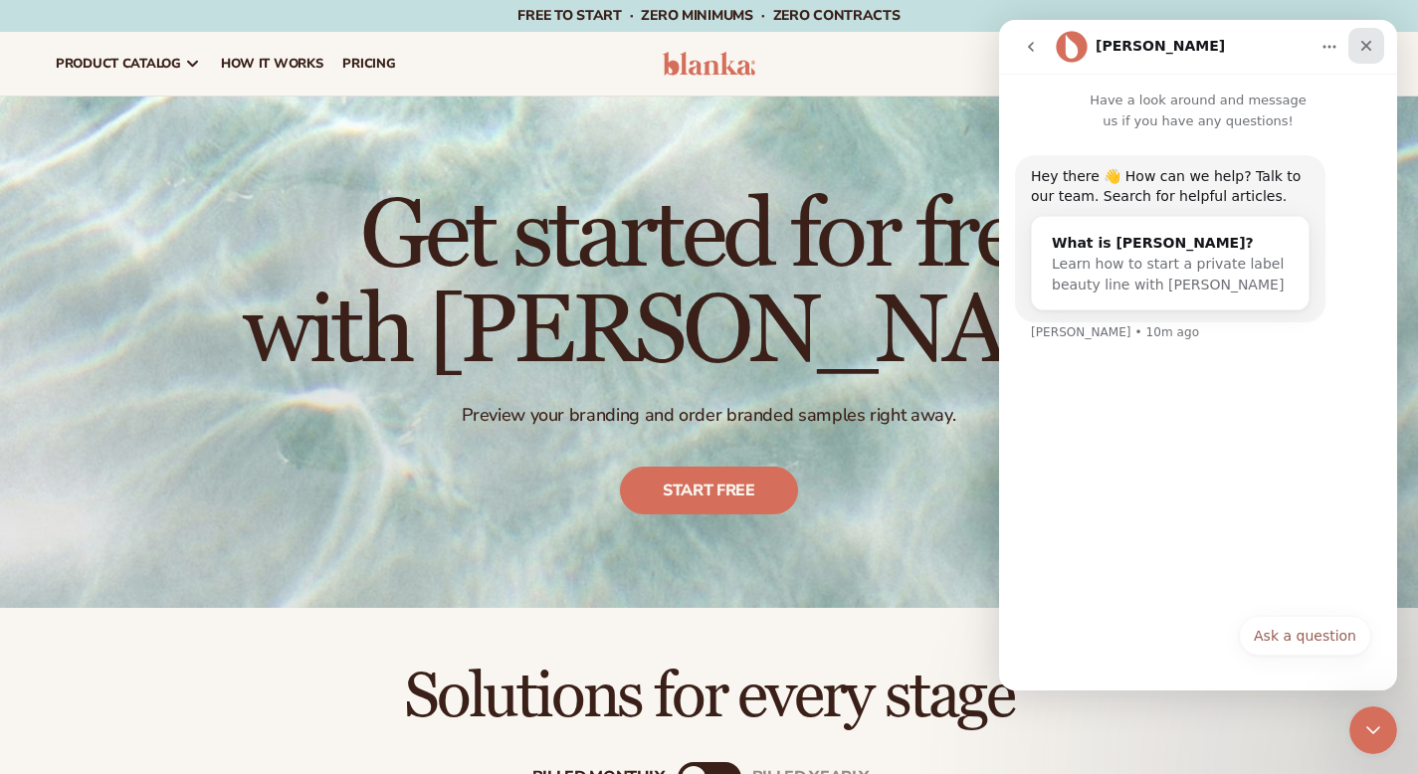
click at [1366, 51] on icon "Close" at bounding box center [1366, 46] width 16 height 16
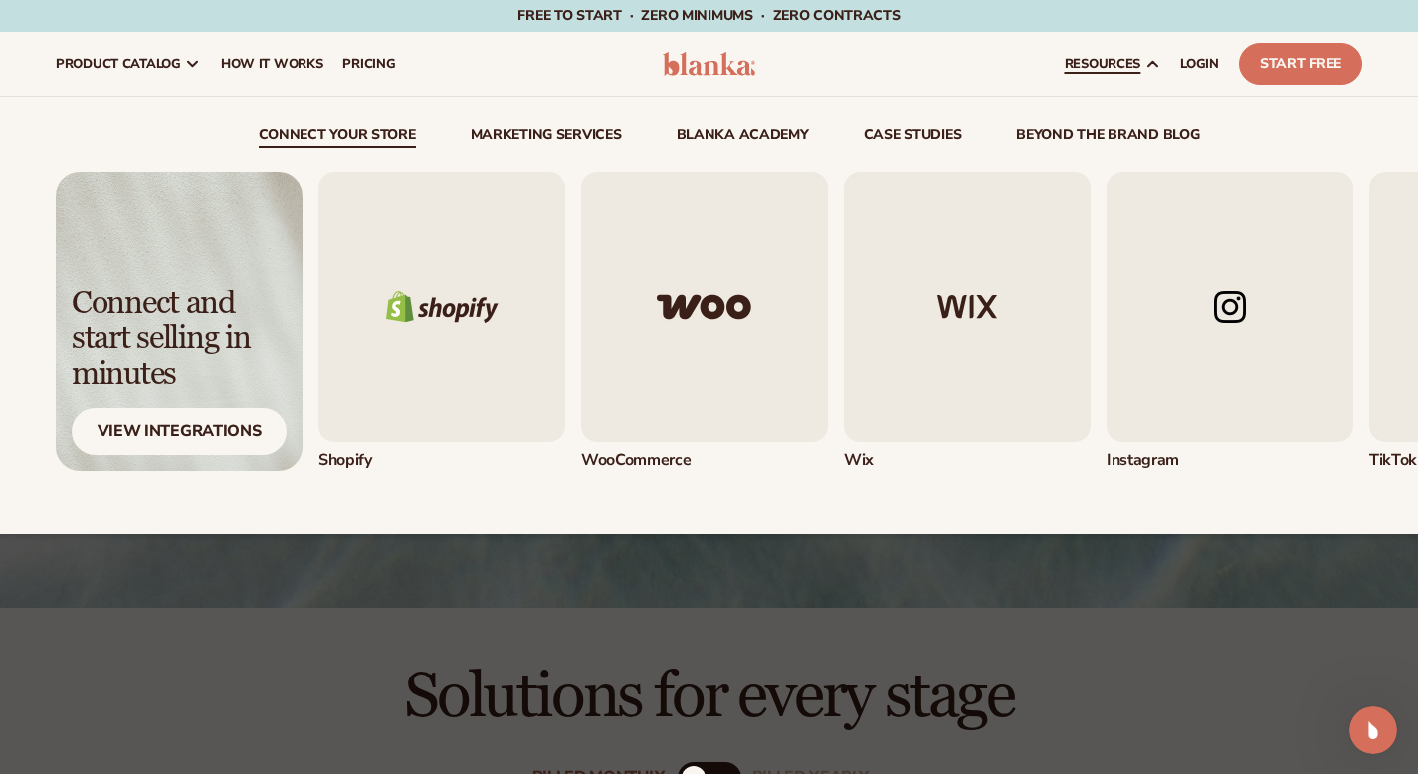
click at [442, 318] on img "1 / 5" at bounding box center [441, 307] width 247 height 270
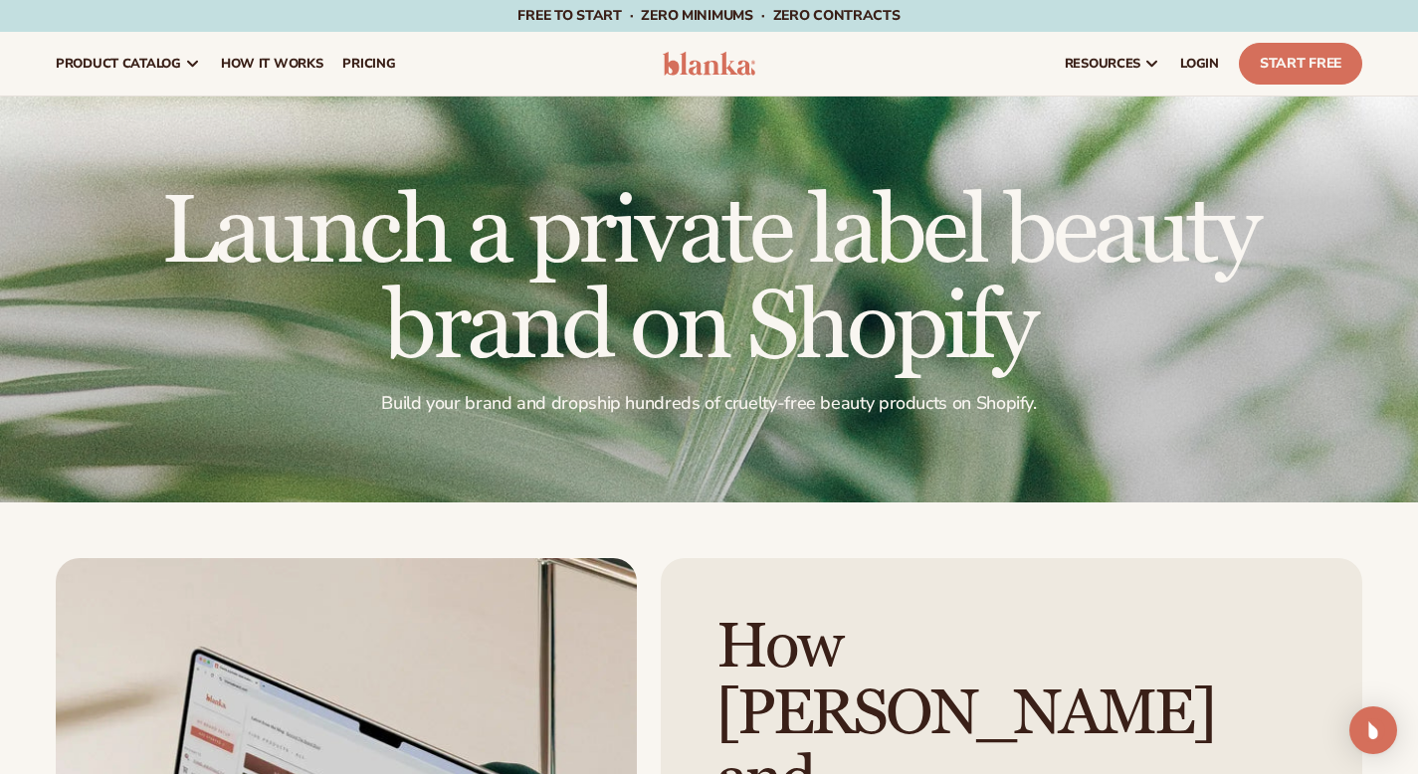
click at [802, 67] on div "resources connect your store" at bounding box center [1073, 64] width 597 height 64
click at [744, 68] on img at bounding box center [710, 64] width 94 height 24
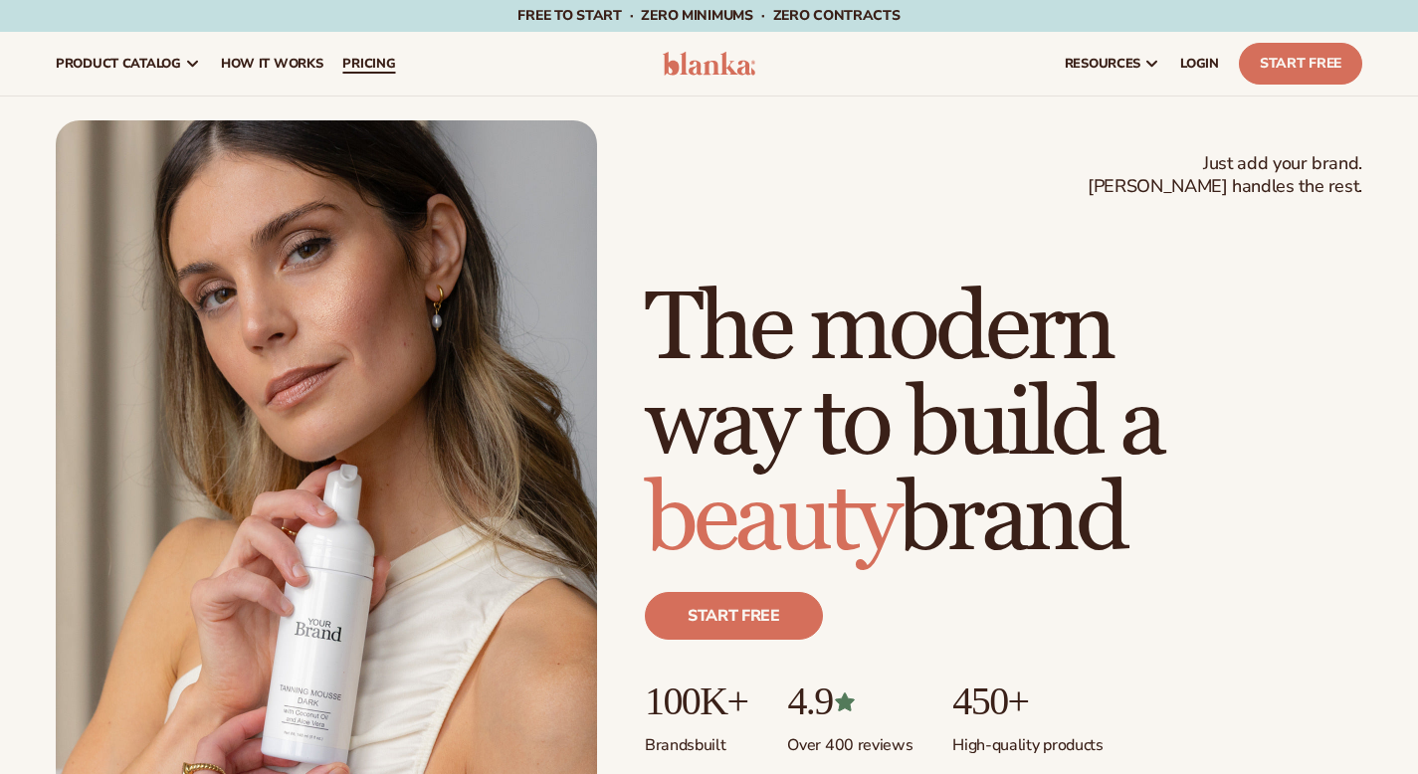
click at [395, 59] on span "pricing" at bounding box center [368, 64] width 53 height 16
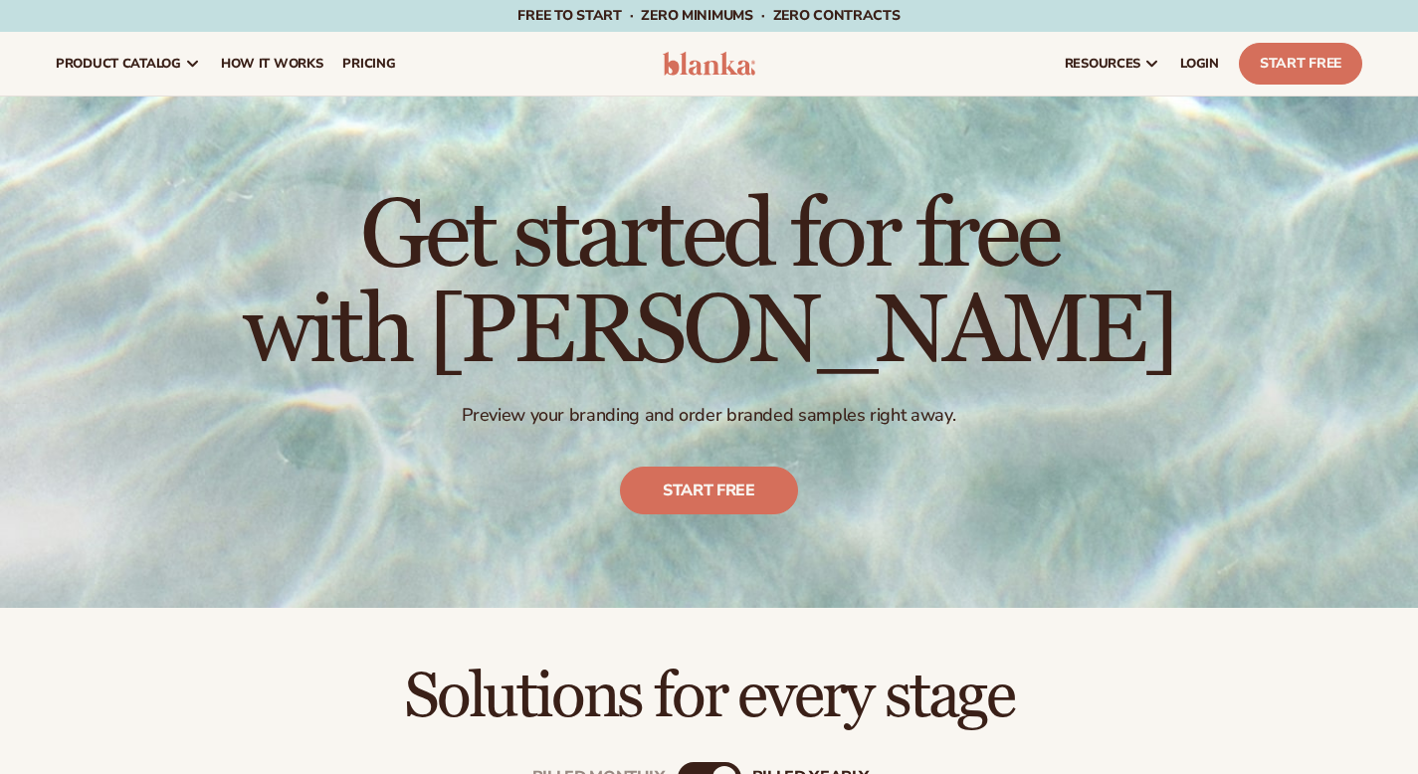
click at [181, 65] on span "product catalog" at bounding box center [118, 64] width 125 height 16
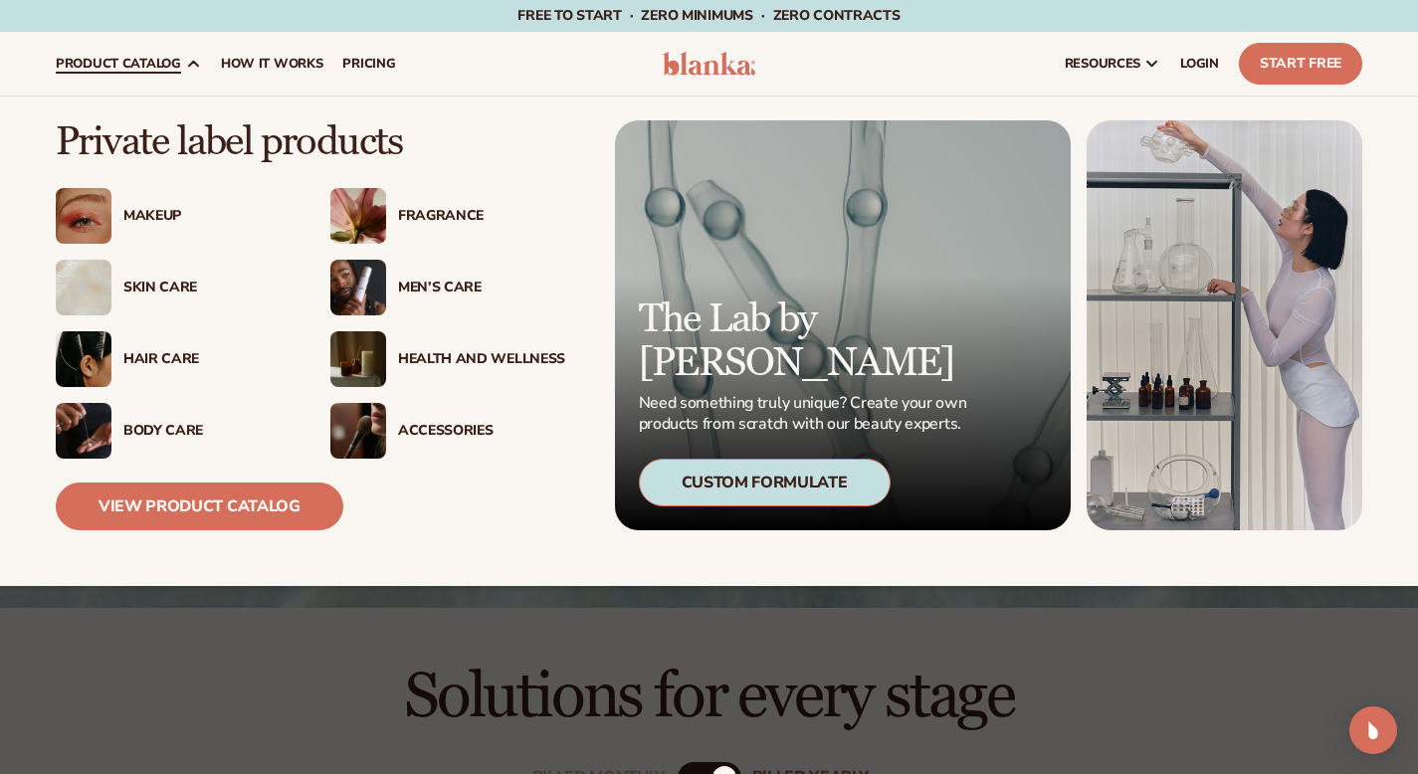
click at [178, 208] on div "Makeup" at bounding box center [206, 216] width 167 height 17
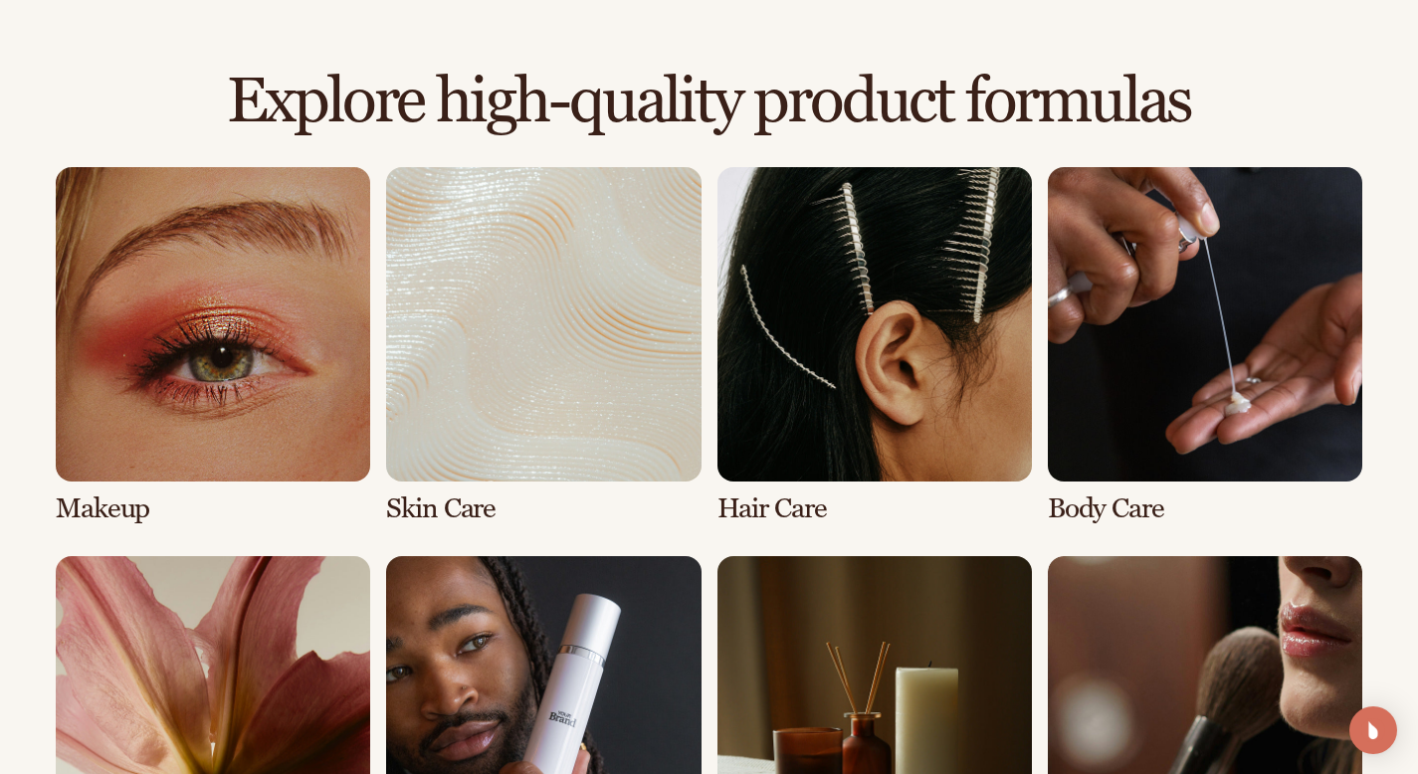
scroll to position [1317, 0]
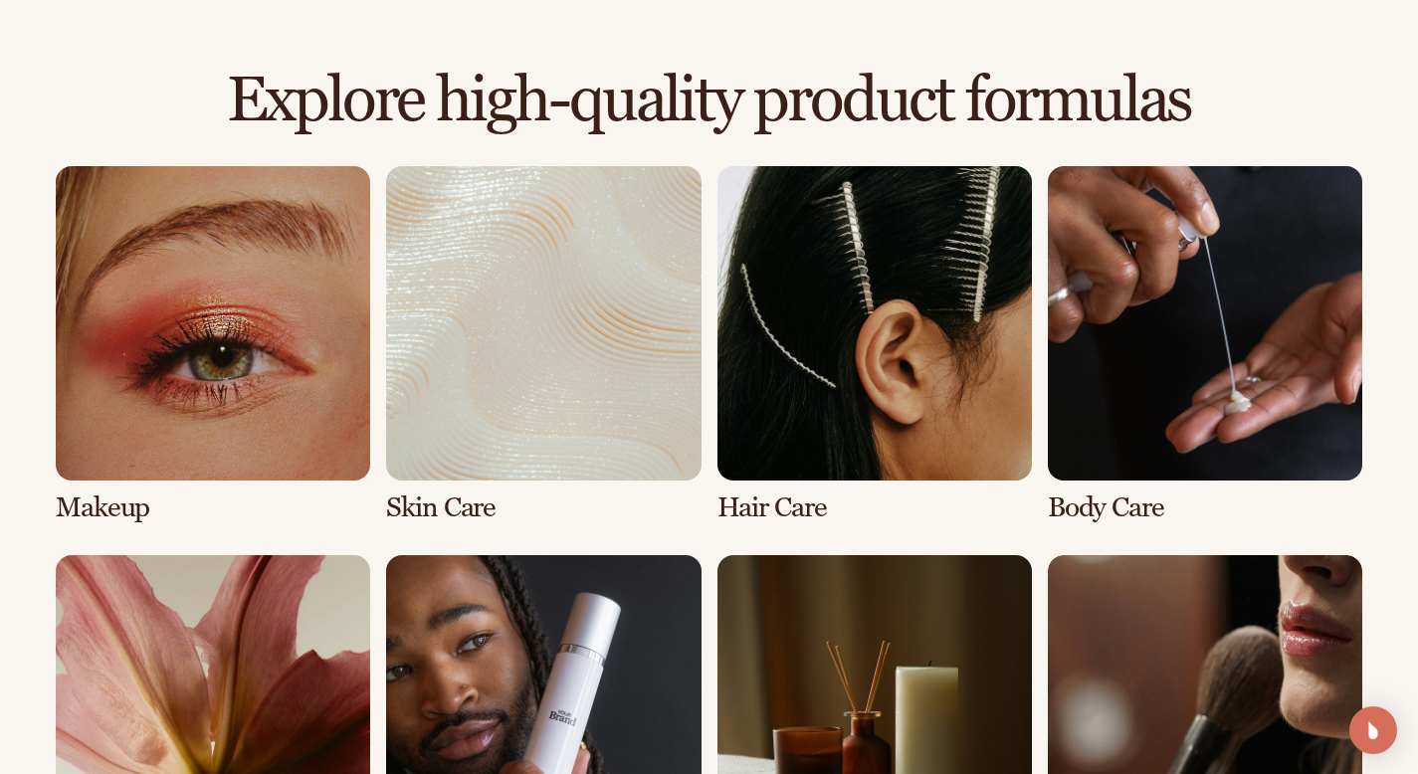
click at [461, 397] on link "2 / 8" at bounding box center [543, 344] width 314 height 357
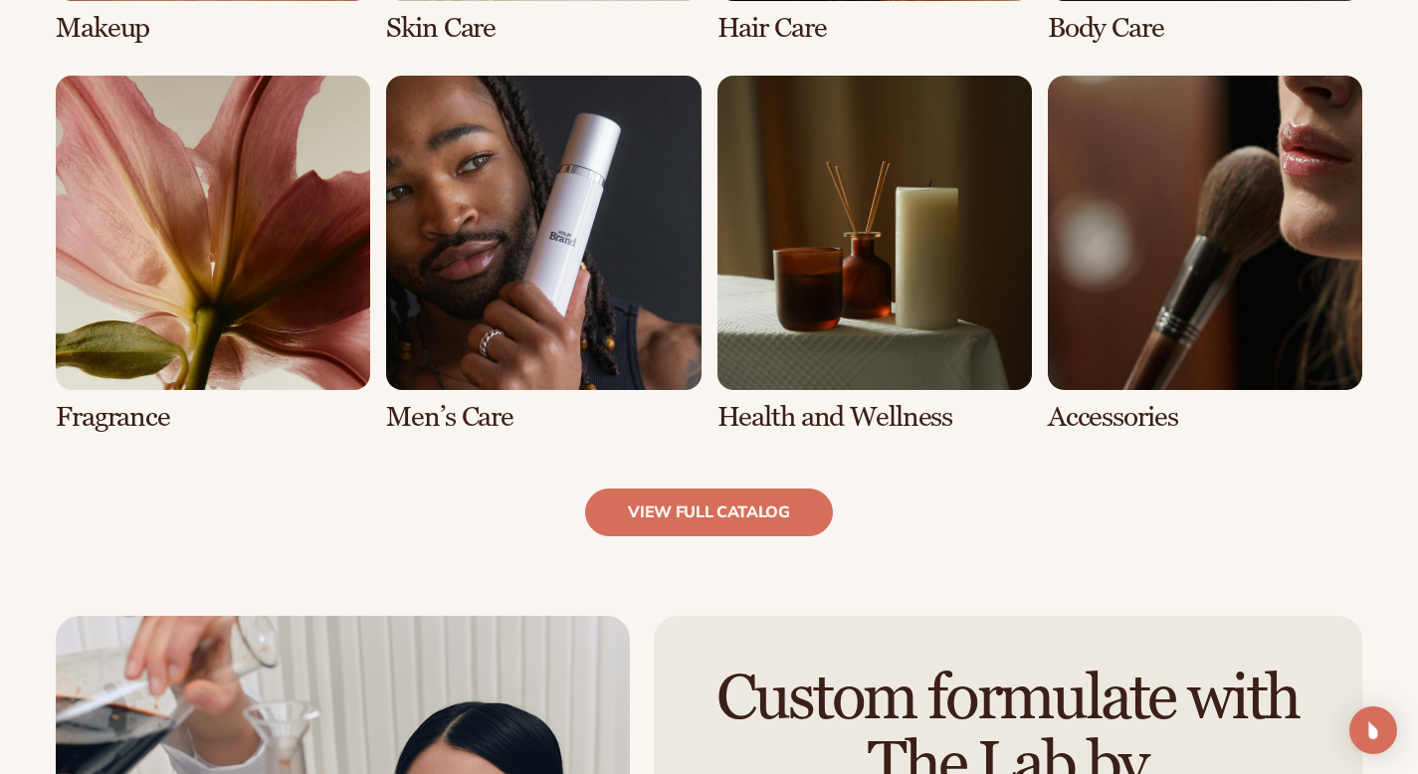
scroll to position [1826, 0]
click at [611, 338] on link "6 / 8" at bounding box center [543, 254] width 314 height 357
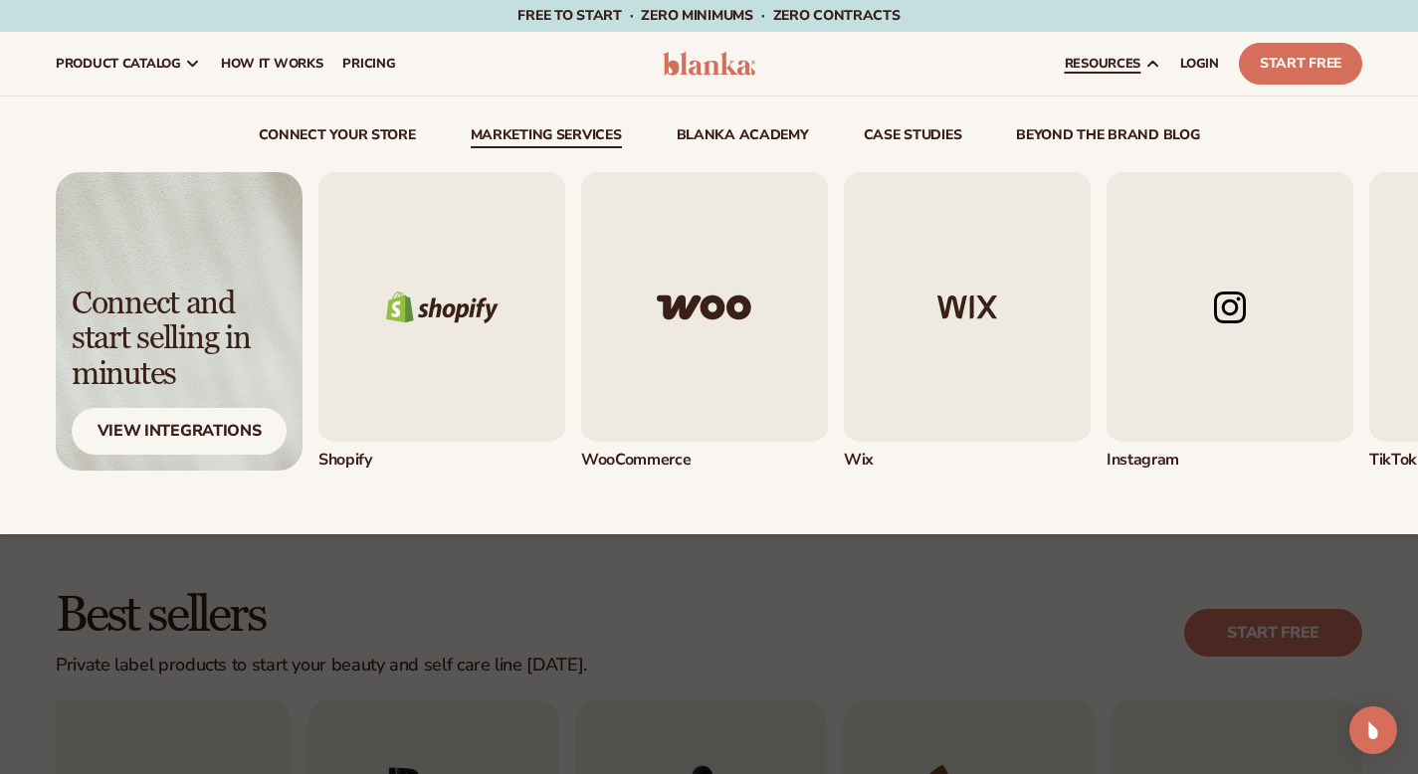
click at [542, 137] on link "Marketing services" at bounding box center [546, 138] width 151 height 20
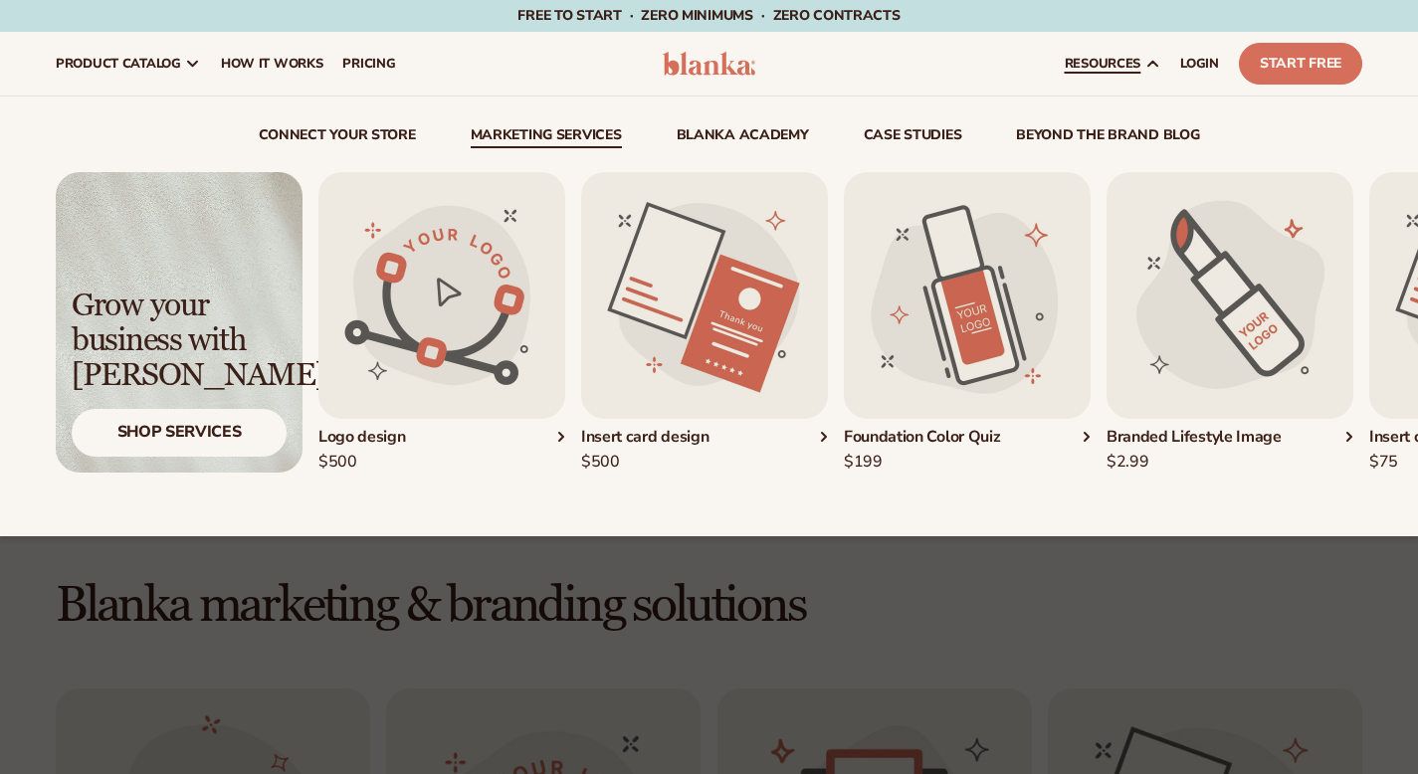
click at [528, 121] on div "connect your store Marketing services" at bounding box center [709, 317] width 1307 height 440
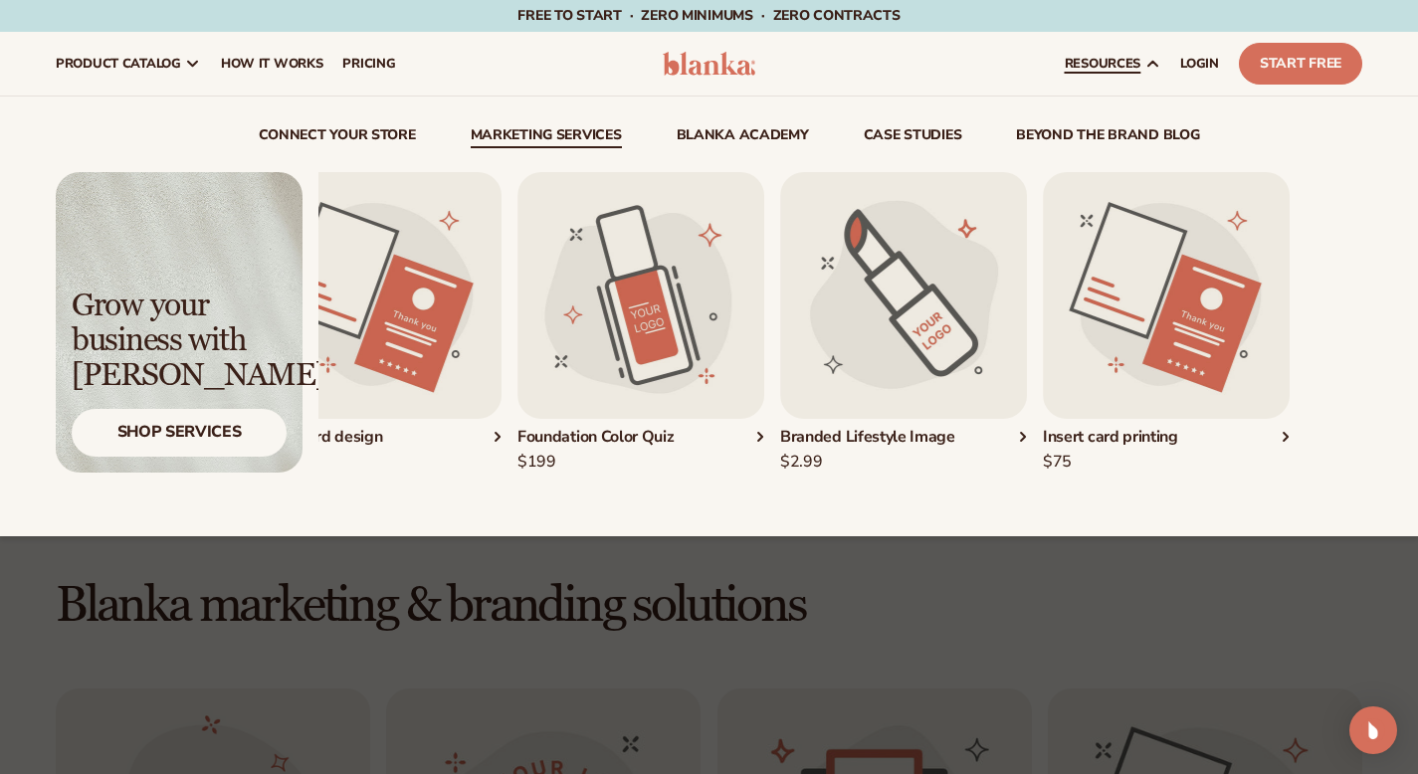
click at [876, 250] on img "4 / 5" at bounding box center [903, 295] width 247 height 247
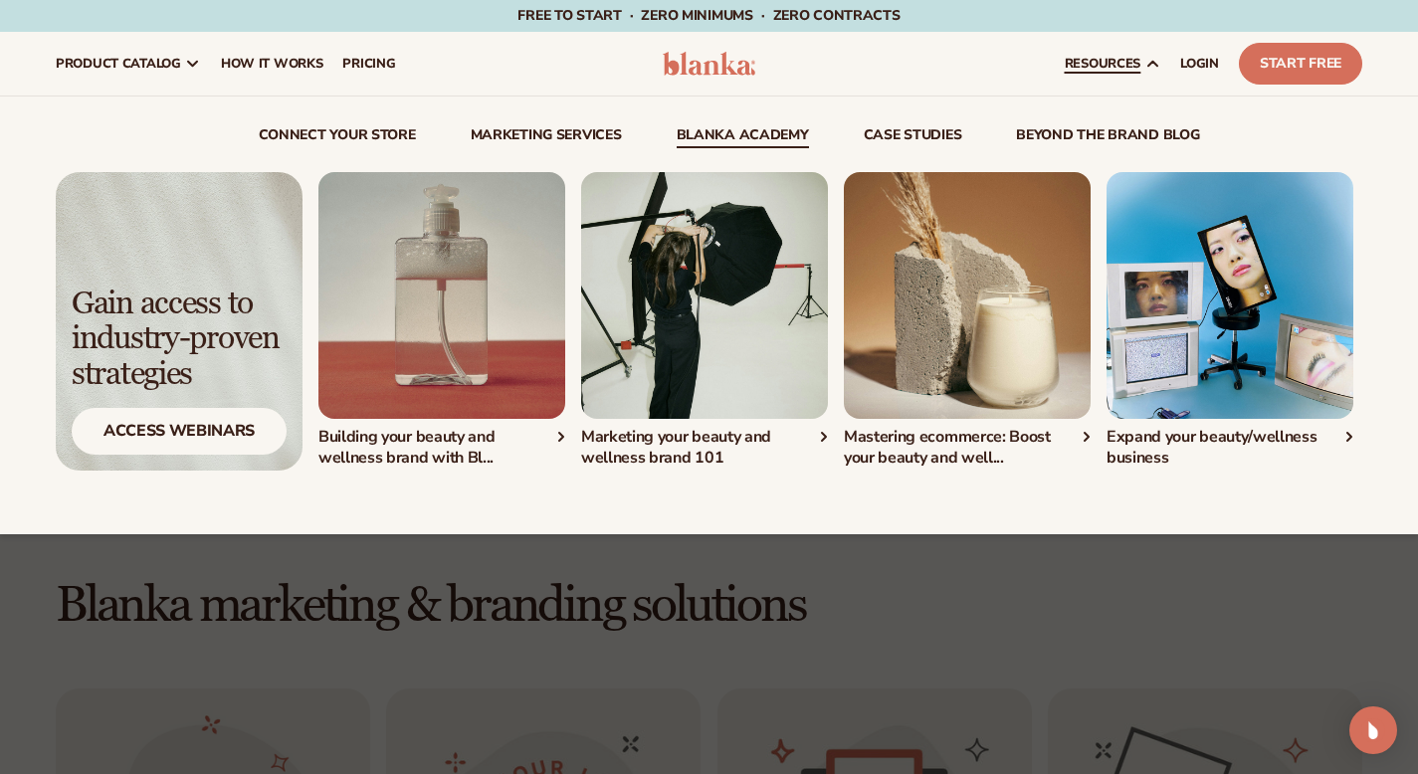
click at [766, 140] on link "Blanka Academy" at bounding box center [743, 138] width 132 height 20
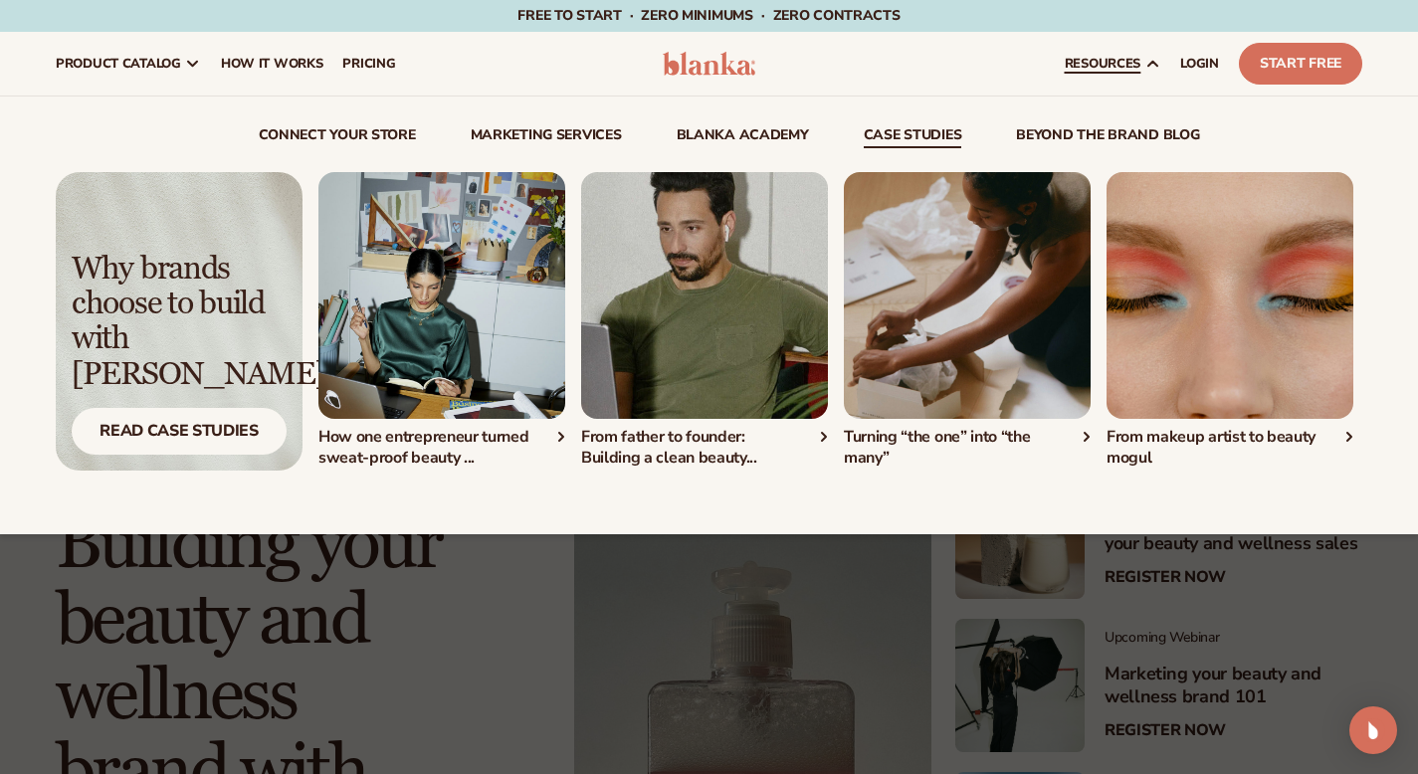
click at [895, 139] on link "case studies" at bounding box center [913, 138] width 99 height 20
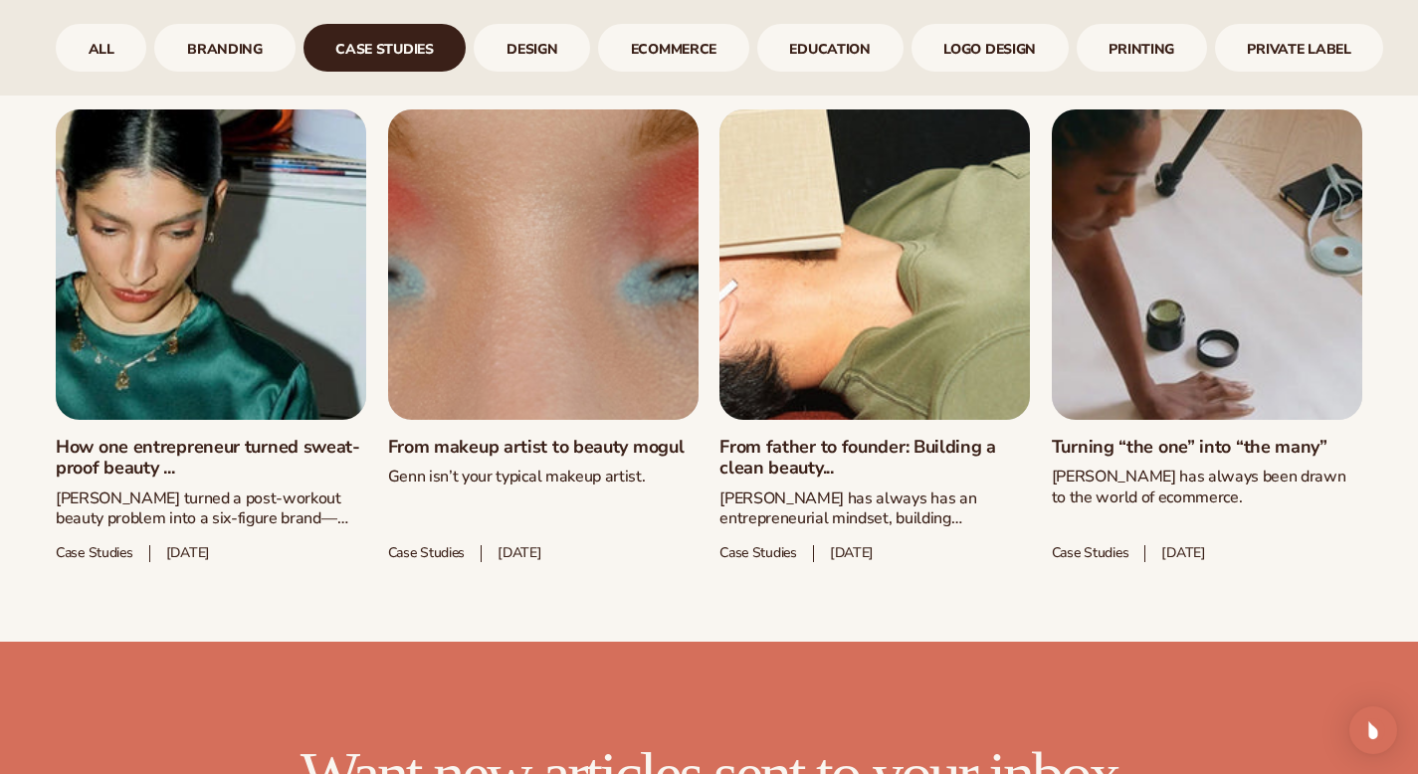
scroll to position [1072, 0]
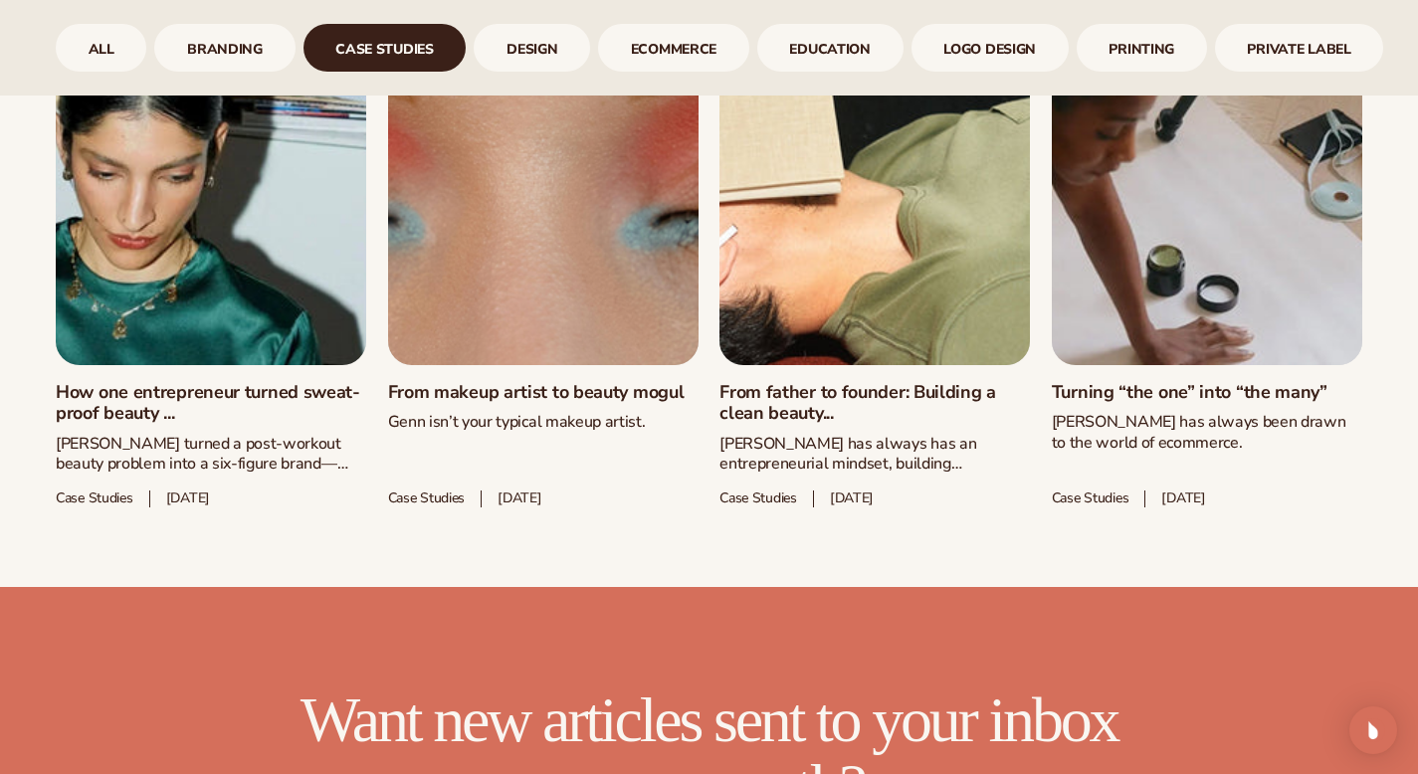
click at [236, 397] on link "How one entrepreneur turned sweat-proof beauty ..." at bounding box center [211, 403] width 310 height 43
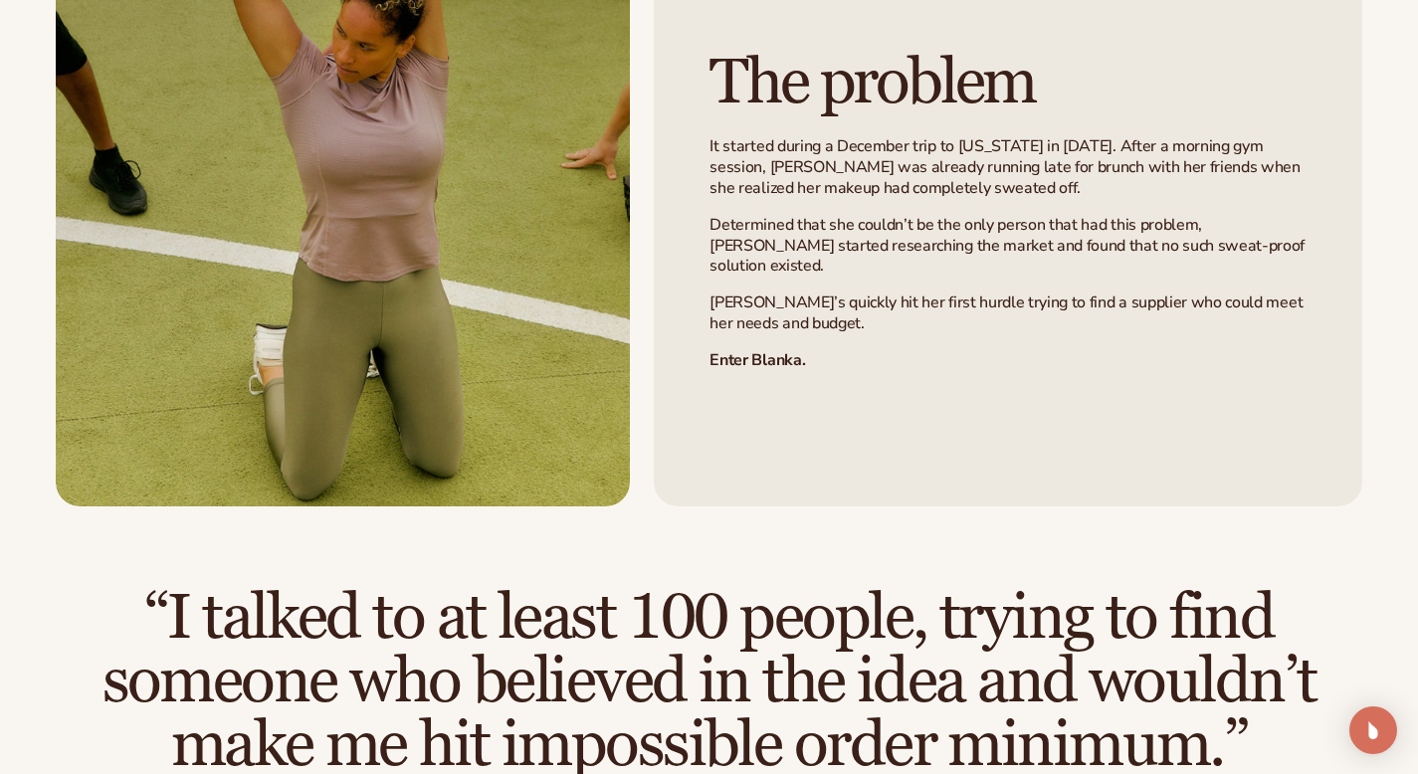
scroll to position [1439, 0]
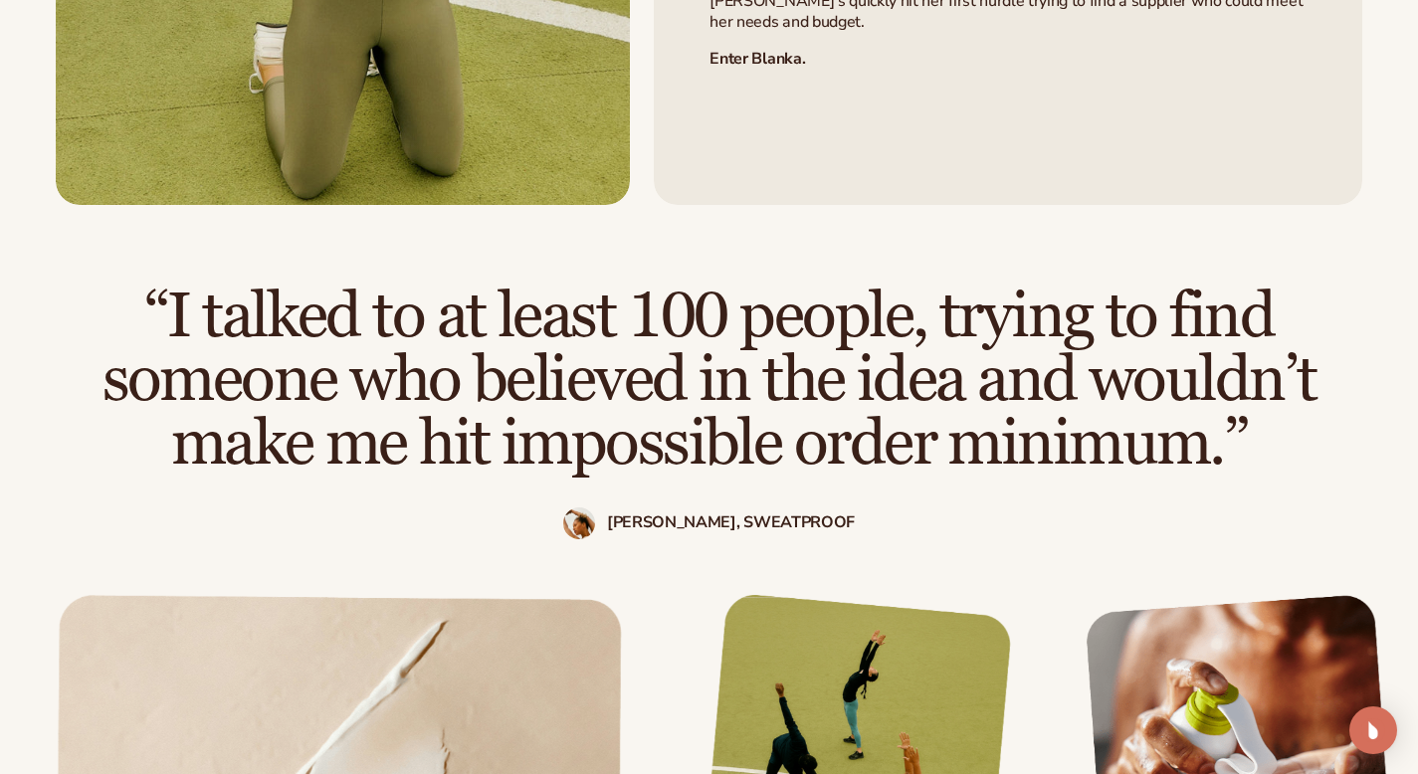
click at [503, 285] on h2 "“I talked to at least 100 people, trying to find someone who believed in the id…" at bounding box center [709, 380] width 1259 height 191
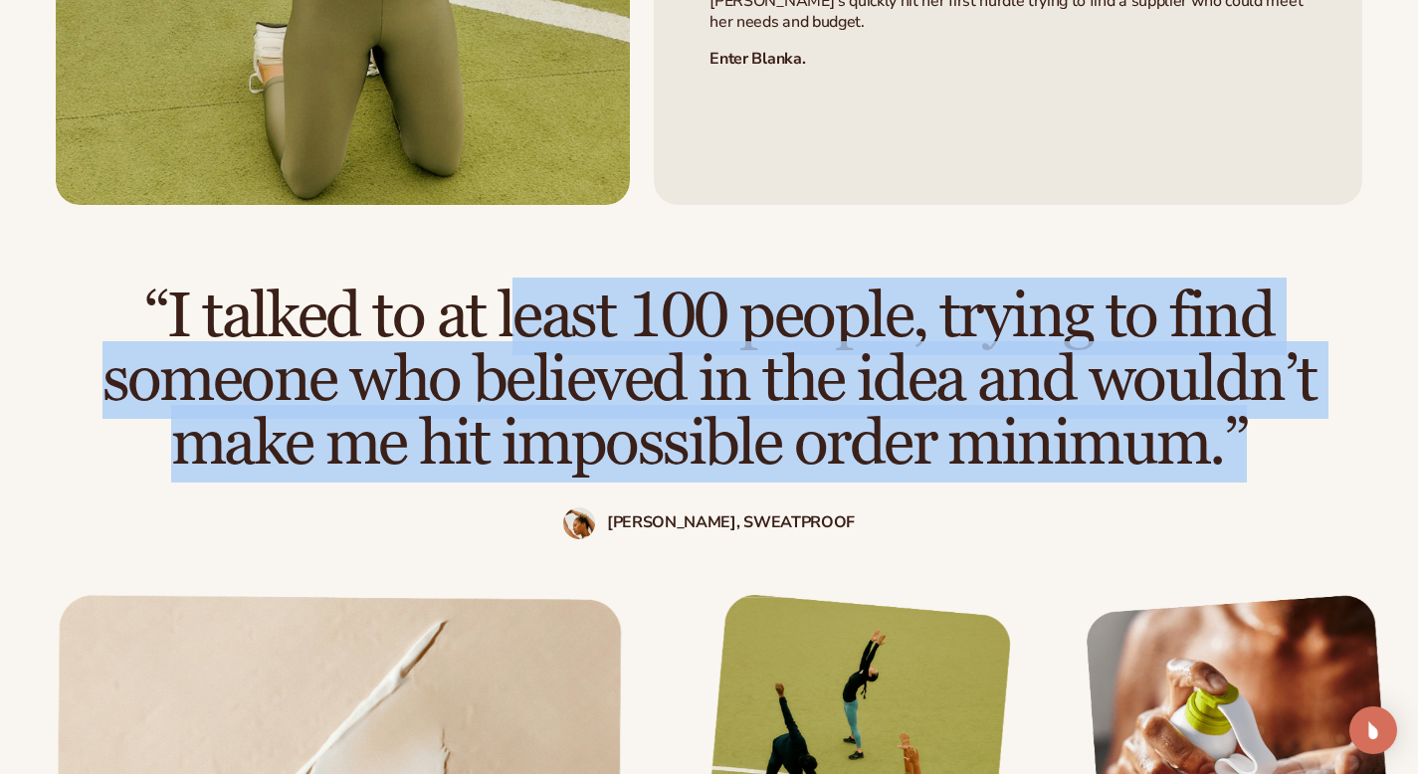
click at [503, 285] on h2 "“I talked to at least 100 people, trying to find someone who believed in the id…" at bounding box center [709, 380] width 1259 height 191
click at [948, 297] on h2 "“I talked to at least 100 people, trying to find someone who believed in the id…" at bounding box center [709, 380] width 1259 height 191
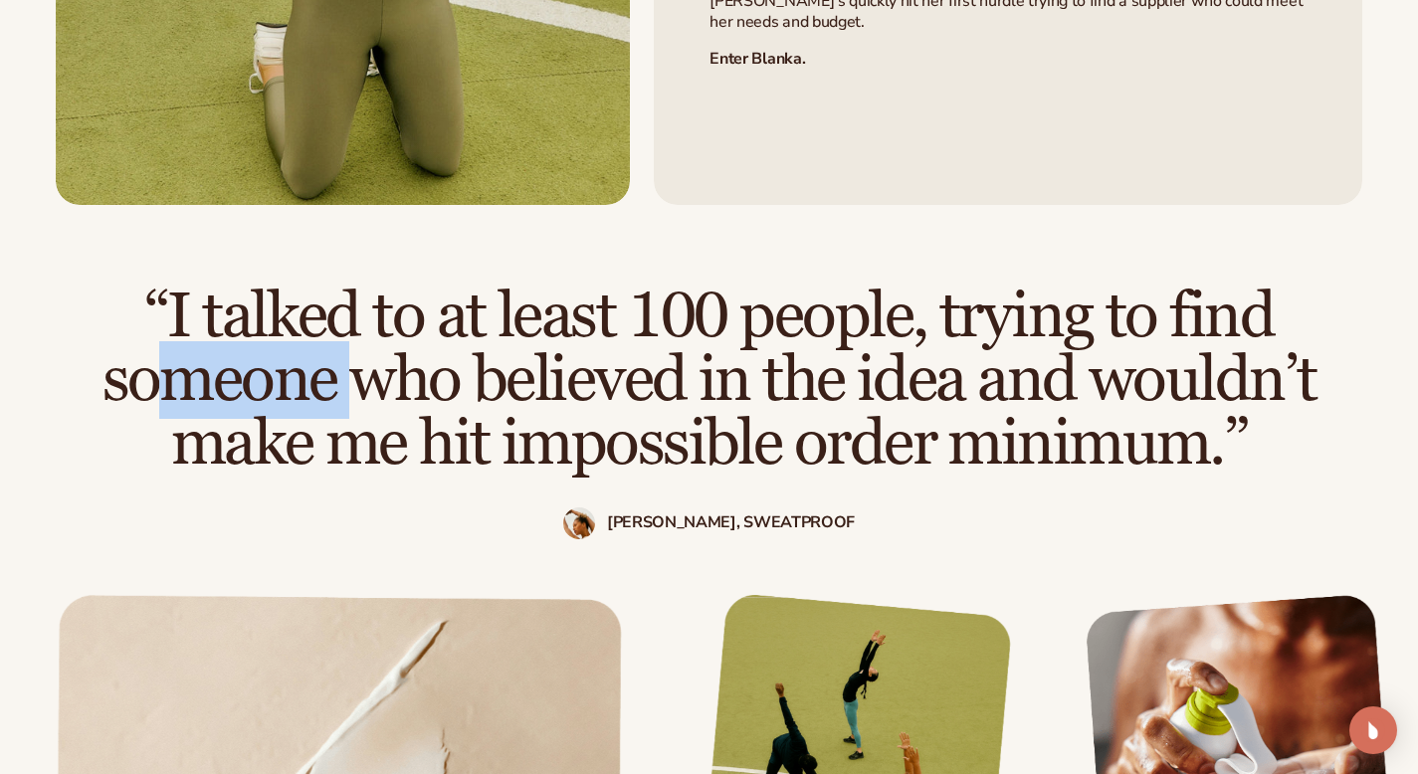
click at [948, 297] on h2 "“I talked to at least 100 people, trying to find someone who believed in the id…" at bounding box center [709, 380] width 1259 height 191
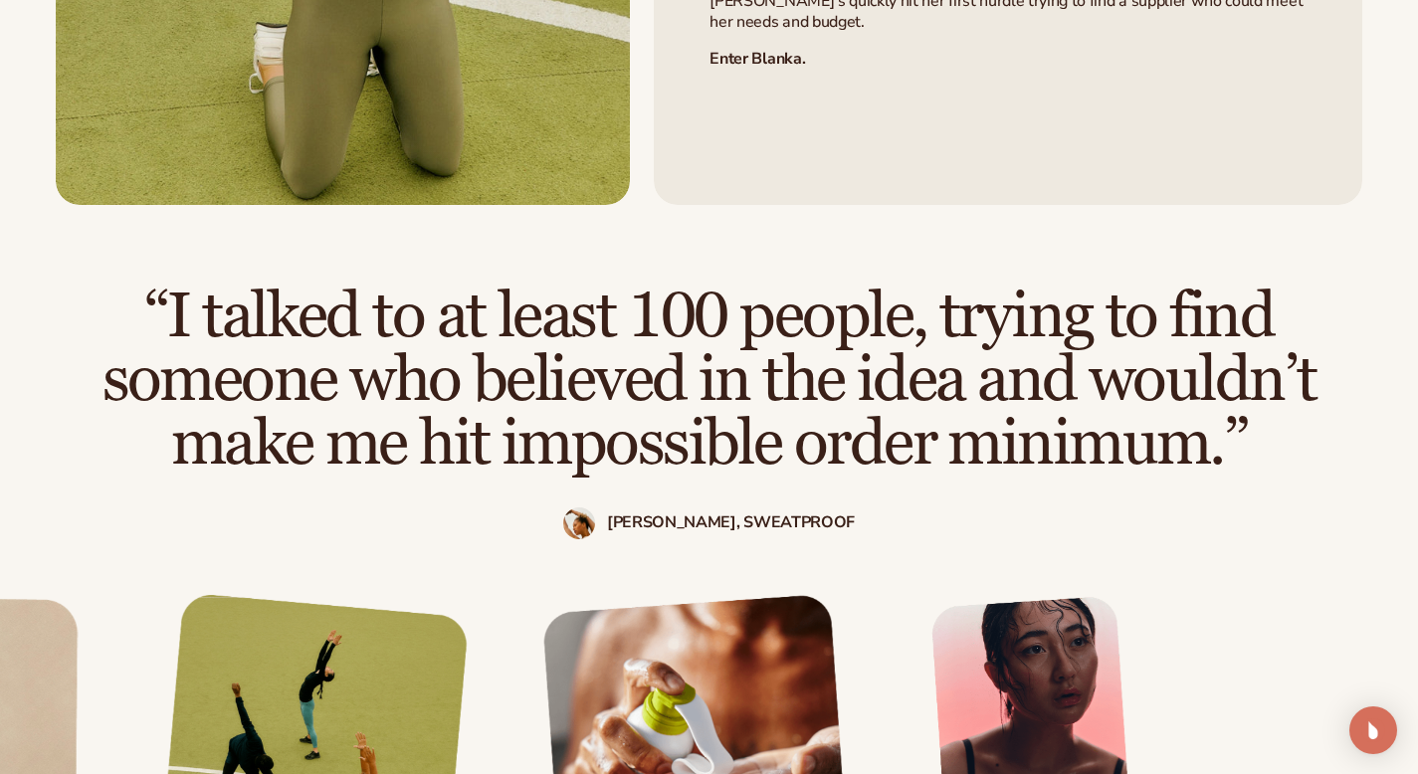
click at [321, 352] on h2 "“I talked to at least 100 people, trying to find someone who believed in the id…" at bounding box center [709, 380] width 1259 height 191
click at [576, 352] on h2 "“I talked to at least 100 people, trying to find someone who believed in the id…" at bounding box center [709, 380] width 1259 height 191
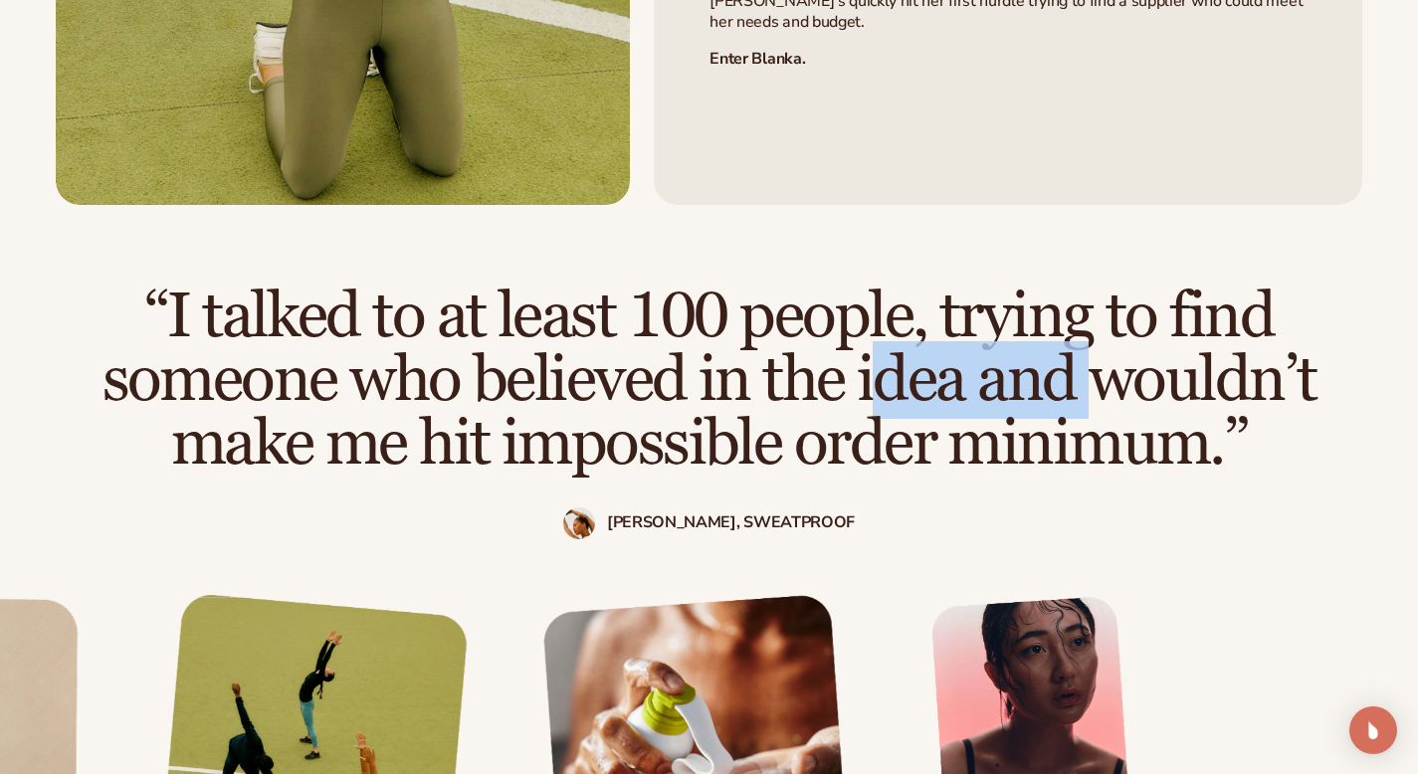
click at [576, 352] on h2 "“I talked to at least 100 people, trying to find someone who believed in the id…" at bounding box center [709, 380] width 1259 height 191
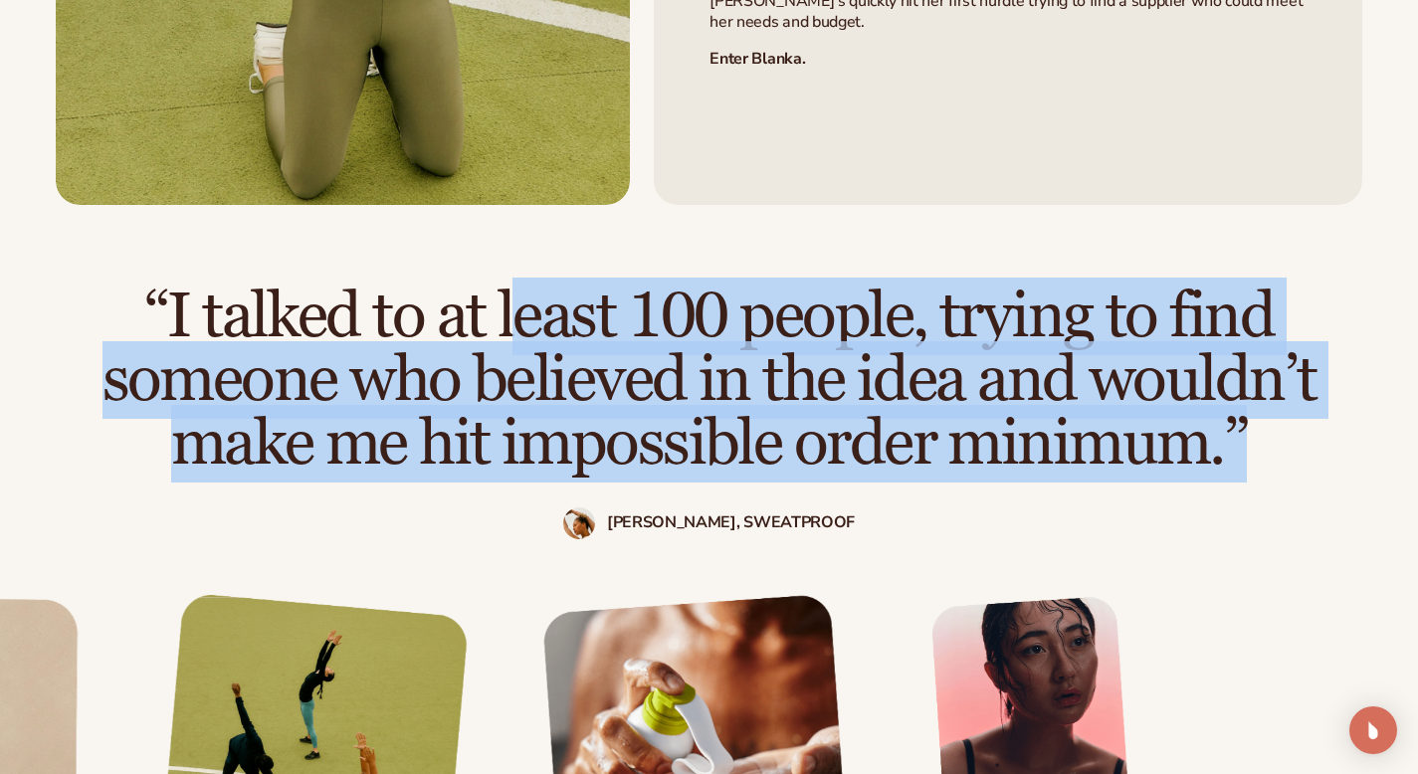
click at [576, 352] on h2 "“I talked to at least 100 people, trying to find someone who believed in the id…" at bounding box center [709, 380] width 1259 height 191
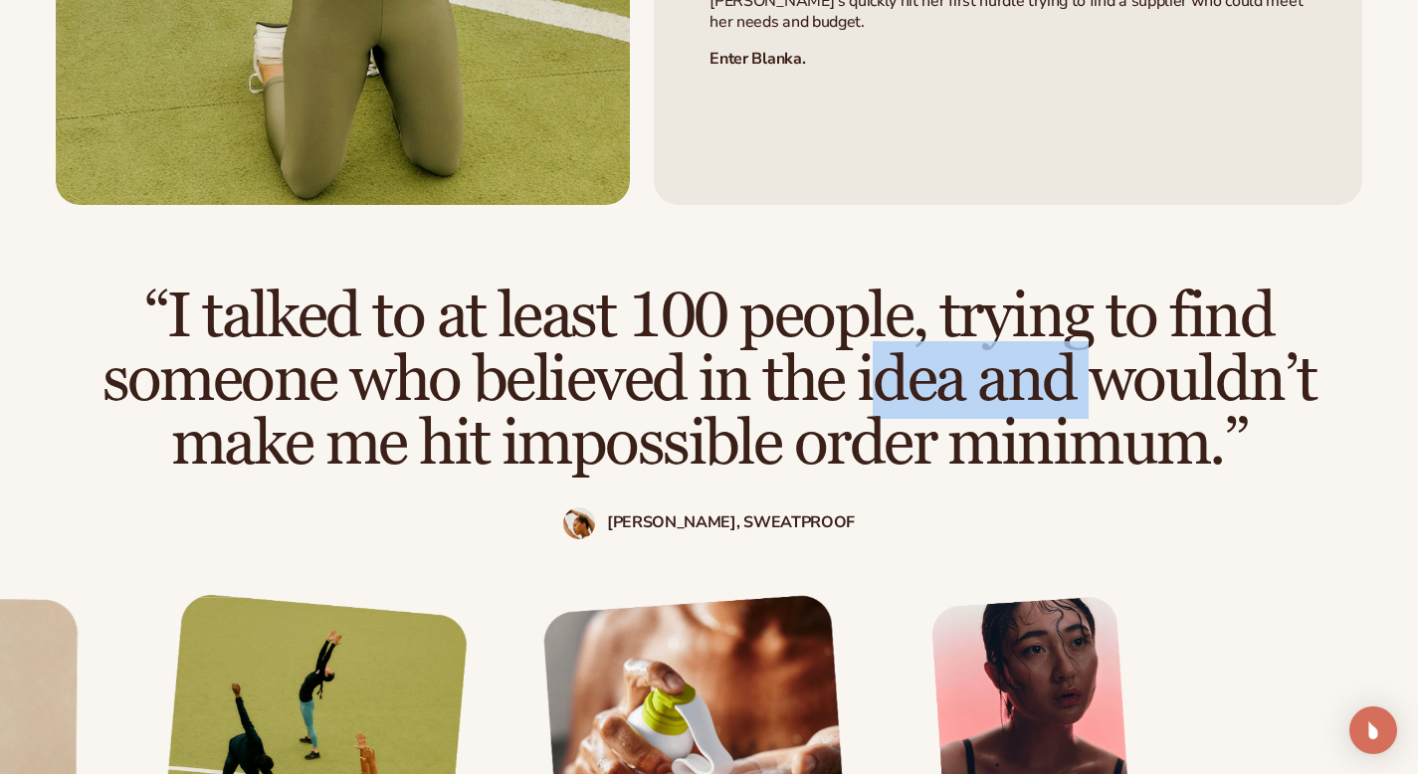
click at [576, 352] on h2 "“I talked to at least 100 people, trying to find someone who believed in the id…" at bounding box center [709, 380] width 1259 height 191
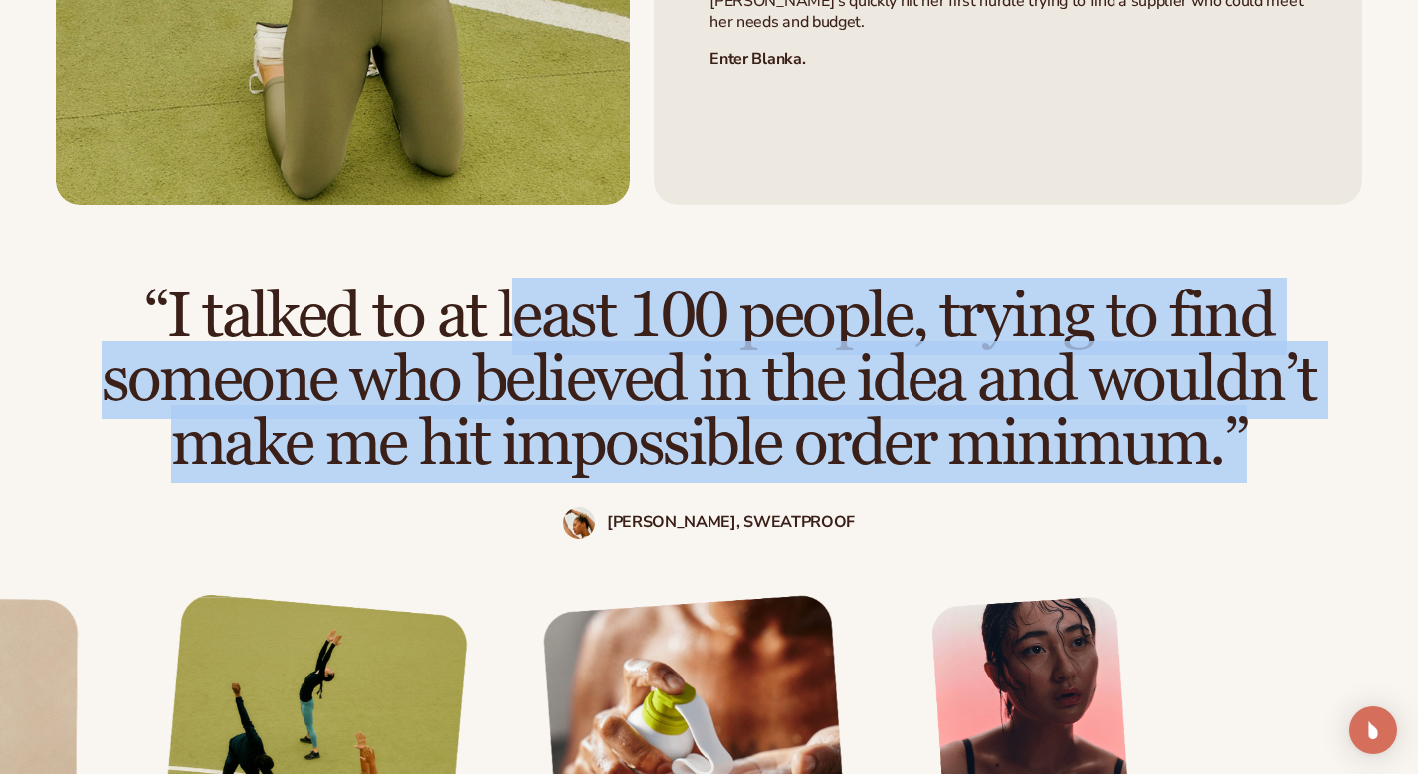
click at [576, 352] on h2 "“I talked to at least 100 people, trying to find someone who believed in the id…" at bounding box center [709, 380] width 1259 height 191
click at [481, 408] on h2 "“I talked to at least 100 people, trying to find someone who believed in the id…" at bounding box center [709, 380] width 1259 height 191
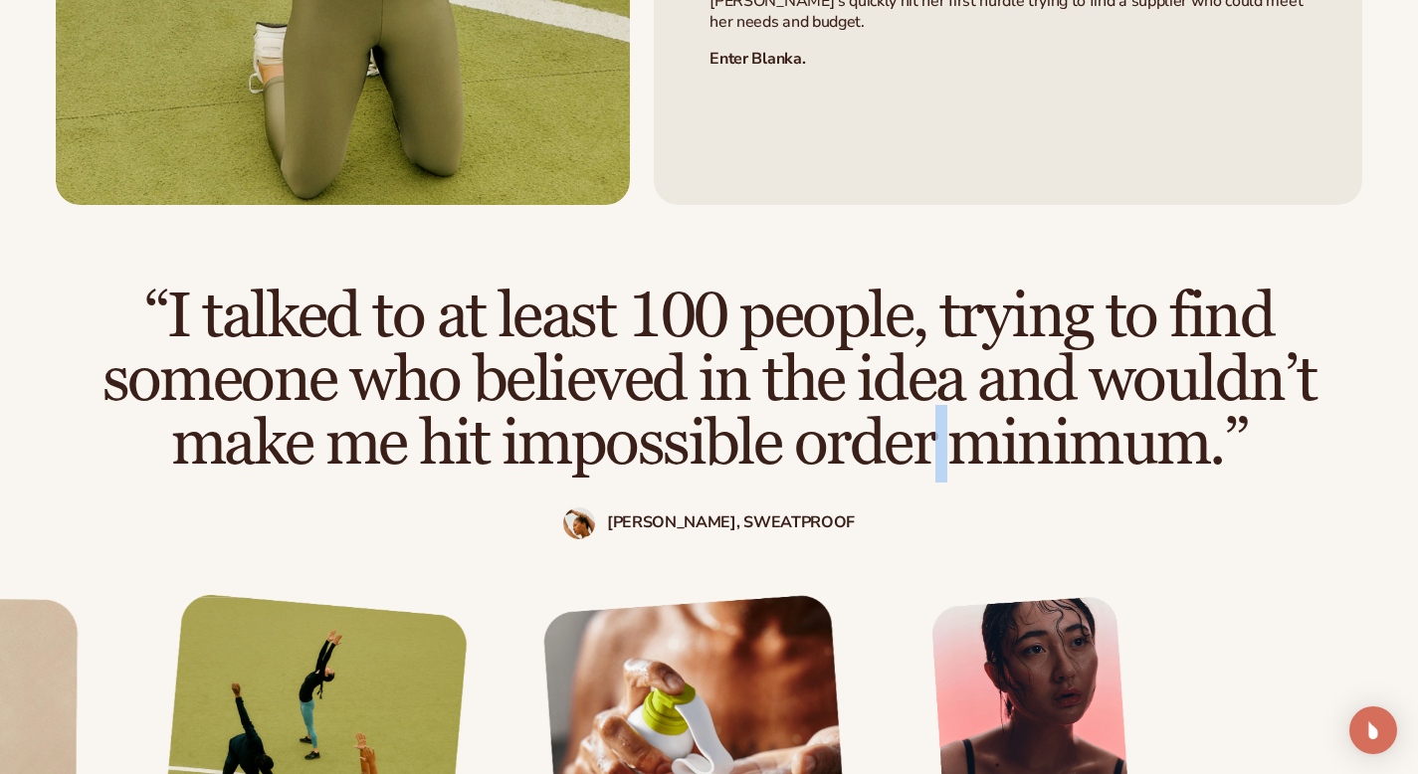
click at [481, 408] on h2 "“I talked to at least 100 people, trying to find someone who believed in the id…" at bounding box center [709, 380] width 1259 height 191
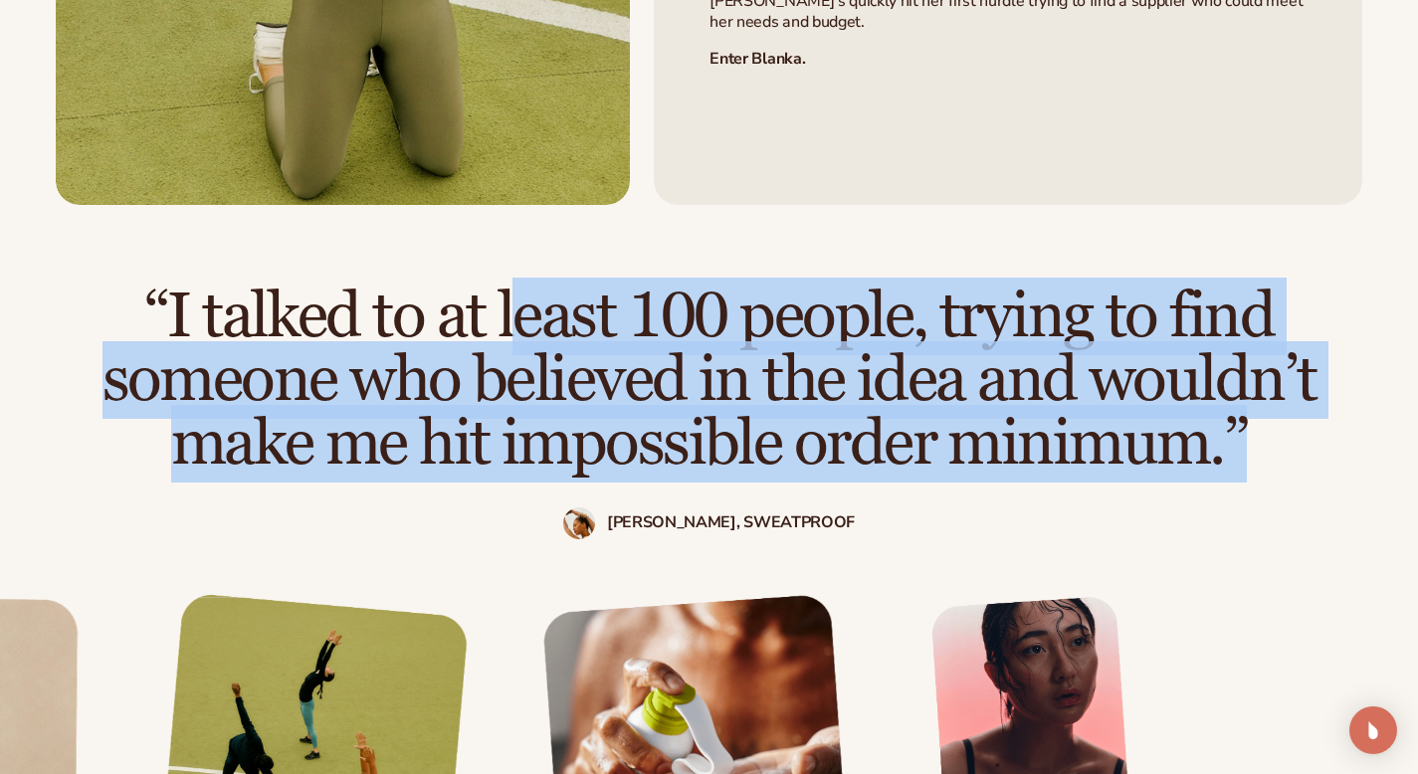
click at [481, 408] on h2 "“I talked to at least 100 people, trying to find someone who believed in the id…" at bounding box center [709, 380] width 1259 height 191
click at [686, 410] on h2 "“I talked to at least 100 people, trying to find someone who believed in the id…" at bounding box center [709, 380] width 1259 height 191
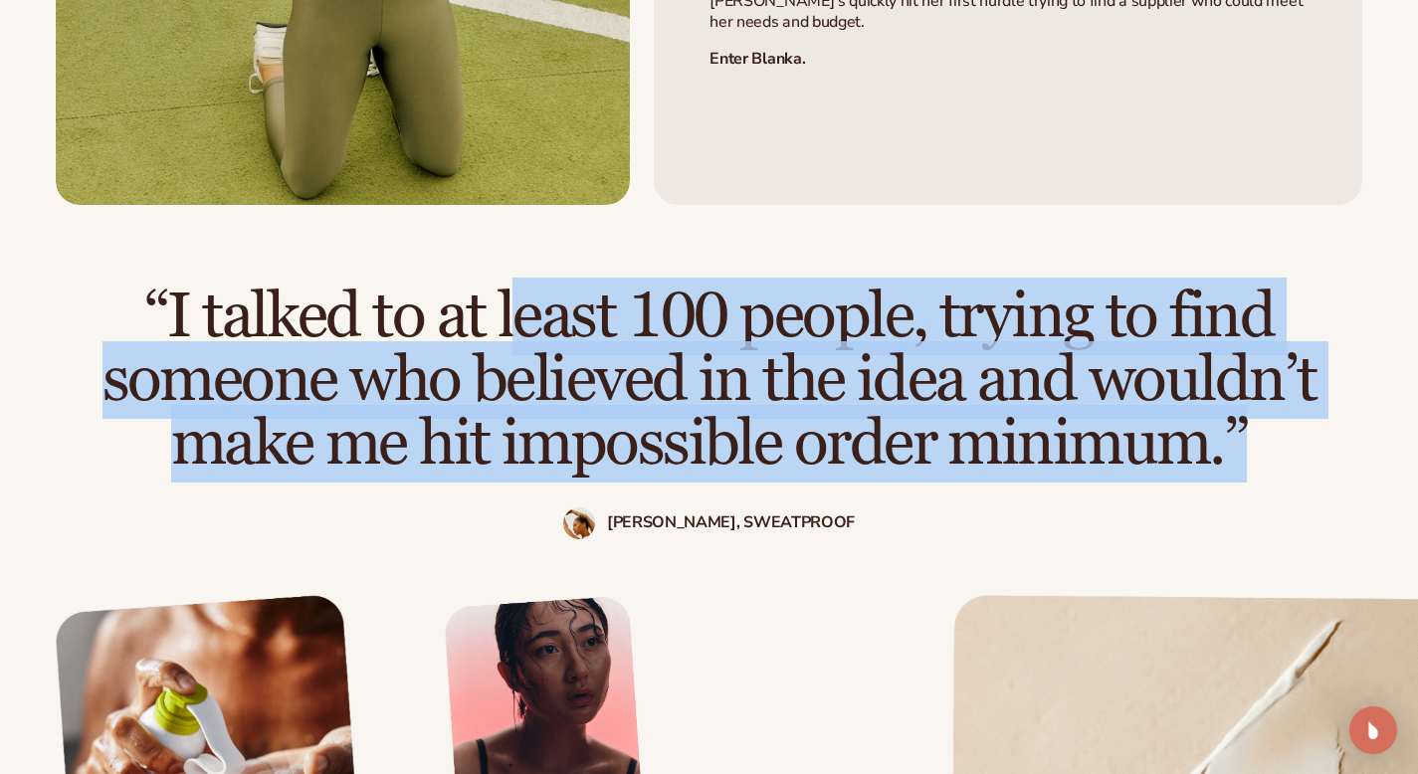
click at [686, 410] on h2 "“I talked to at least 100 people, trying to find someone who believed in the id…" at bounding box center [709, 380] width 1259 height 191
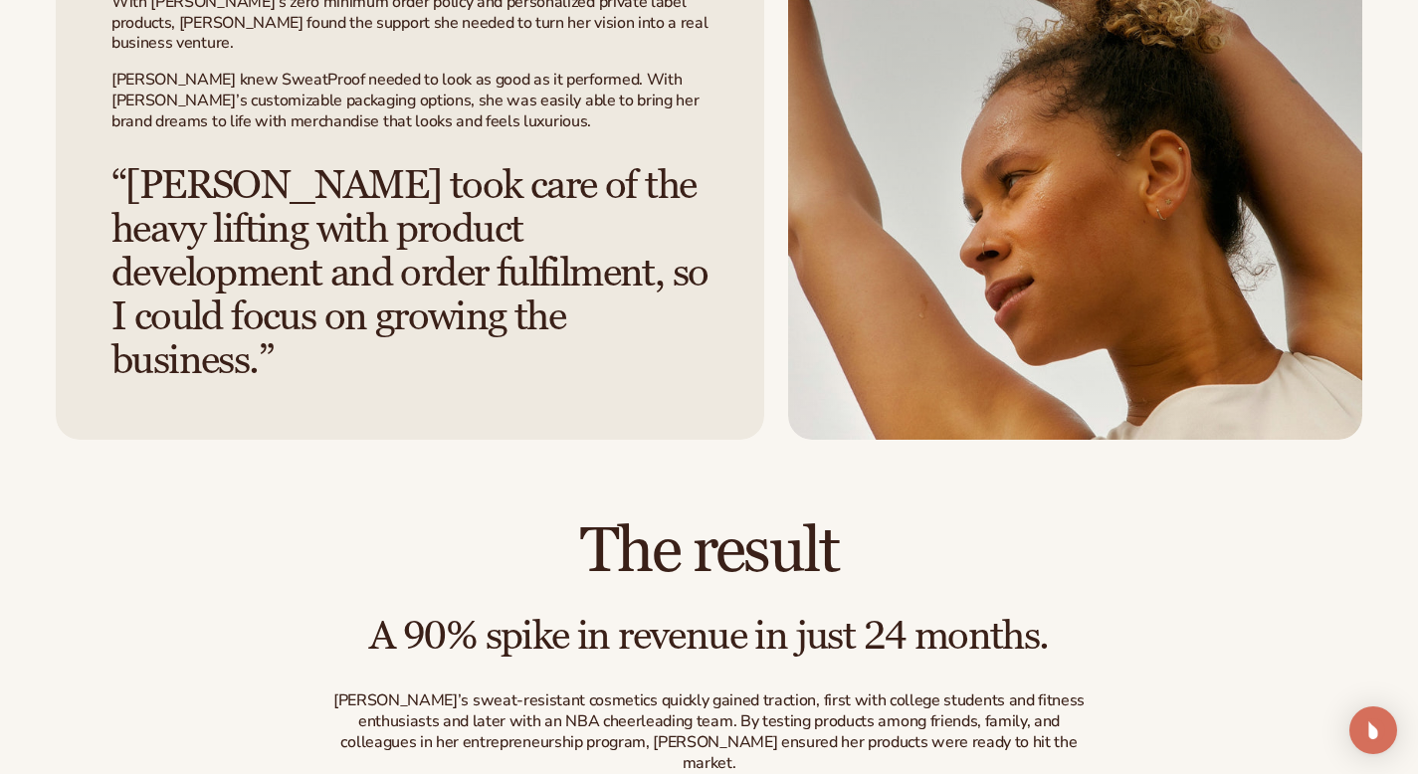
scroll to position [2913, 0]
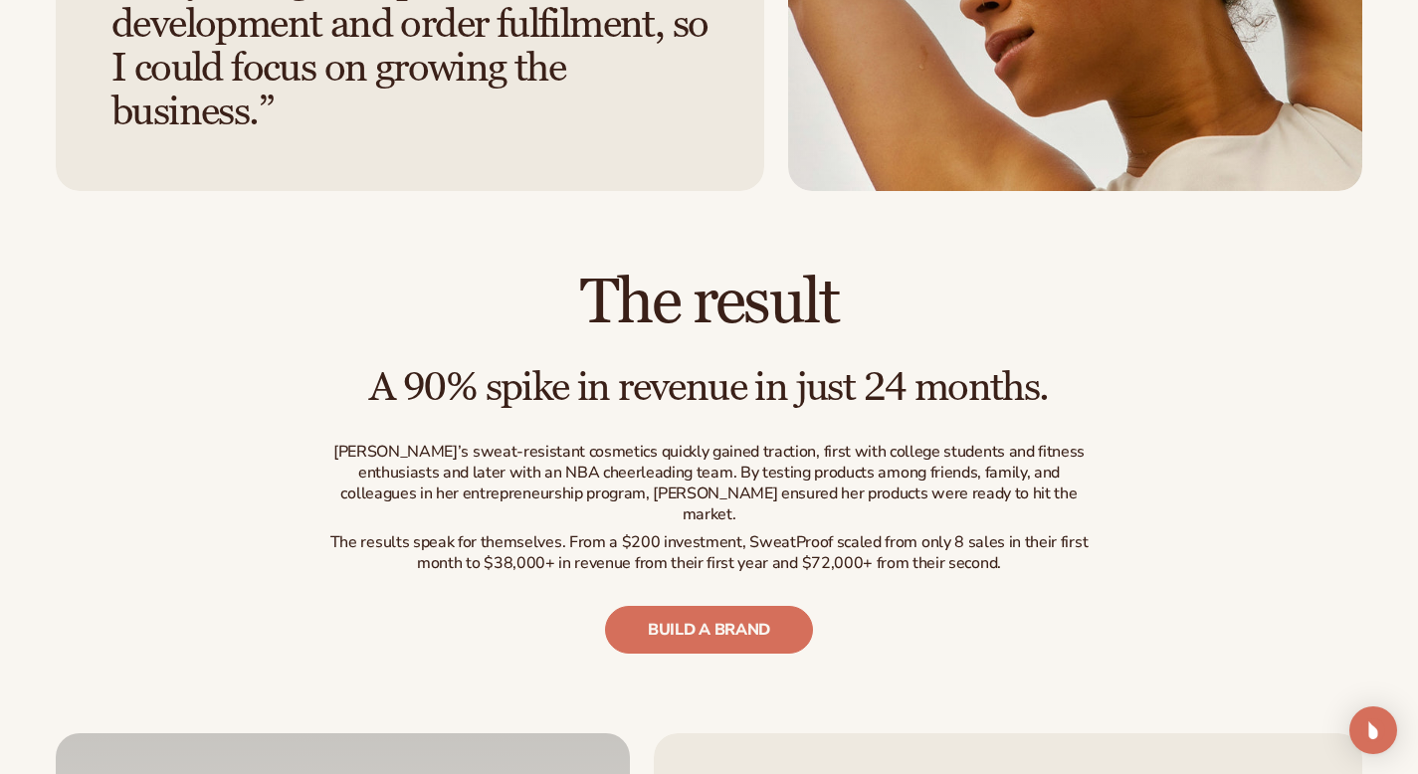
click at [458, 366] on h3 "A 90% spike in revenue in just 24 months." at bounding box center [709, 388] width 776 height 44
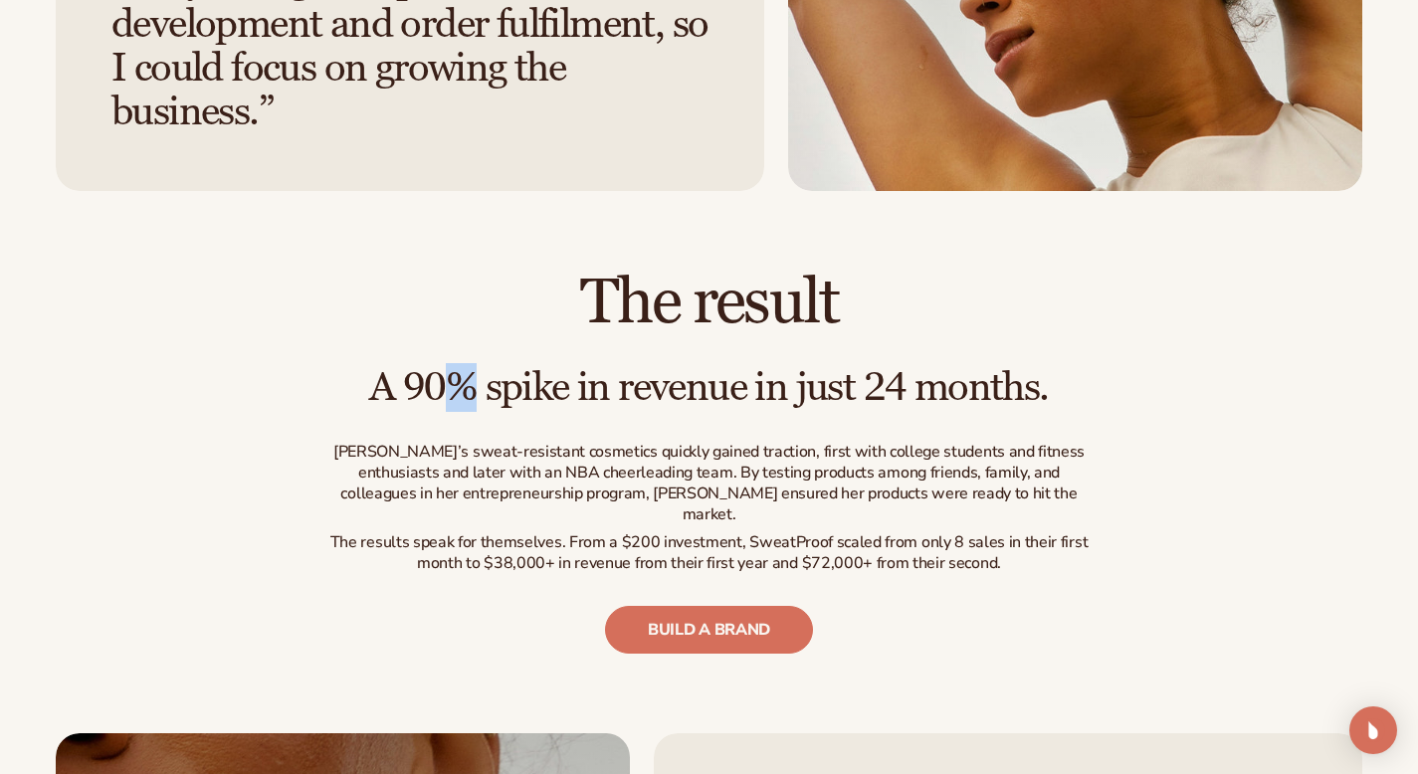
click at [458, 366] on h3 "A 90% spike in revenue in just 24 months." at bounding box center [709, 388] width 776 height 44
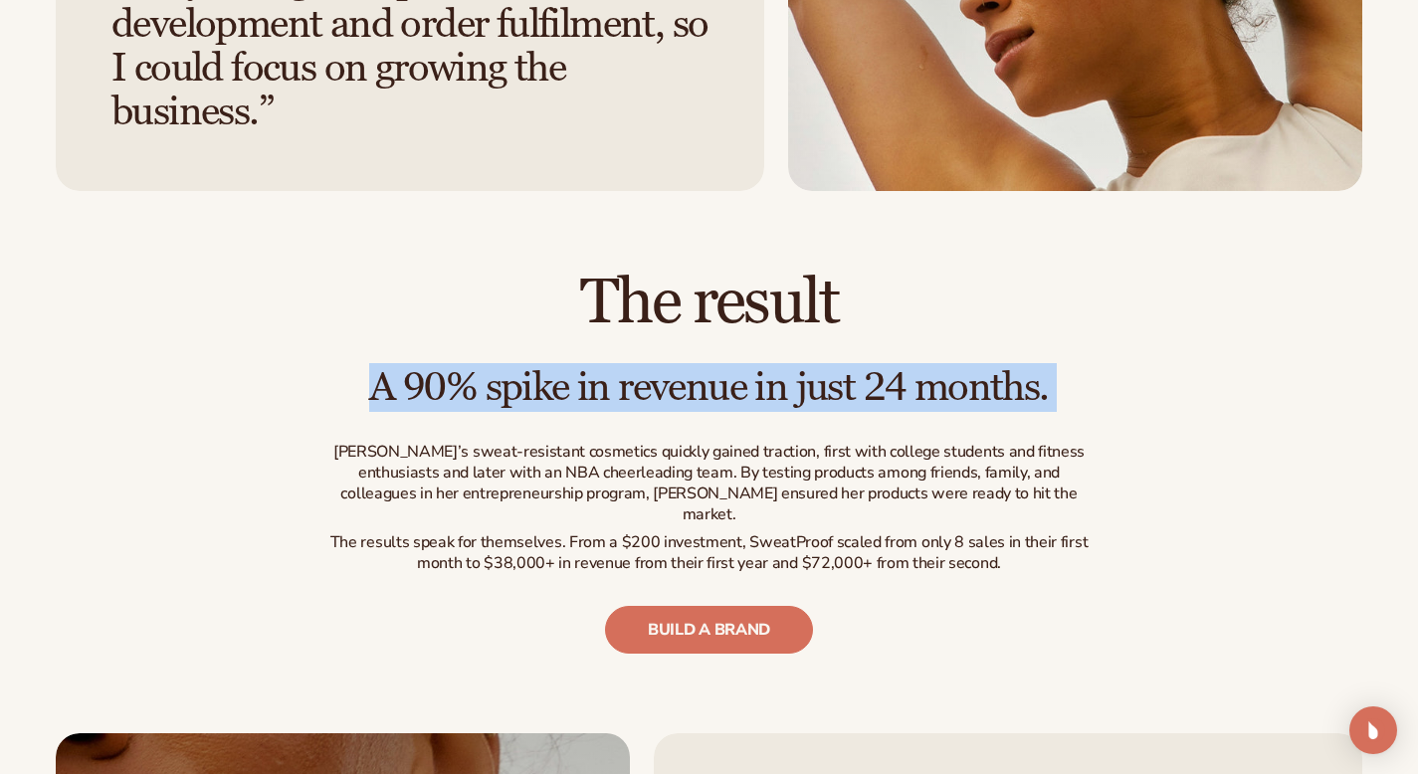
click at [458, 366] on h3 "A 90% spike in revenue in just 24 months." at bounding box center [709, 388] width 776 height 44
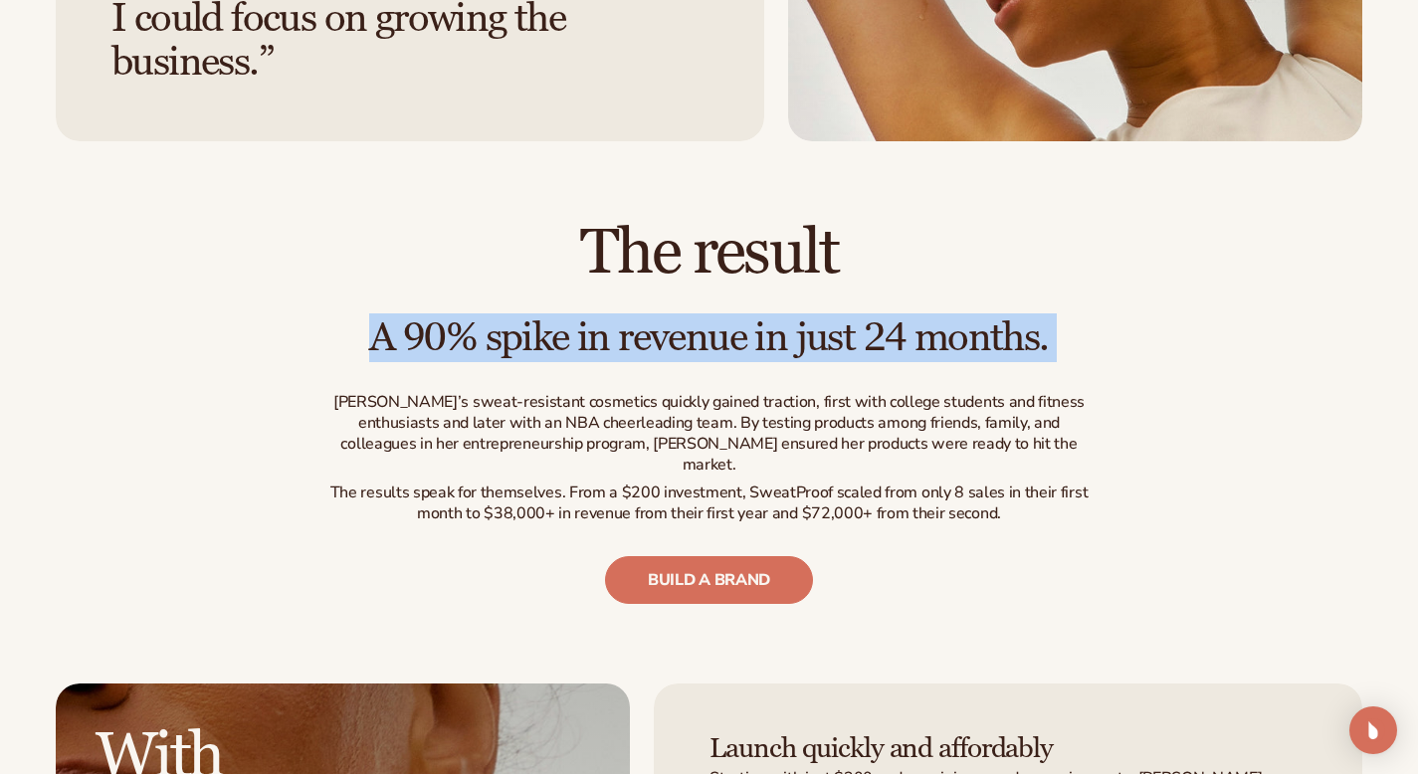
scroll to position [3045, 0]
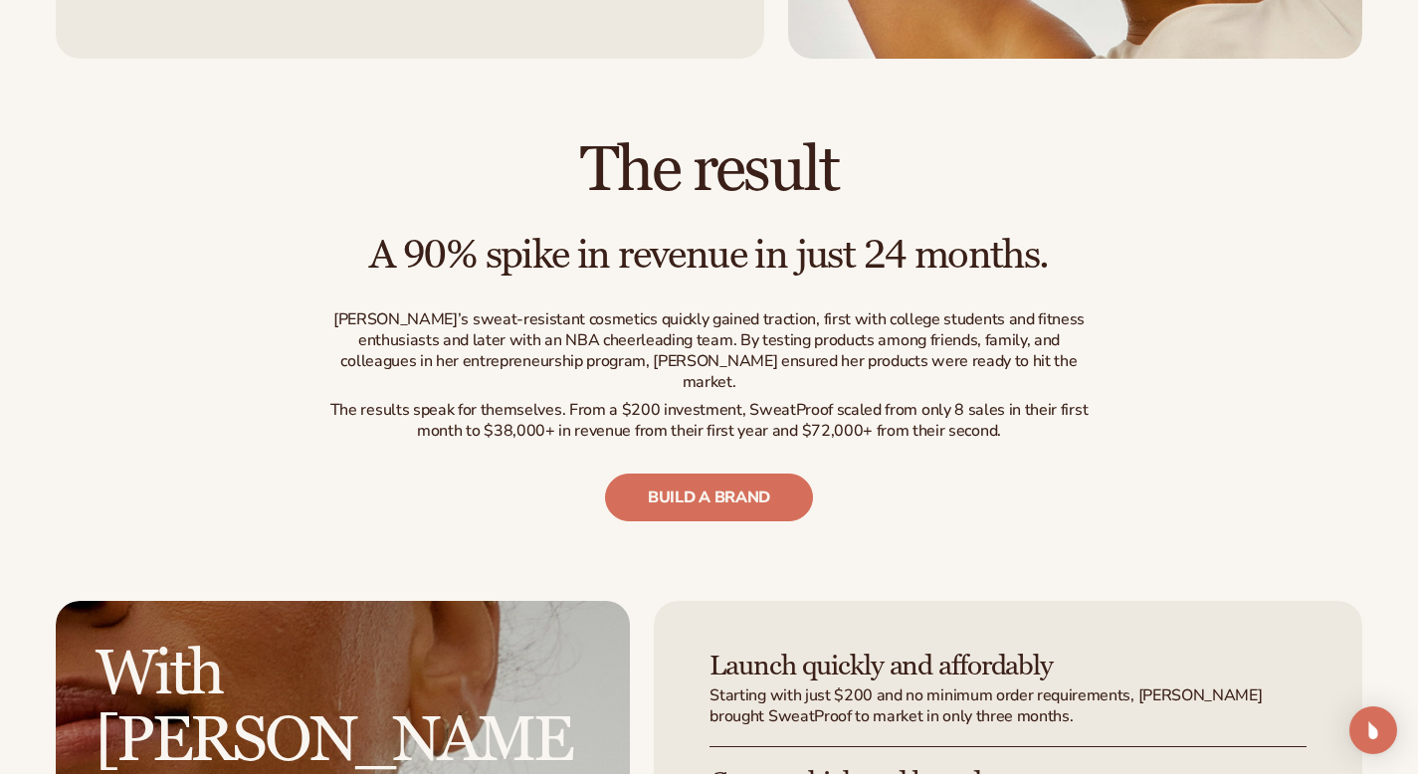
click at [629, 400] on p "The results speak for themselves. From a $200 investment, SweatProof scaled fro…" at bounding box center [709, 421] width 776 height 42
click at [703, 400] on p "The results speak for themselves. From a $200 investment, SweatProof scaled fro…" at bounding box center [709, 421] width 776 height 42
click at [816, 400] on p "The results speak for themselves. From a $200 investment, SweatProof scaled fro…" at bounding box center [709, 421] width 776 height 42
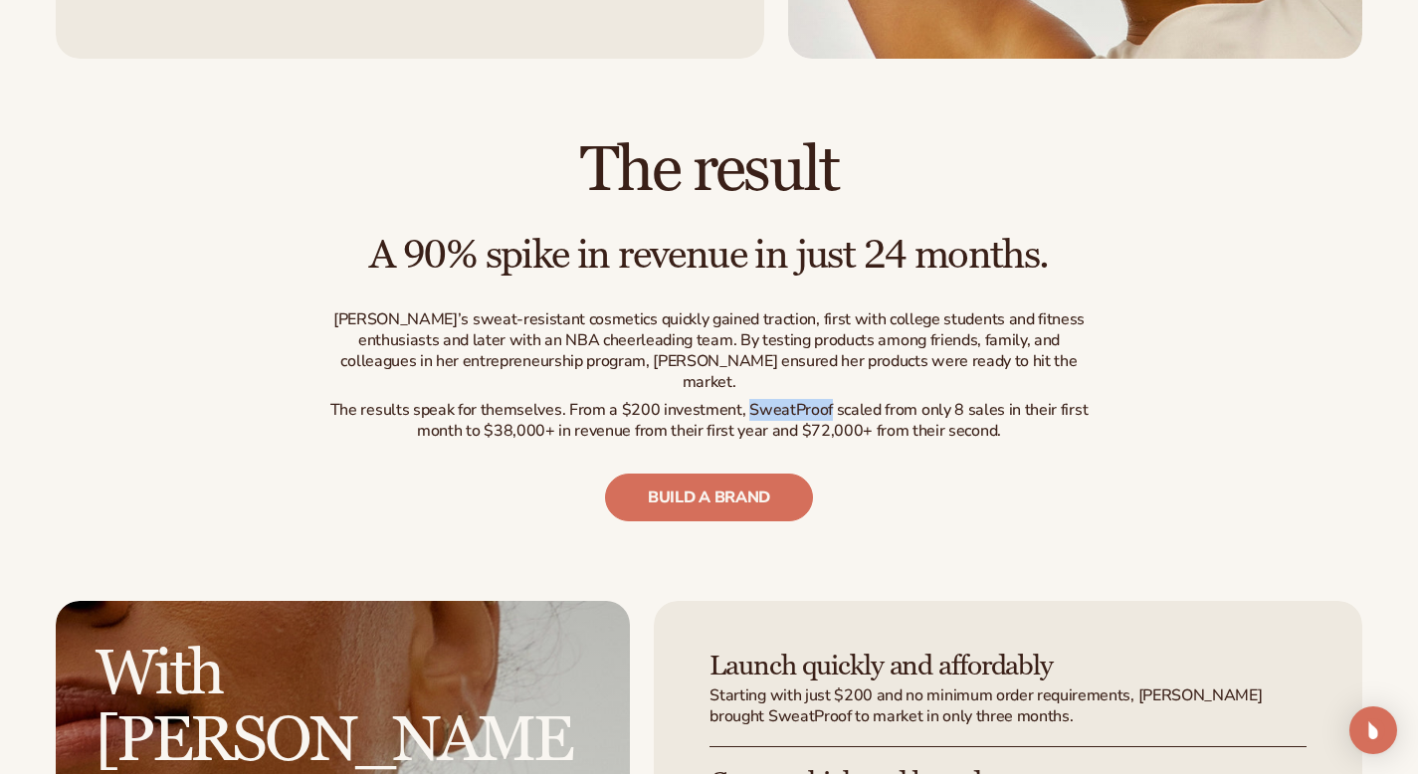
click at [816, 400] on p "The results speak for themselves. From a $200 investment, SweatProof scaled fro…" at bounding box center [709, 421] width 776 height 42
click at [841, 400] on p "The results speak for themselves. From a $200 investment, SweatProof scaled fro…" at bounding box center [709, 421] width 776 height 42
click at [936, 400] on p "The results speak for themselves. From a $200 investment, SweatProof scaled fro…" at bounding box center [709, 421] width 776 height 42
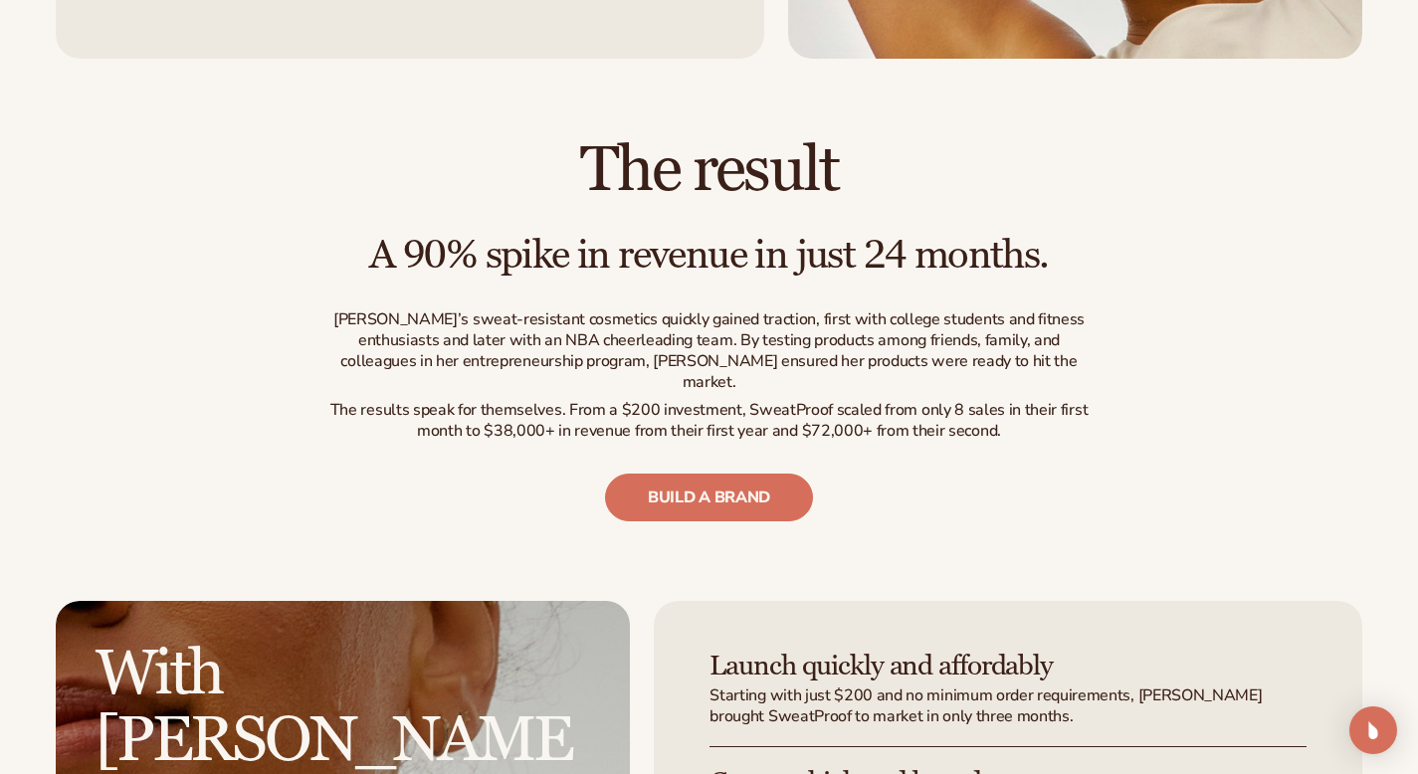
click at [974, 400] on p "The results speak for themselves. From a $200 investment, SweatProof scaled fro…" at bounding box center [709, 421] width 776 height 42
click at [919, 400] on p "The results speak for themselves. From a $200 investment, SweatProof scaled fro…" at bounding box center [709, 421] width 776 height 42
click at [505, 400] on p "The results speak for themselves. From a $200 investment, SweatProof scaled fro…" at bounding box center [709, 421] width 776 height 42
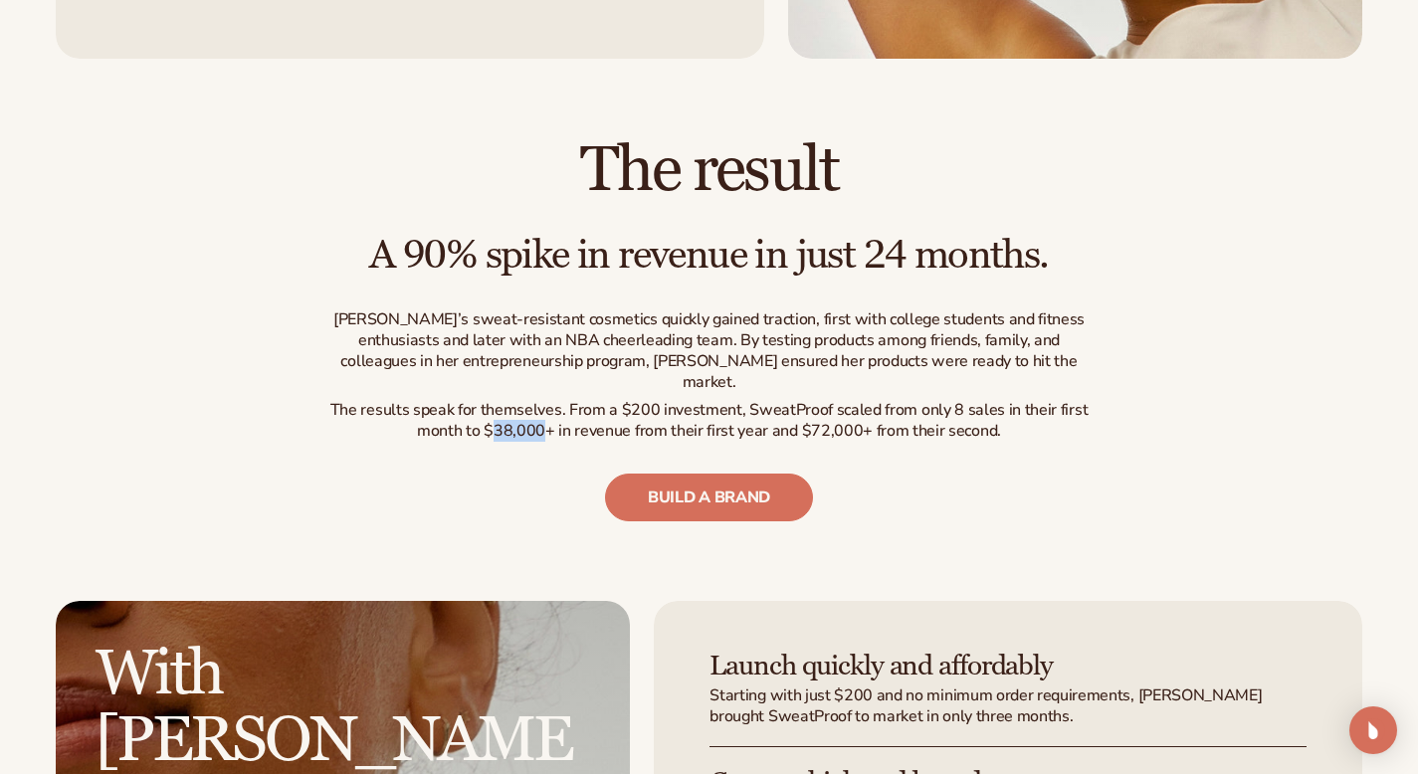
click at [505, 400] on p "The results speak for themselves. From a $200 investment, SweatProof scaled fro…" at bounding box center [709, 421] width 776 height 42
click at [615, 400] on p "The results speak for themselves. From a $200 investment, SweatProof scaled fro…" at bounding box center [709, 421] width 776 height 42
click at [727, 400] on p "The results speak for themselves. From a $200 investment, SweatProof scaled fro…" at bounding box center [709, 421] width 776 height 42
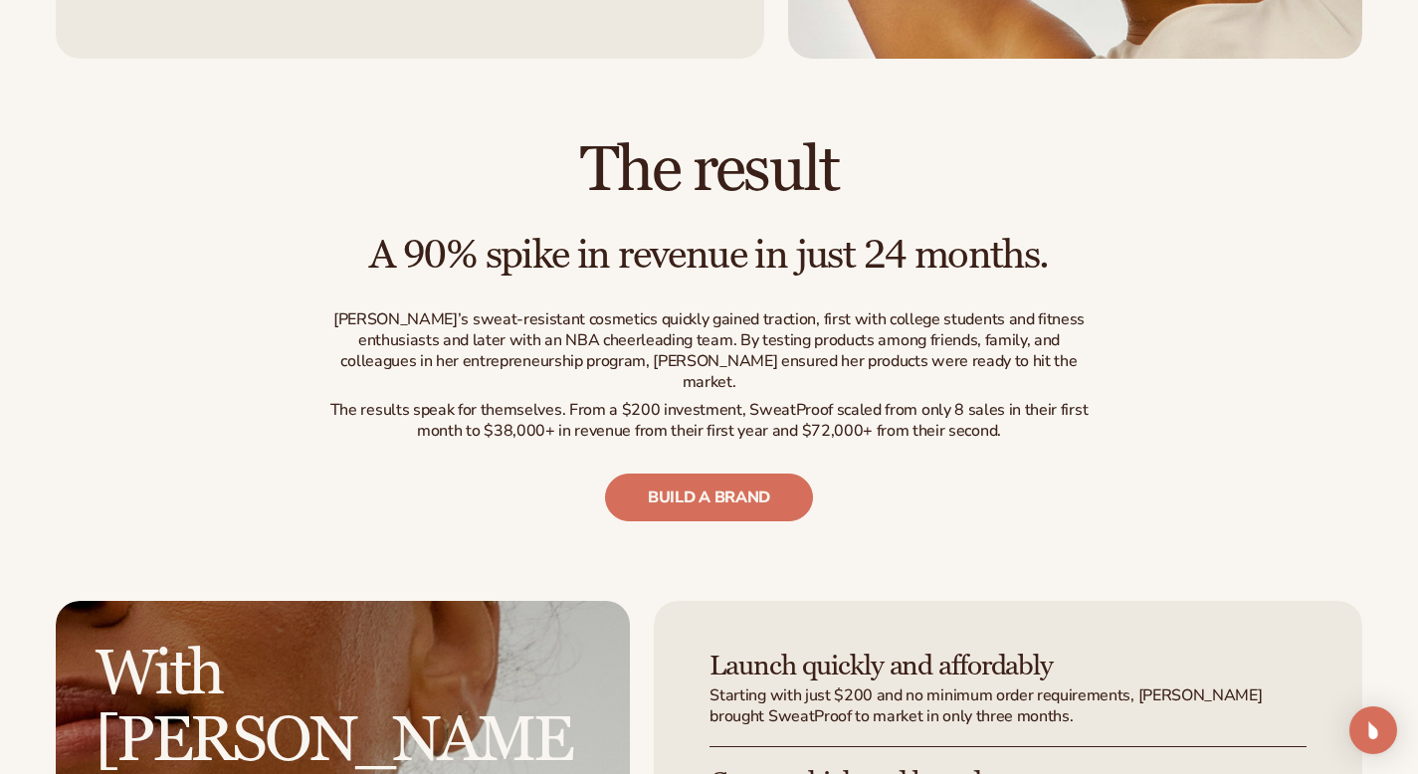
click at [808, 400] on p "The results speak for themselves. From a $200 investment, SweatProof scaled fro…" at bounding box center [709, 421] width 776 height 42
click at [835, 400] on p "The results speak for themselves. From a $200 investment, SweatProof scaled fro…" at bounding box center [709, 421] width 776 height 42
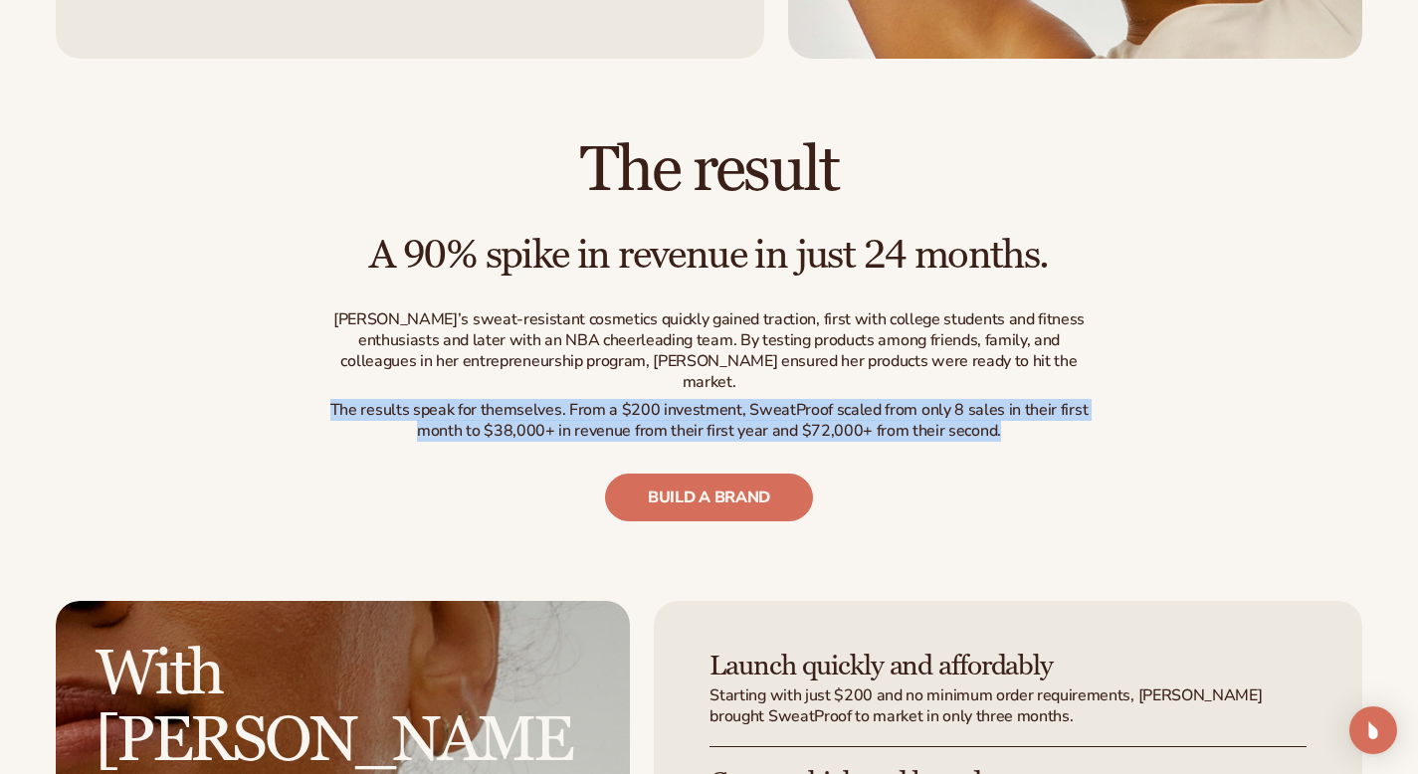
click at [835, 400] on p "The results speak for themselves. From a $200 investment, SweatProof scaled fro…" at bounding box center [709, 421] width 776 height 42
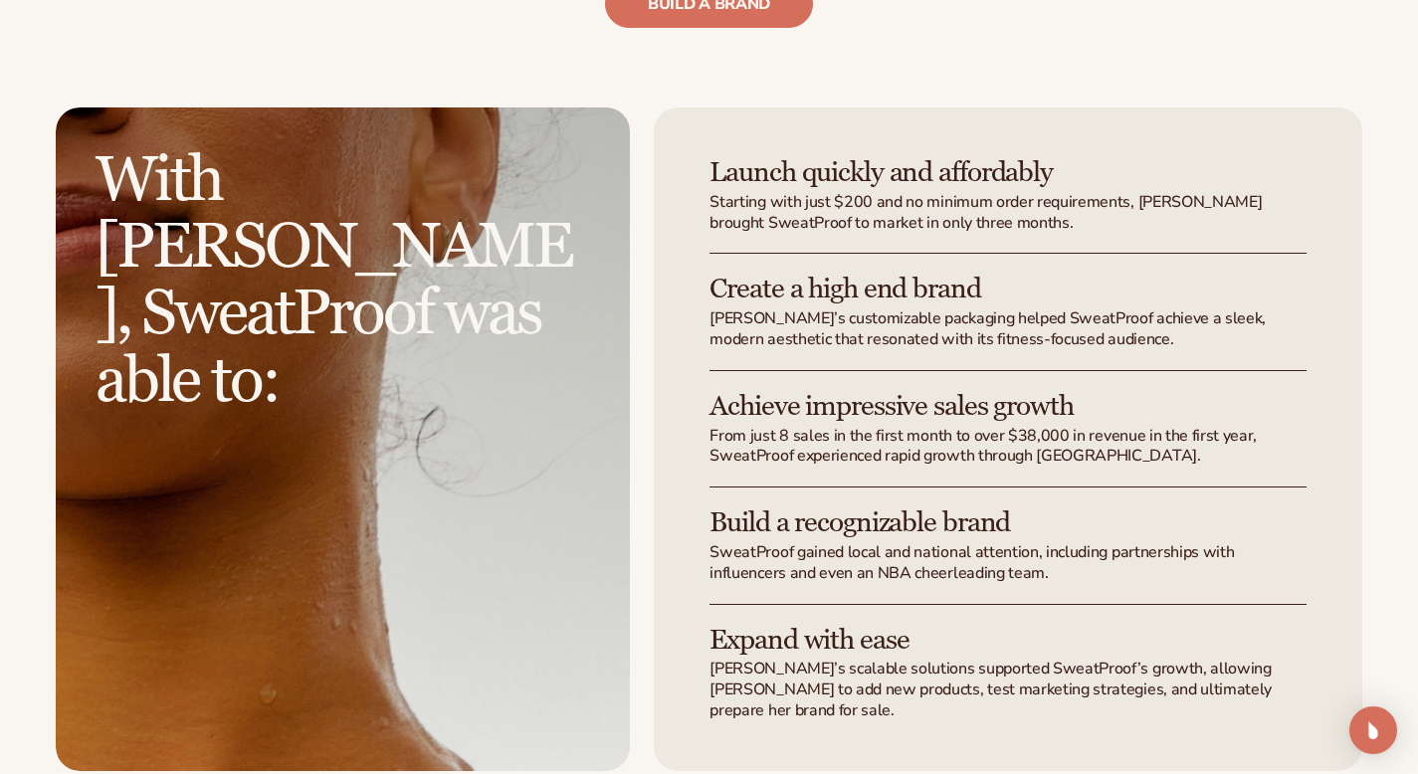
scroll to position [3554, 0]
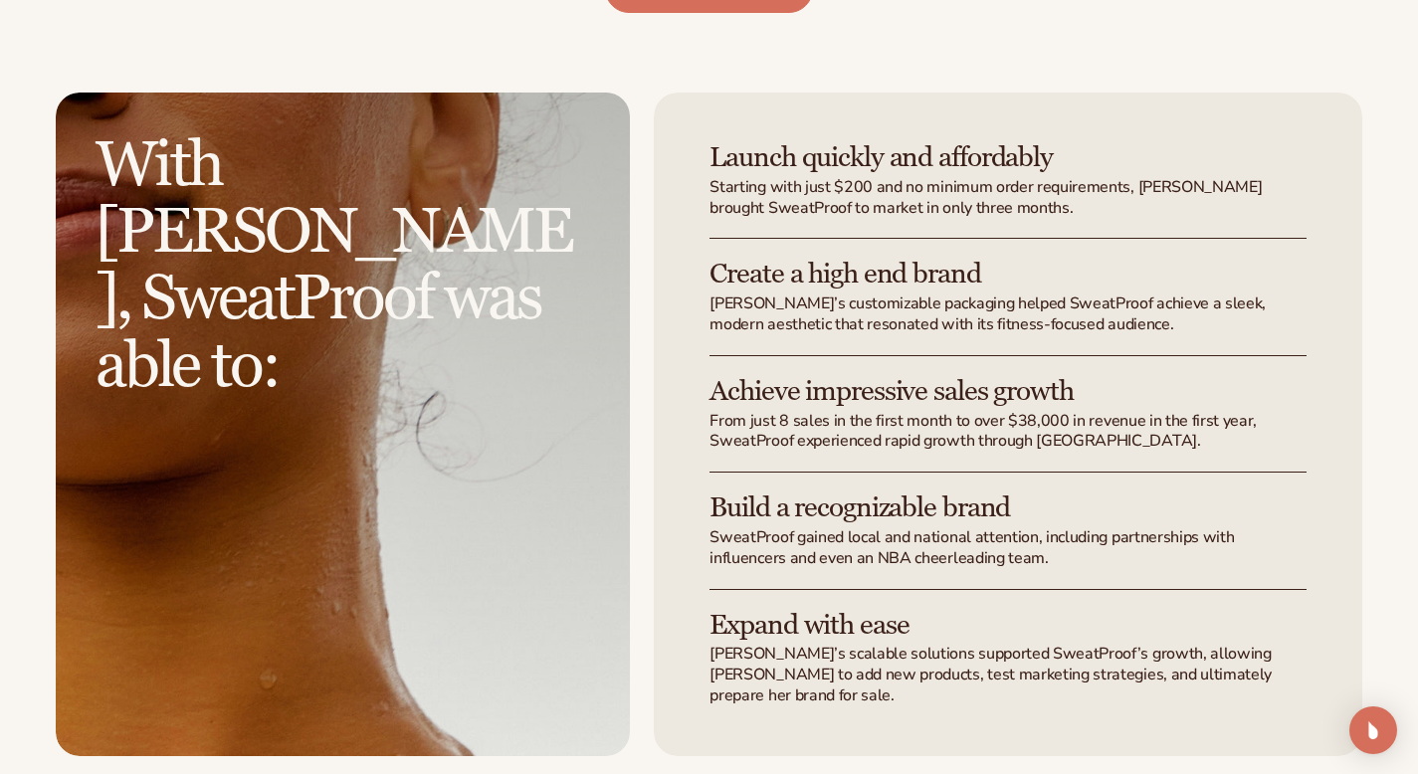
click at [420, 166] on h2 "With Blanka, SweatProof was able to:" at bounding box center [343, 266] width 495 height 268
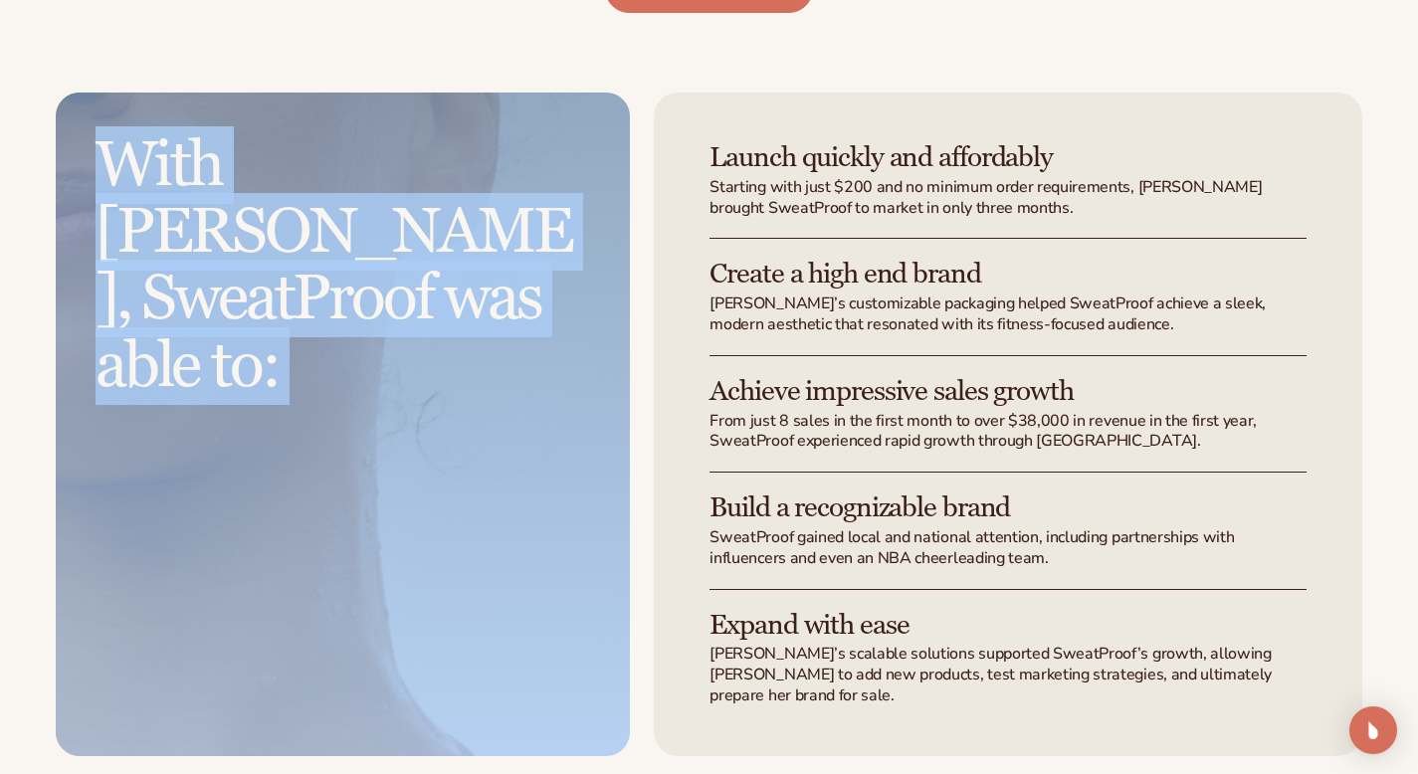
click at [420, 166] on h2 "With Blanka, SweatProof was able to:" at bounding box center [343, 266] width 495 height 268
click at [331, 180] on h2 "With Blanka, SweatProof was able to:" at bounding box center [343, 266] width 495 height 268
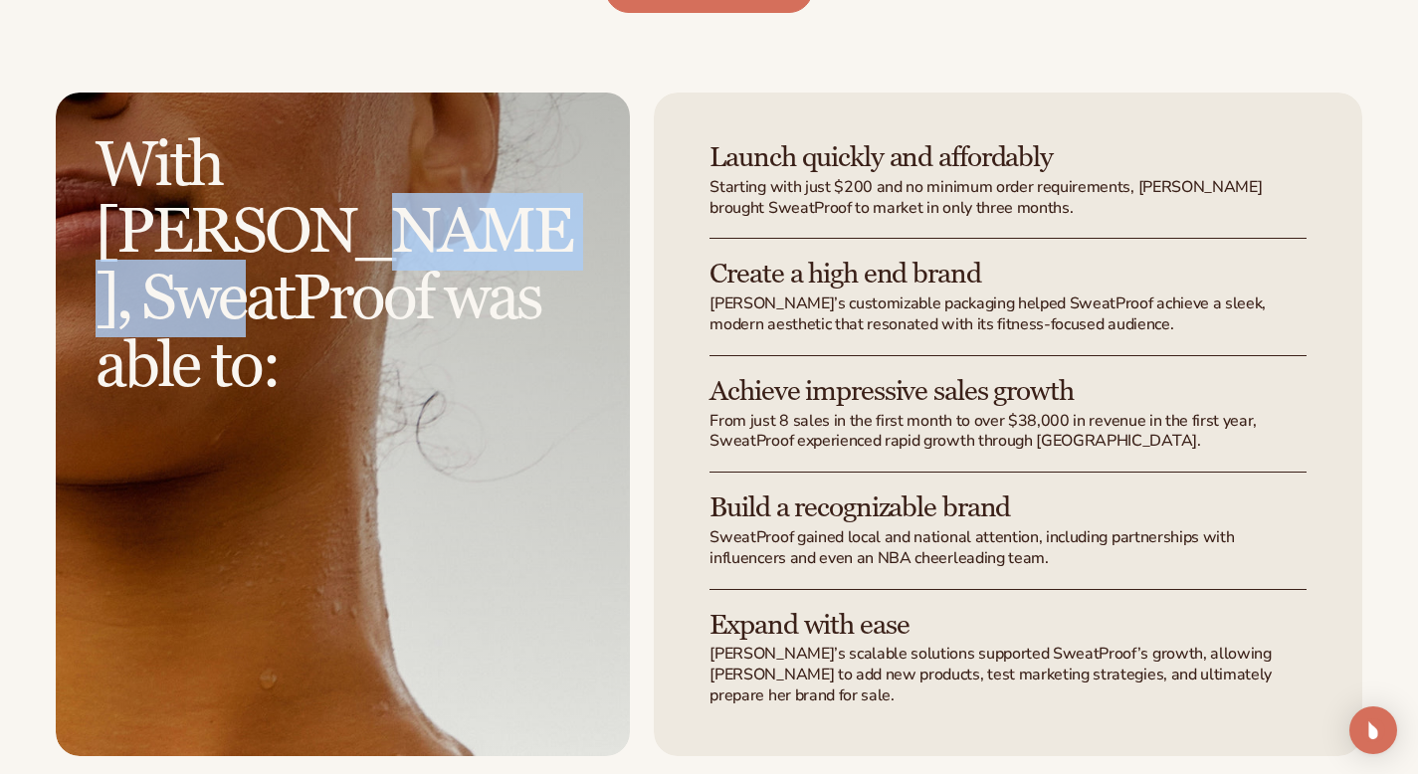
click at [331, 180] on h2 "With Blanka, SweatProof was able to:" at bounding box center [343, 266] width 495 height 268
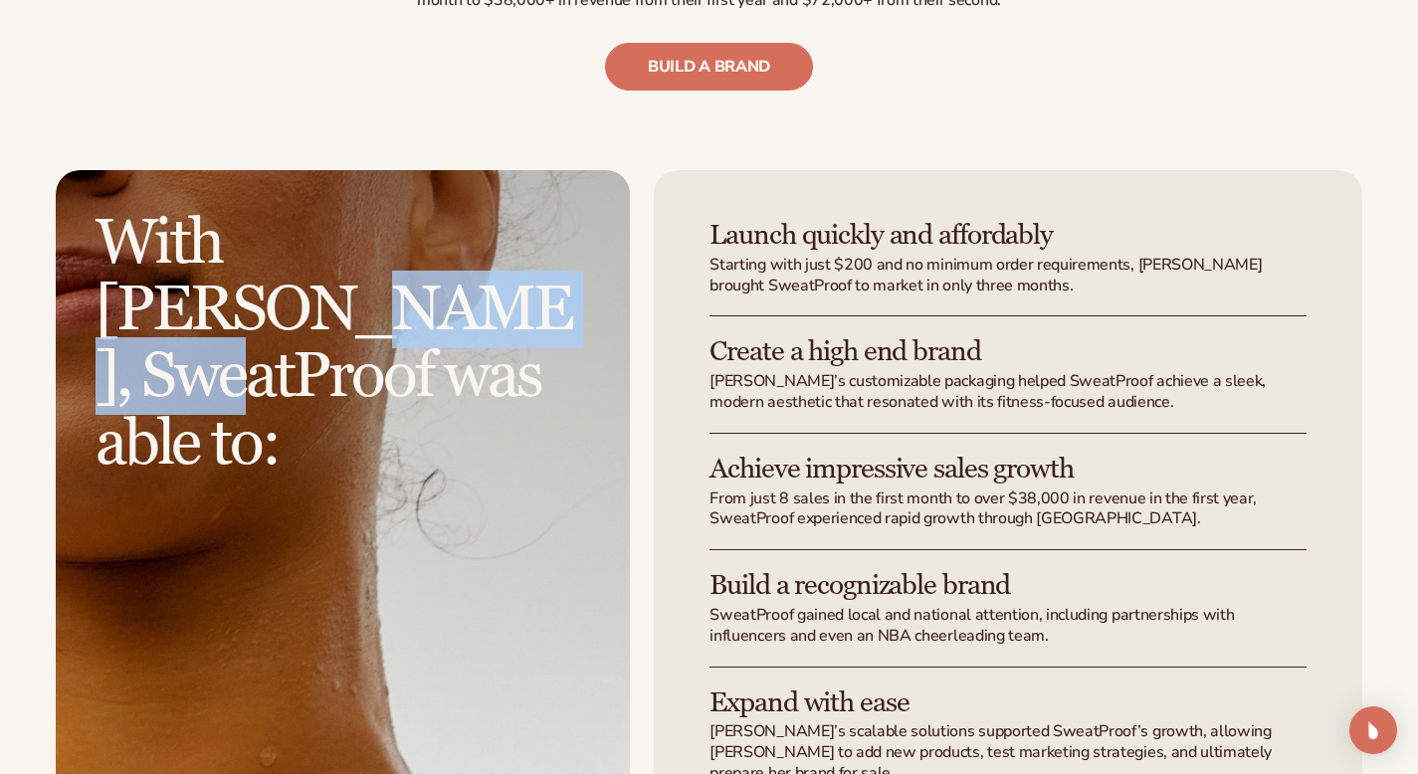
scroll to position [3586, 0]
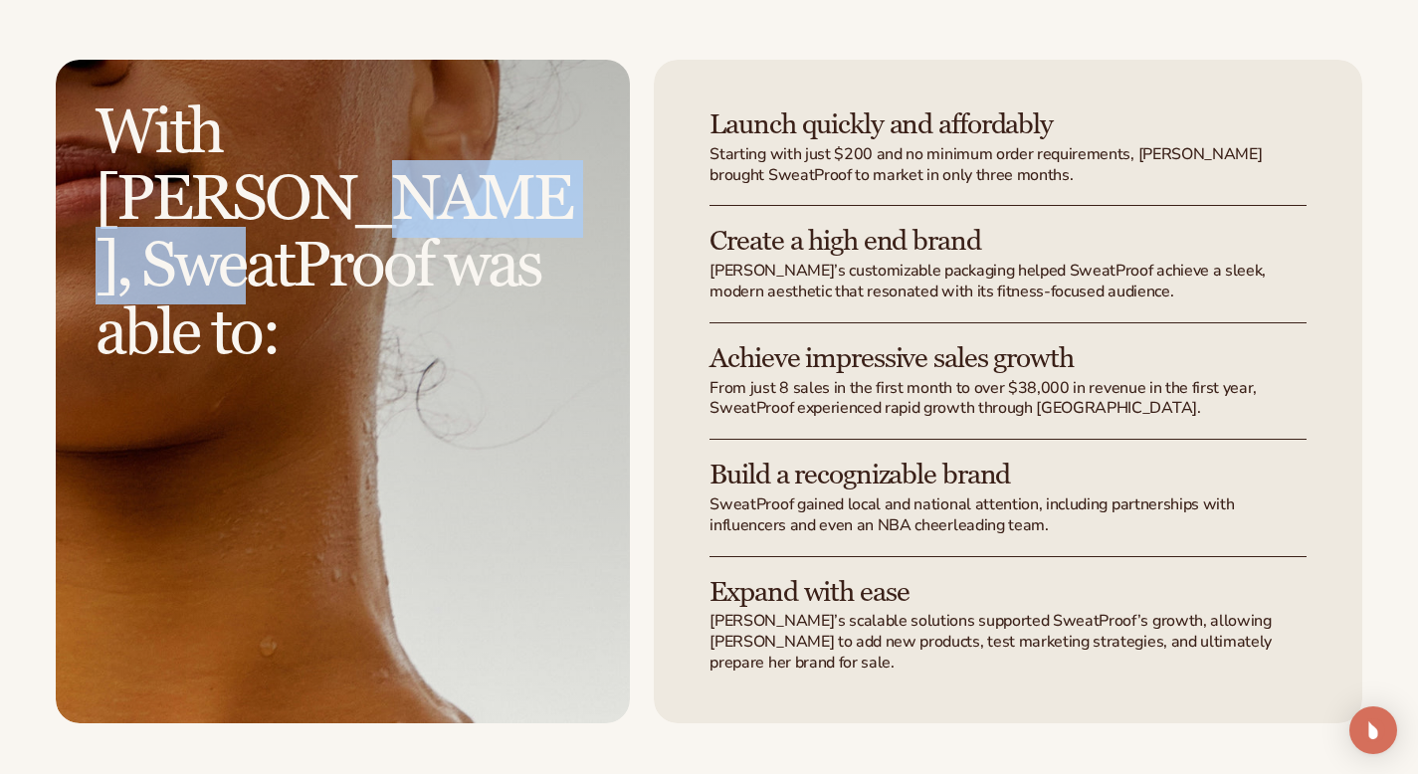
click at [354, 168] on h2 "With Blanka, SweatProof was able to:" at bounding box center [343, 234] width 495 height 268
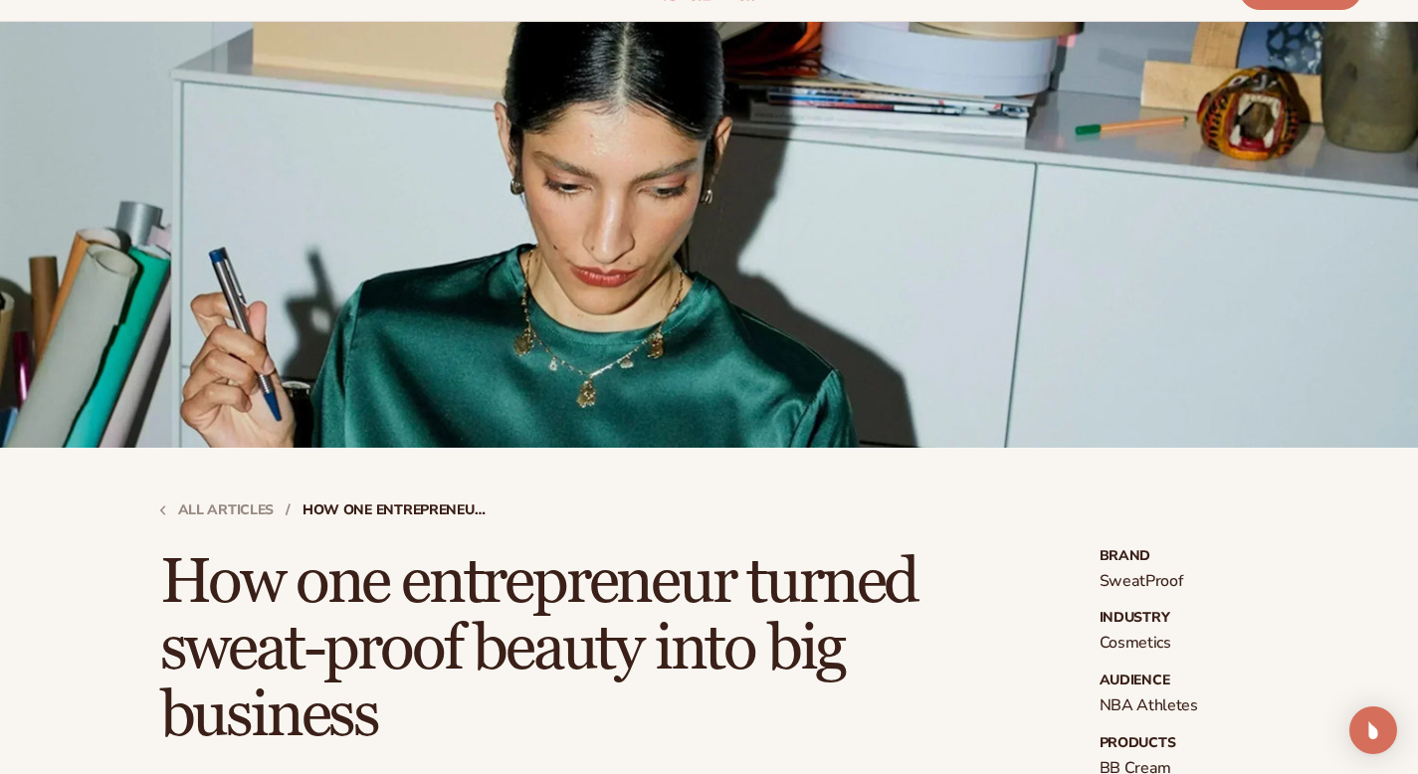
scroll to position [0, 0]
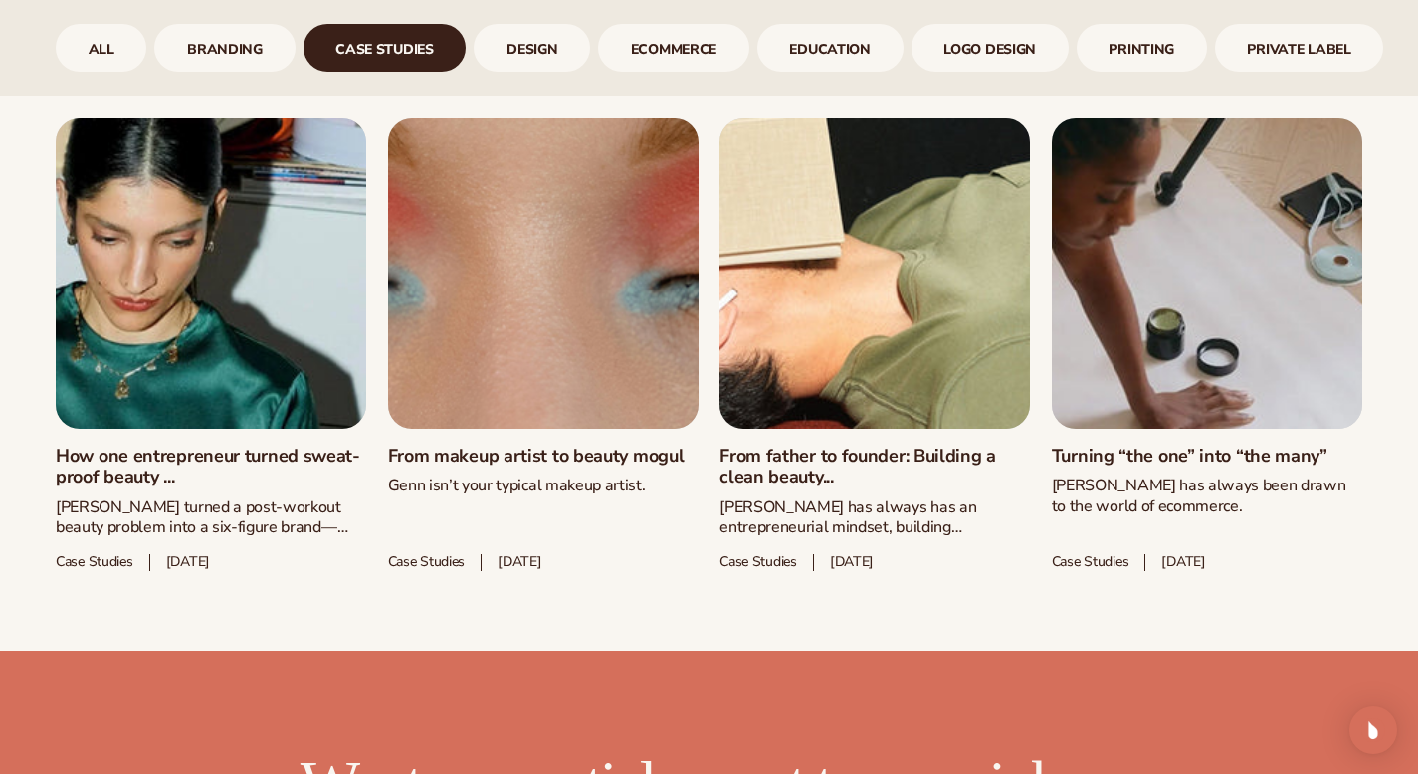
scroll to position [1043, 0]
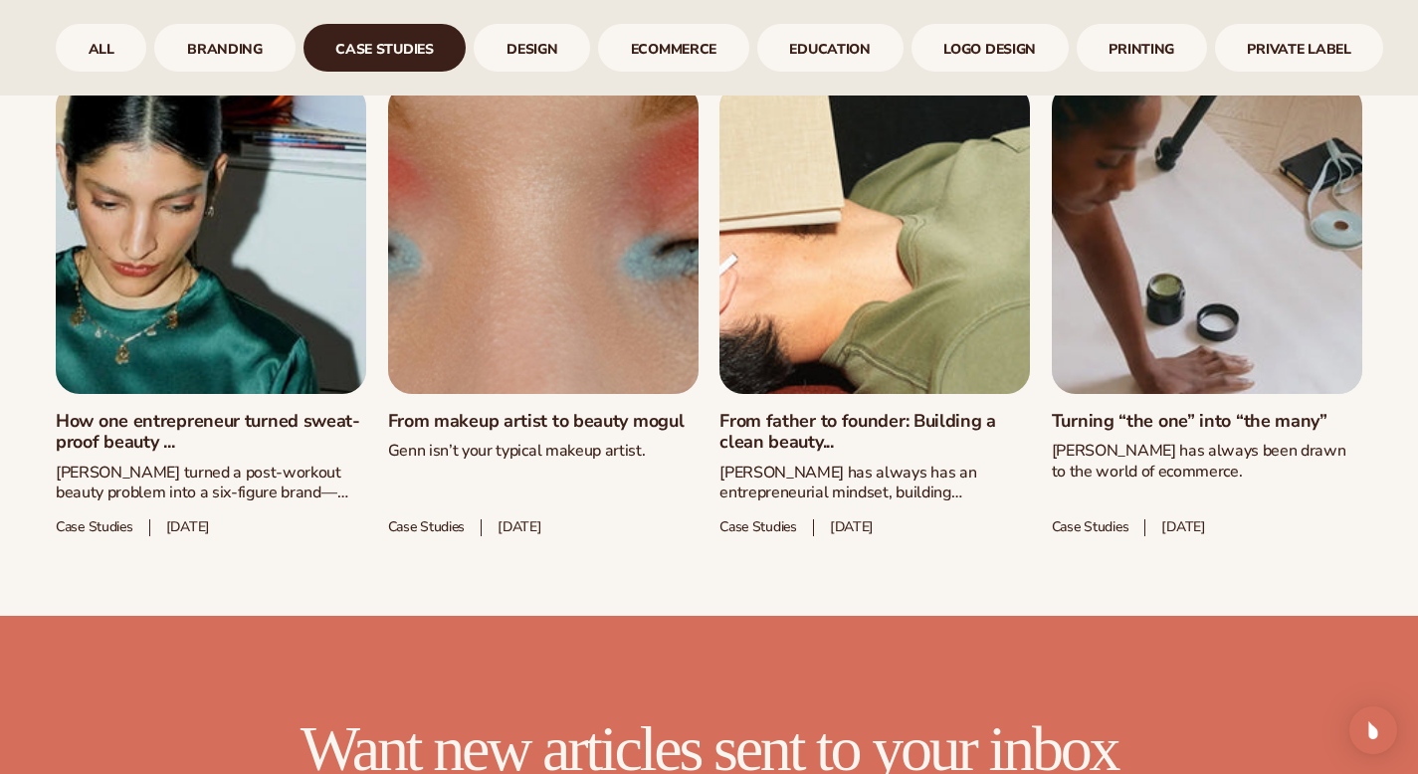
click at [543, 411] on link "From makeup artist to beauty mogul" at bounding box center [543, 422] width 310 height 22
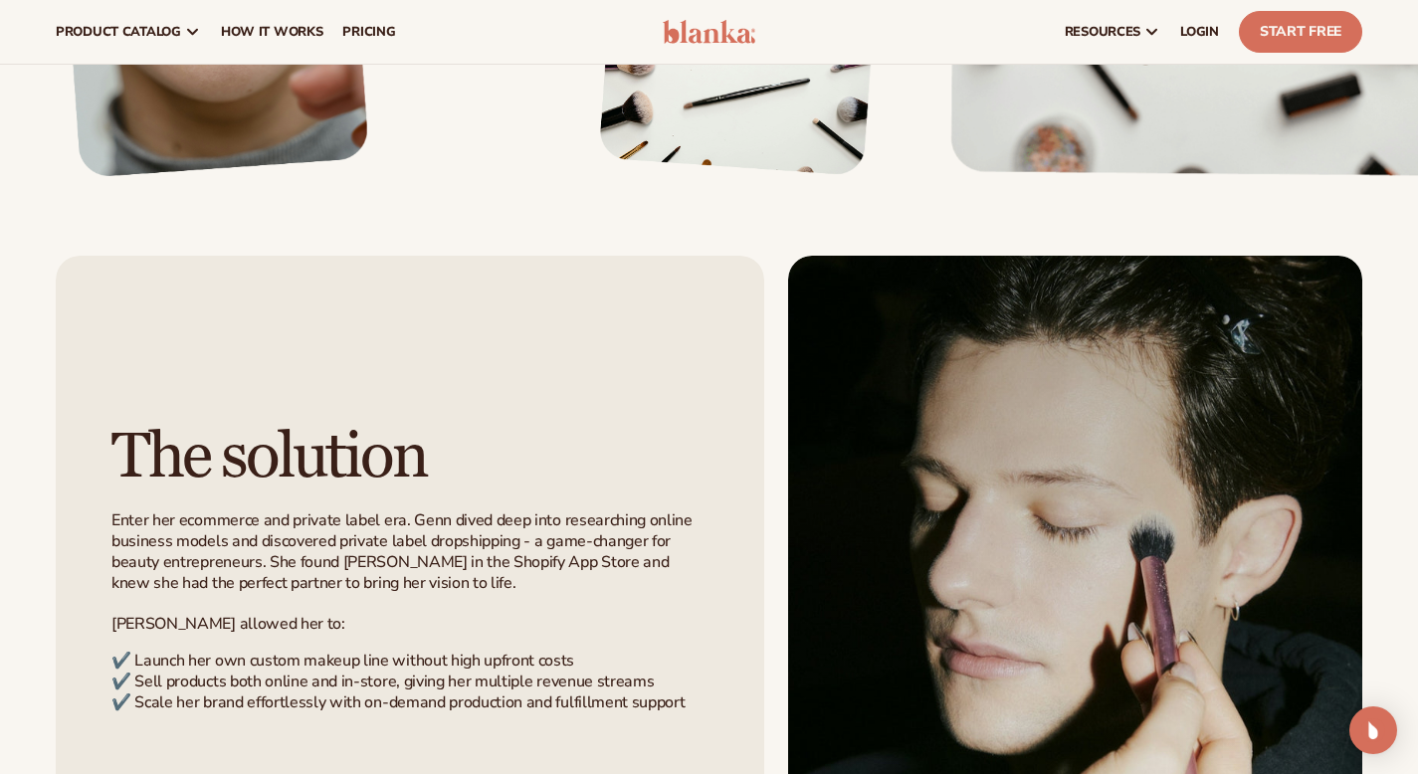
scroll to position [1928, 0]
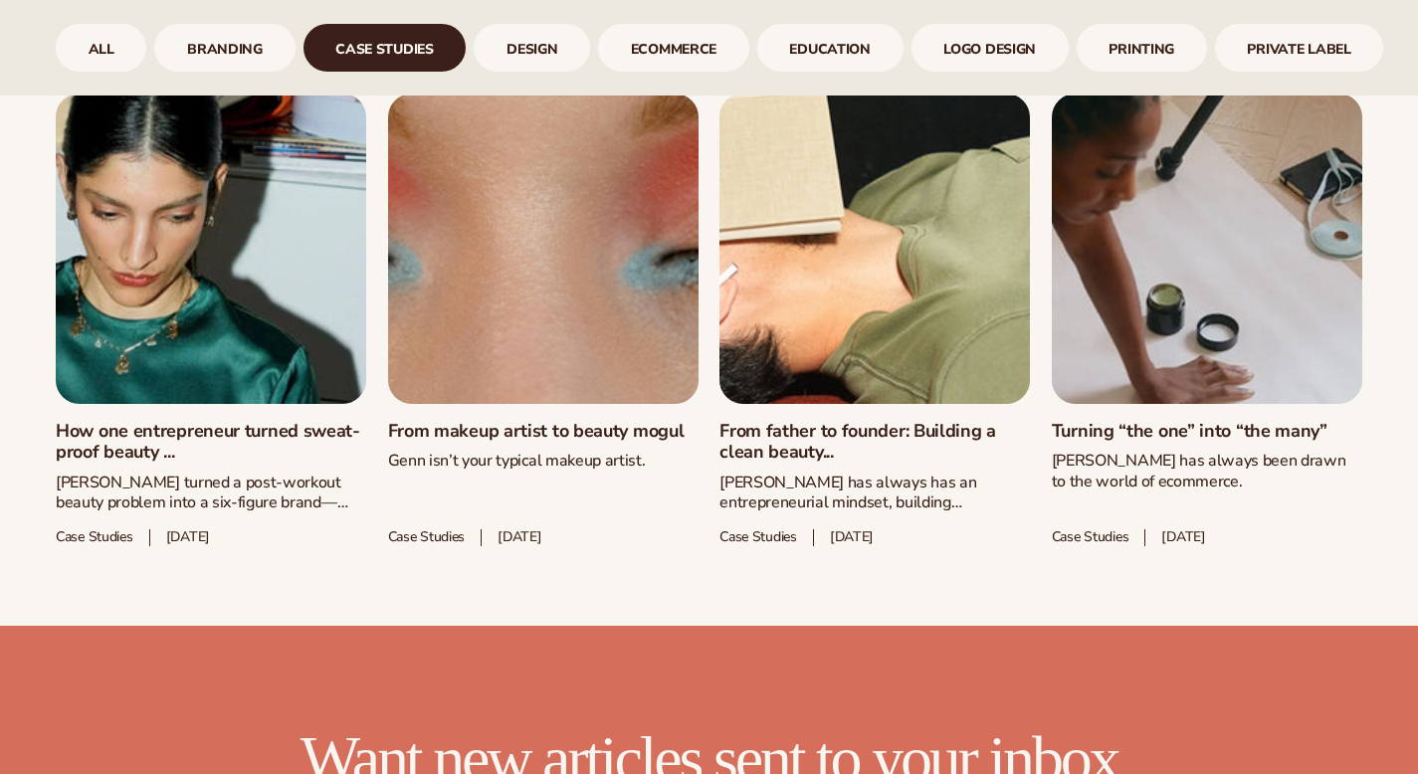
scroll to position [1043, 0]
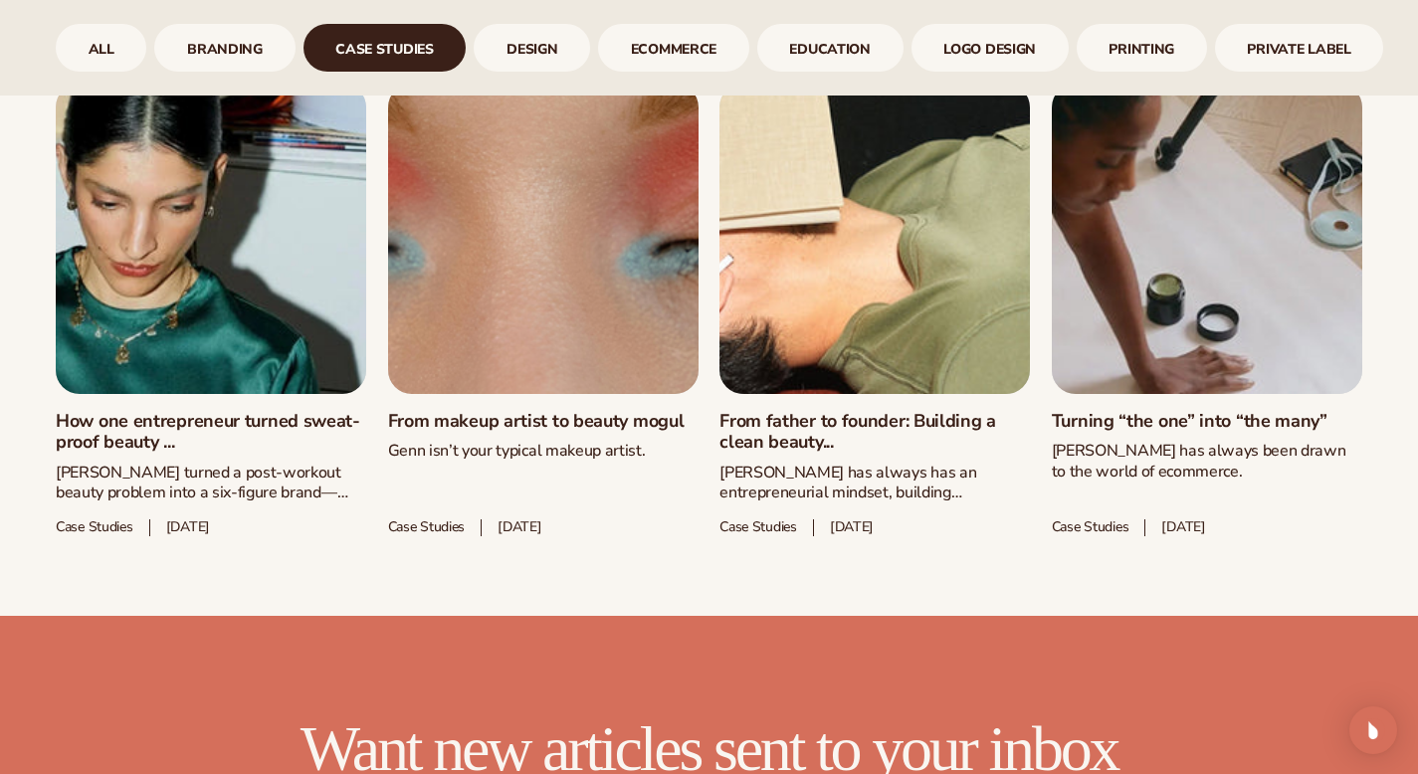
click at [850, 411] on link "From father to founder: Building a clean beauty..." at bounding box center [874, 432] width 310 height 43
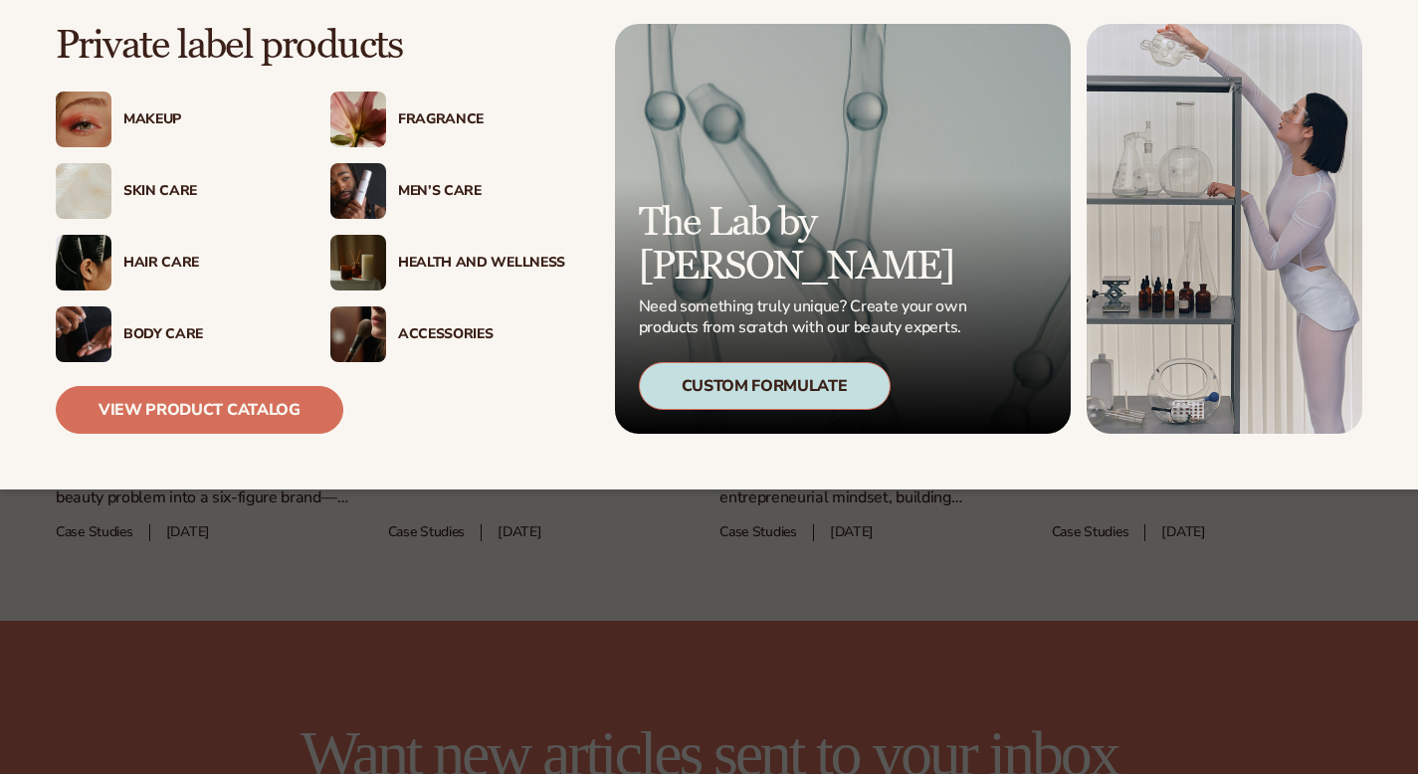
scroll to position [1043, 0]
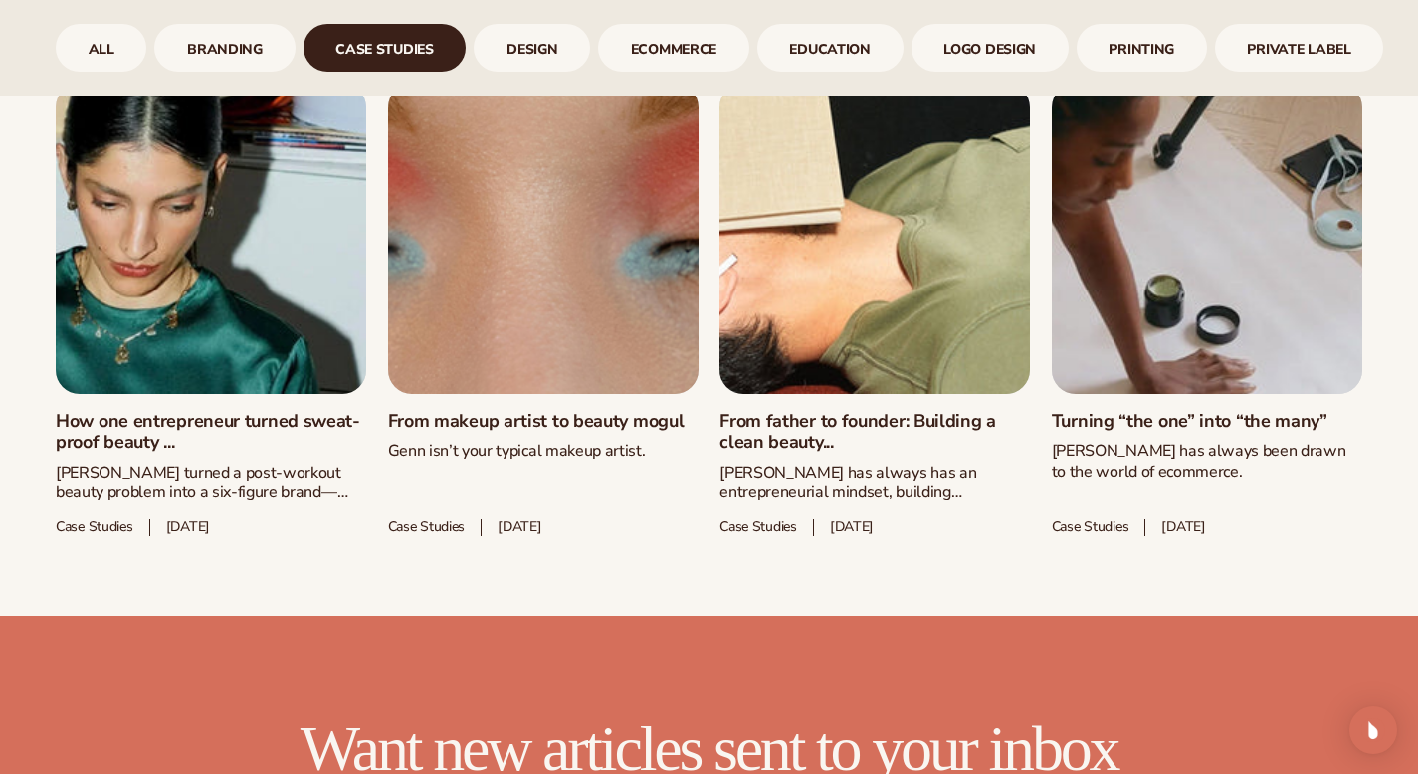
click at [1121, 411] on link "Turning “the one” into “the many”" at bounding box center [1207, 422] width 310 height 22
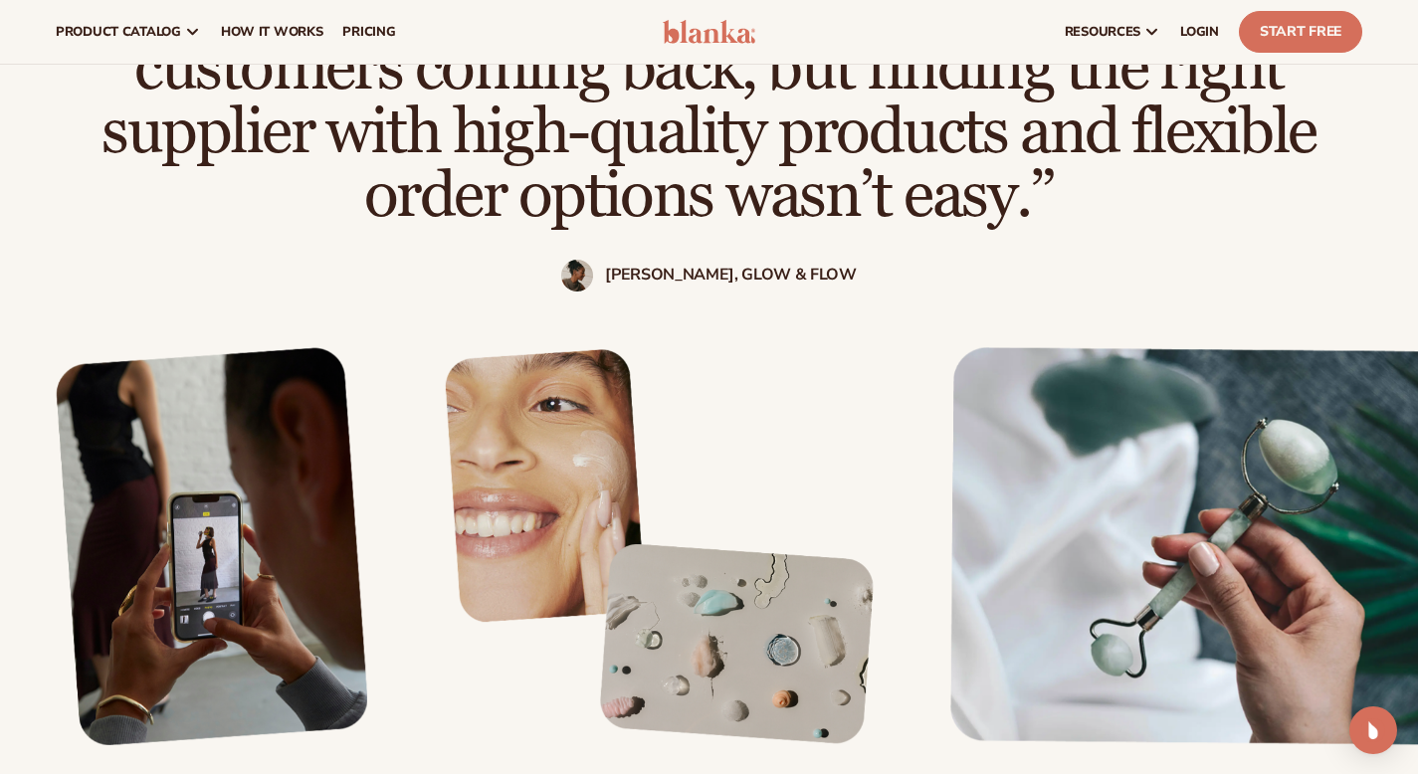
scroll to position [1455, 0]
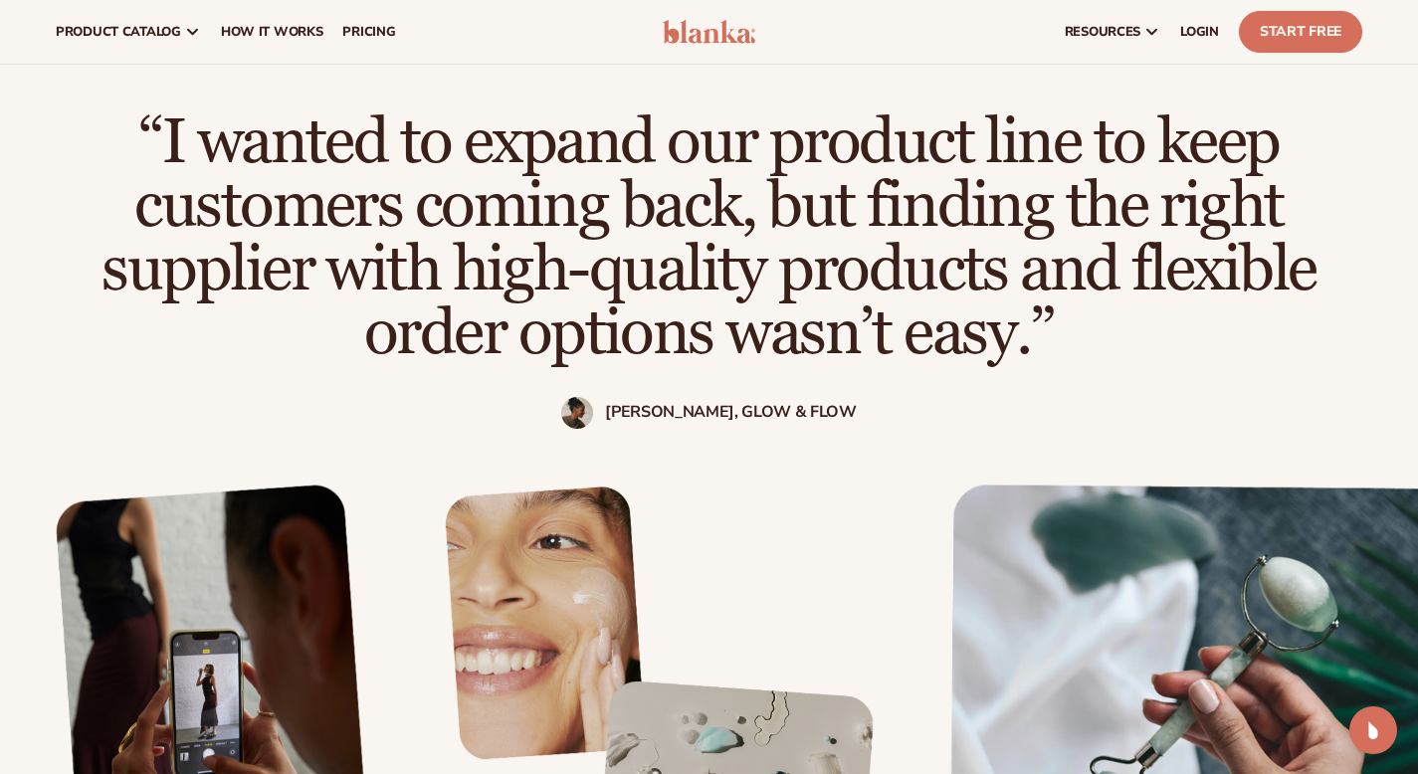
click at [711, 136] on h2 "“I wanted to expand our product line to keep customers coming back, but finding…" at bounding box center [709, 237] width 1259 height 255
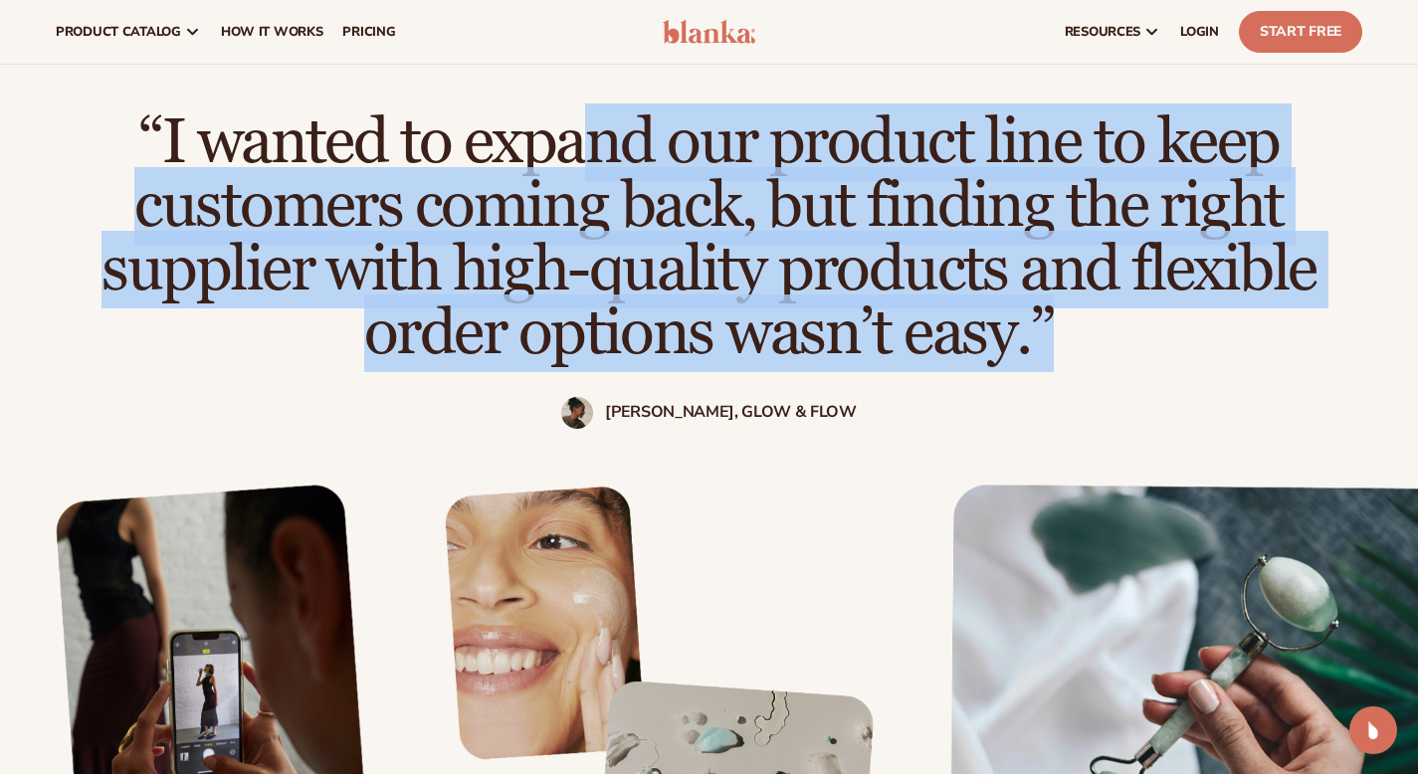
click at [711, 136] on h2 "“I wanted to expand our product line to keep customers coming back, but finding…" at bounding box center [709, 237] width 1259 height 255
click at [592, 190] on h2 "“I wanted to expand our product line to keep customers coming back, but finding…" at bounding box center [709, 237] width 1259 height 255
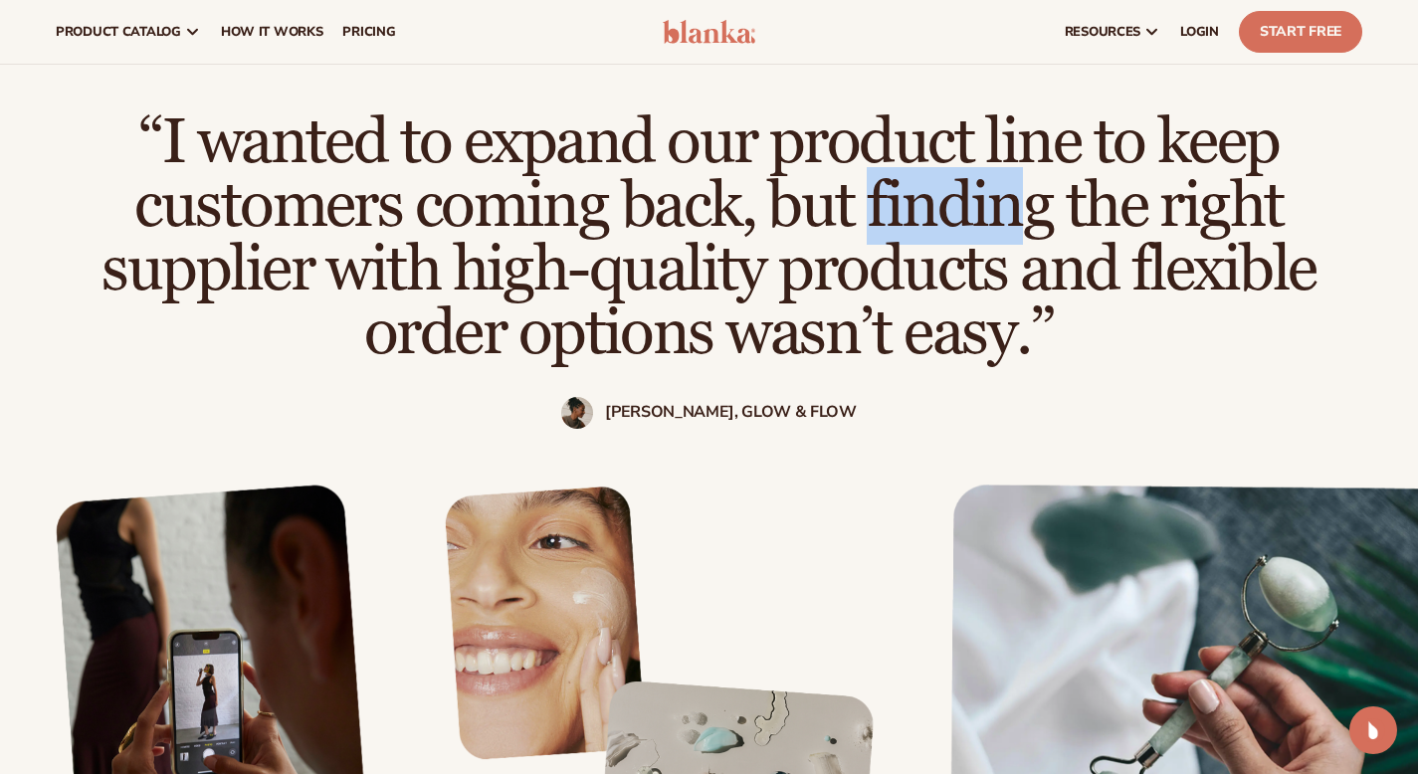
click at [592, 190] on h2 "“I wanted to expand our product line to keep customers coming back, but finding…" at bounding box center [709, 237] width 1259 height 255
click at [690, 181] on h2 "“I wanted to expand our product line to keep customers coming back, but finding…" at bounding box center [709, 237] width 1259 height 255
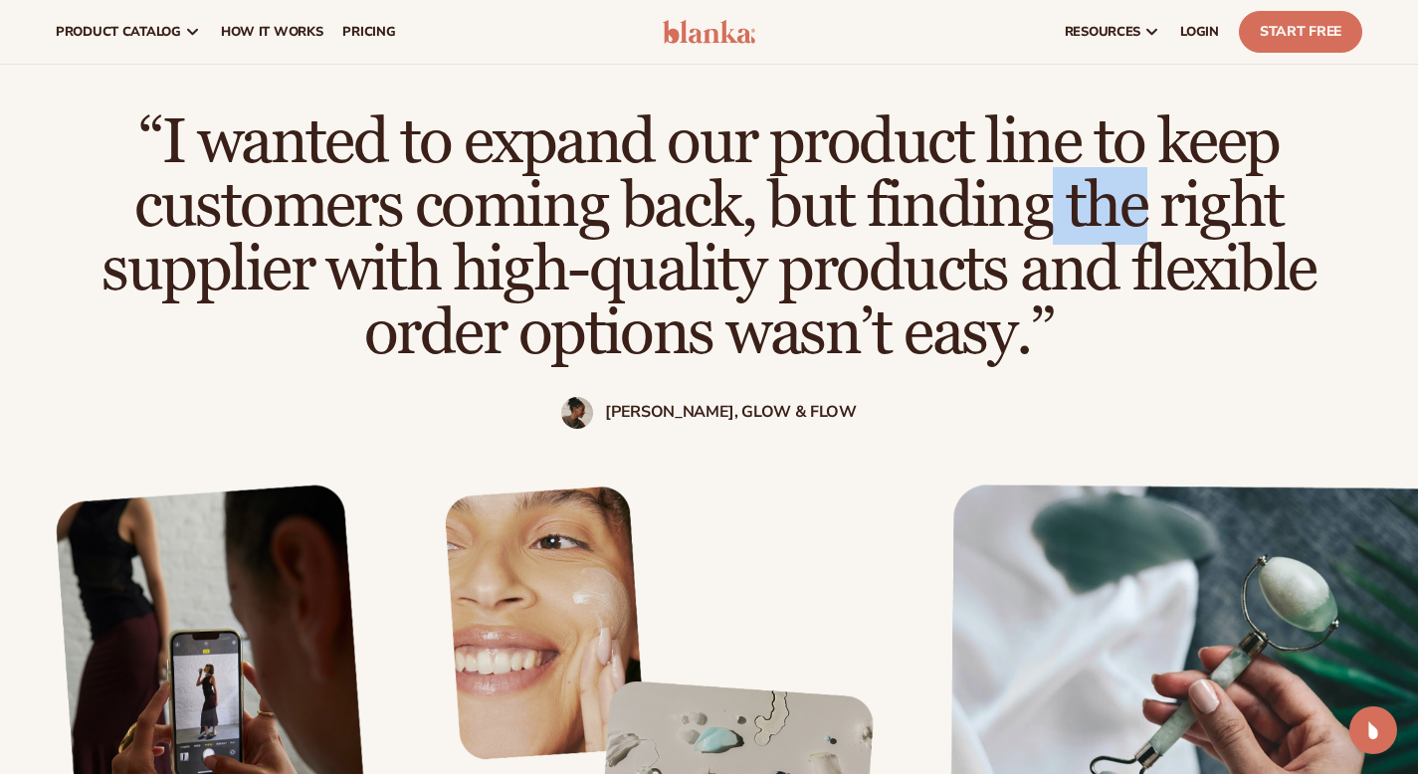
click at [690, 181] on h2 "“I wanted to expand our product line to keep customers coming back, but finding…" at bounding box center [709, 237] width 1259 height 255
click at [174, 247] on h2 "“I wanted to expand our product line to keep customers coming back, but finding…" at bounding box center [709, 237] width 1259 height 255
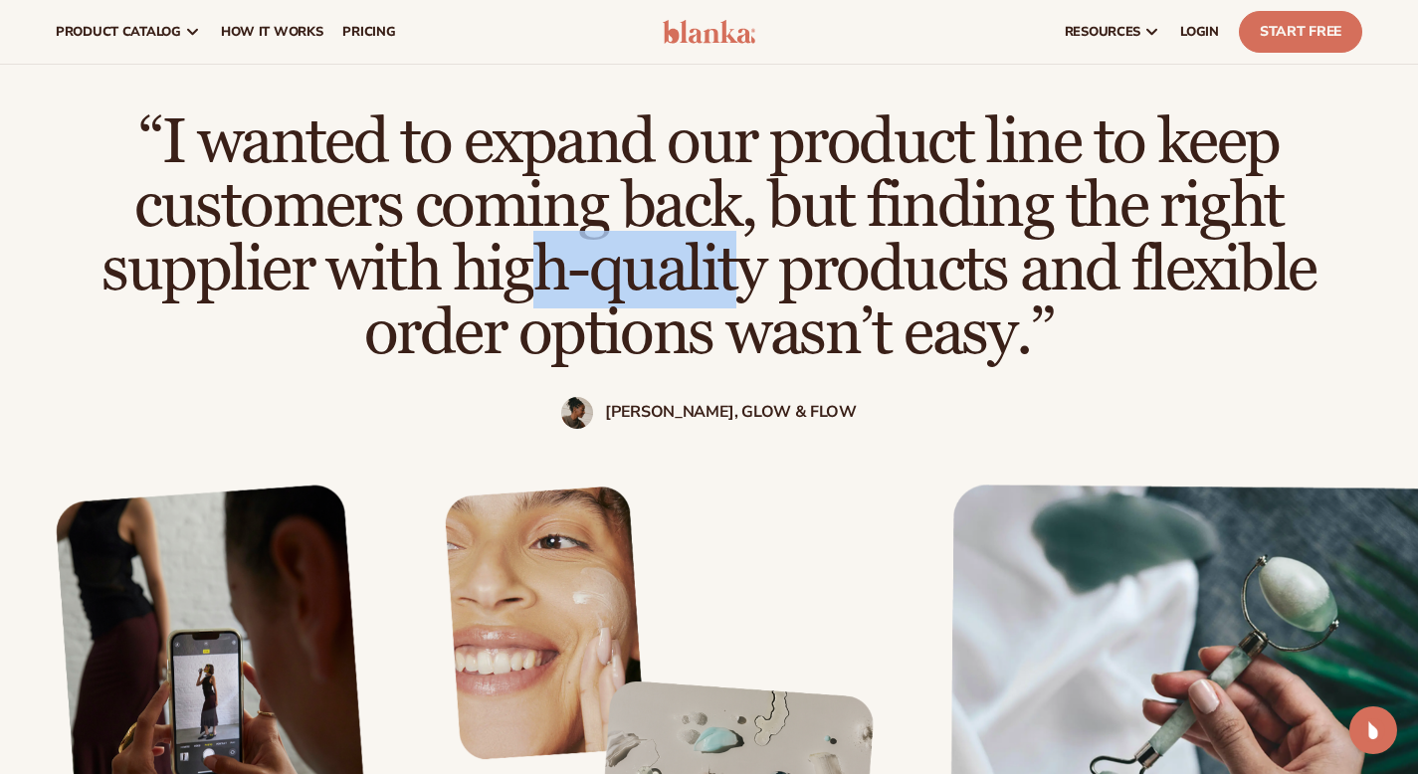
click at [174, 247] on h2 "“I wanted to expand our product line to keep customers coming back, but finding…" at bounding box center [709, 237] width 1259 height 255
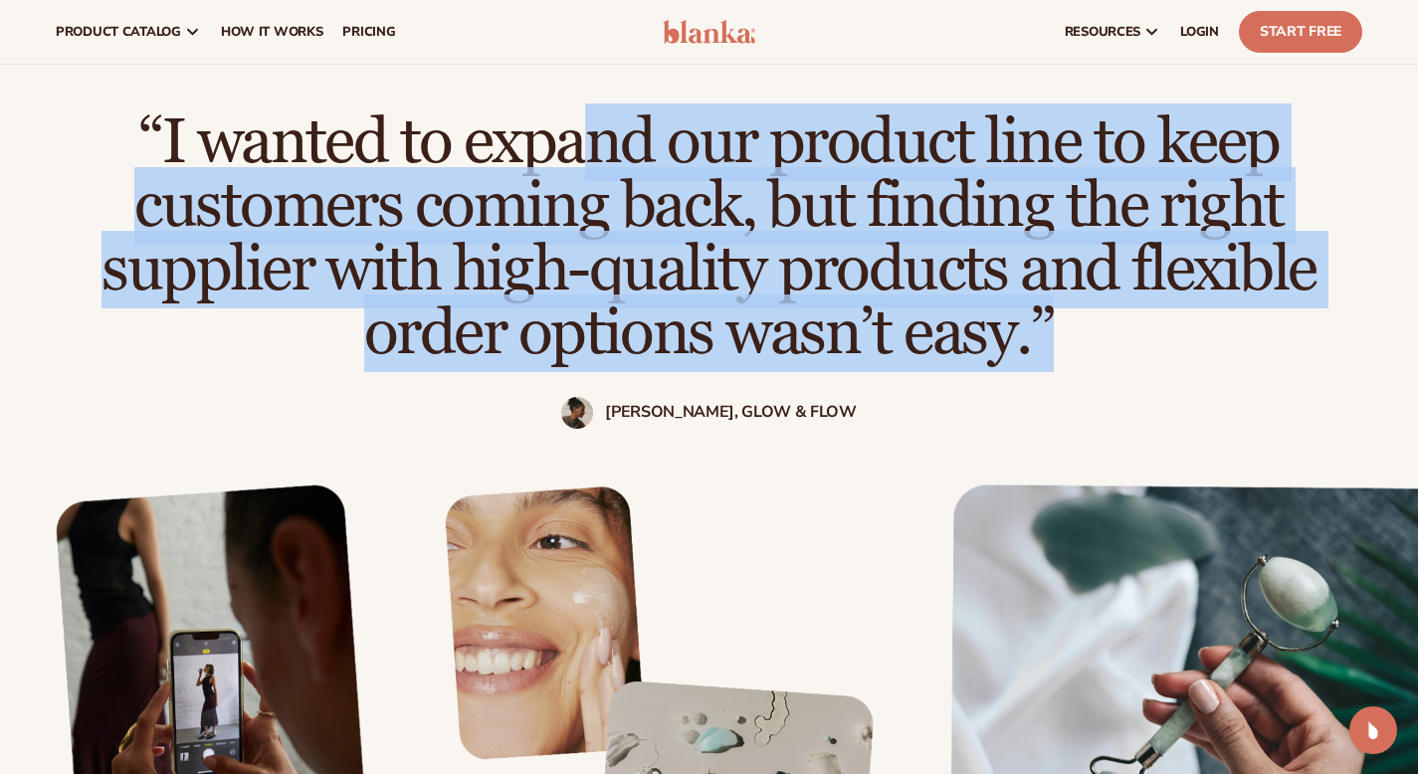
click at [174, 248] on h2 "“I wanted to expand our product line to keep customers coming back, but finding…" at bounding box center [709, 237] width 1259 height 255
click at [525, 230] on h2 "“I wanted to expand our product line to keep customers coming back, but finding…" at bounding box center [709, 237] width 1259 height 255
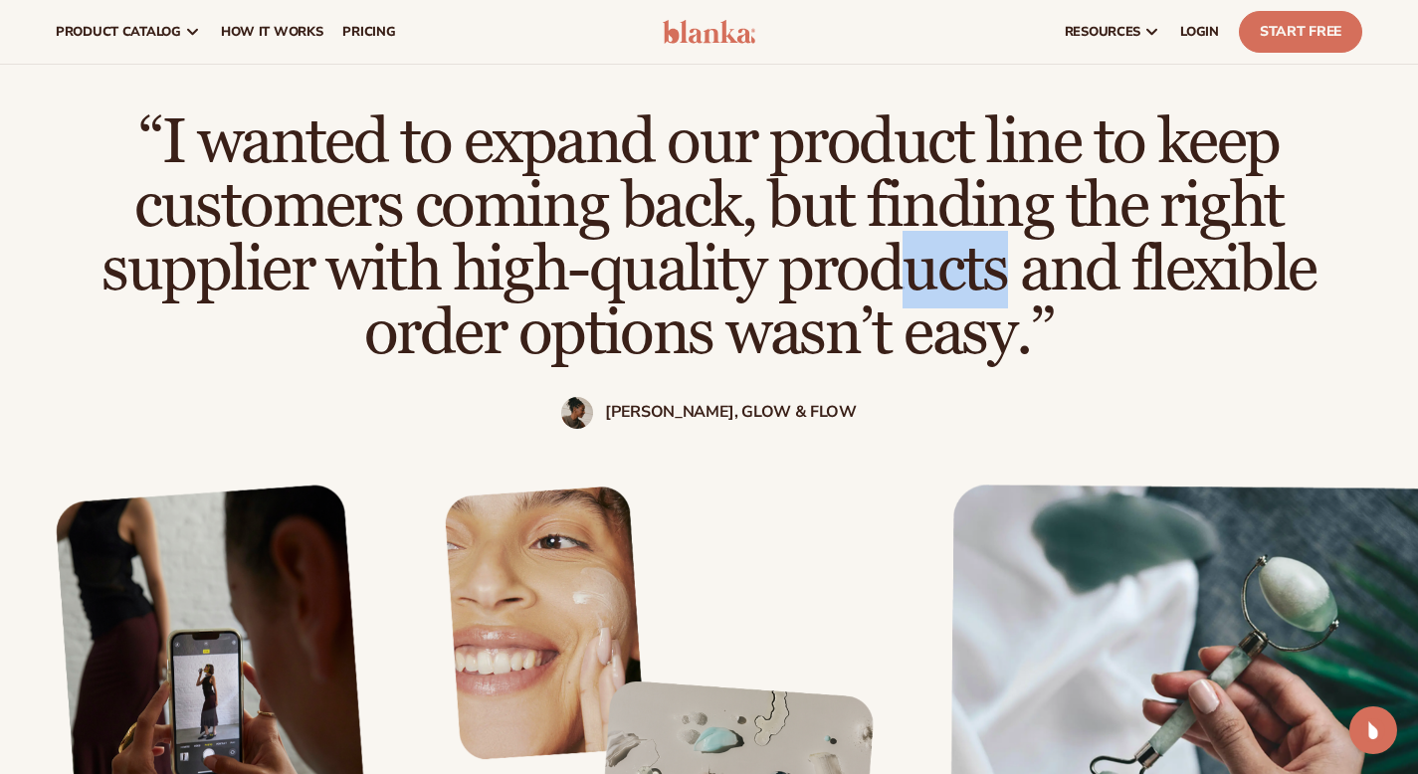
click at [525, 230] on h2 "“I wanted to expand our product line to keep customers coming back, but finding…" at bounding box center [709, 237] width 1259 height 255
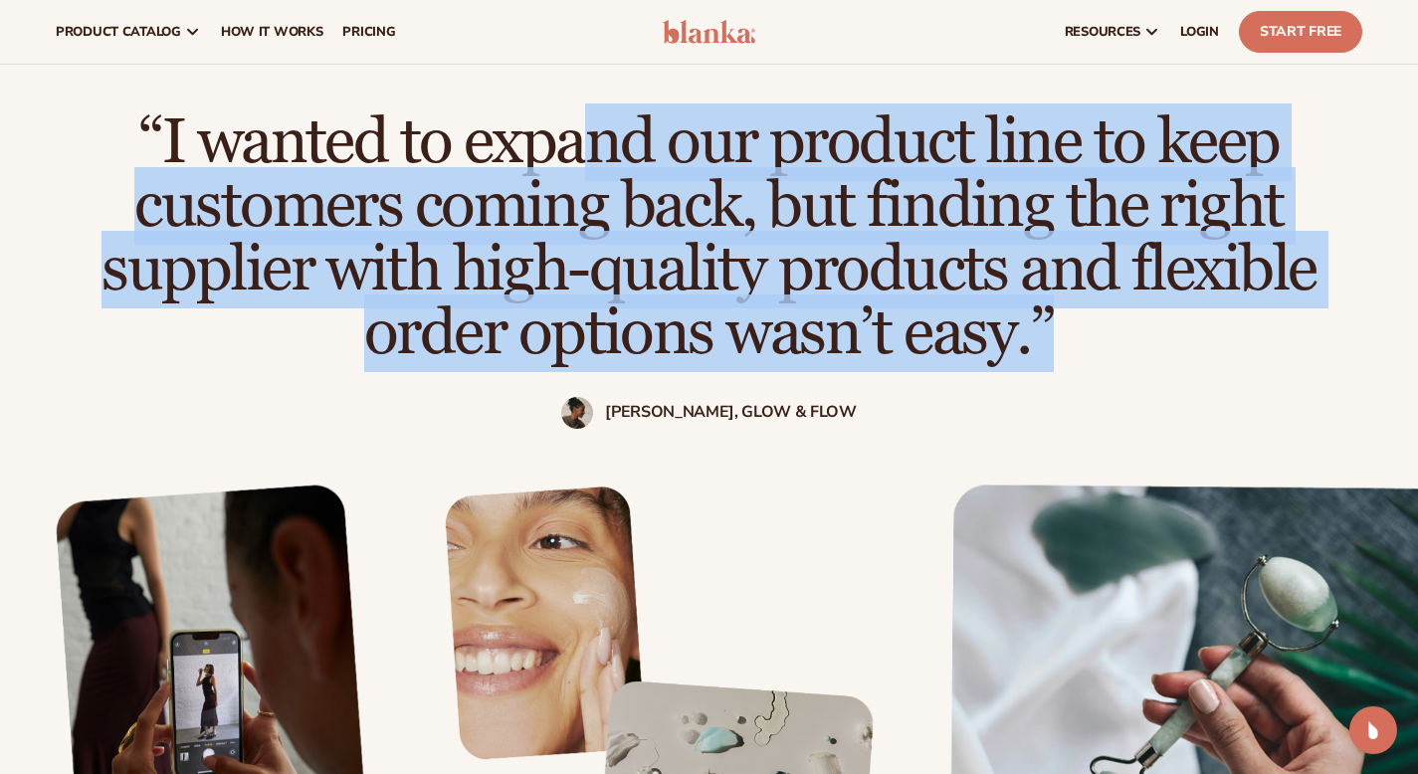
click at [525, 230] on h2 "“I wanted to expand our product line to keep customers coming back, but finding…" at bounding box center [709, 237] width 1259 height 255
click at [503, 339] on h2 "“I wanted to expand our product line to keep customers coming back, but finding…" at bounding box center [709, 237] width 1259 height 255
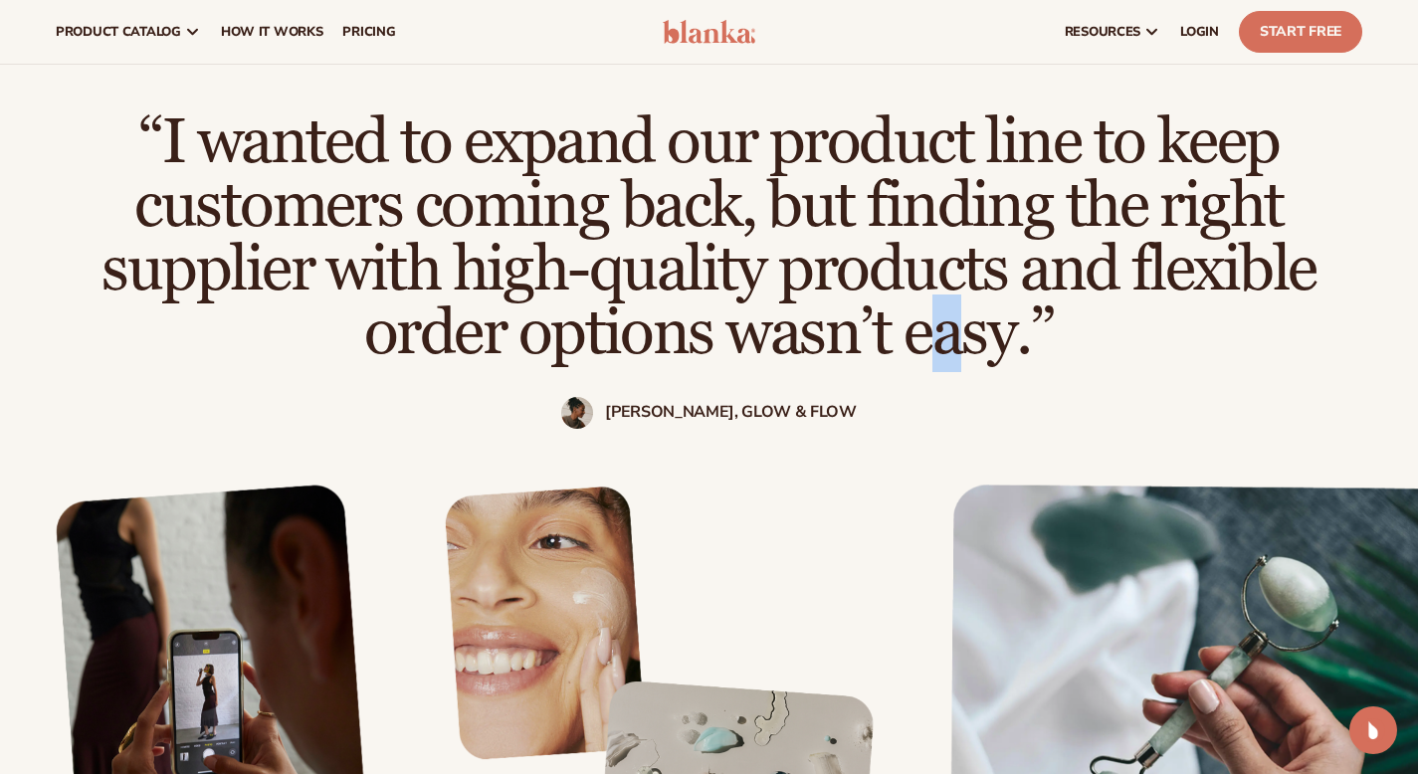
click at [503, 339] on h2 "“I wanted to expand our product line to keep customers coming back, but finding…" at bounding box center [709, 237] width 1259 height 255
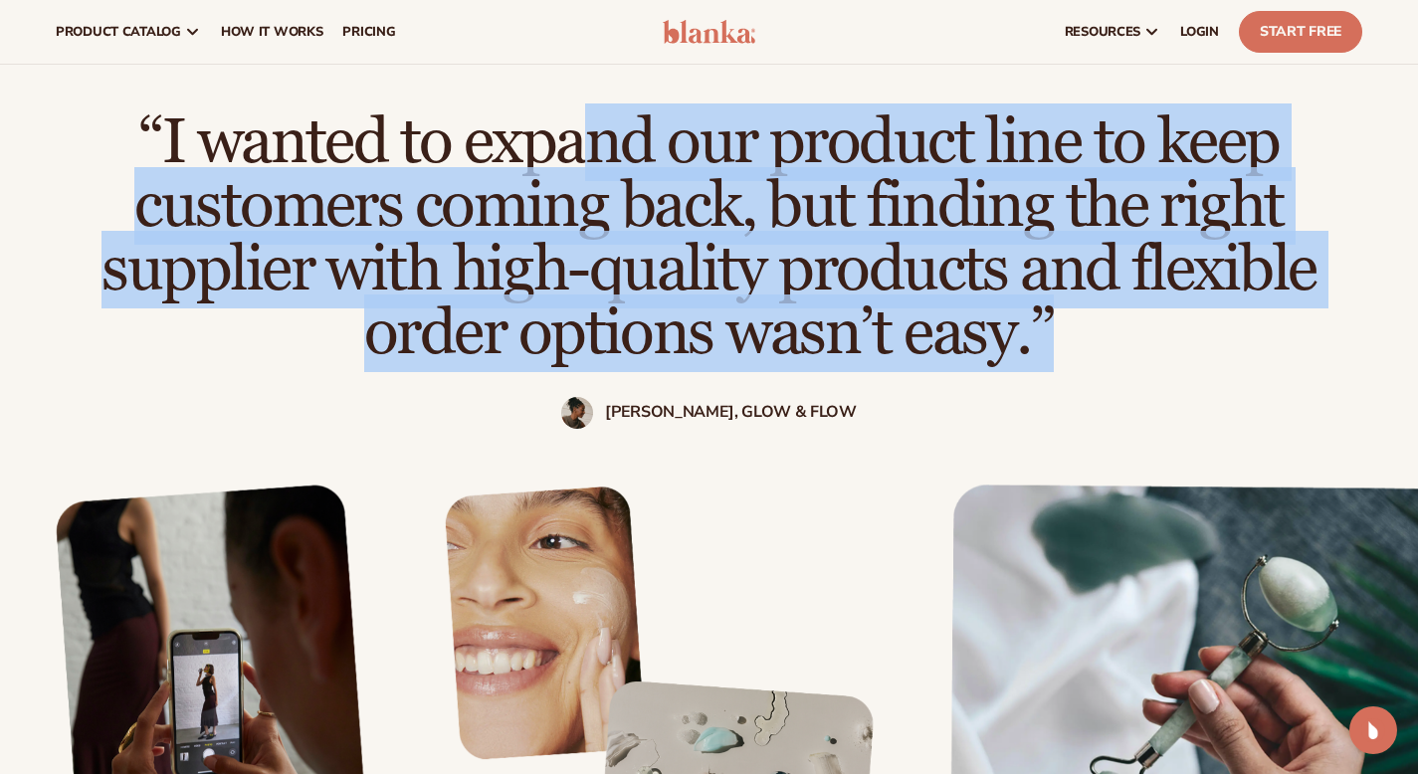
click at [503, 339] on h2 "“I wanted to expand our product line to keep customers coming back, but finding…" at bounding box center [709, 237] width 1259 height 255
click at [548, 322] on h2 "“I wanted to expand our product line to keep customers coming back, but finding…" at bounding box center [709, 237] width 1259 height 255
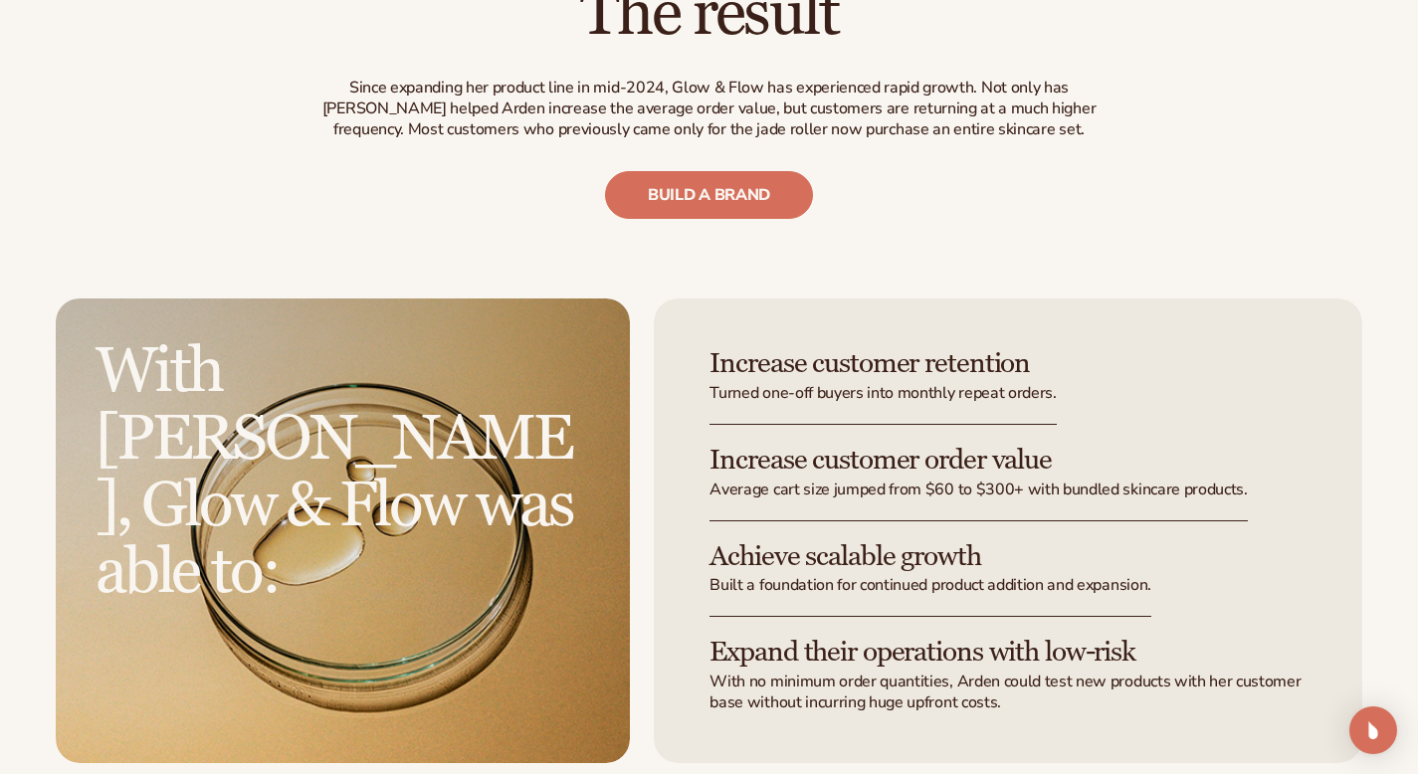
scroll to position [3117, 0]
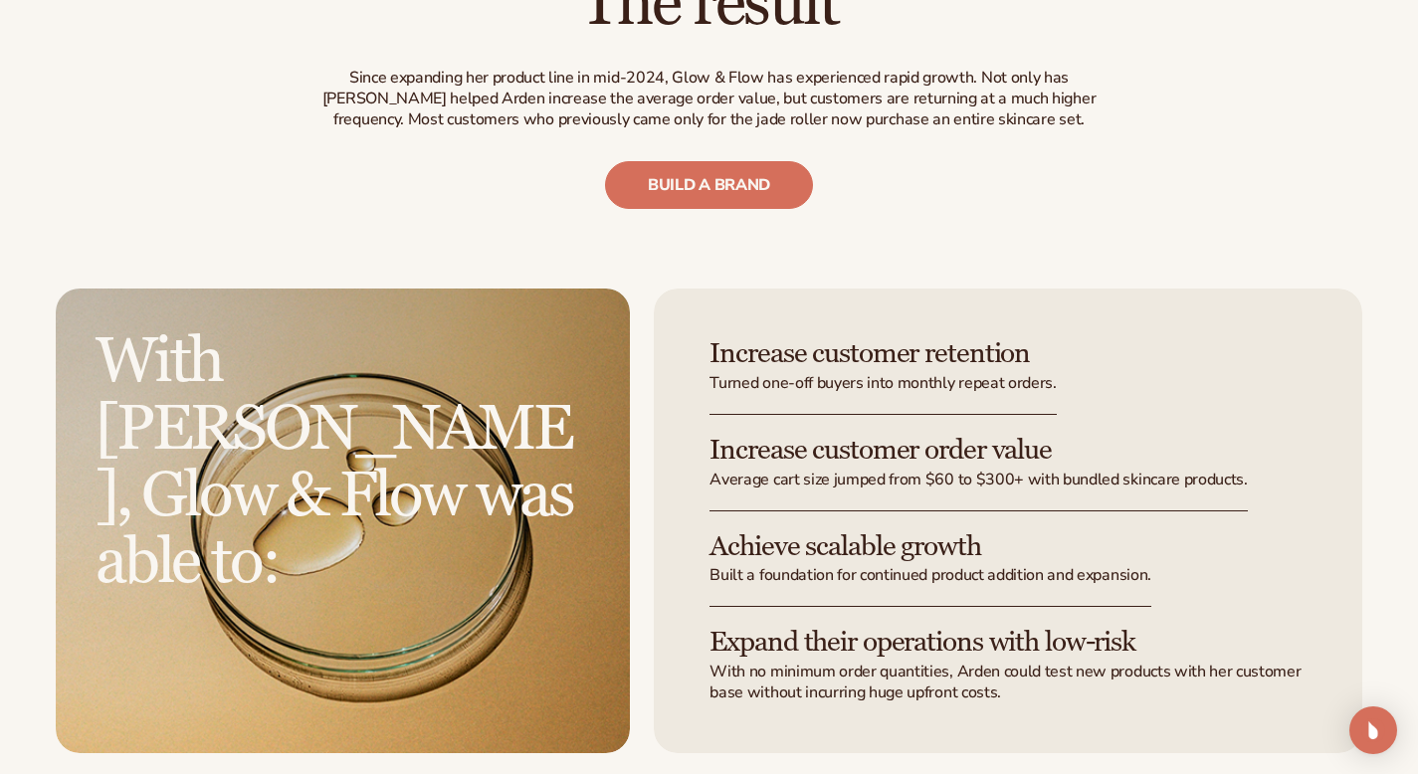
drag, startPoint x: 460, startPoint y: 400, endPoint x: 451, endPoint y: 443, distance: 43.7
click at [451, 443] on h2 "With Blanka, Glow & Flow was able to:" at bounding box center [343, 462] width 495 height 268
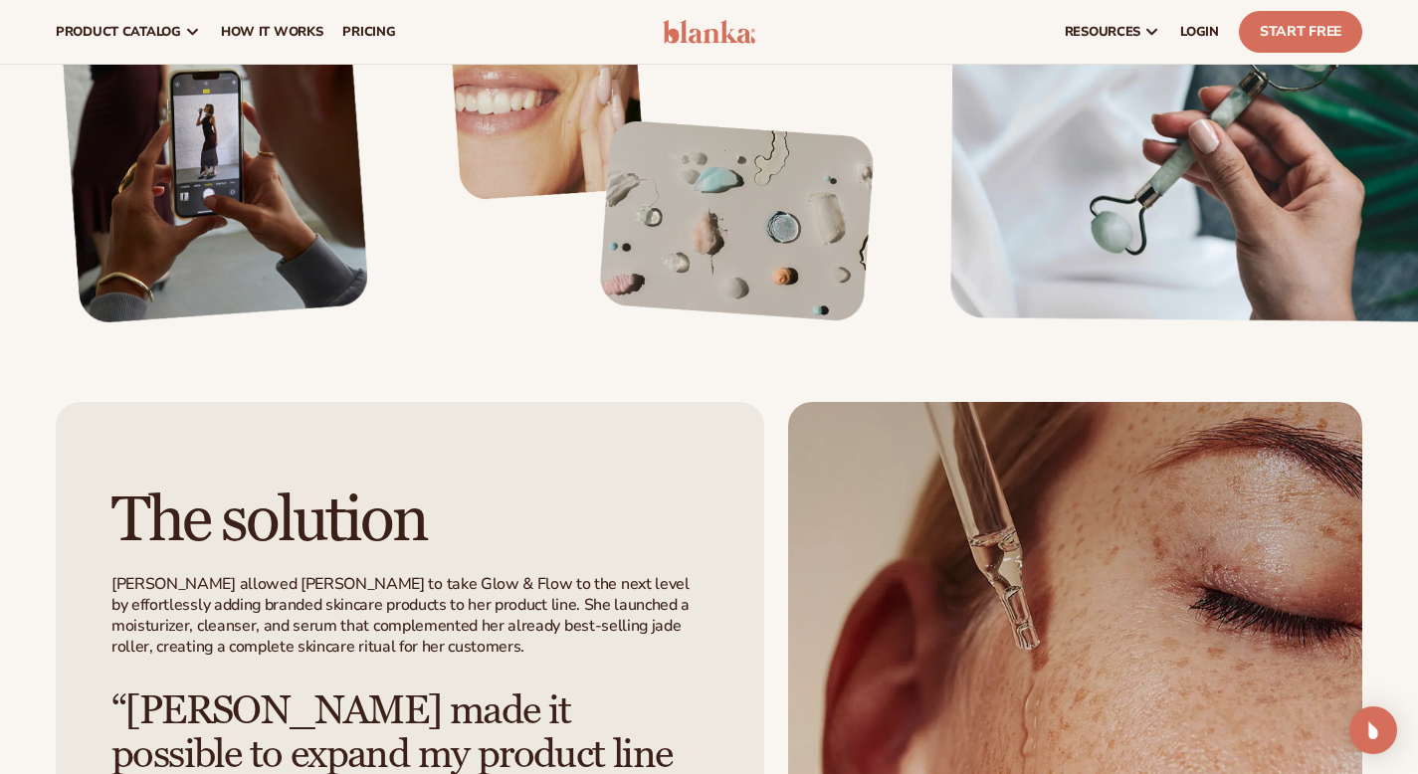
scroll to position [0, 0]
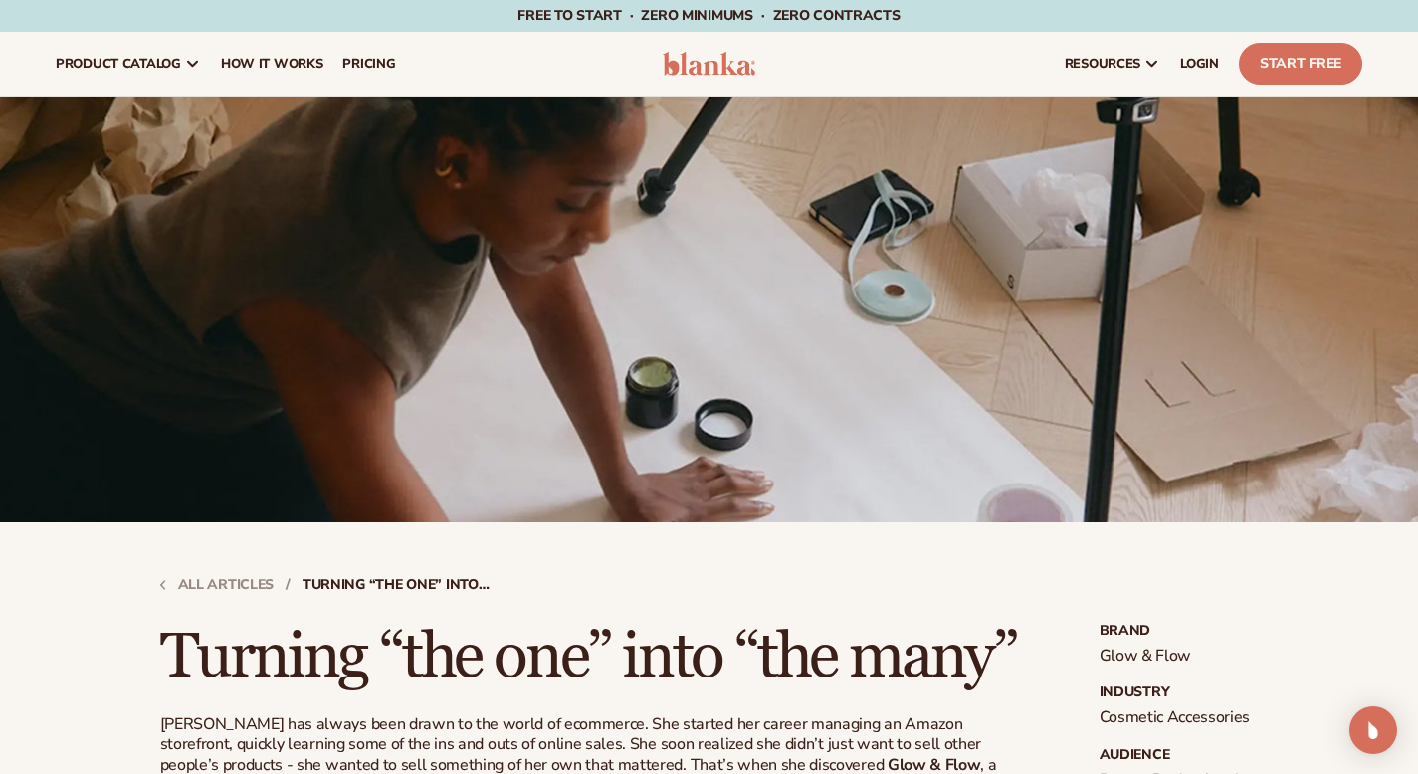
click at [737, 67] on img at bounding box center [710, 64] width 94 height 24
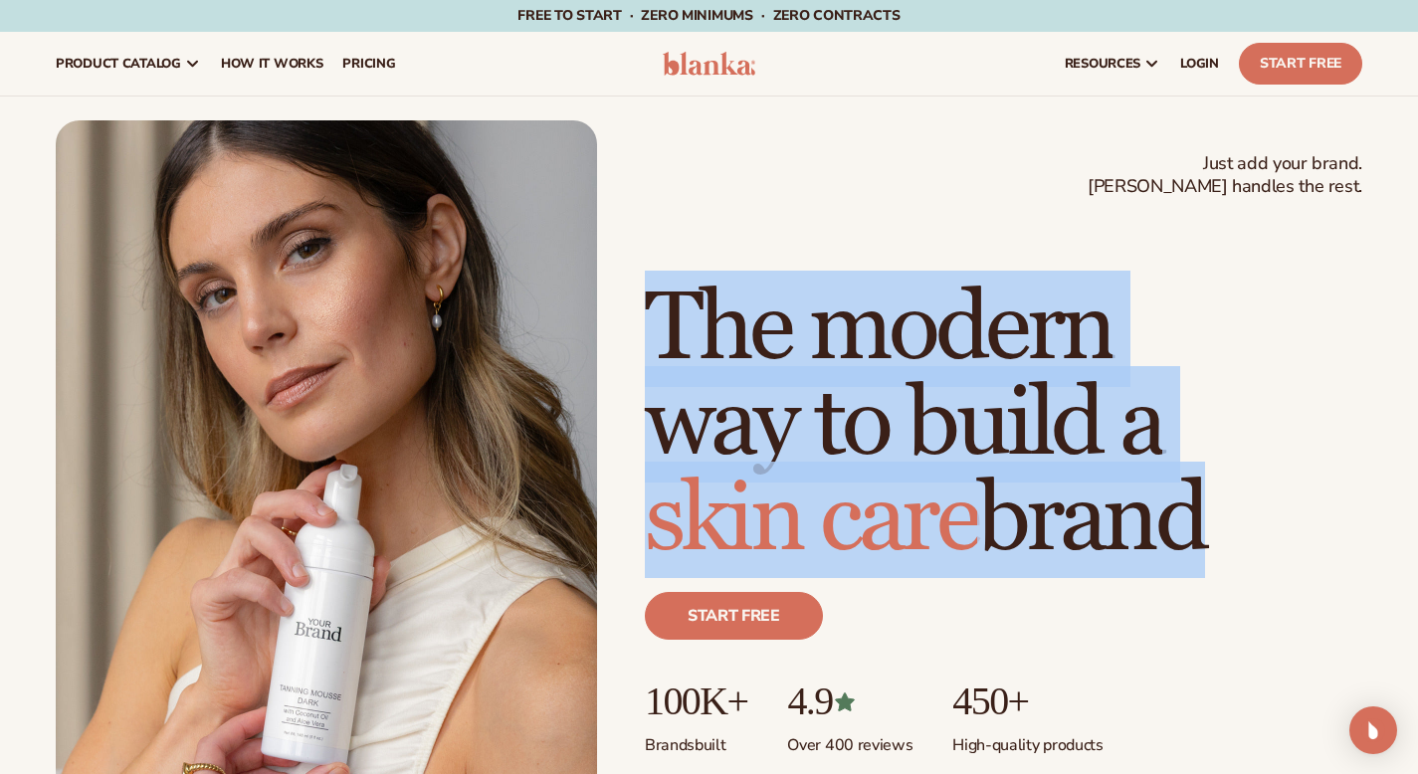
drag, startPoint x: 653, startPoint y: 295, endPoint x: 1155, endPoint y: 511, distance: 547.4
click at [1155, 511] on h1 "The modern way to build a [MEDICAL_DATA] brand" at bounding box center [1003, 425] width 717 height 287
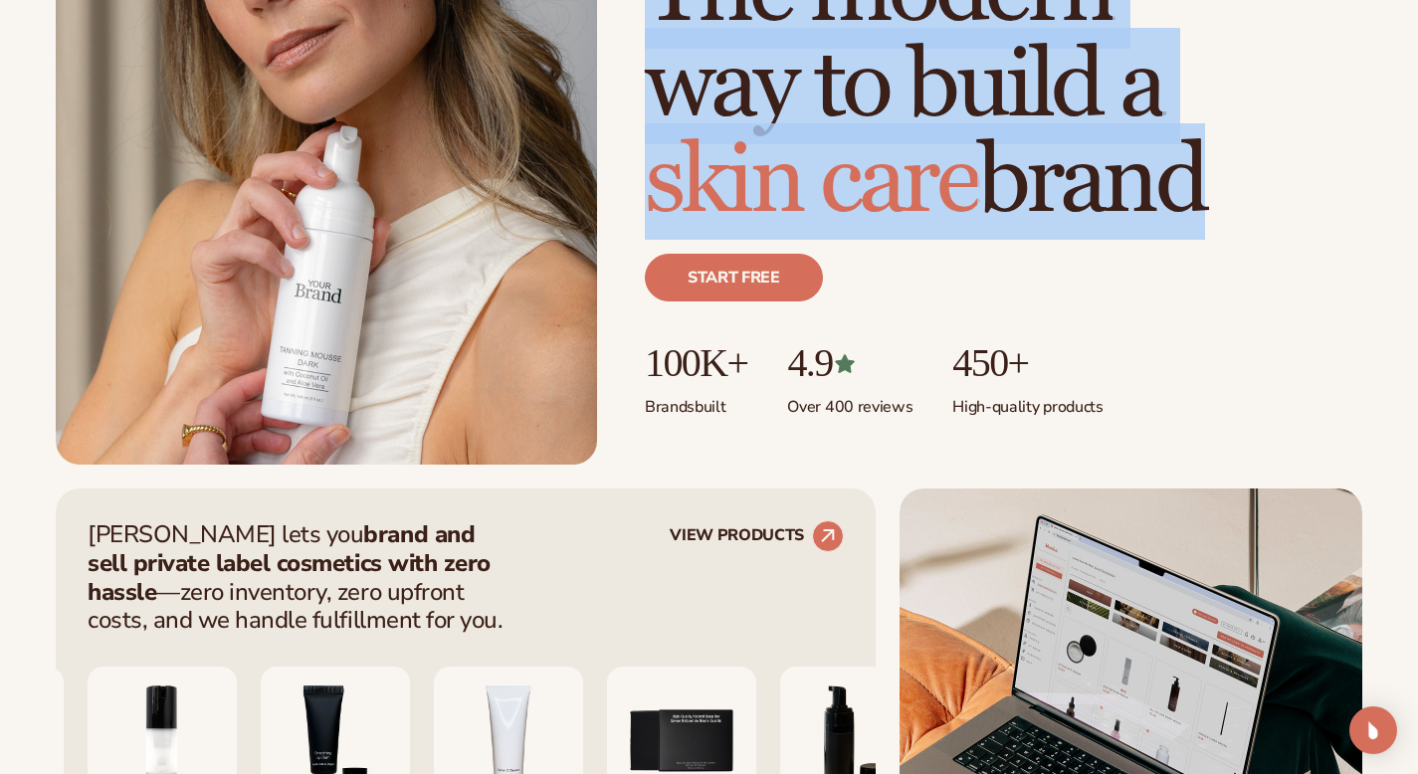
scroll to position [446, 0]
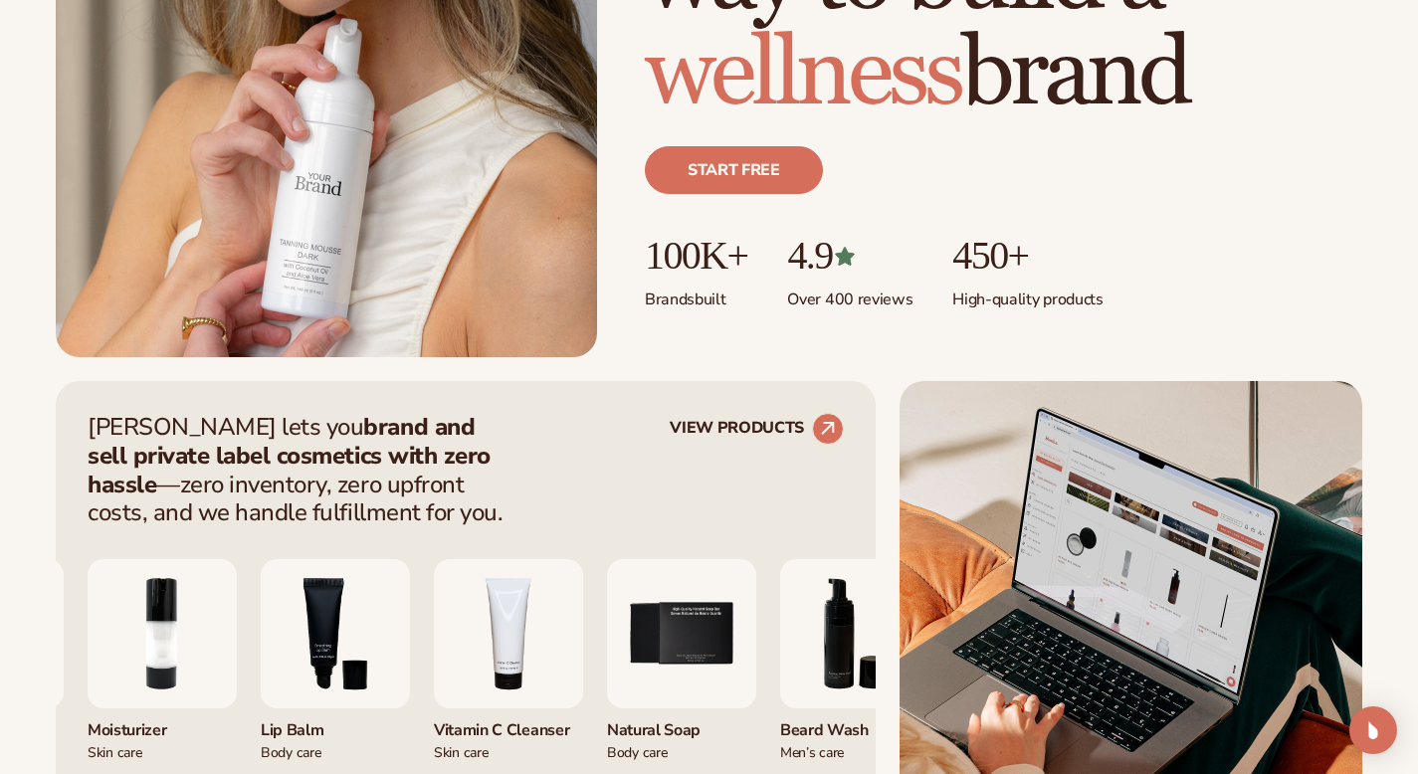
click at [842, 279] on p "Over 400 reviews" at bounding box center [849, 294] width 125 height 33
click at [1019, 261] on p "450+" at bounding box center [1027, 256] width 150 height 44
click at [661, 304] on p "Brands built" at bounding box center [696, 294] width 102 height 33
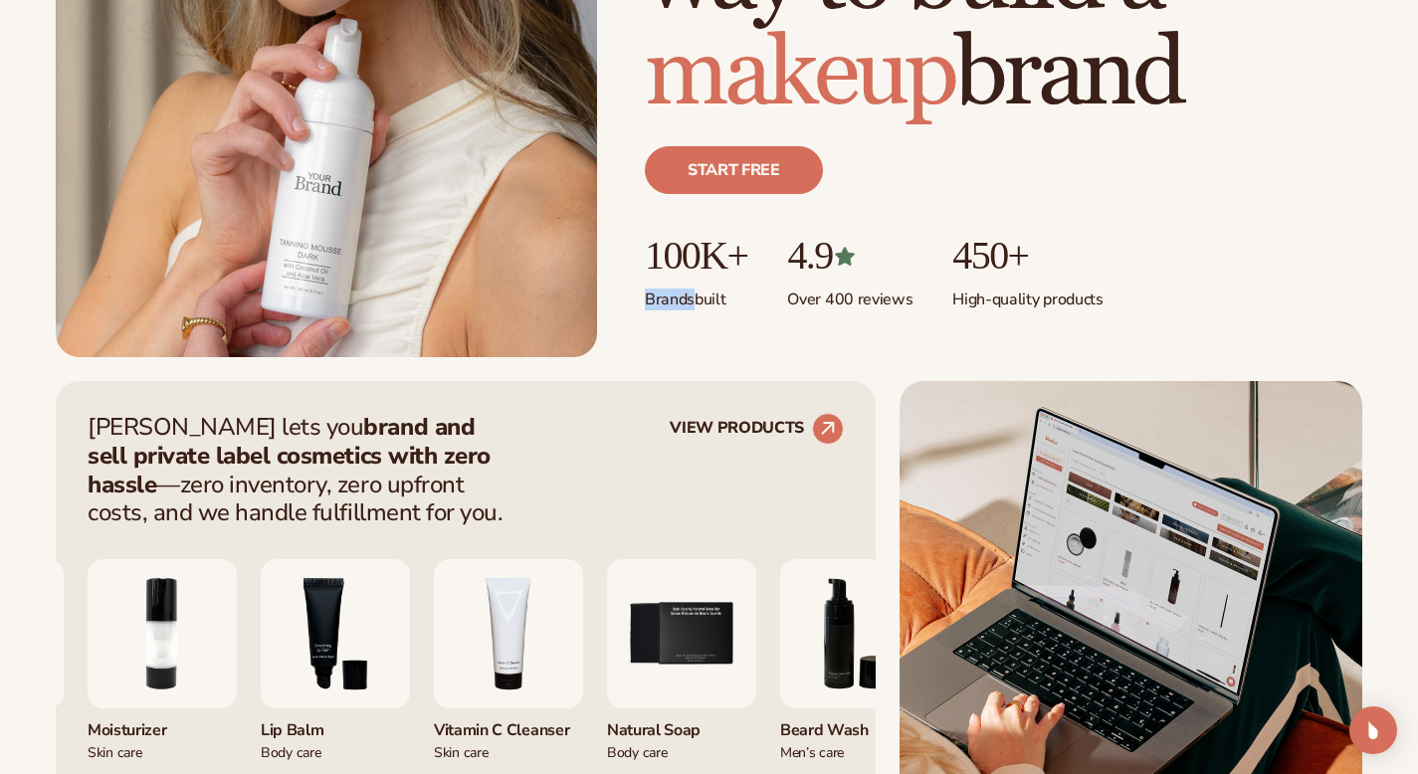
click at [661, 304] on p "Brands built" at bounding box center [696, 294] width 102 height 33
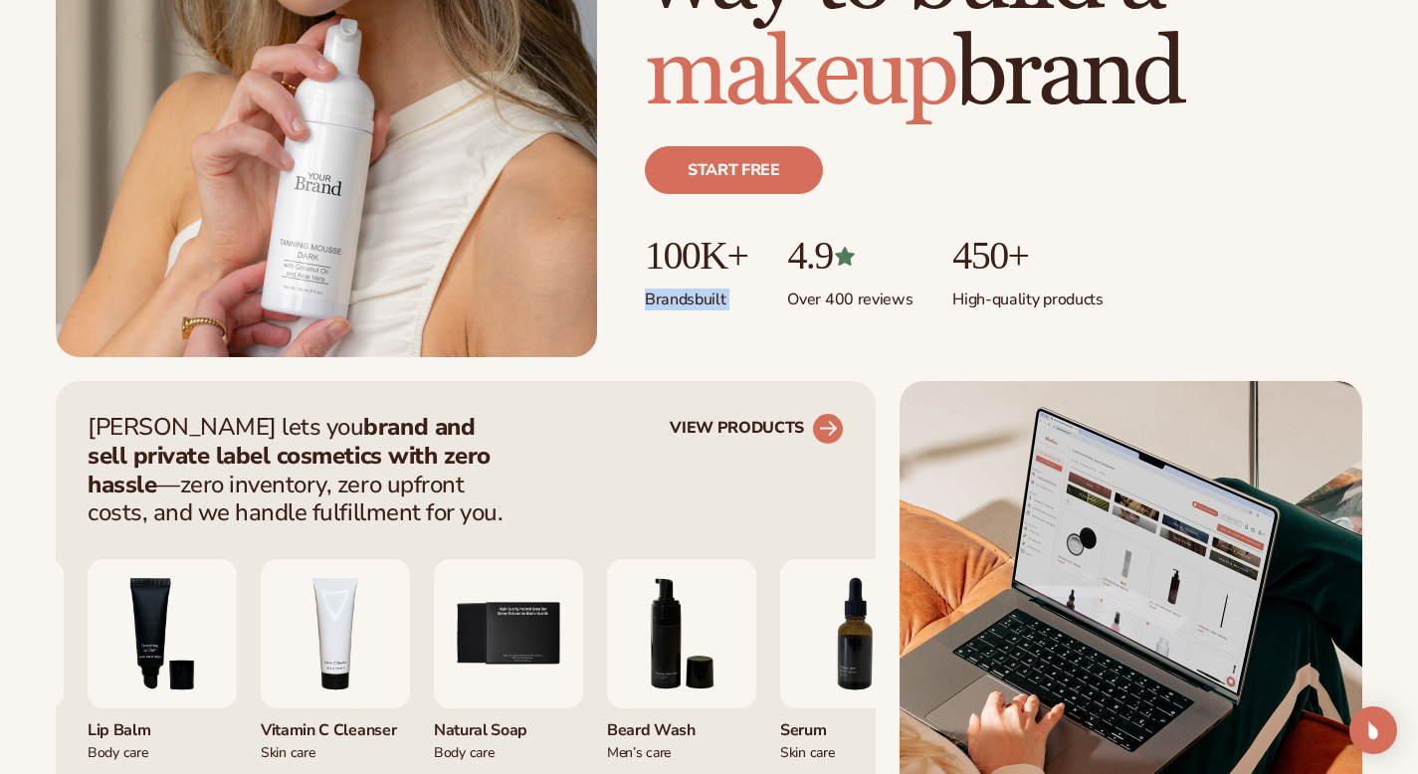
click at [696, 424] on link "VIEW PRODUCTS" at bounding box center [757, 429] width 174 height 32
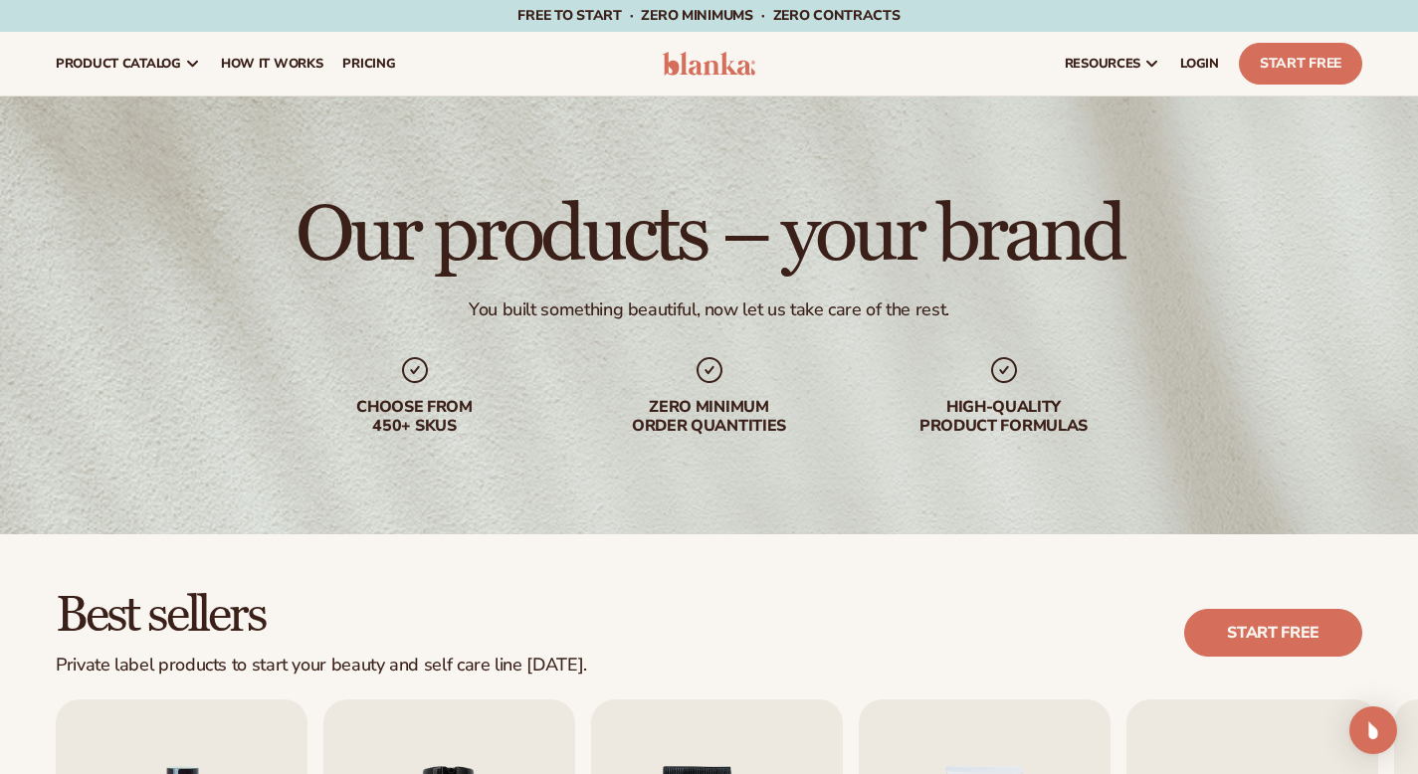
click at [684, 80] on header "Cart product catalog The Lab by [PERSON_NAME]" at bounding box center [709, 64] width 1418 height 64
click at [694, 61] on img at bounding box center [710, 64] width 94 height 24
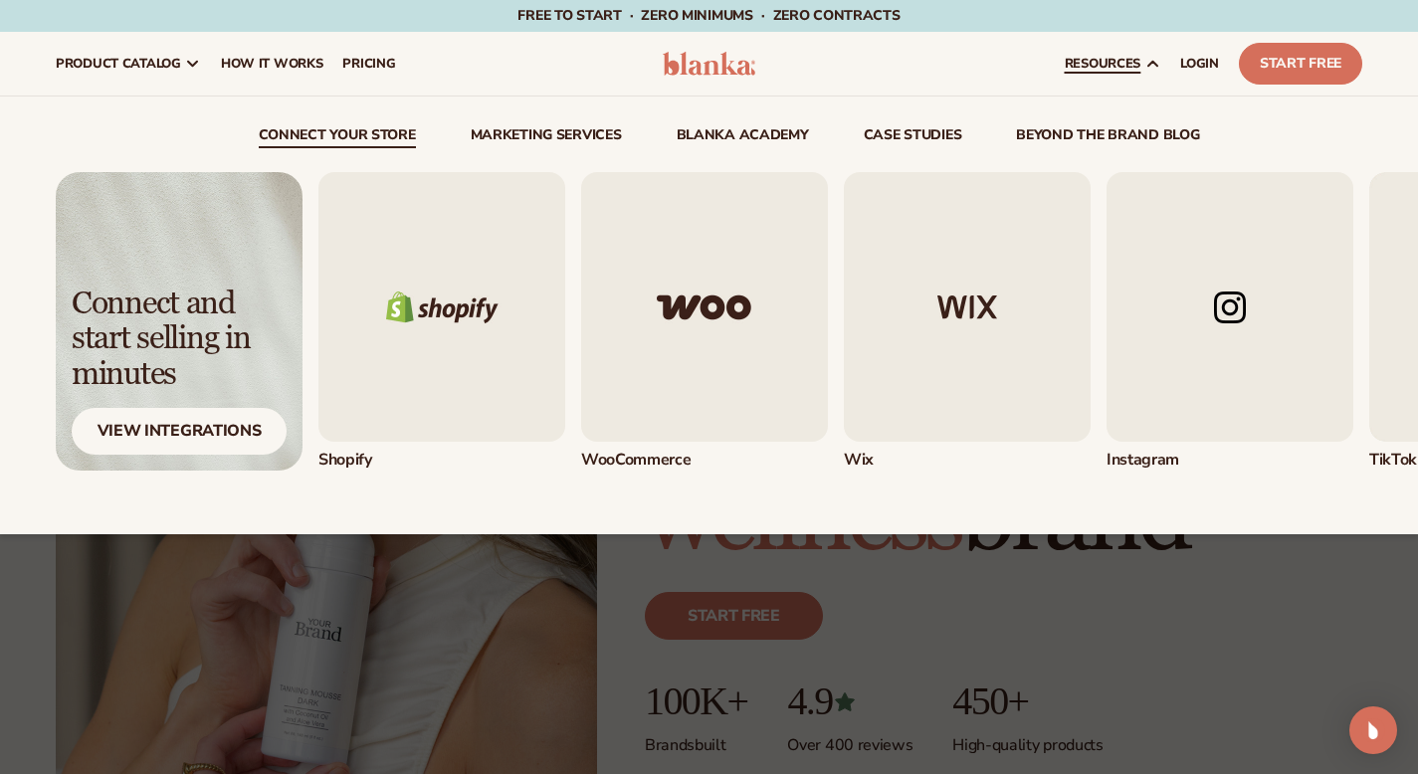
click at [390, 312] on img "1 / 5" at bounding box center [441, 307] width 247 height 270
